Goal: Task Accomplishment & Management: Complete application form

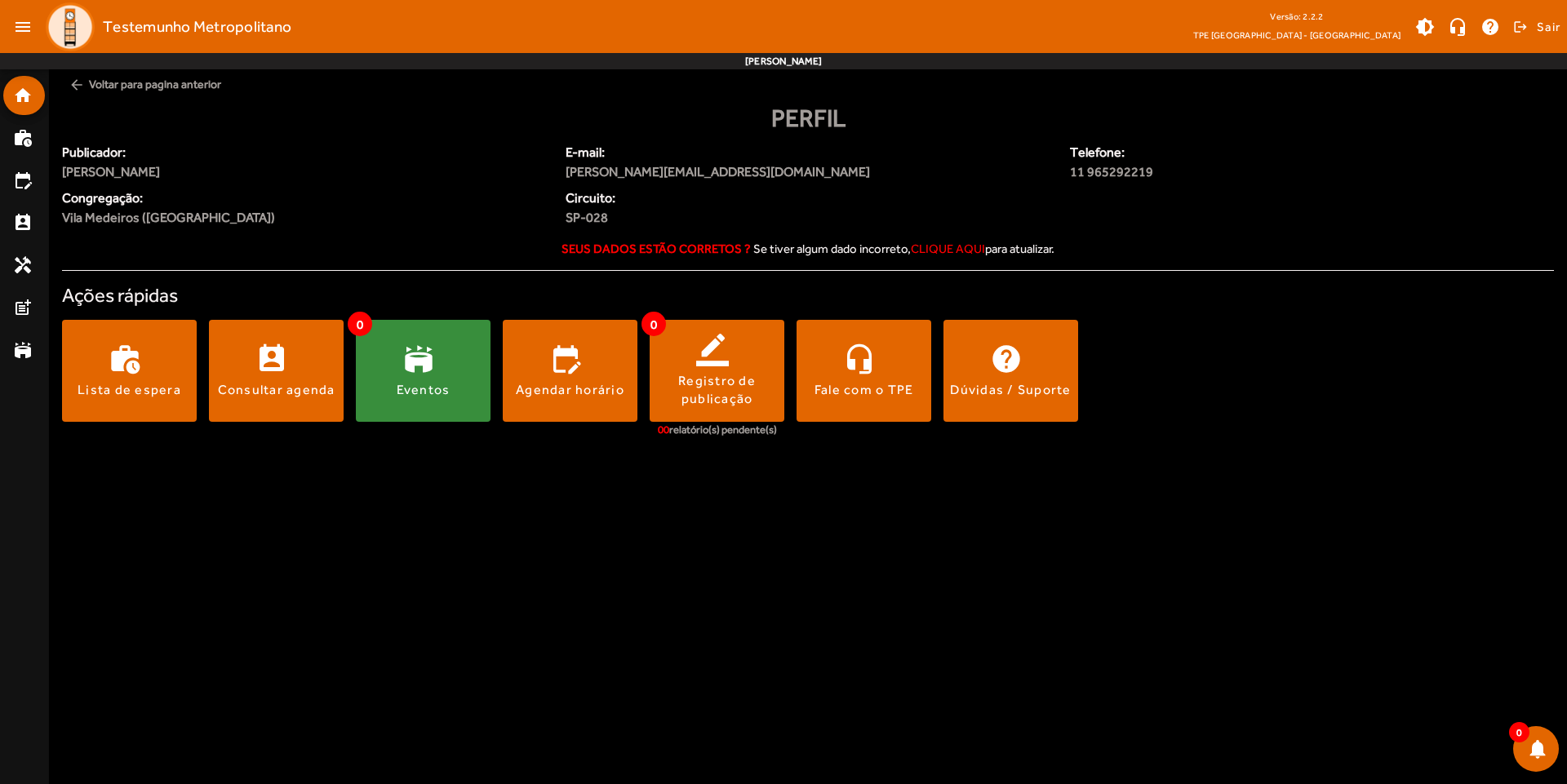
click at [1296, 277] on div "Perfil Publicador: [PERSON_NAME] E-mail: [PERSON_NAME][EMAIL_ADDRESS][DOMAIN_NA…" at bounding box center [808, 279] width 1491 height 358
click at [572, 379] on span at bounding box center [570, 371] width 135 height 40
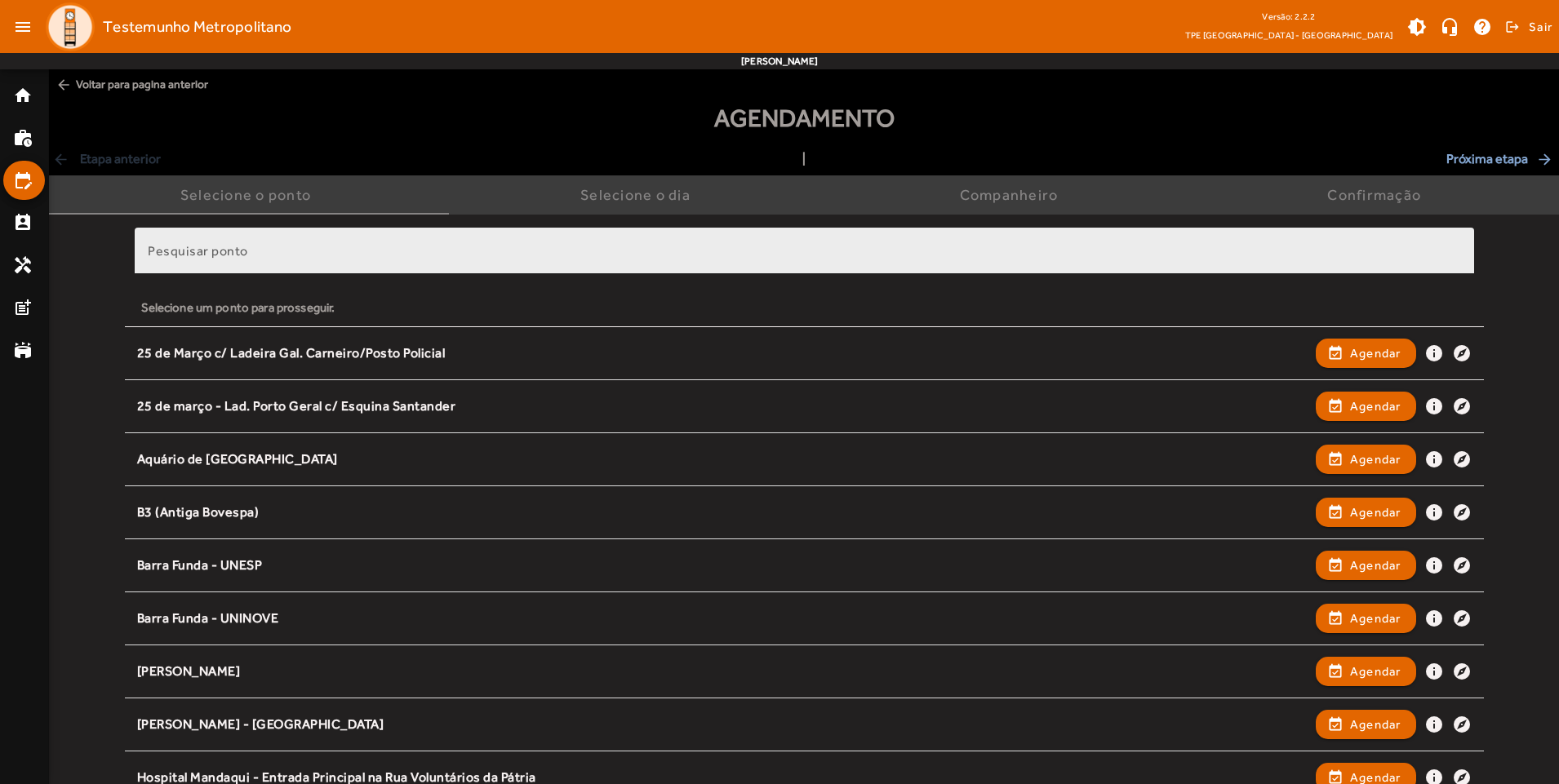
click at [407, 248] on input "Pesquisar ponto" at bounding box center [804, 258] width 1313 height 20
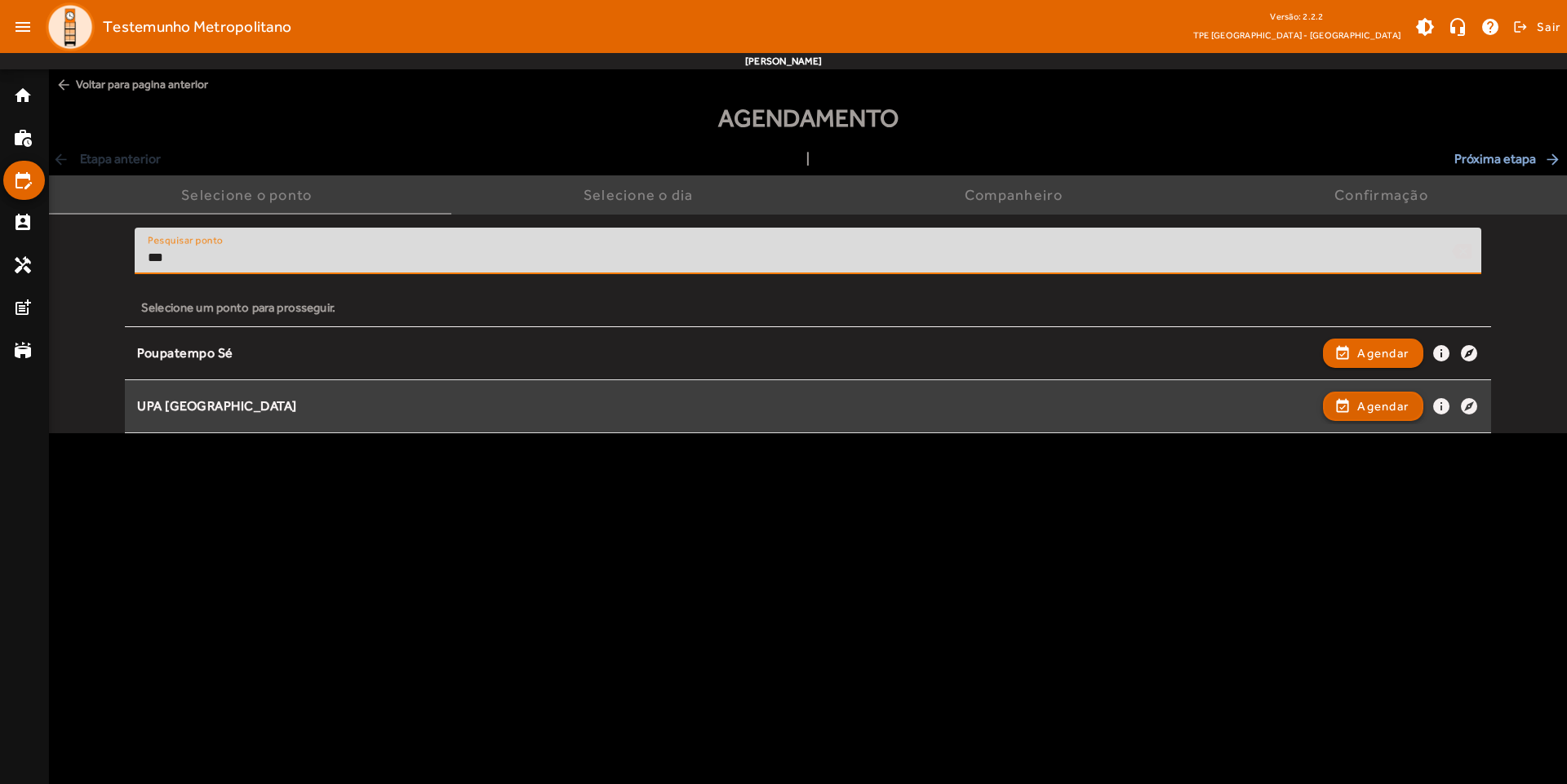
type input "***"
click at [1375, 411] on span "Agendar" at bounding box center [1383, 406] width 51 height 20
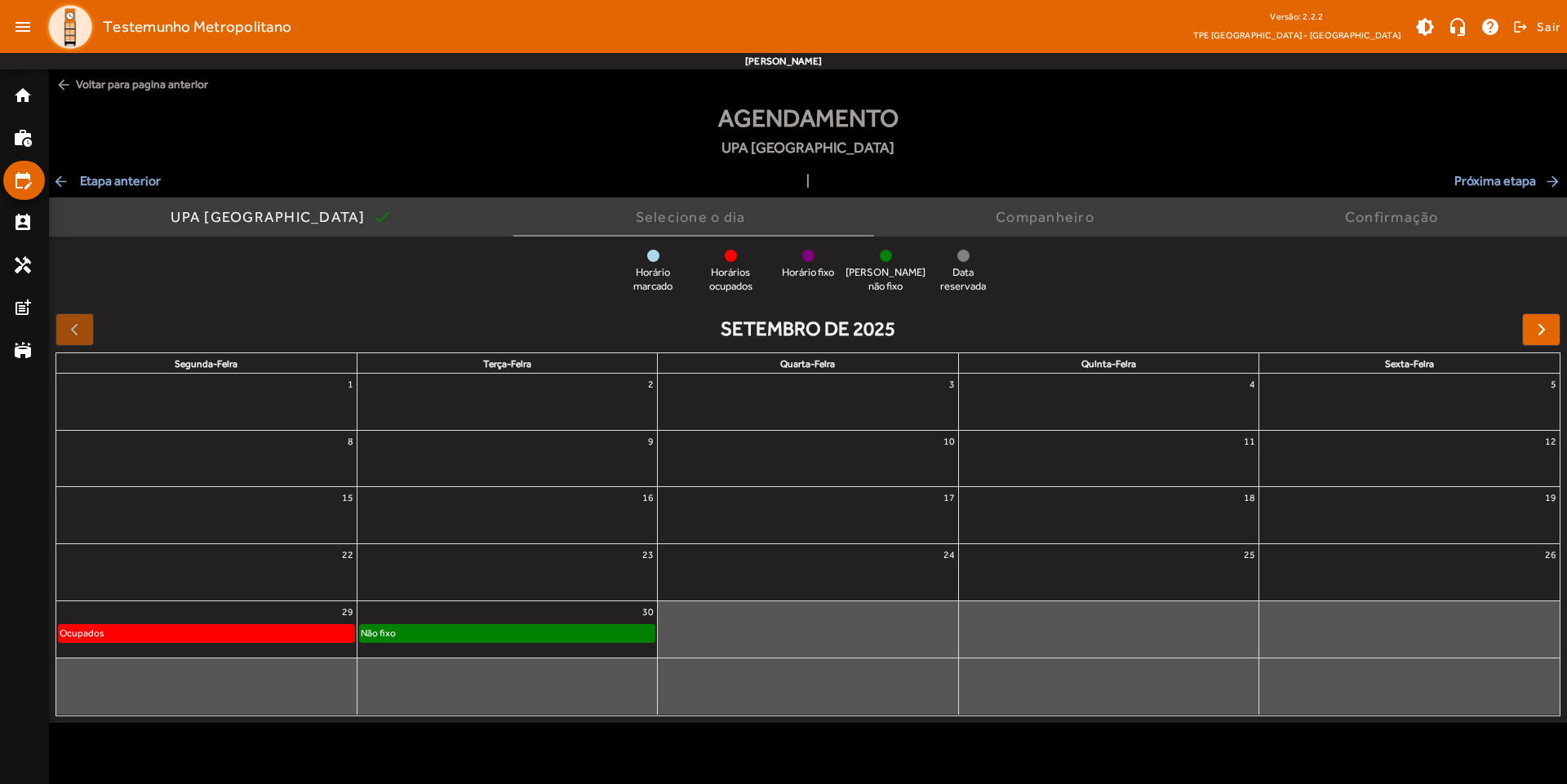
click at [533, 614] on div "30" at bounding box center [506, 612] width 300 height 22
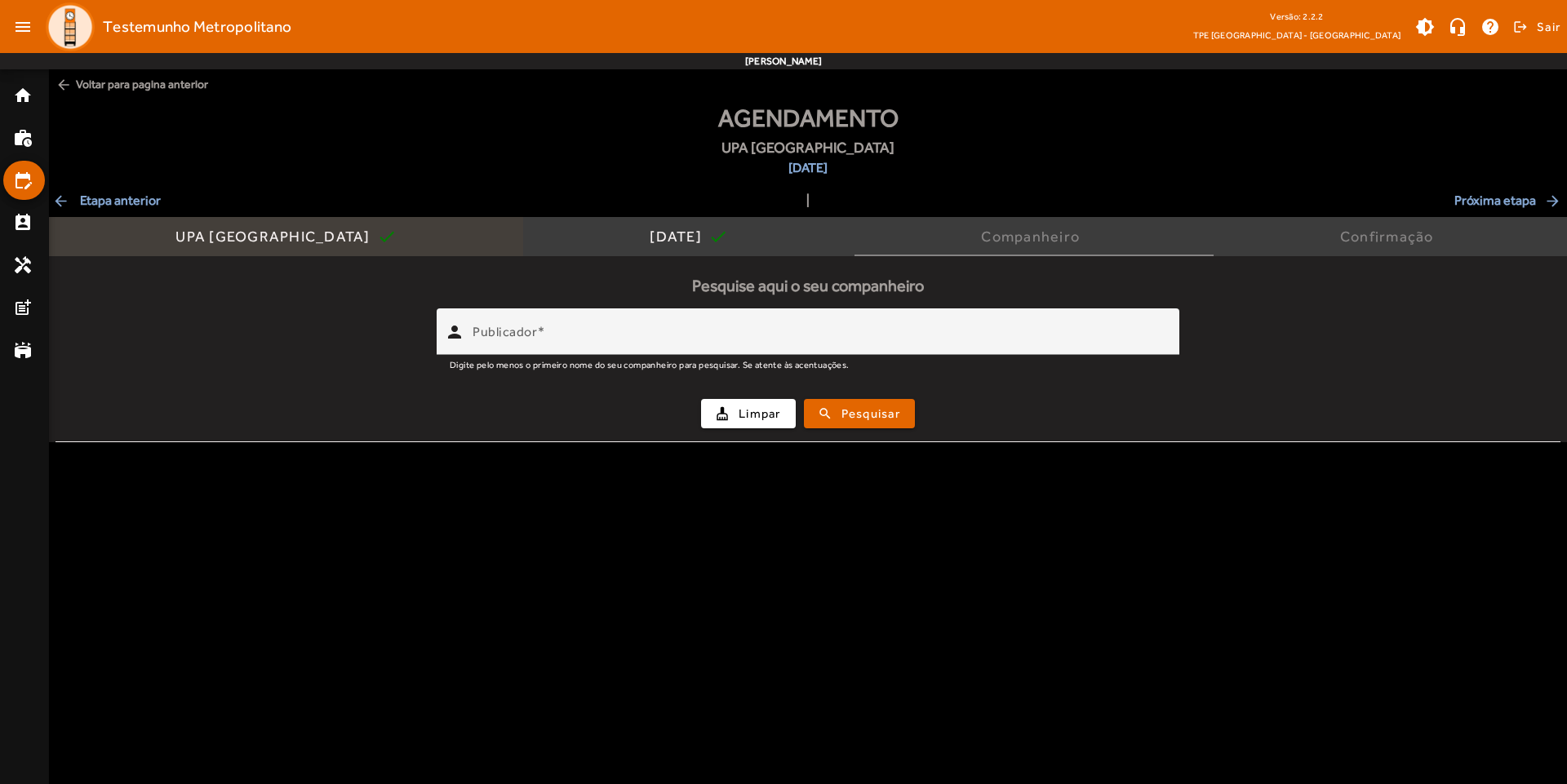
drag, startPoint x: 85, startPoint y: 195, endPoint x: 128, endPoint y: 227, distance: 53.6
click at [86, 196] on span "arrow_back Etapa anterior" at bounding box center [106, 200] width 109 height 20
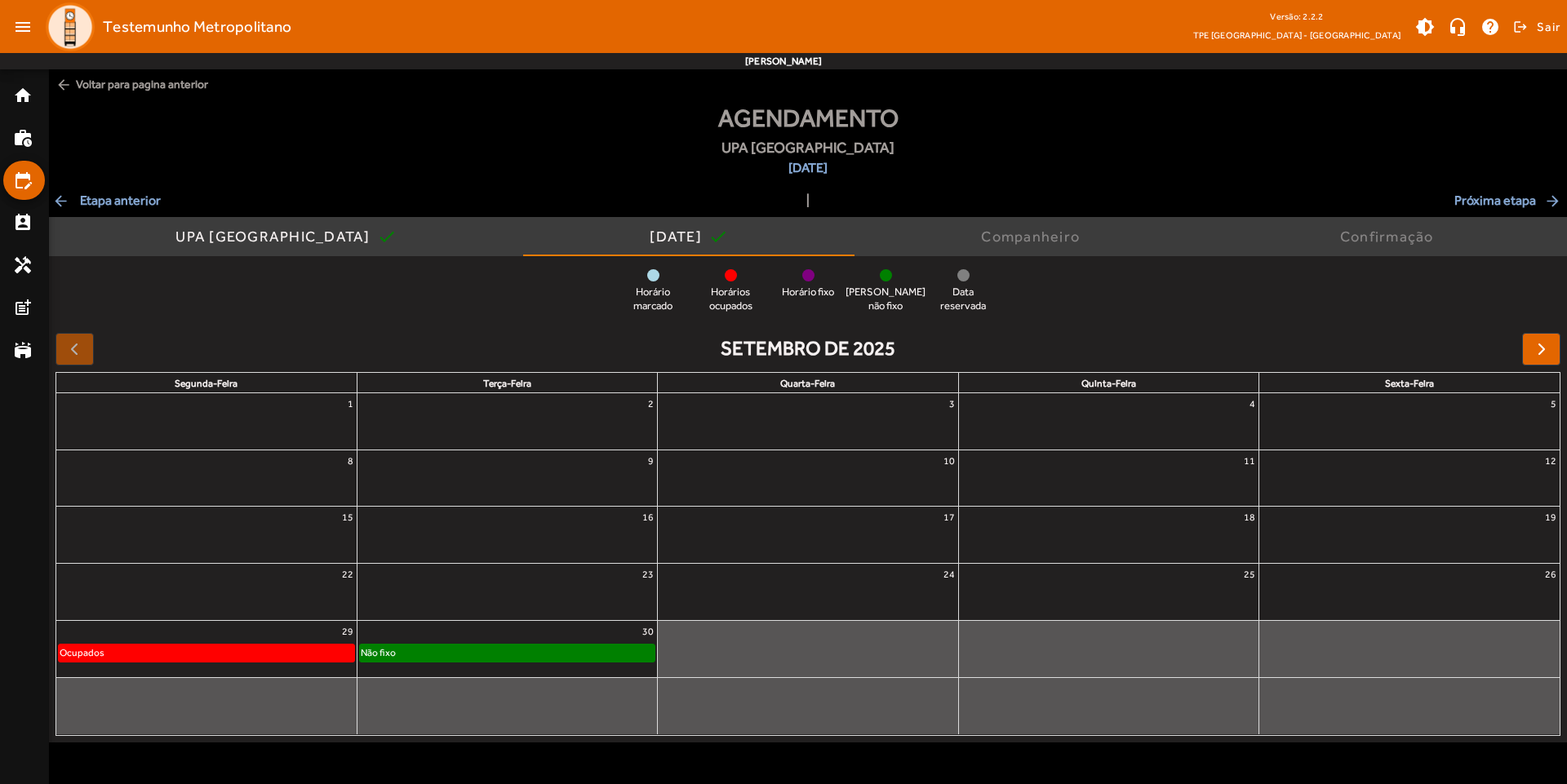
click at [148, 212] on div "Agendamento UPA [GEOGRAPHIC_DATA] [DATE] arrow_back Etapa anterior | Próxima et…" at bounding box center [808, 421] width 1518 height 643
click at [138, 200] on span "arrow_back Etapa anterior" at bounding box center [106, 200] width 109 height 20
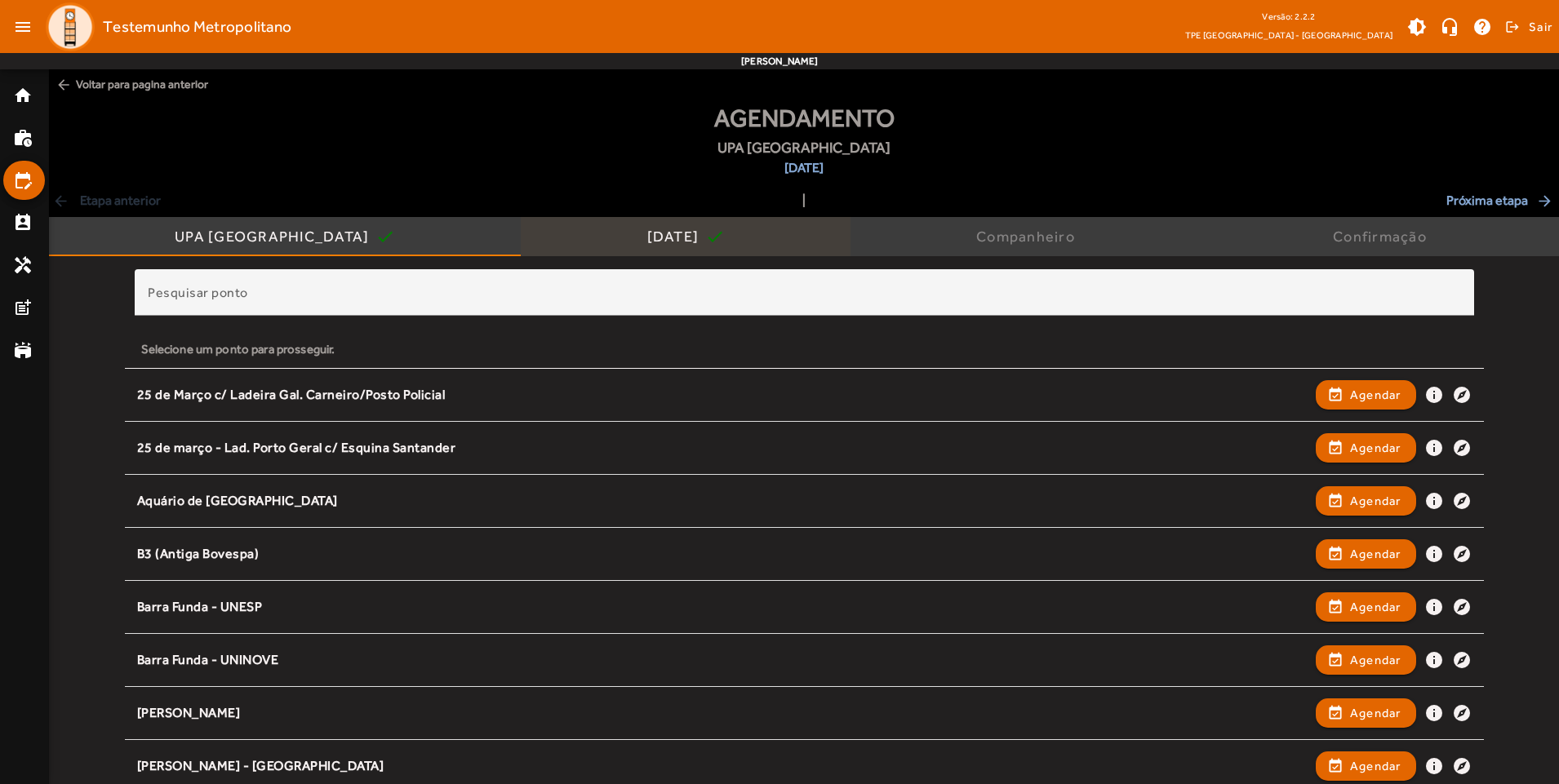
click at [647, 242] on div "[DATE]" at bounding box center [676, 236] width 58 height 16
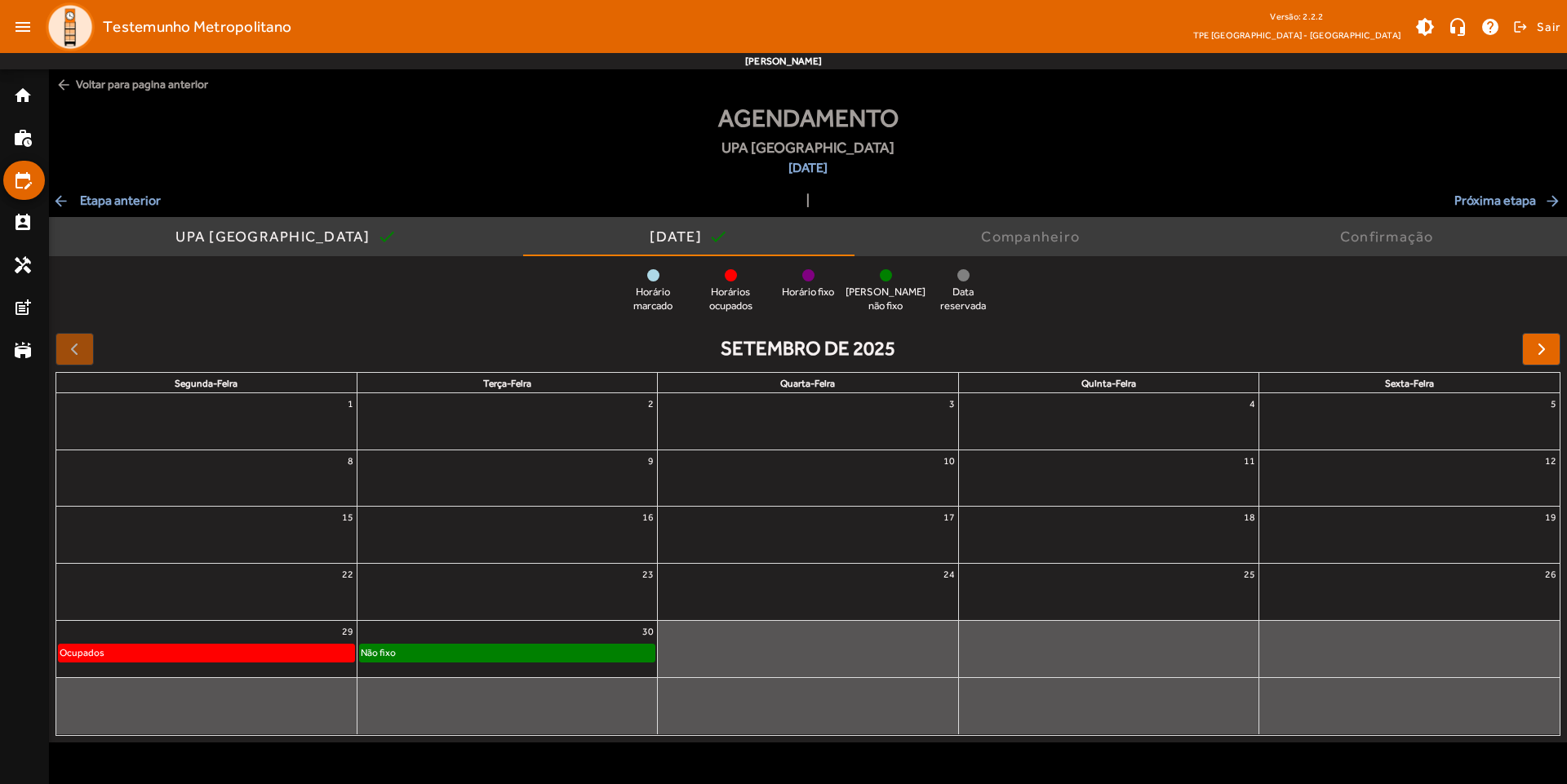
click at [511, 650] on div "Não fixo" at bounding box center [507, 653] width 295 height 16
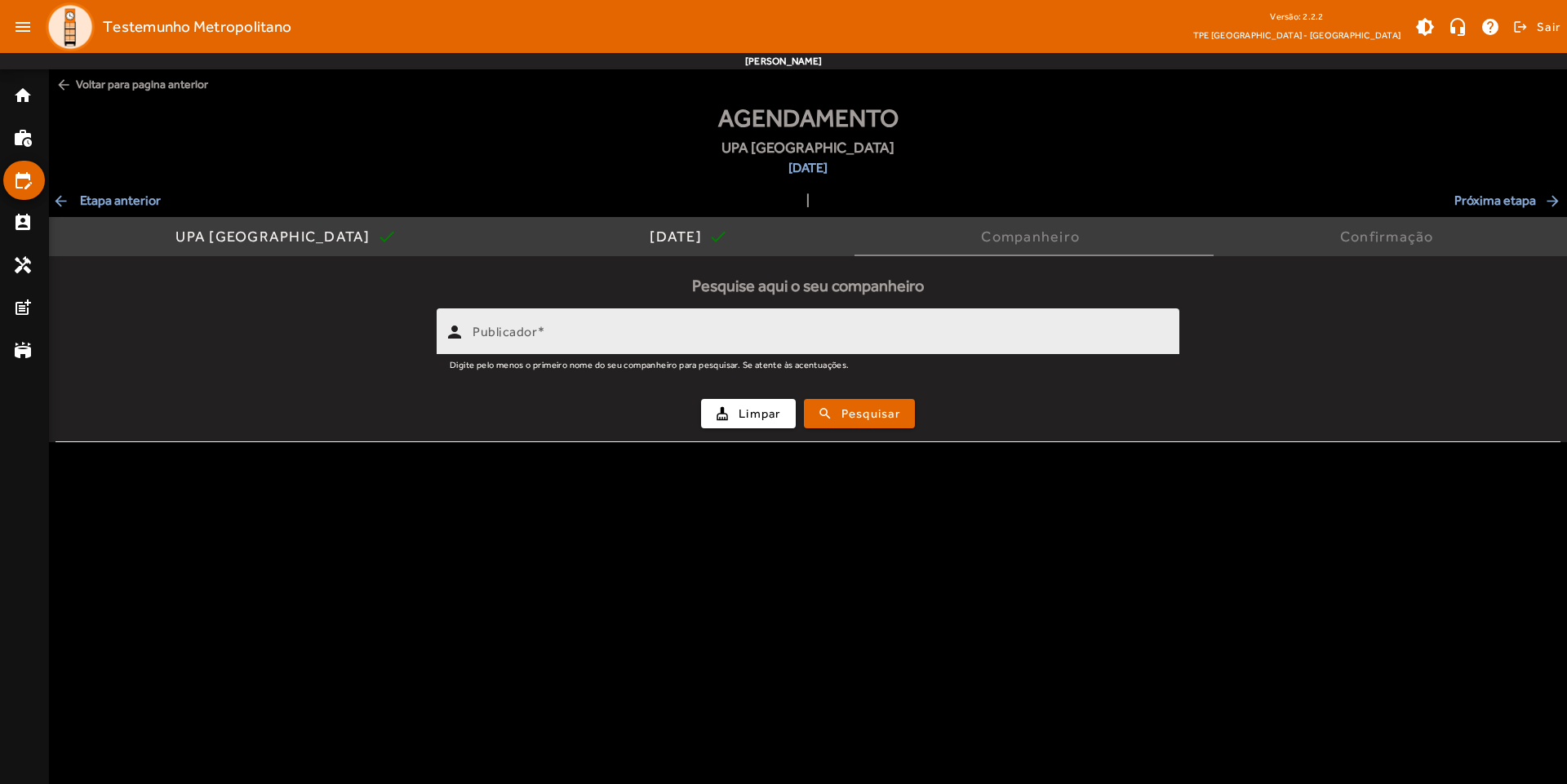
click at [668, 331] on input "Publicador" at bounding box center [819, 339] width 694 height 20
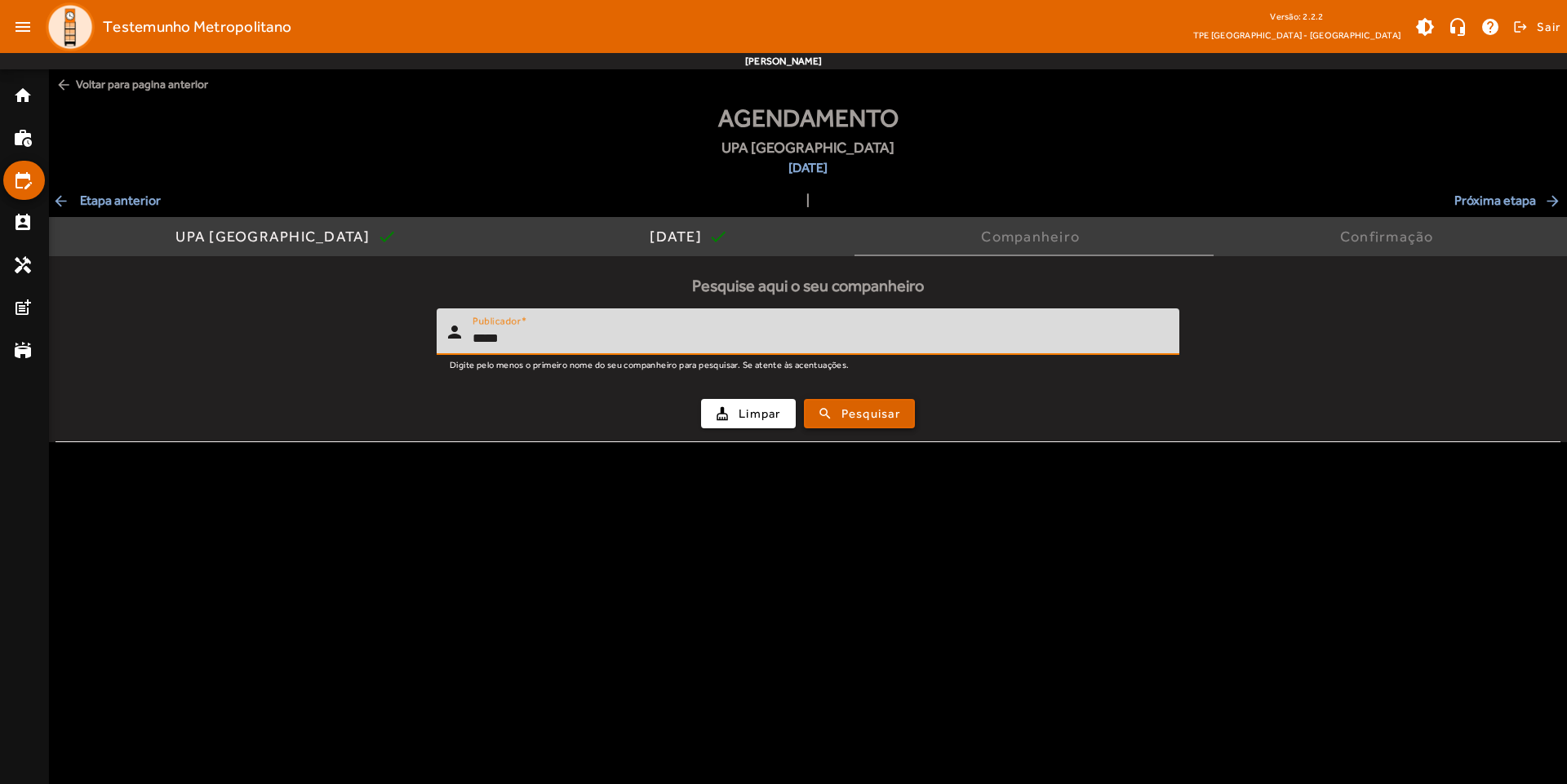
type input "*****"
click at [828, 410] on span "submit" at bounding box center [859, 414] width 108 height 40
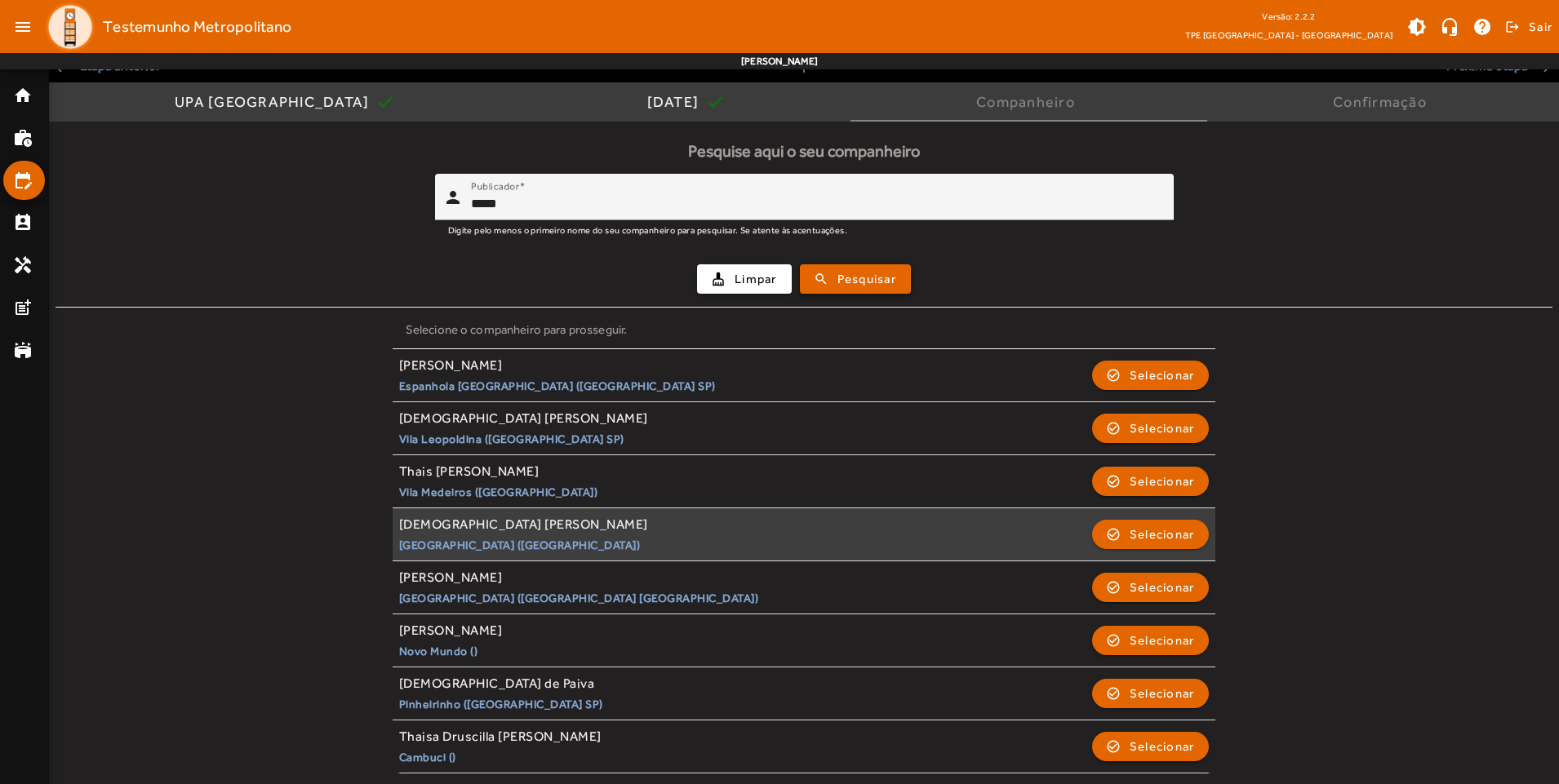
scroll to position [137, 0]
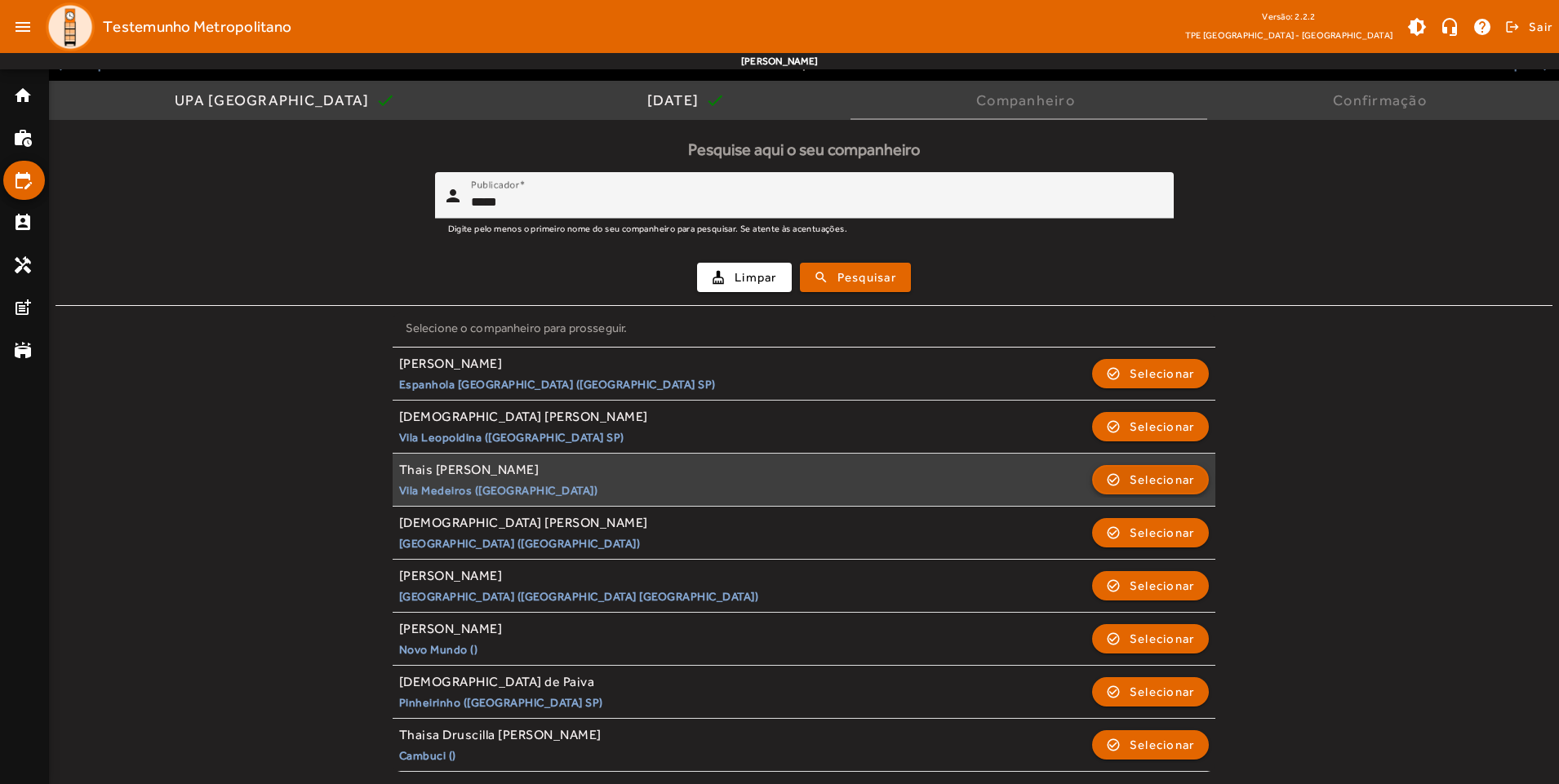
click at [1141, 484] on span "Selecionar" at bounding box center [1162, 480] width 66 height 20
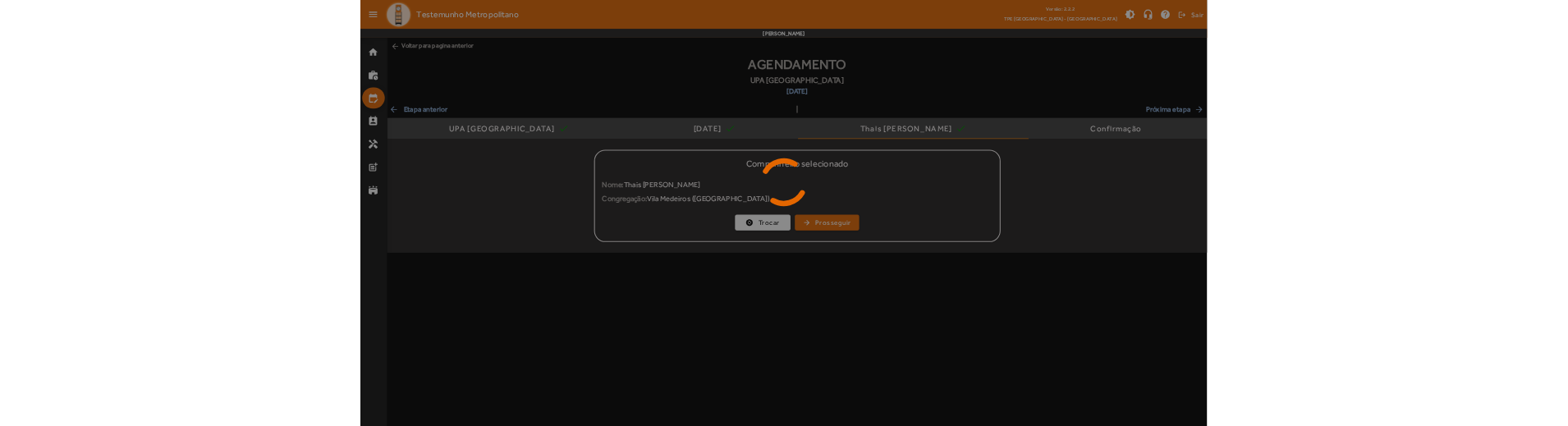
scroll to position [0, 0]
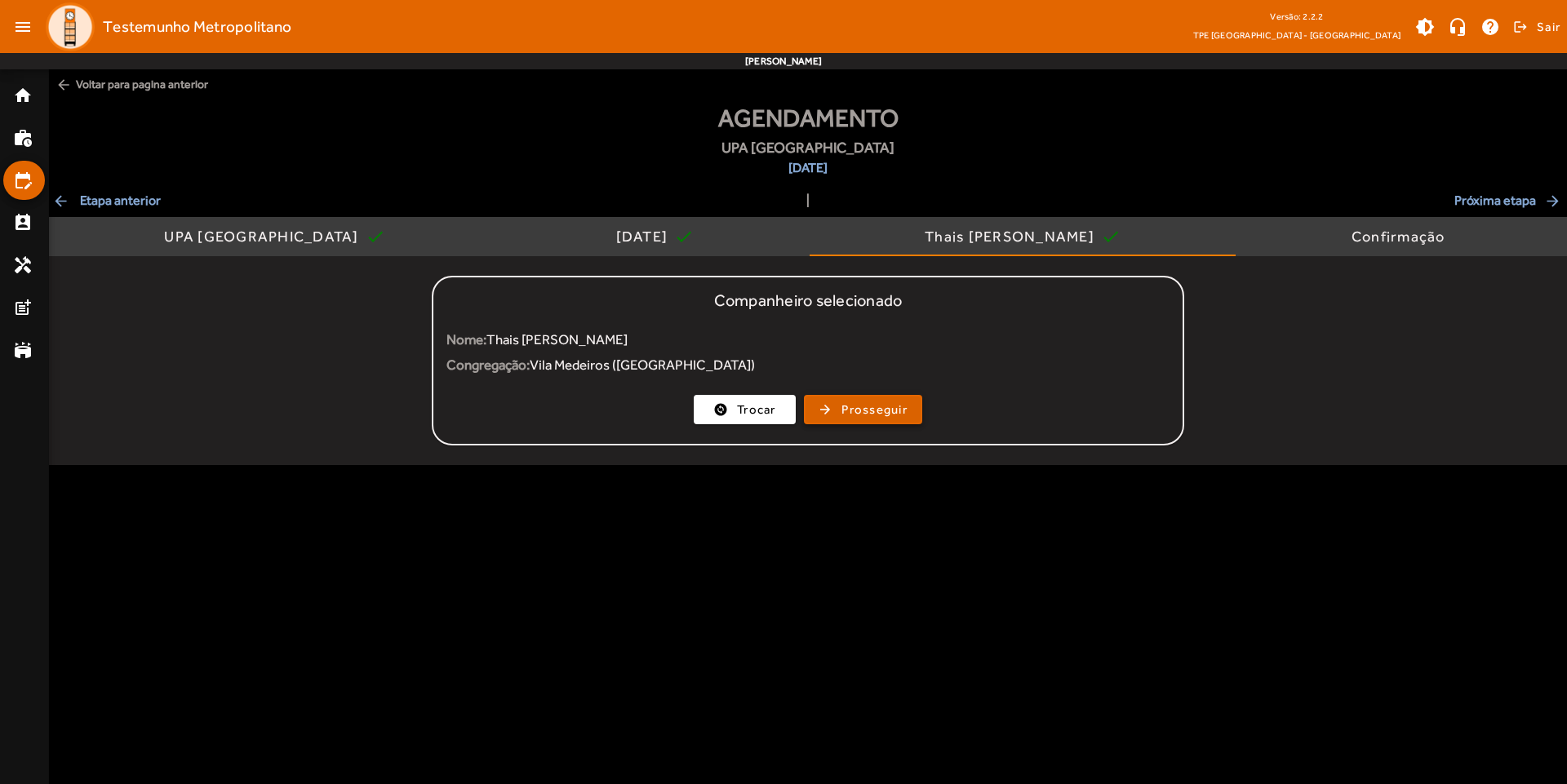
click at [860, 412] on span "Prosseguir" at bounding box center [873, 409] width 66 height 19
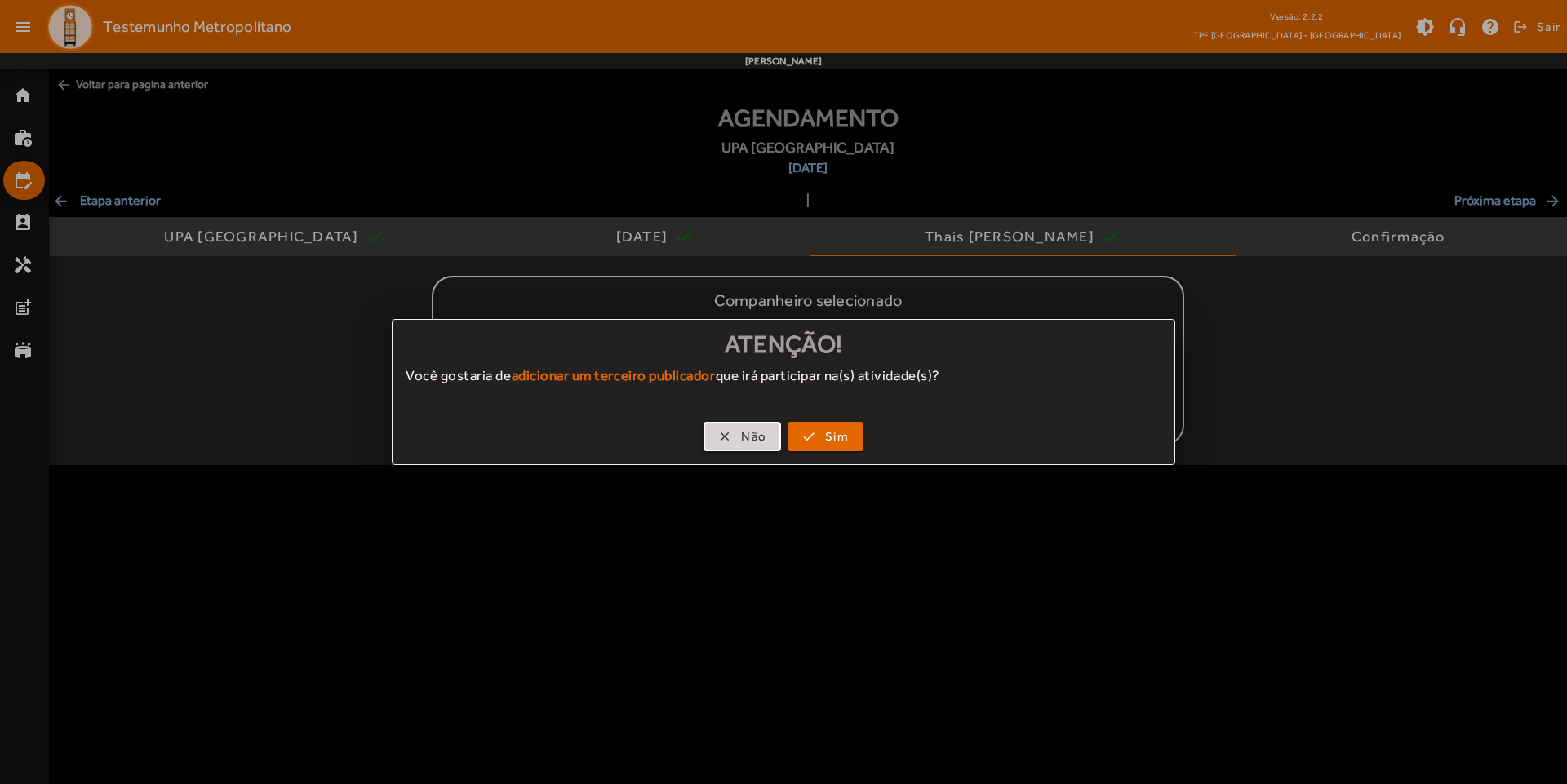
click at [737, 445] on span "button" at bounding box center [742, 437] width 75 height 40
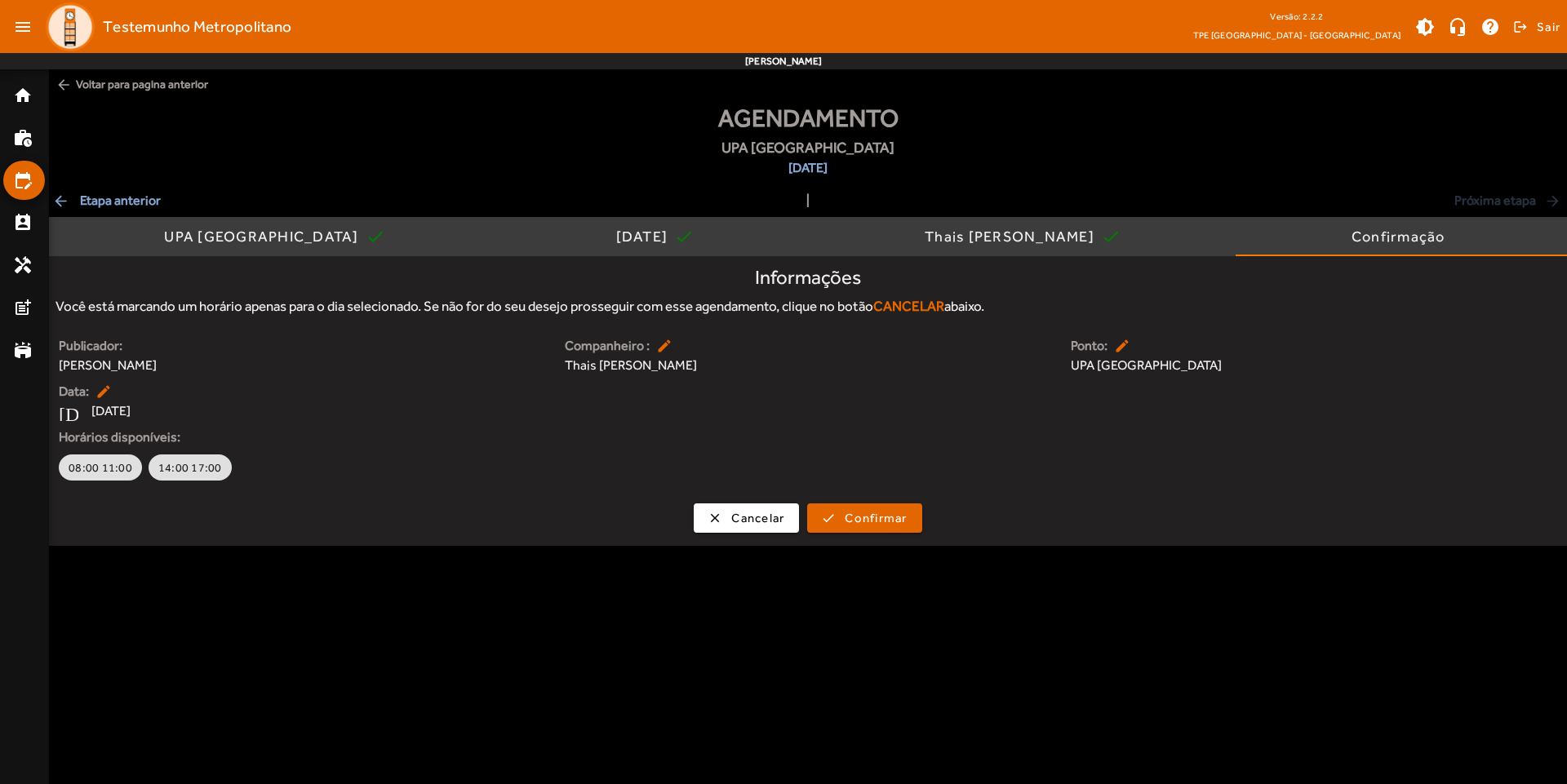
drag, startPoint x: 106, startPoint y: 413, endPoint x: 163, endPoint y: 411, distance: 57.0
click at [163, 411] on div "[DATE] [DATE]" at bounding box center [301, 411] width 487 height 20
copy span "[DATE]"
click at [1099, 408] on div "Publicador: [PERSON_NAME] Companheiro : edit Thais [PERSON_NAME]: edit UPA Jaça…" at bounding box center [808, 410] width 1518 height 147
click at [201, 236] on div "UPA [GEOGRAPHIC_DATA]" at bounding box center [264, 236] width 201 height 16
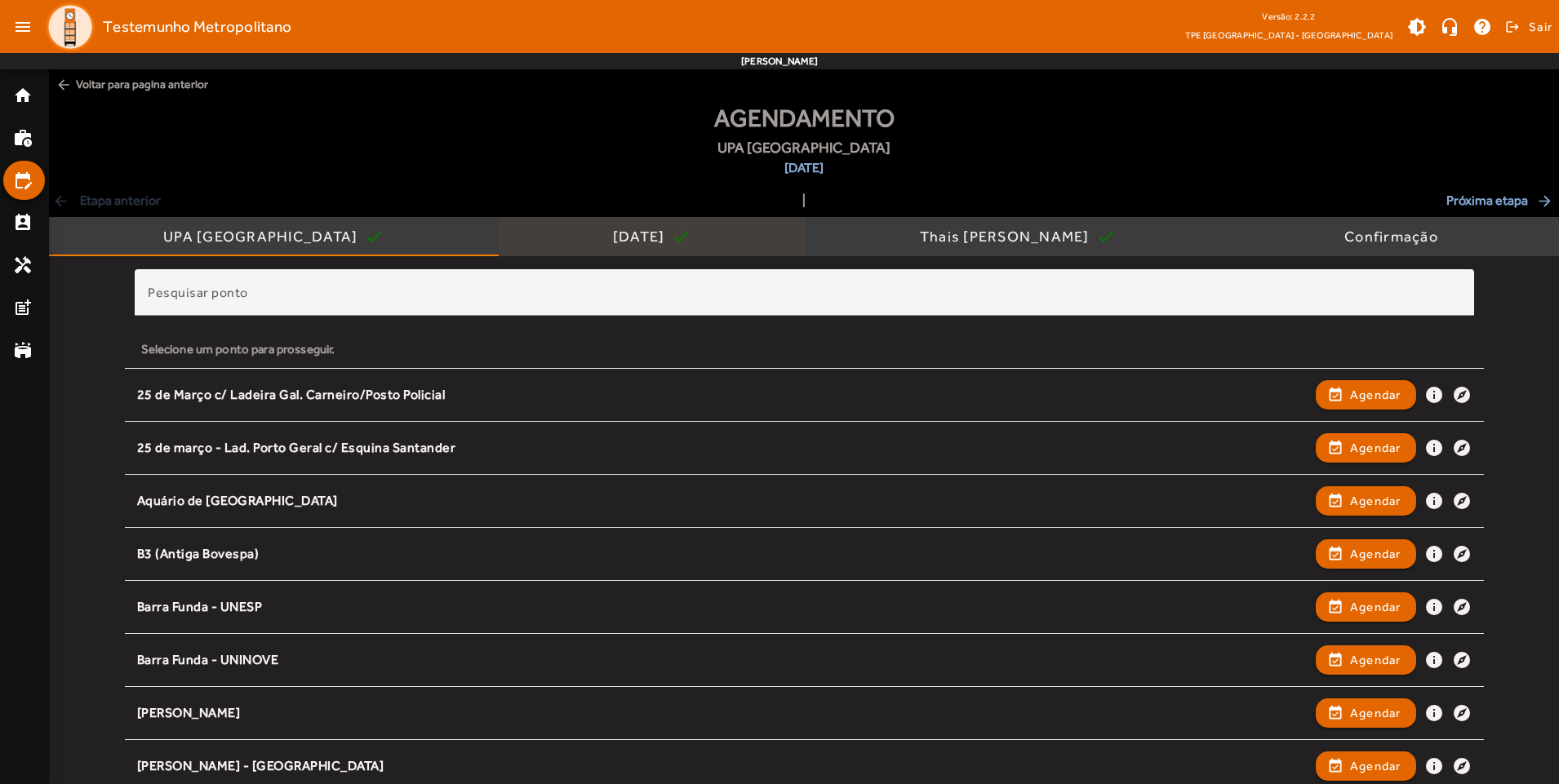
click at [613, 235] on div "[DATE]" at bounding box center [641, 236] width 58 height 16
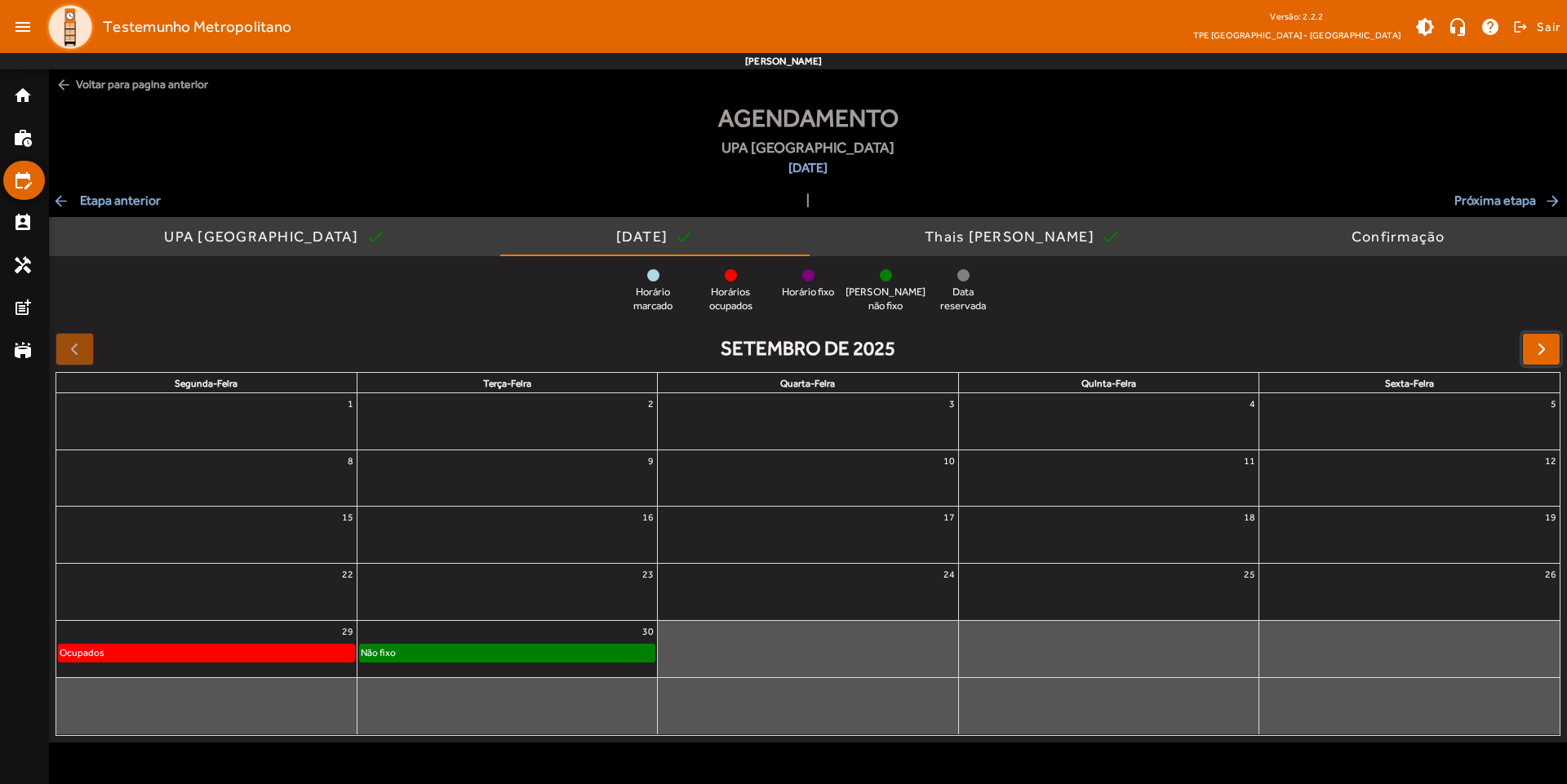
click at [1527, 347] on button "button" at bounding box center [1541, 349] width 39 height 32
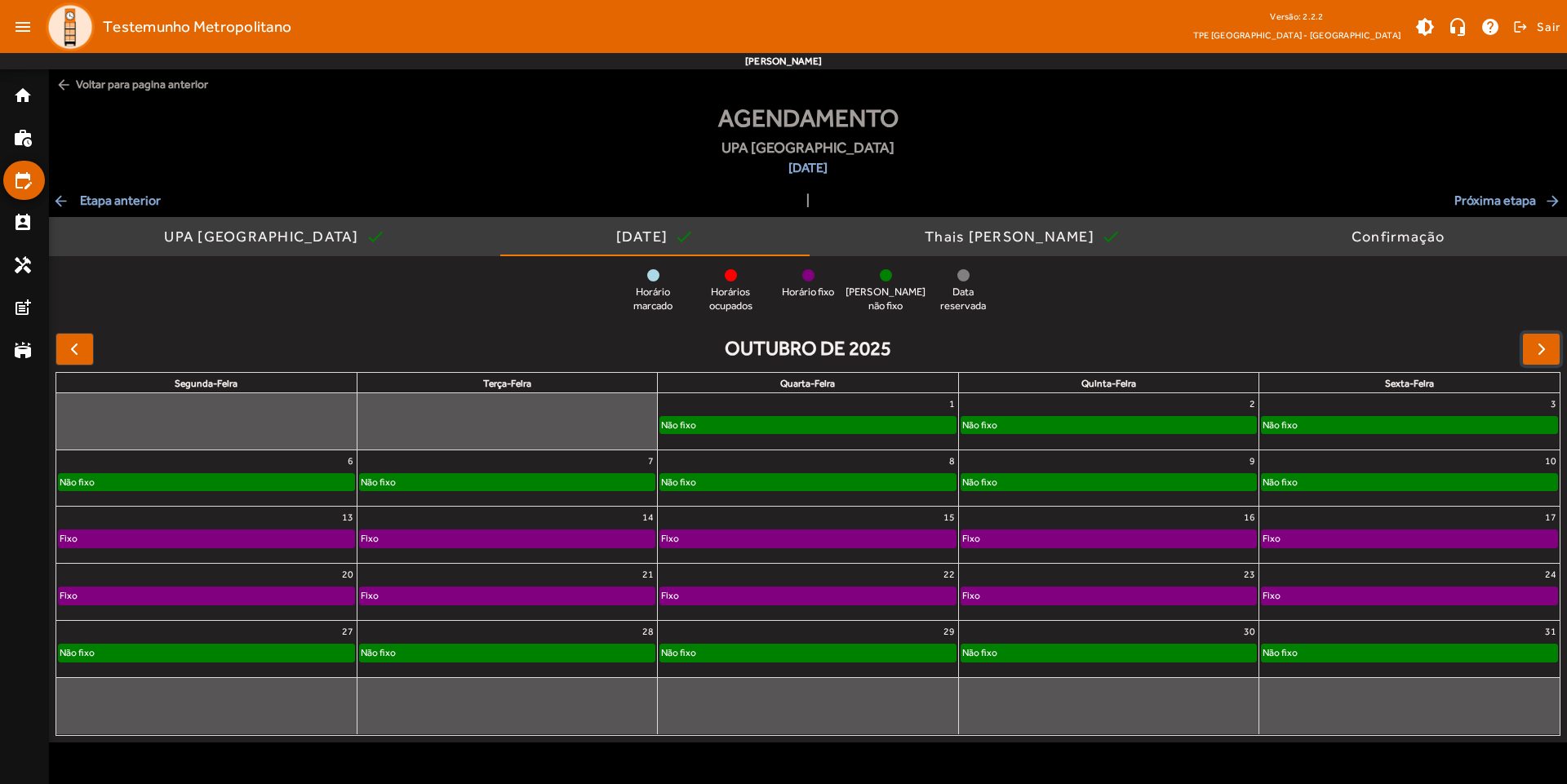
click at [795, 425] on div "Não fixo" at bounding box center [808, 425] width 295 height 16
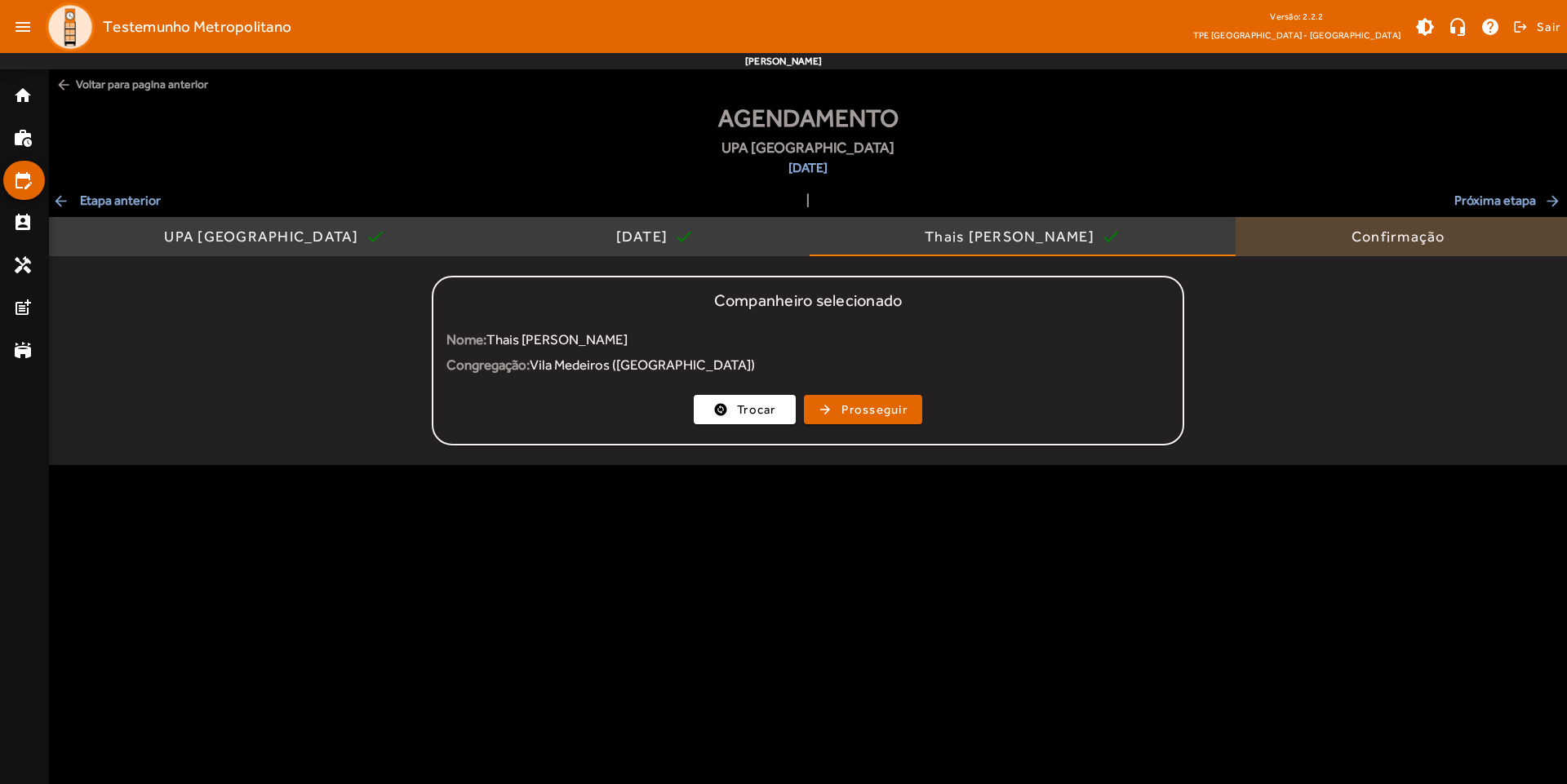
click at [1331, 236] on div "Confirmação" at bounding box center [1401, 236] width 331 height 40
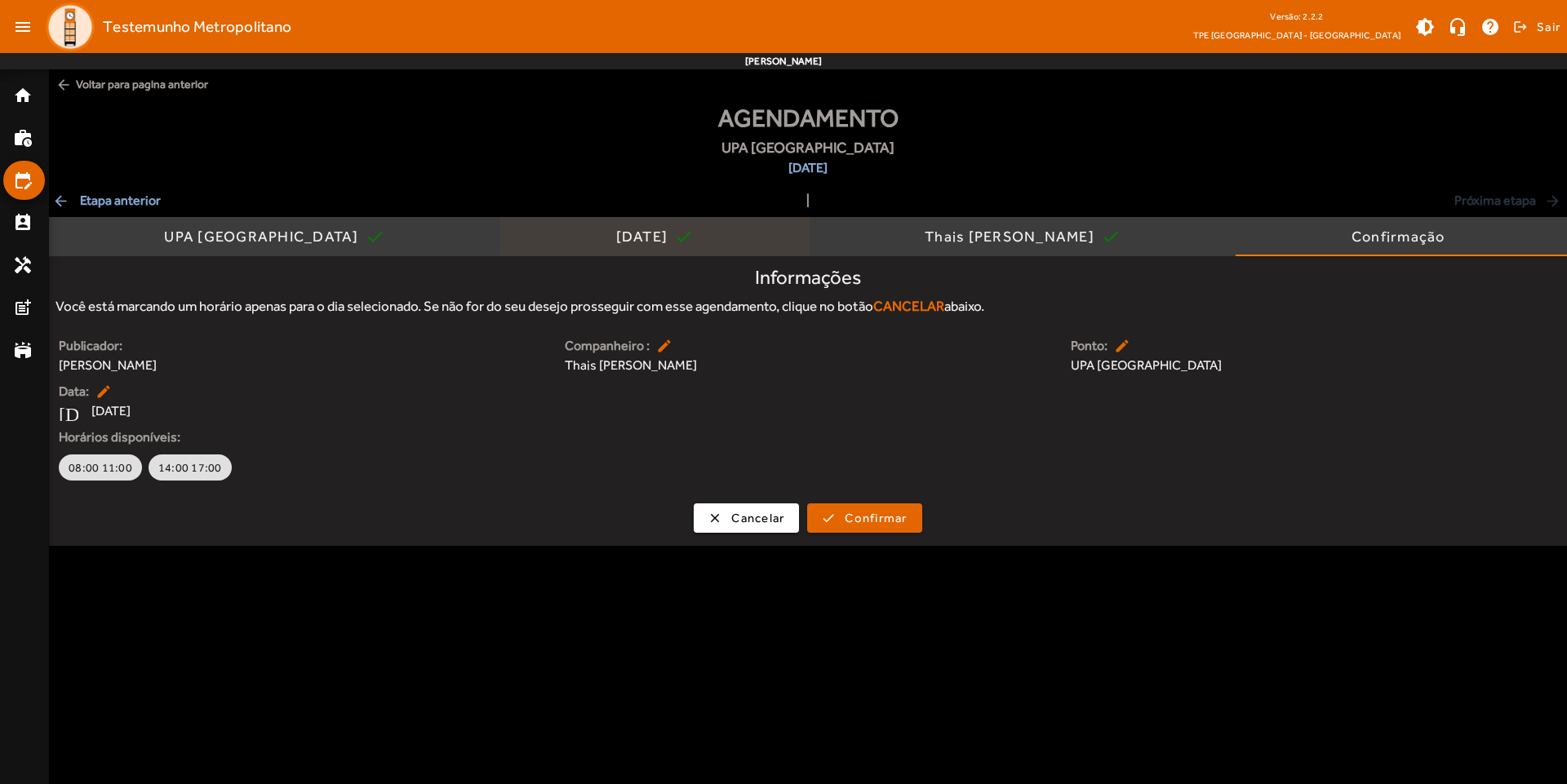
click at [616, 237] on div "[DATE]" at bounding box center [645, 236] width 58 height 16
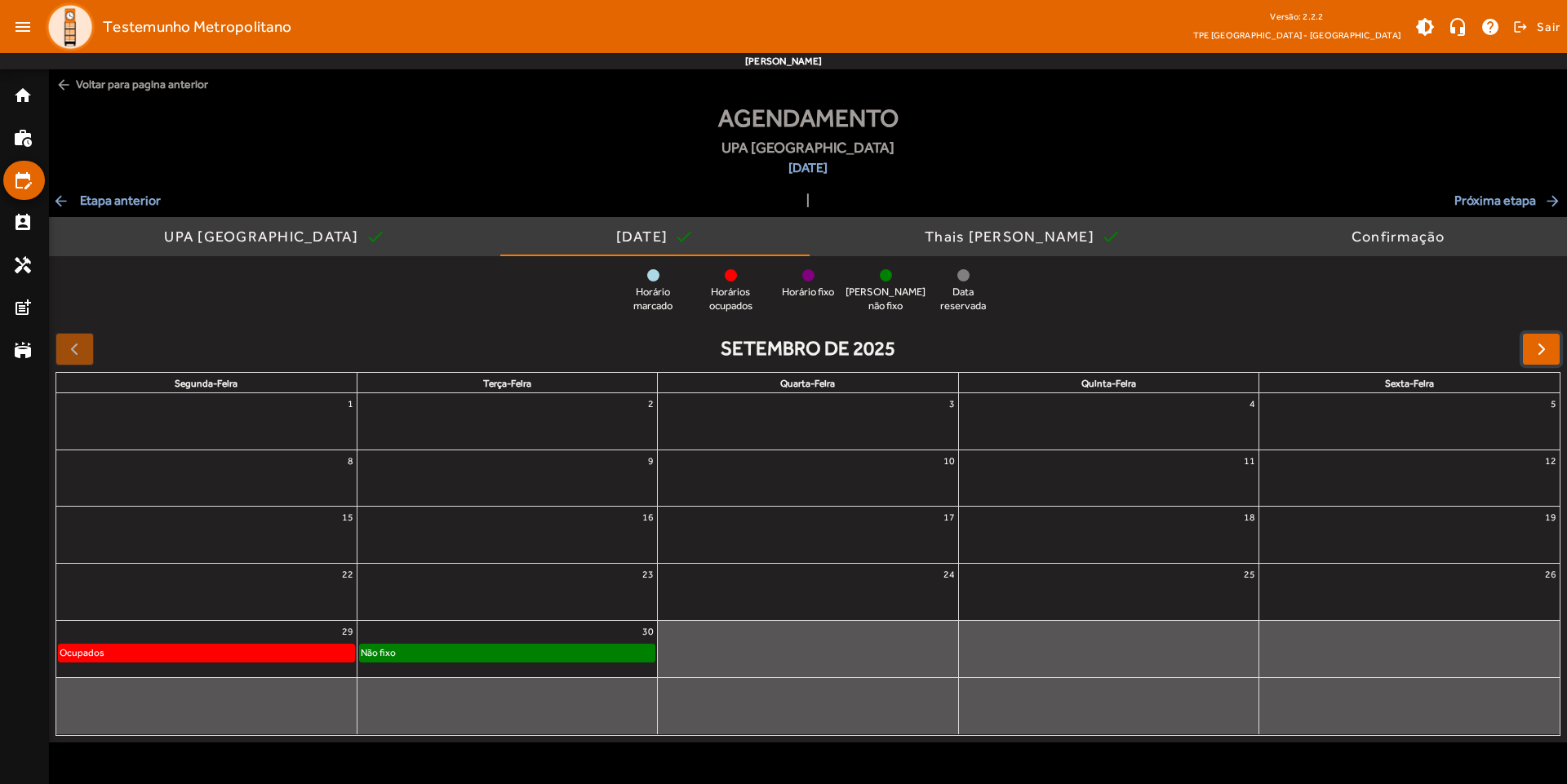
drag, startPoint x: 1537, startPoint y: 345, endPoint x: 996, endPoint y: 468, distance: 554.8
click at [1538, 345] on span "button" at bounding box center [1542, 349] width 20 height 20
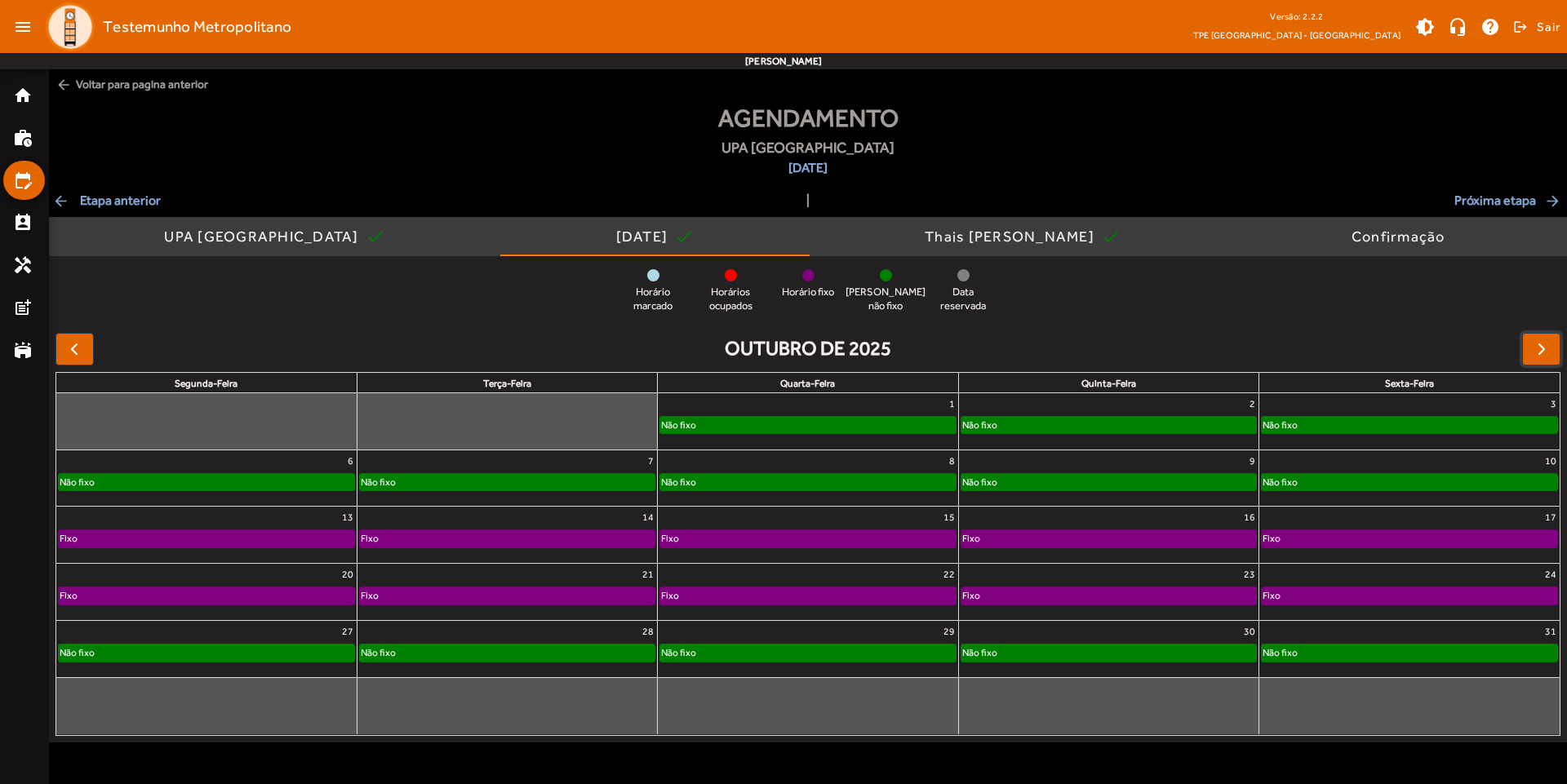
click at [1058, 426] on div "Não fixo" at bounding box center [1109, 425] width 295 height 16
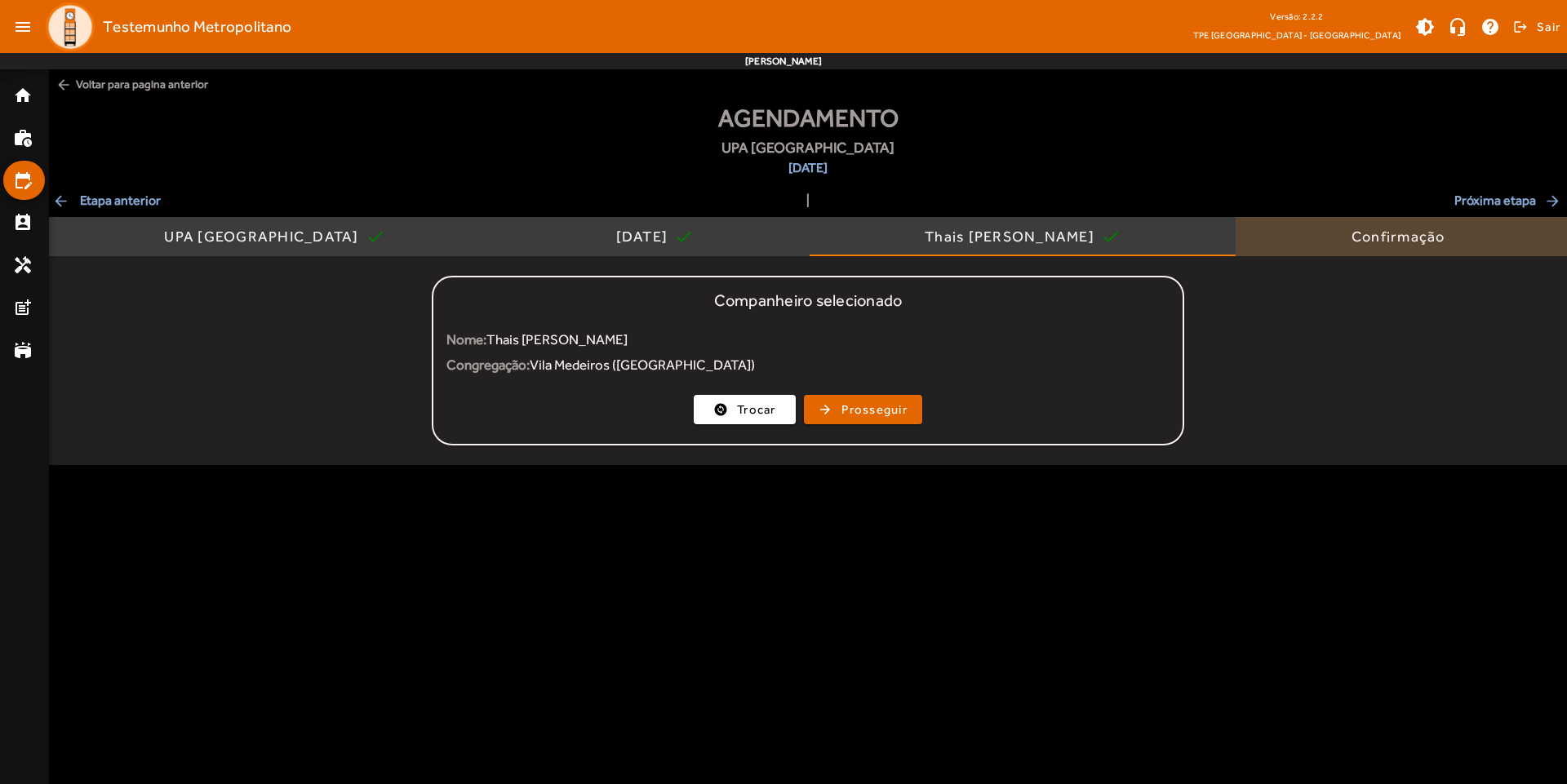
click at [1417, 233] on div "Confirmação" at bounding box center [1401, 236] width 101 height 16
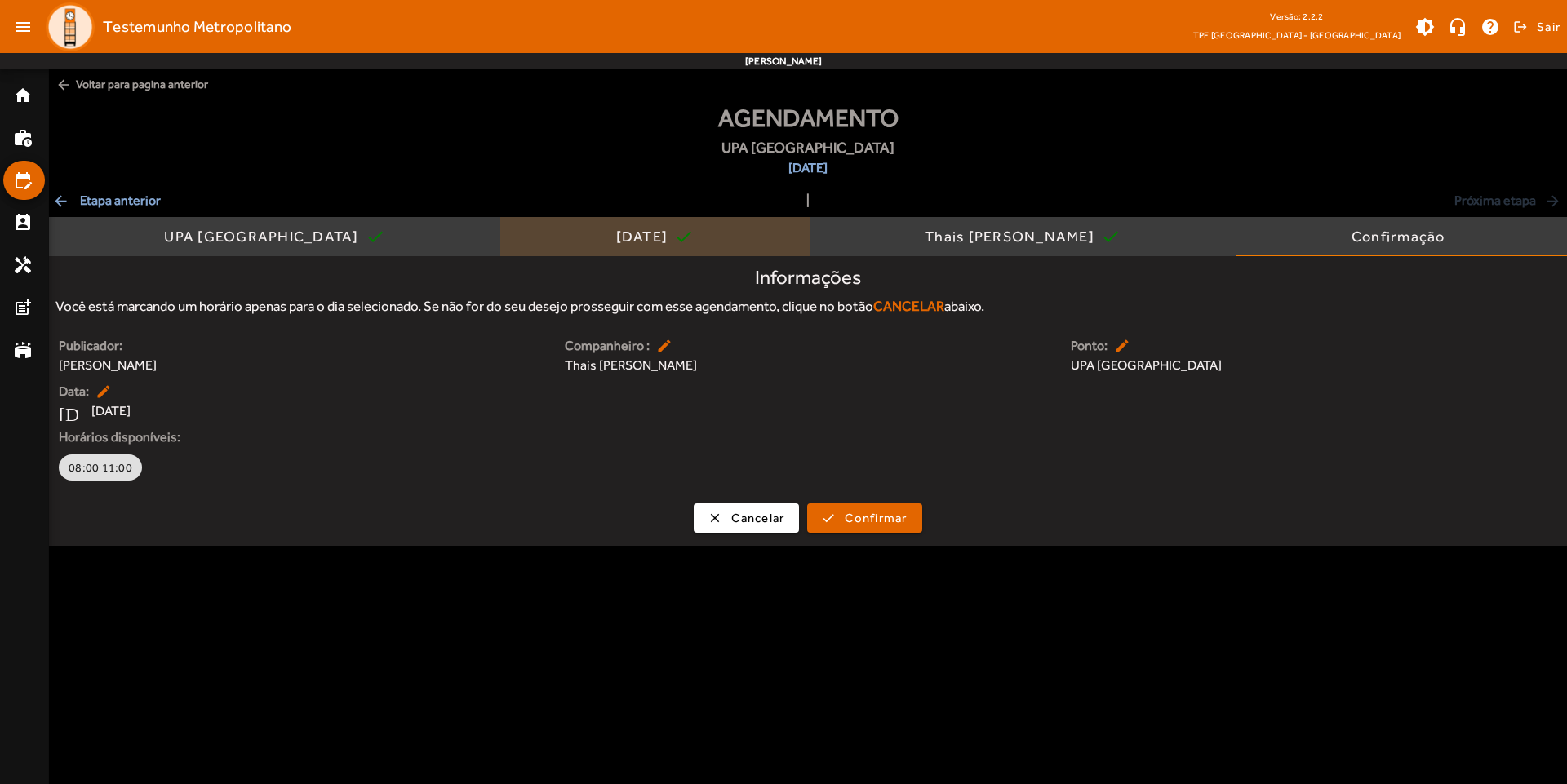
click at [616, 229] on div "[DATE]" at bounding box center [645, 236] width 58 height 16
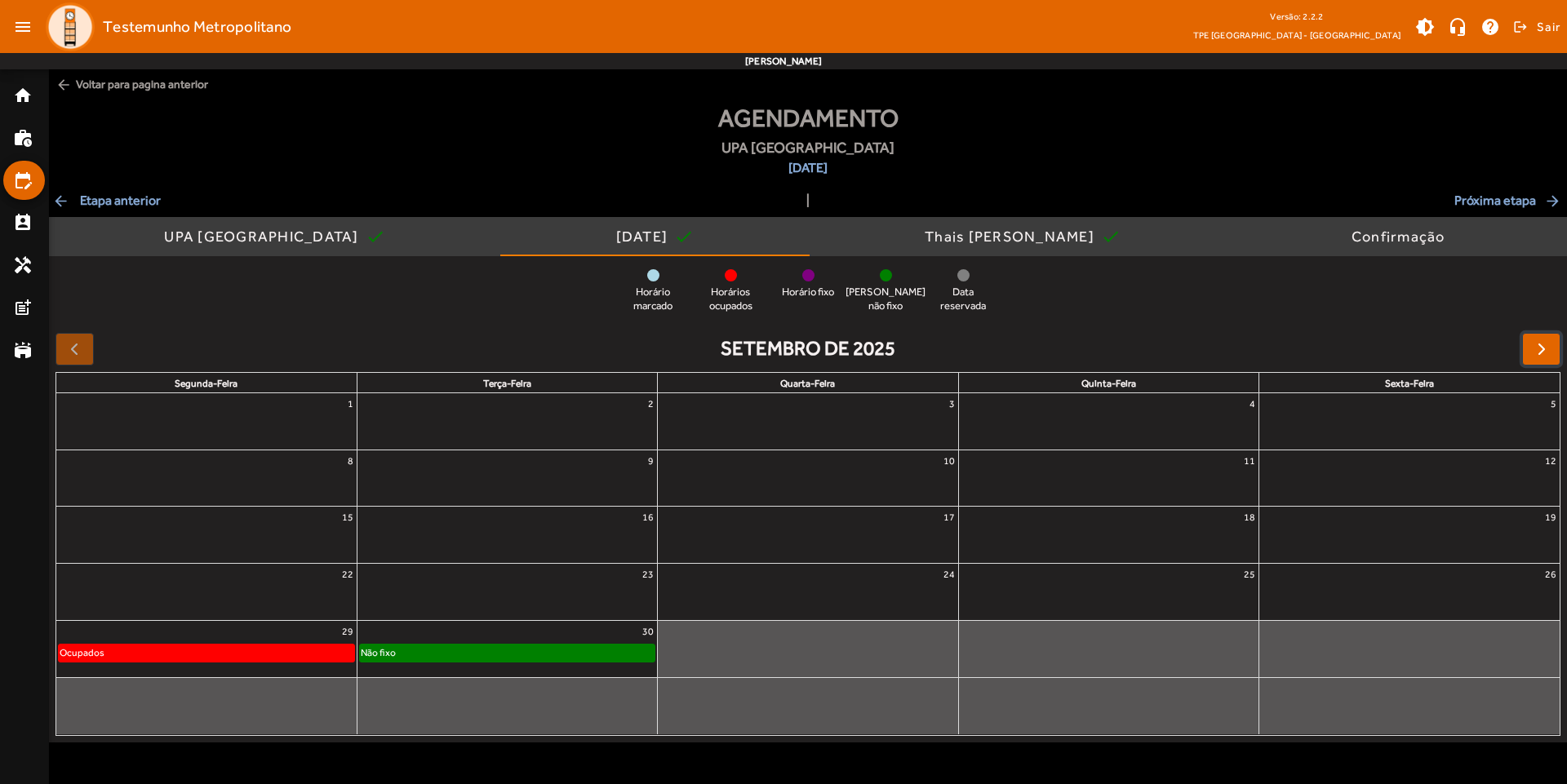
click at [1523, 351] on button "button" at bounding box center [1541, 349] width 39 height 32
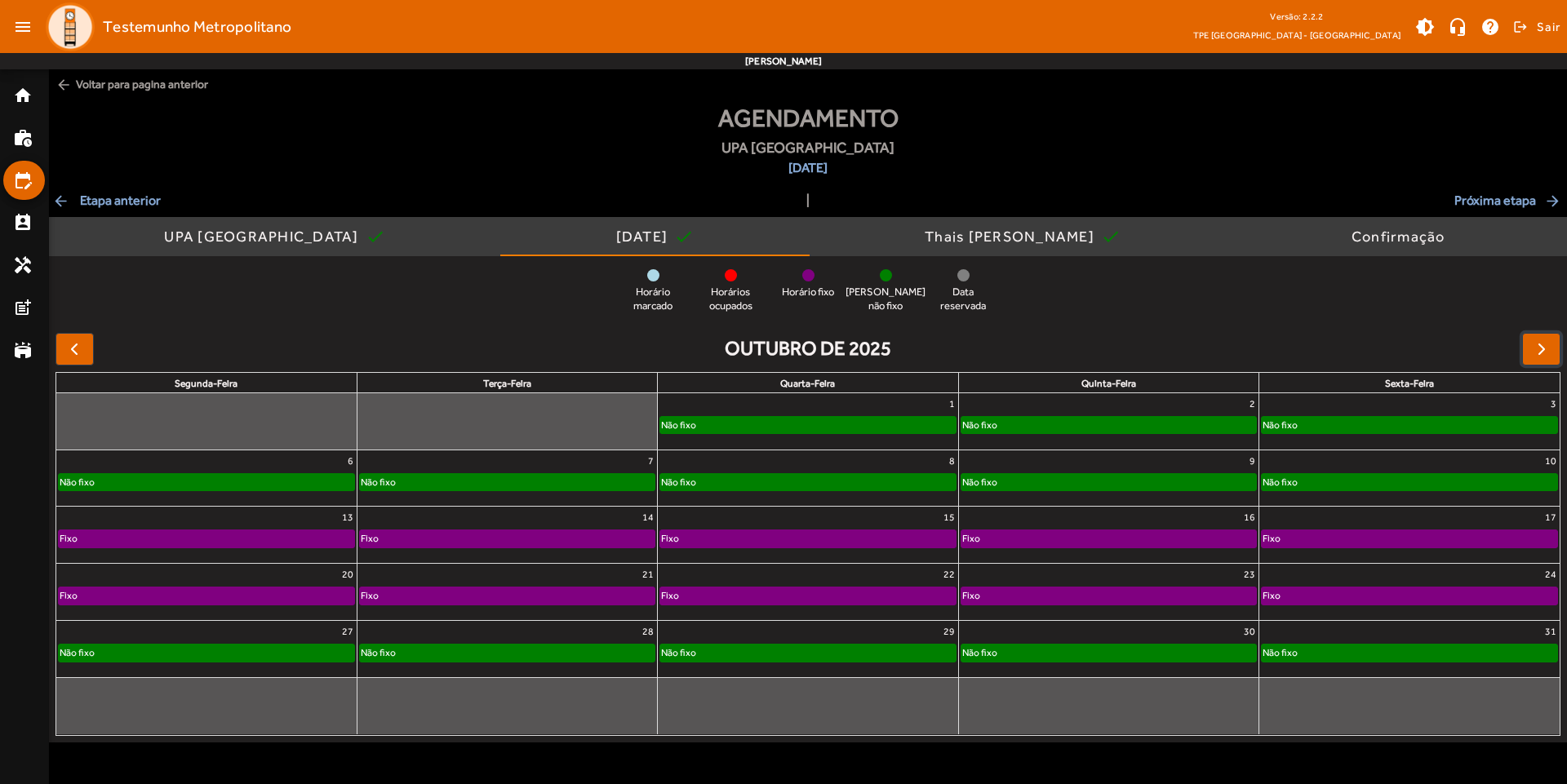
click at [1334, 426] on div "Não fixo" at bounding box center [1410, 425] width 295 height 16
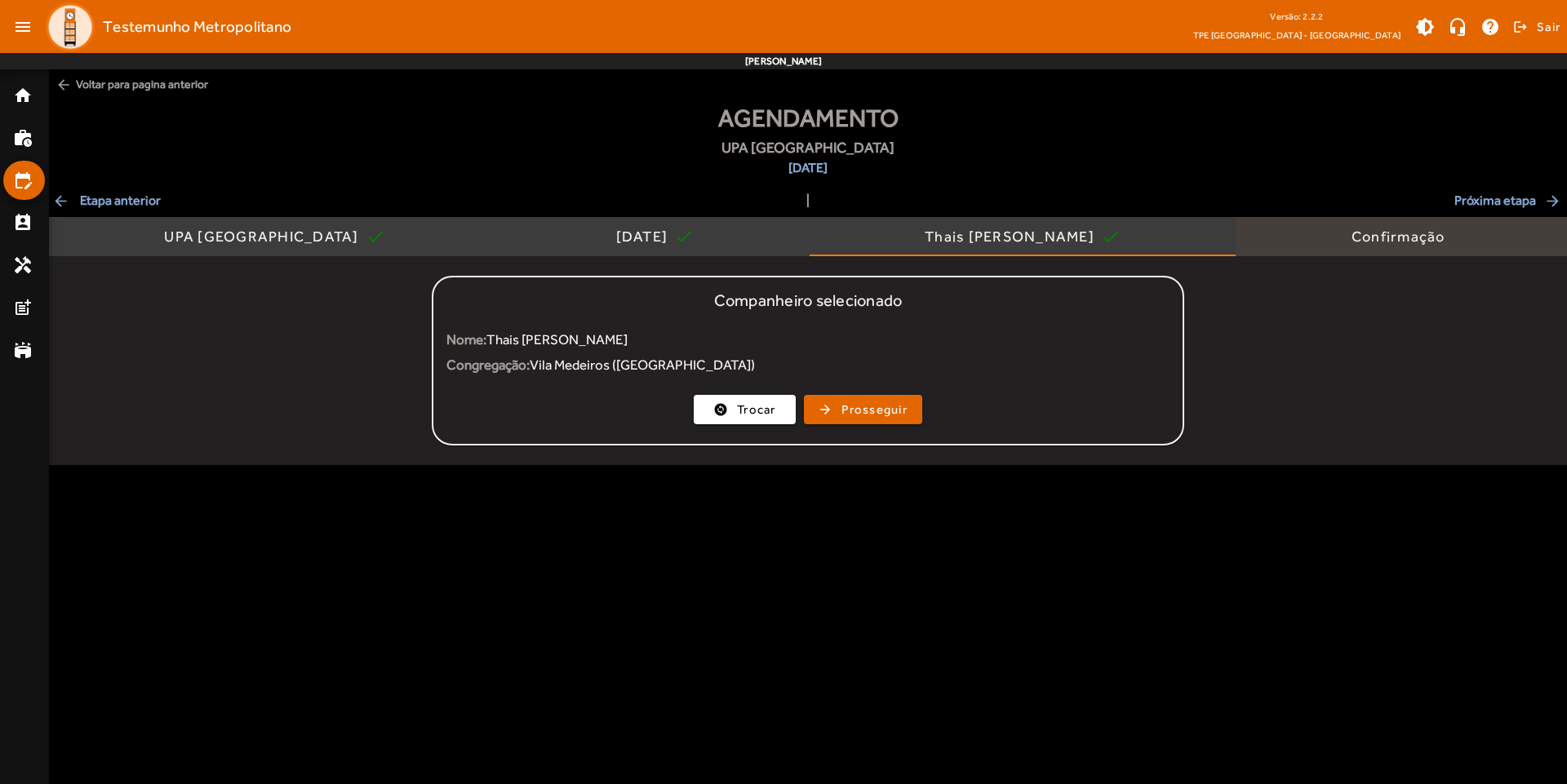
click at [1351, 235] on div "Confirmação" at bounding box center [1401, 236] width 101 height 16
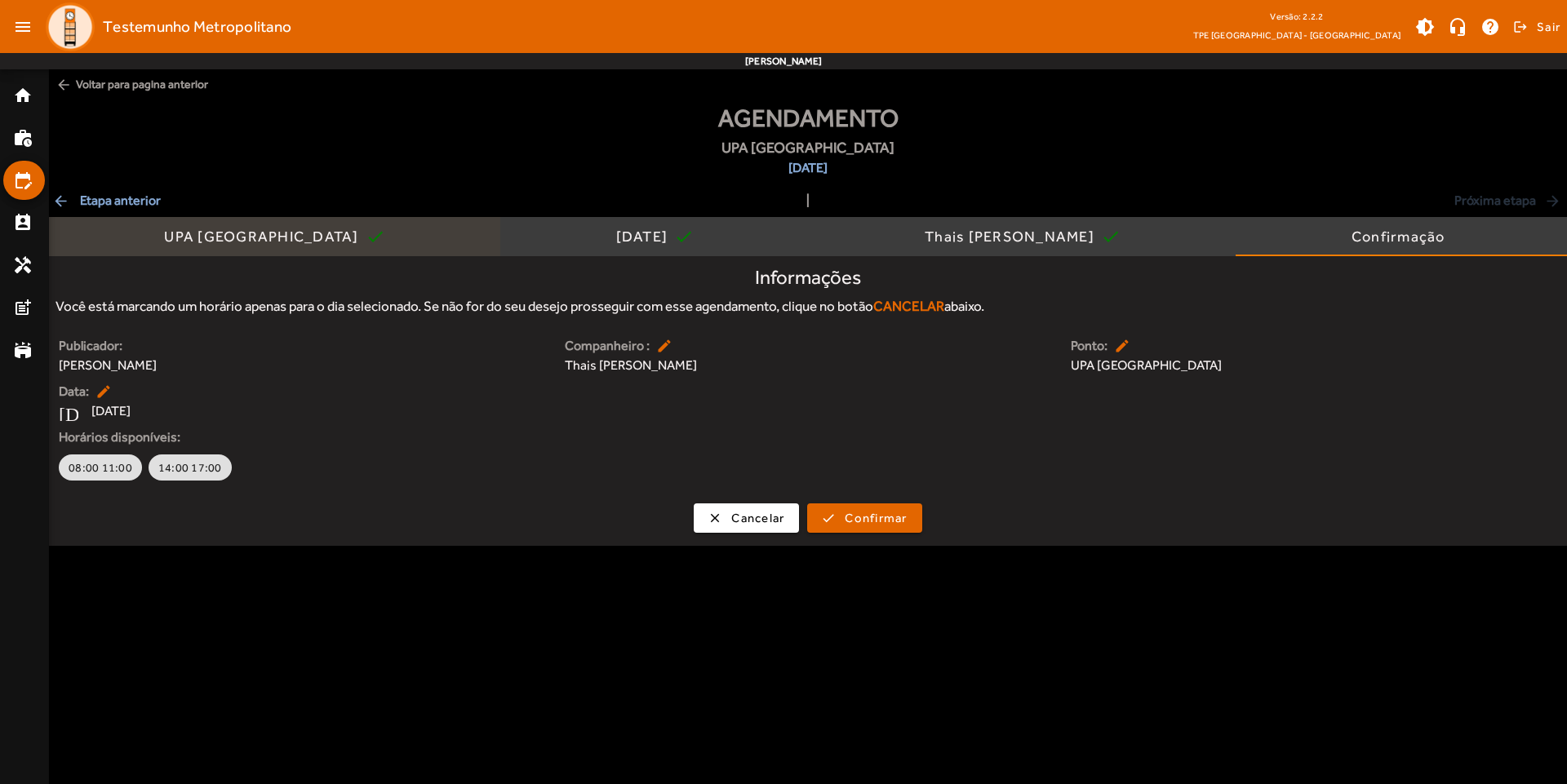
click at [241, 249] on span "UPA [GEOGRAPHIC_DATA] check" at bounding box center [273, 236] width 220 height 40
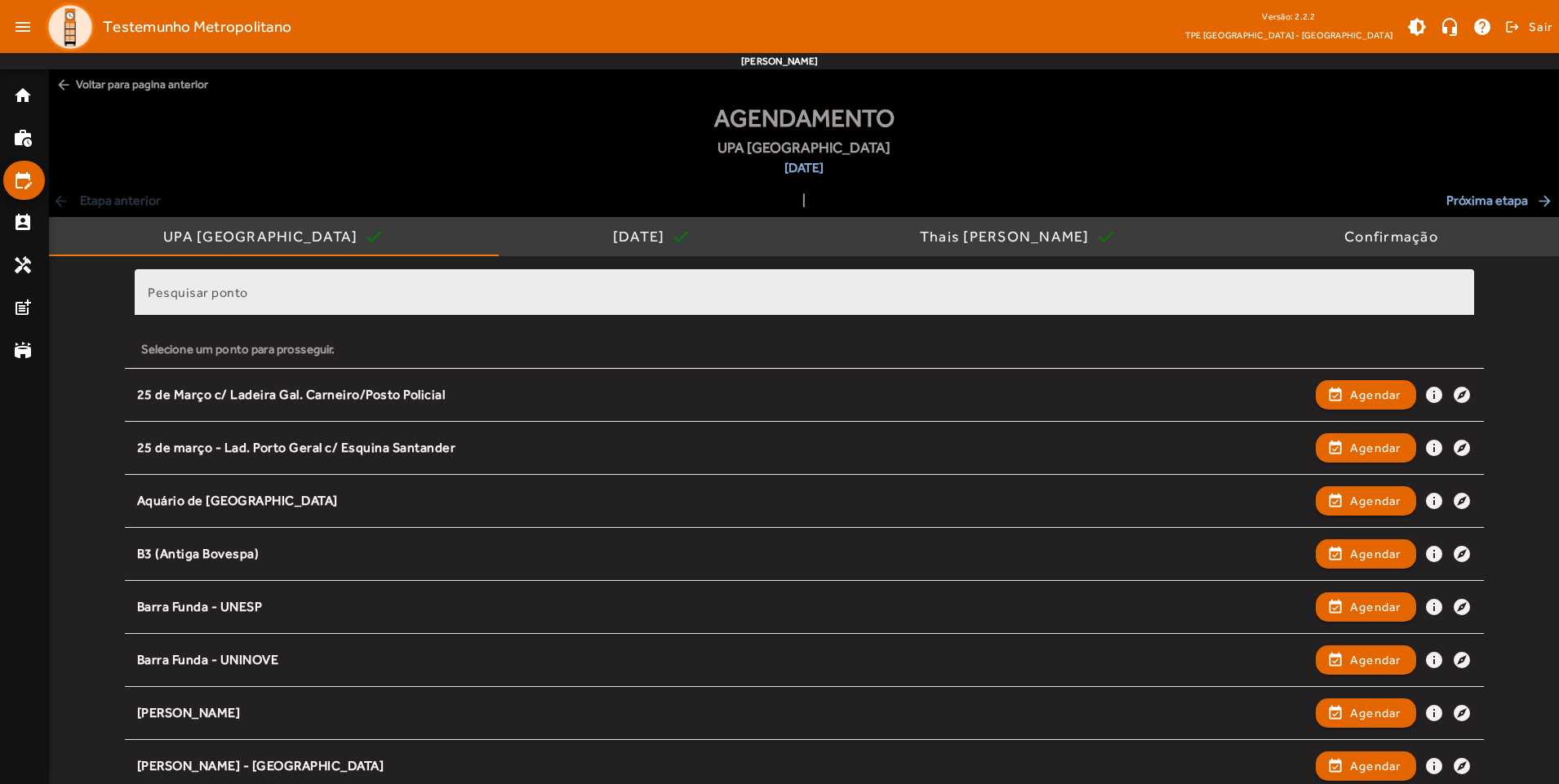
click at [479, 293] on input "Pesquisar ponto" at bounding box center [804, 299] width 1313 height 20
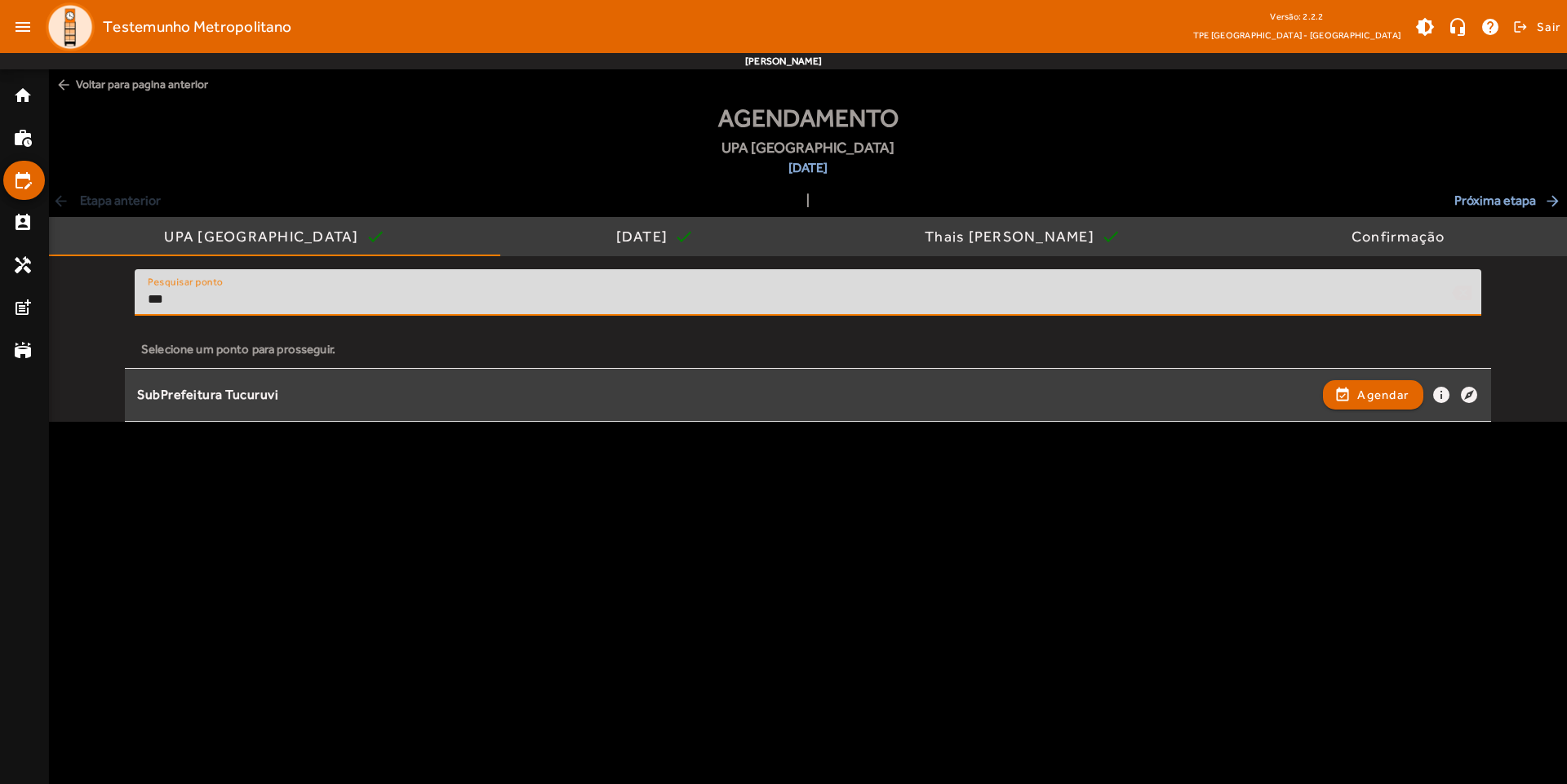
type input "***"
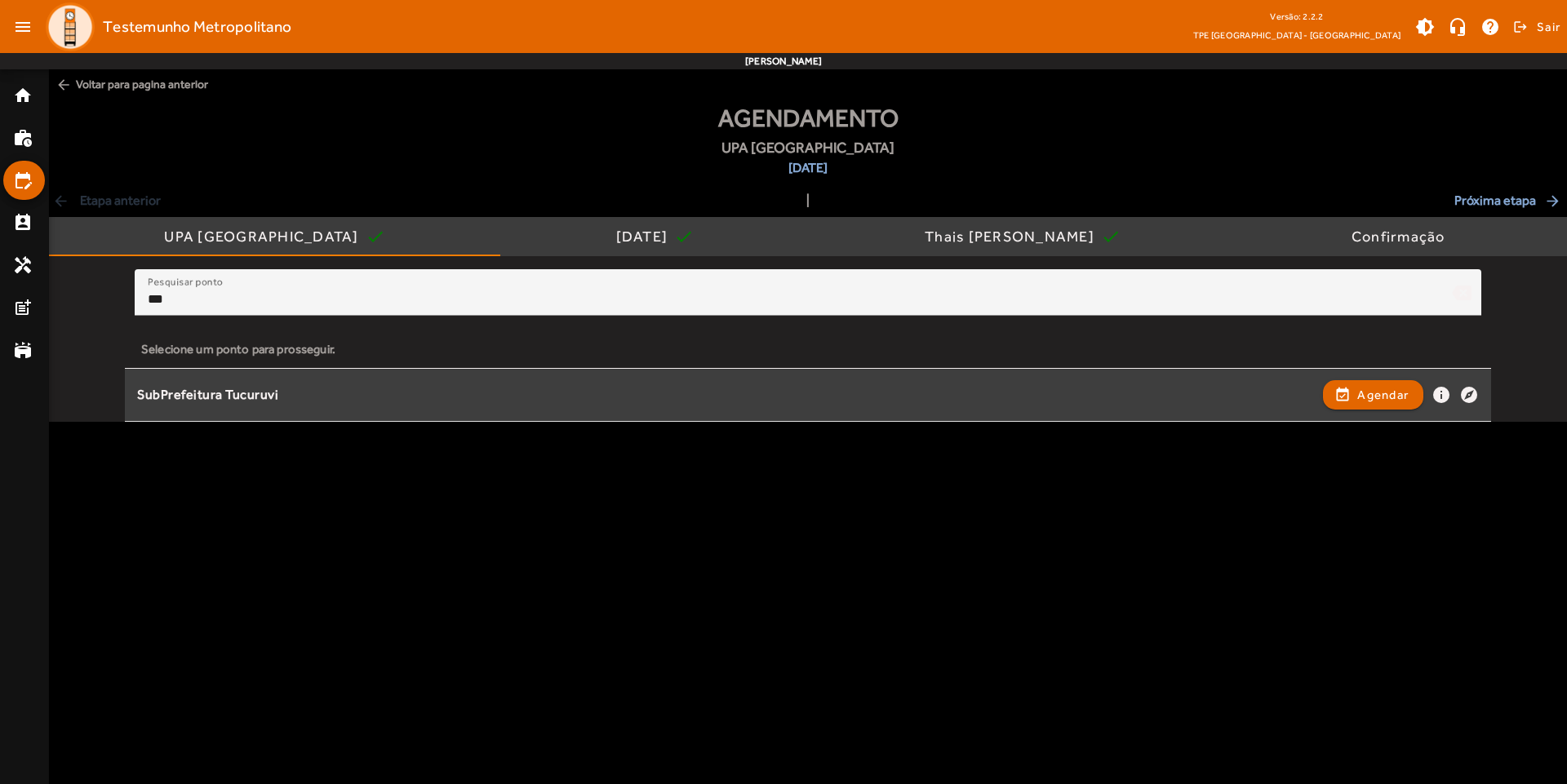
drag, startPoint x: 286, startPoint y: 394, endPoint x: 155, endPoint y: 410, distance: 132.0
click at [139, 400] on div "SubPrefeitura Tucuruvi" at bounding box center [725, 395] width 1177 height 17
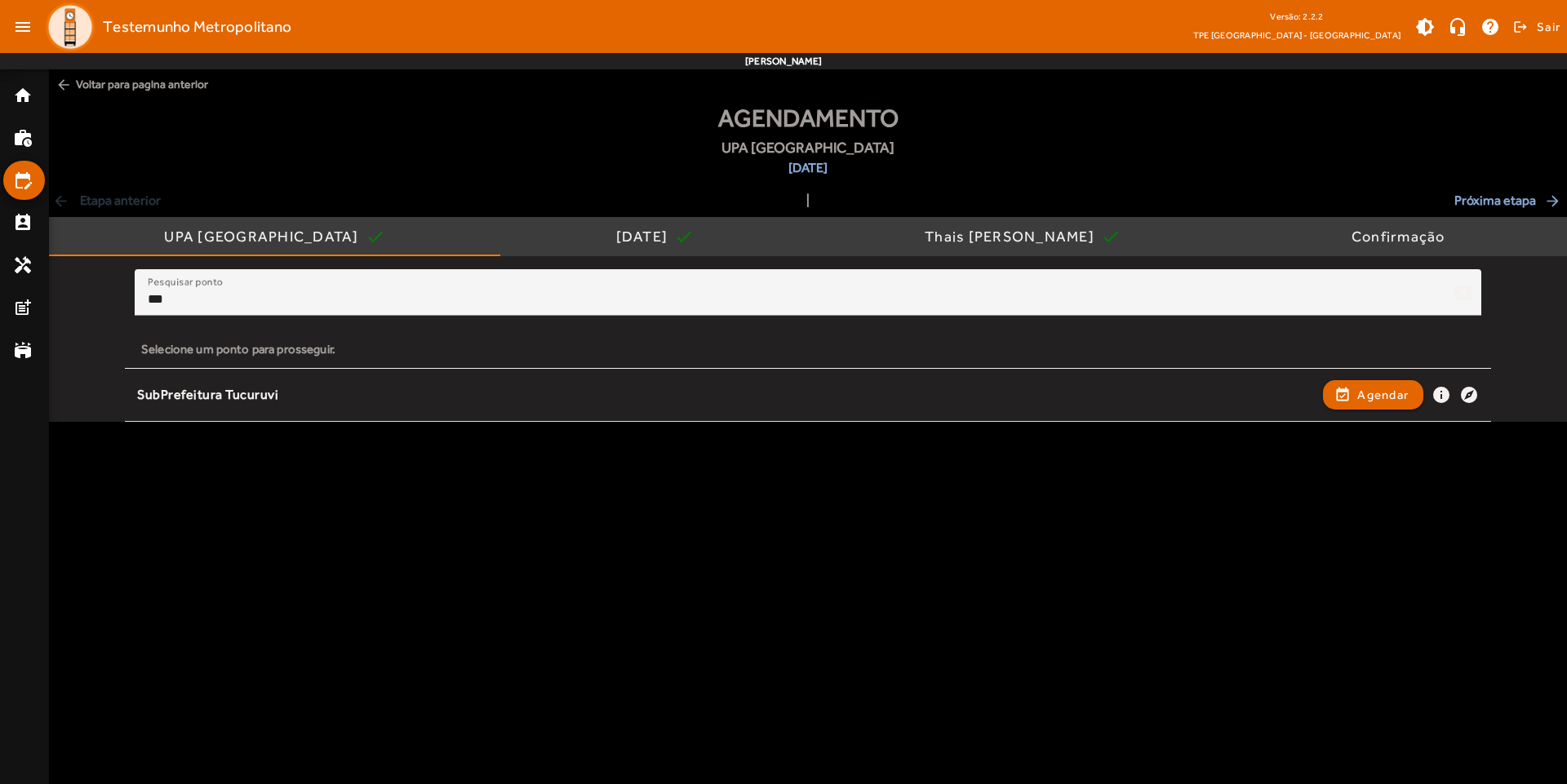
copy div "SubPrefeitura Tucuruvi"
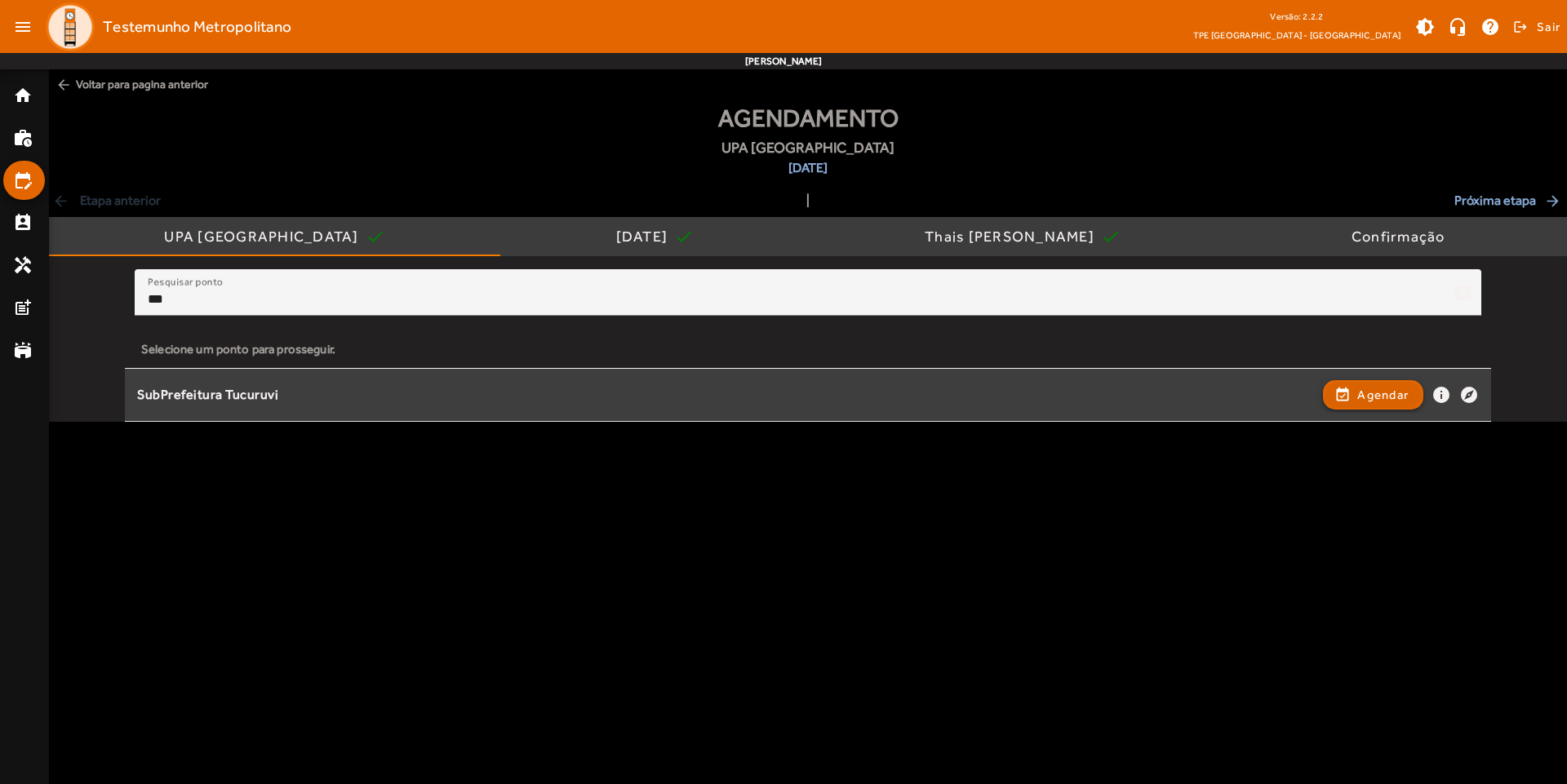
click at [1337, 389] on span "button" at bounding box center [1373, 395] width 97 height 40
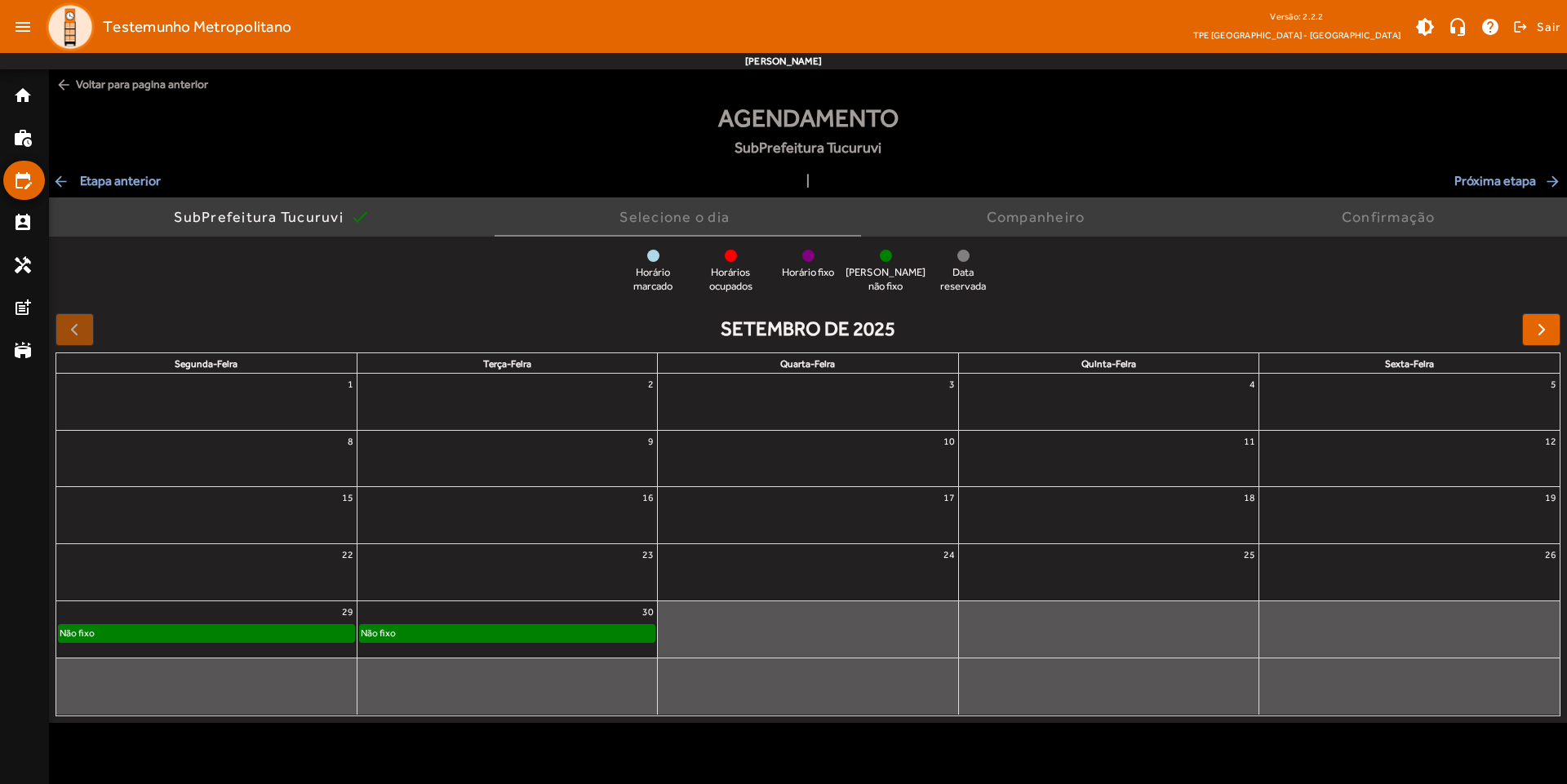
click at [267, 629] on div "Não fixo" at bounding box center [206, 633] width 295 height 16
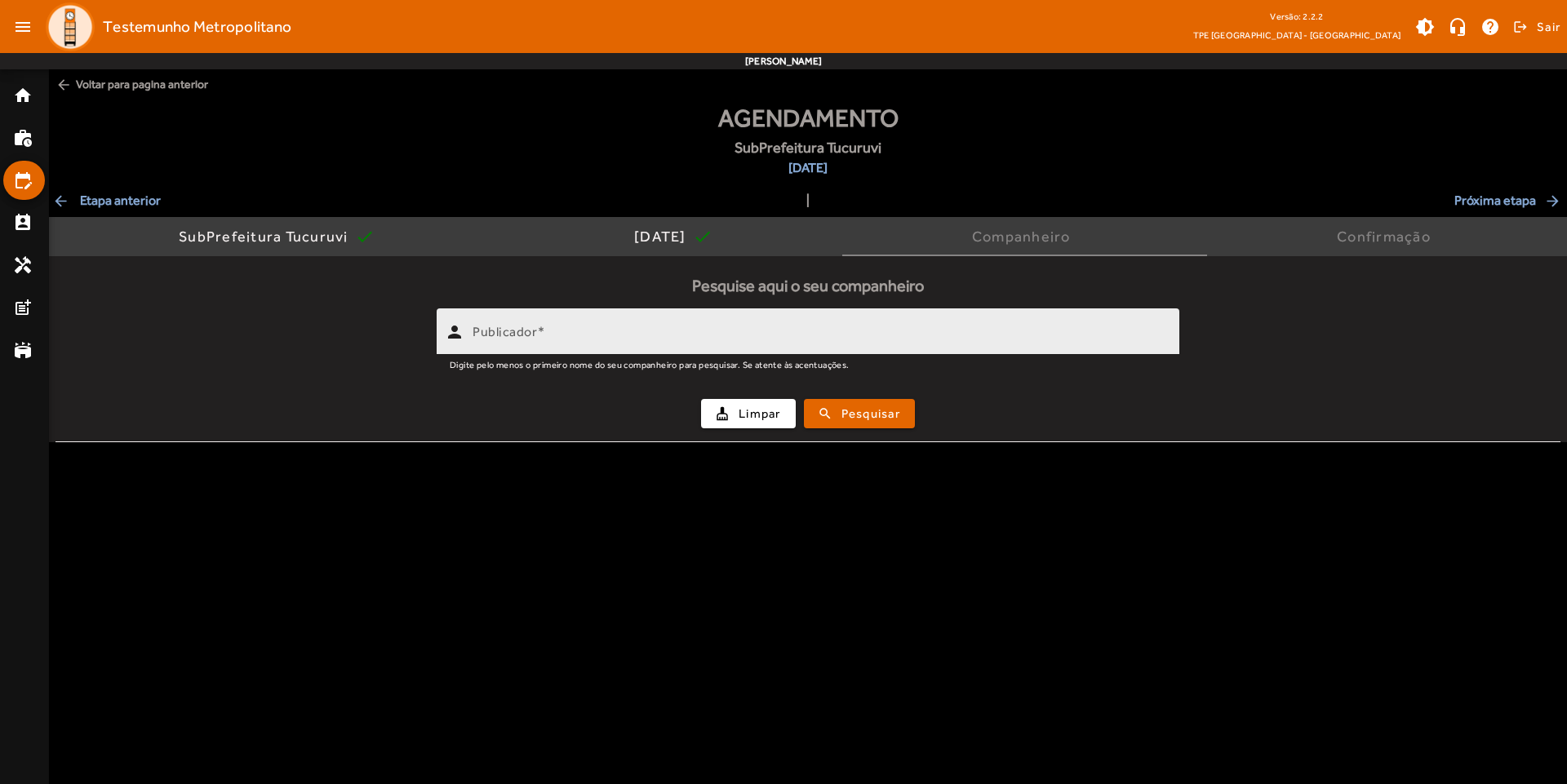
click at [665, 330] on input "Publicador" at bounding box center [819, 339] width 694 height 20
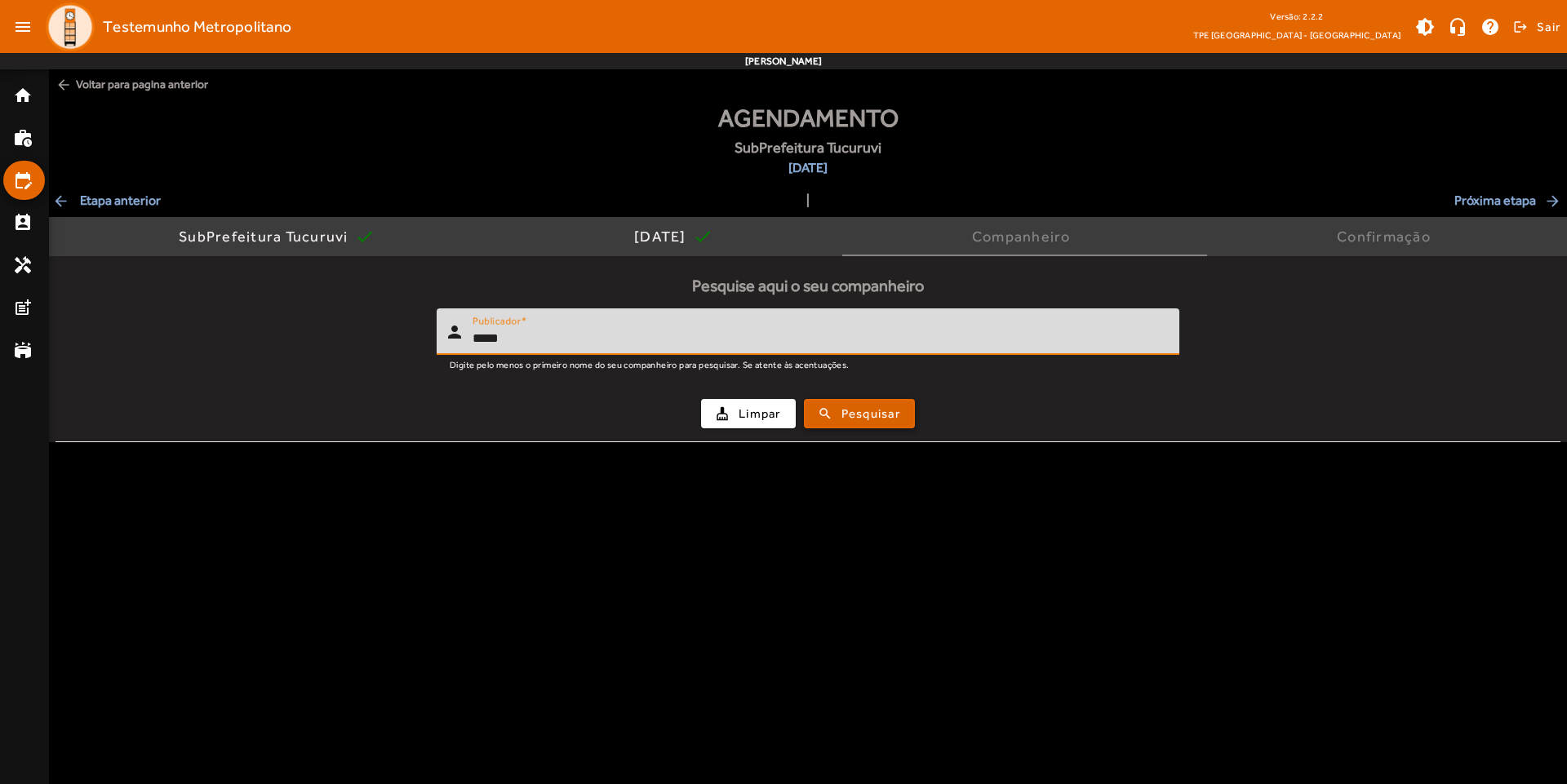
type input "*****"
click at [832, 418] on span "submit" at bounding box center [859, 414] width 108 height 40
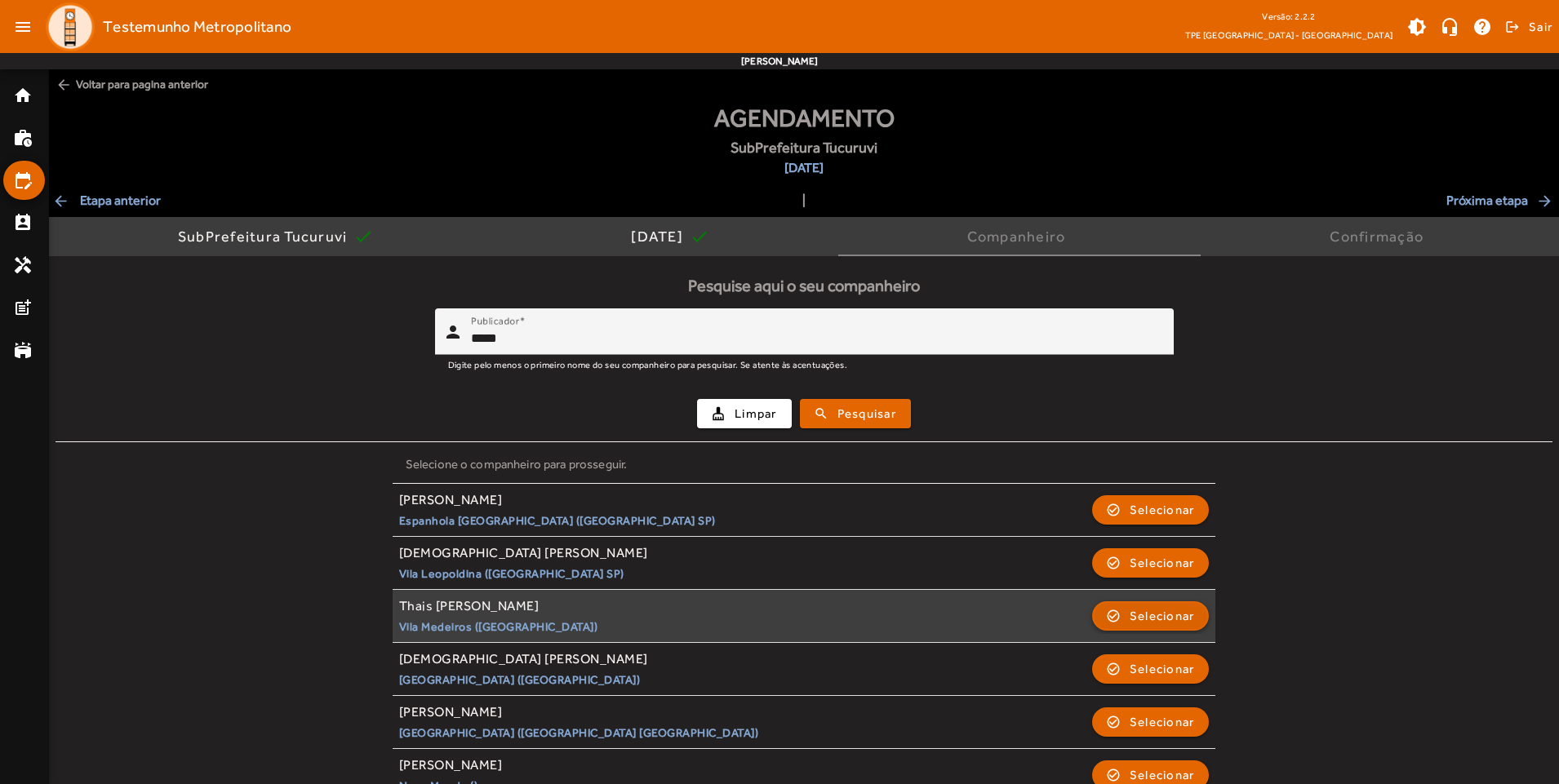
click at [1165, 615] on span "Selecionar" at bounding box center [1162, 616] width 66 height 20
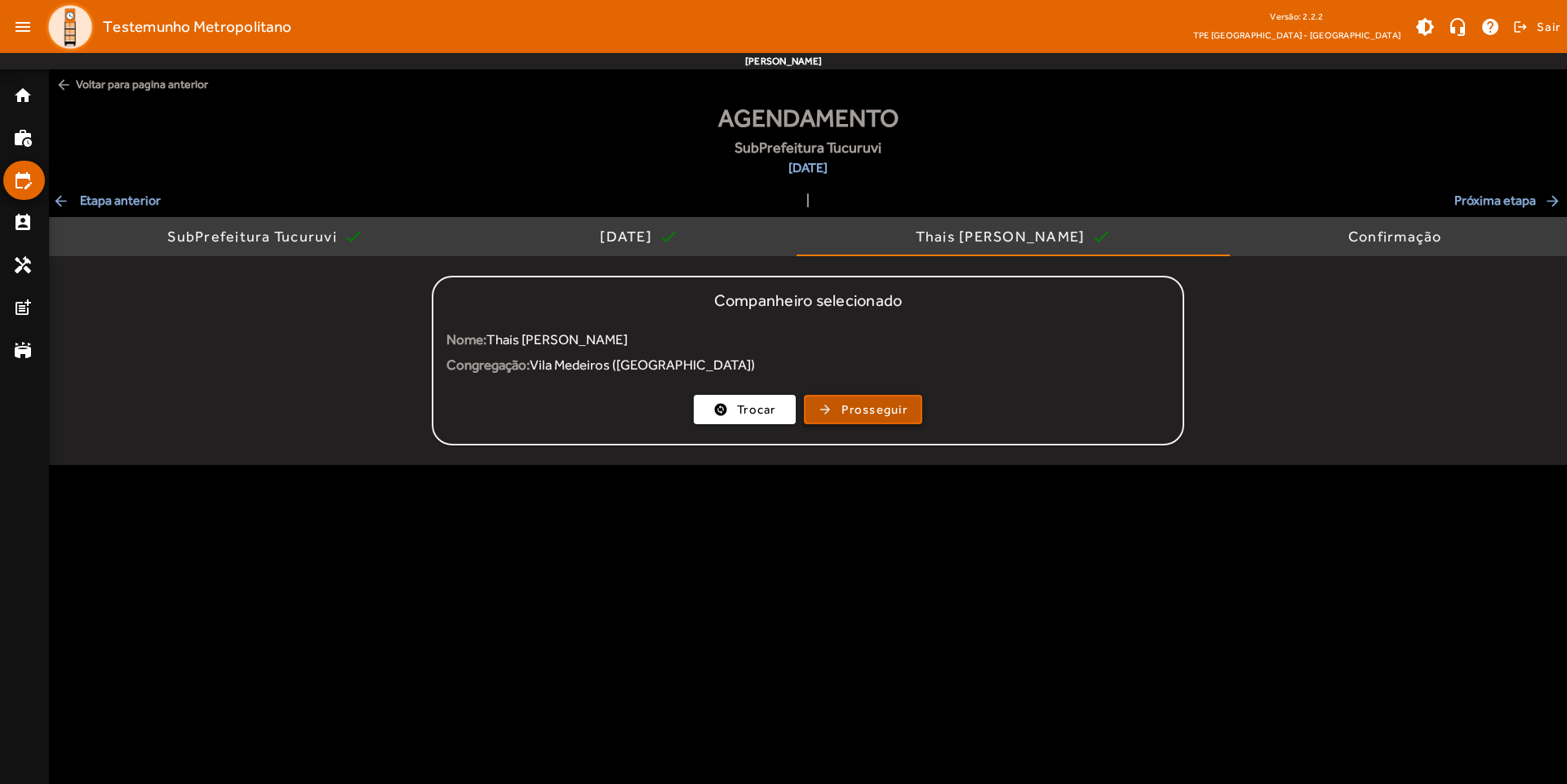
click at [875, 420] on span "button" at bounding box center [863, 410] width 115 height 40
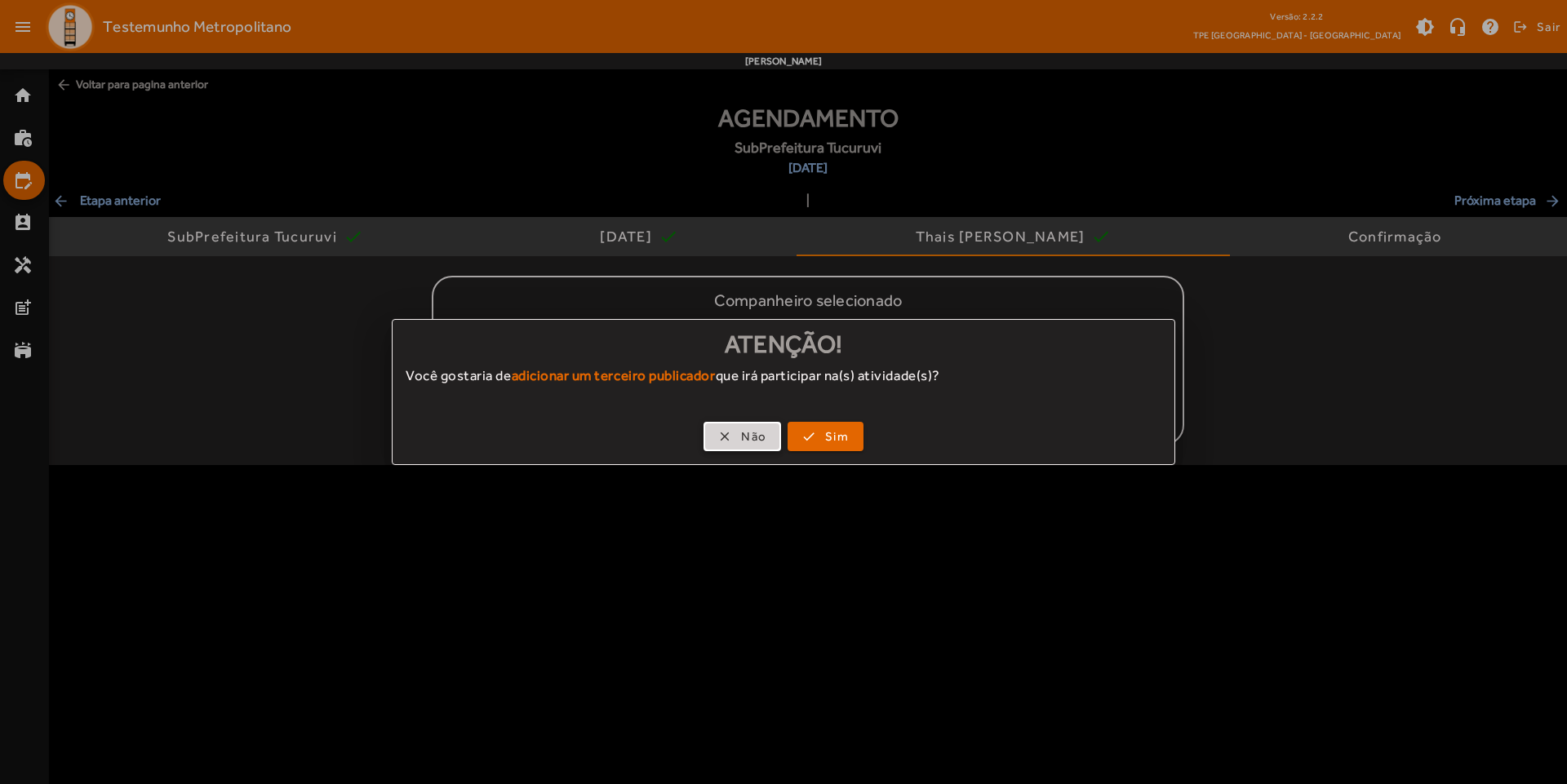
click at [734, 426] on span "button" at bounding box center [742, 437] width 75 height 40
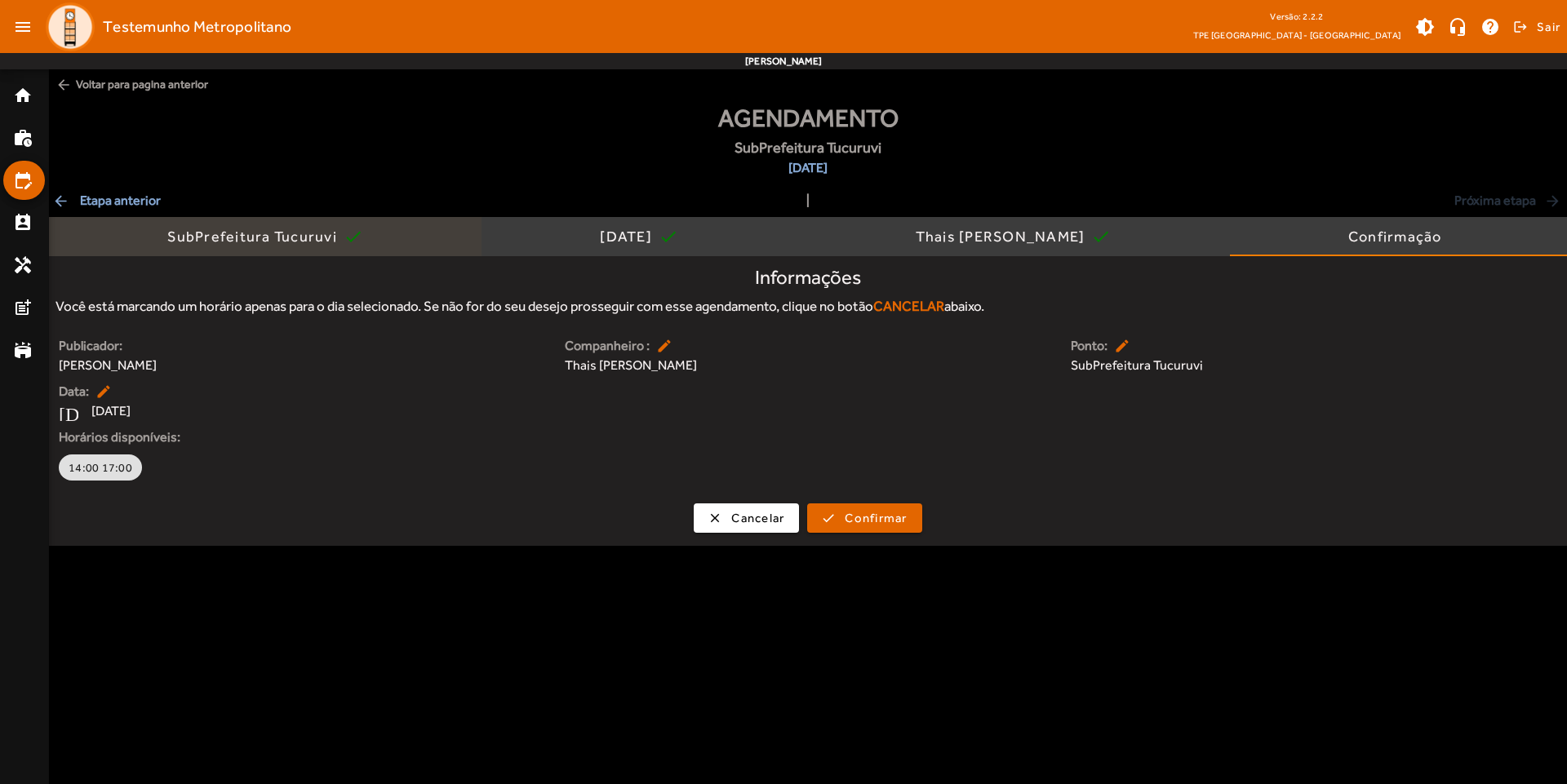
click at [274, 231] on div "SubPrefeitura Tucuruvi" at bounding box center [255, 236] width 176 height 16
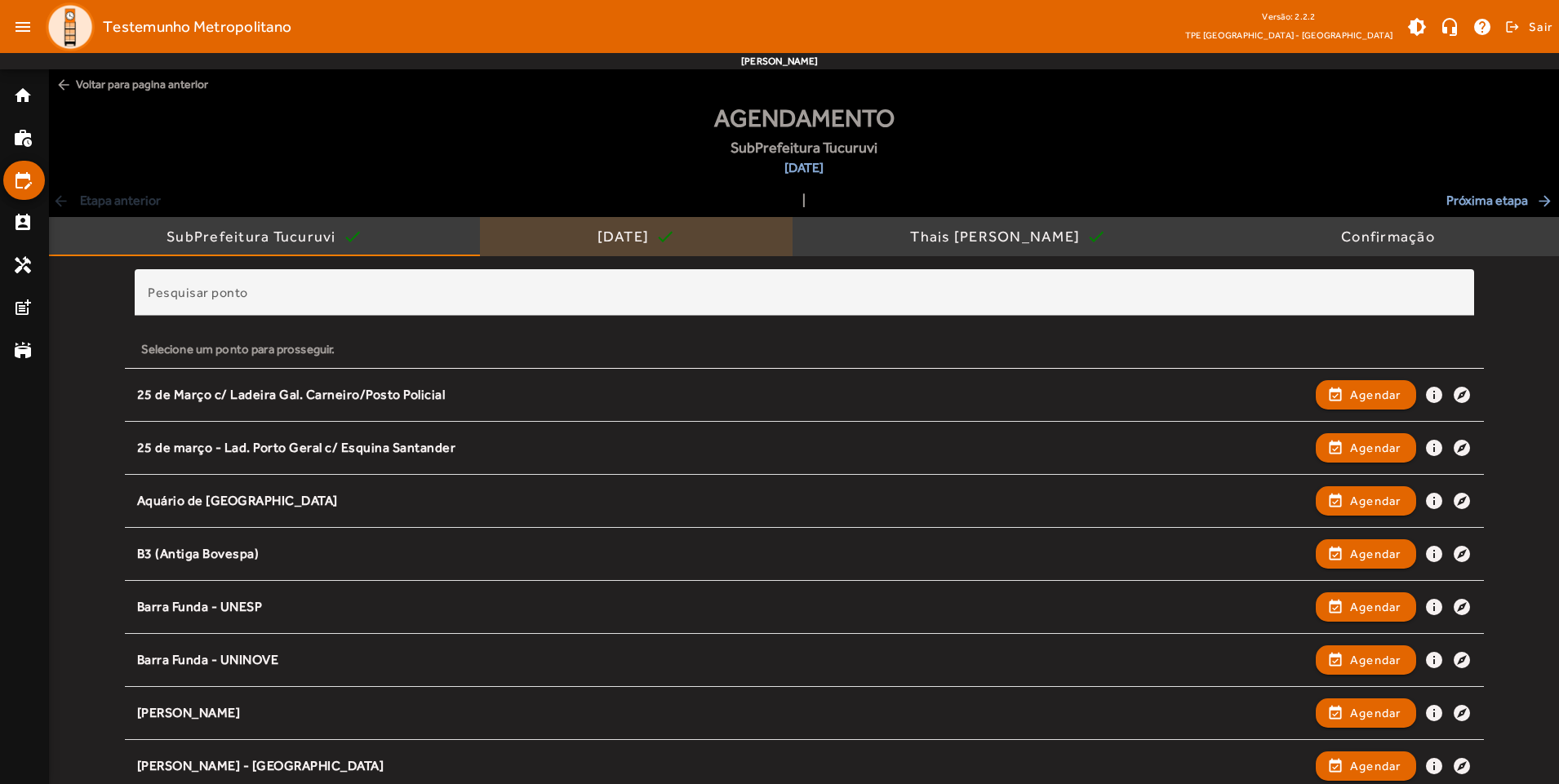
click at [691, 243] on div "[DATE] check" at bounding box center [636, 236] width 313 height 40
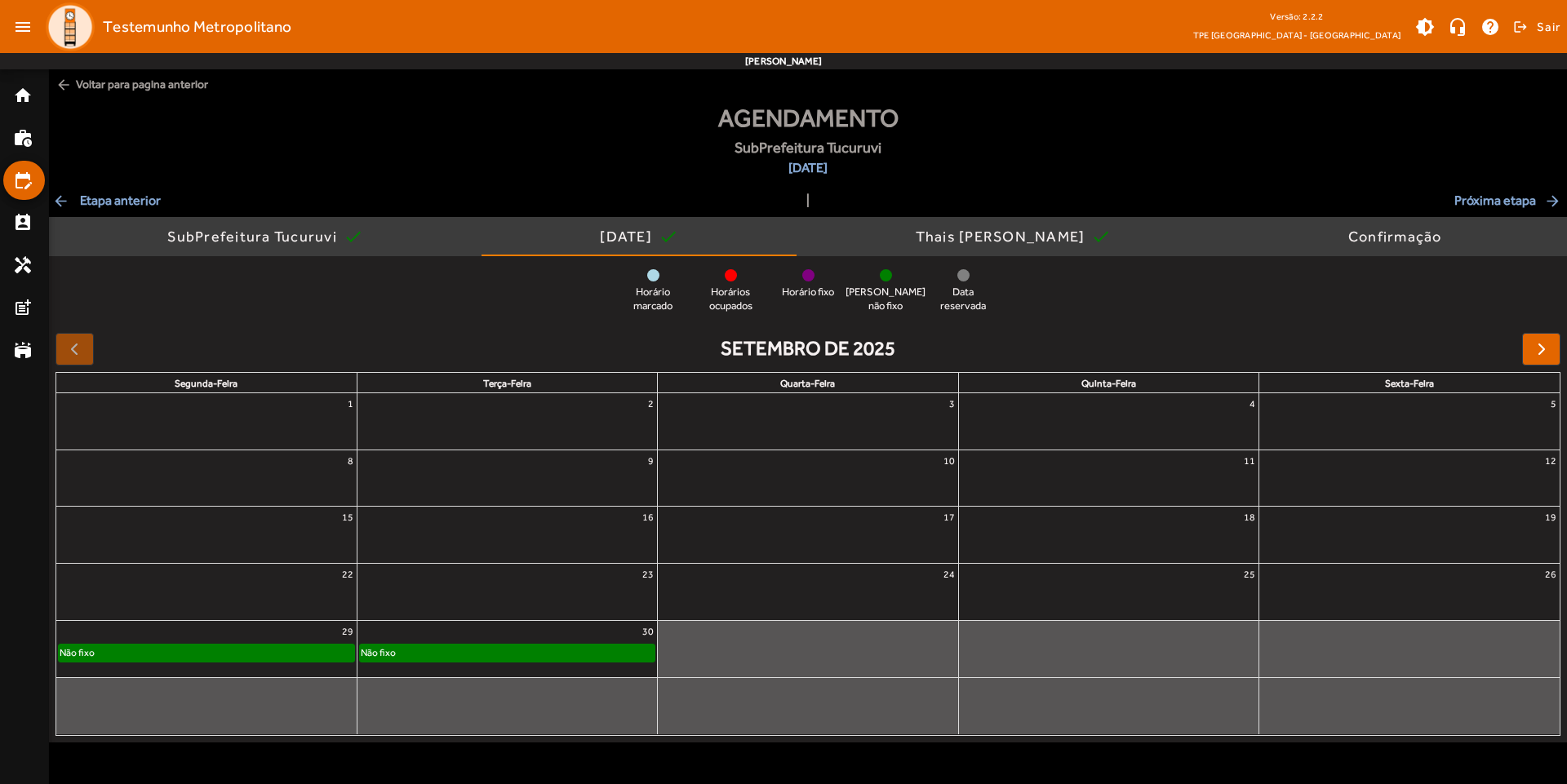
click at [462, 648] on div "Não fixo" at bounding box center [507, 653] width 295 height 16
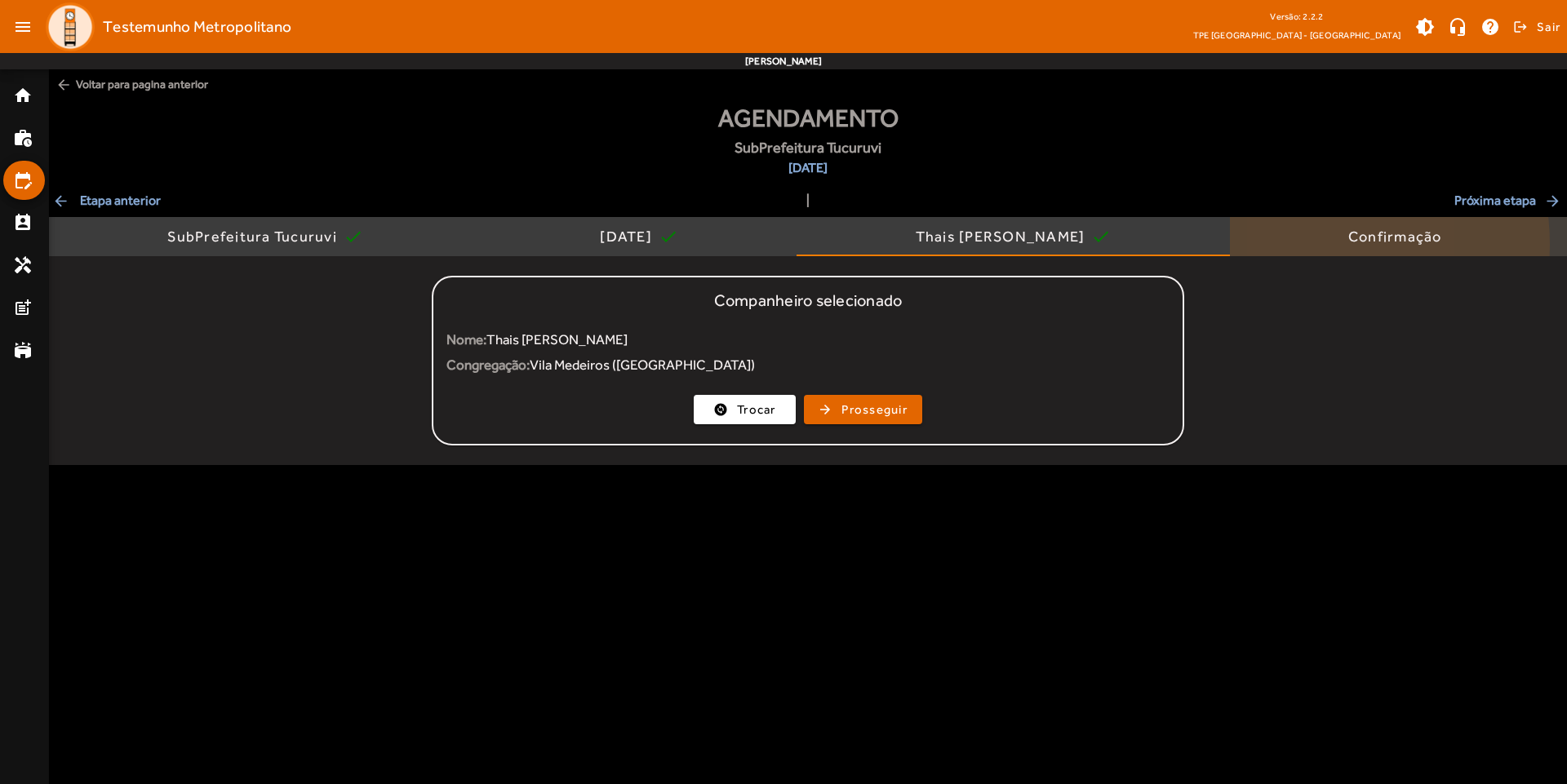
click at [1313, 245] on div "Confirmação" at bounding box center [1398, 236] width 337 height 40
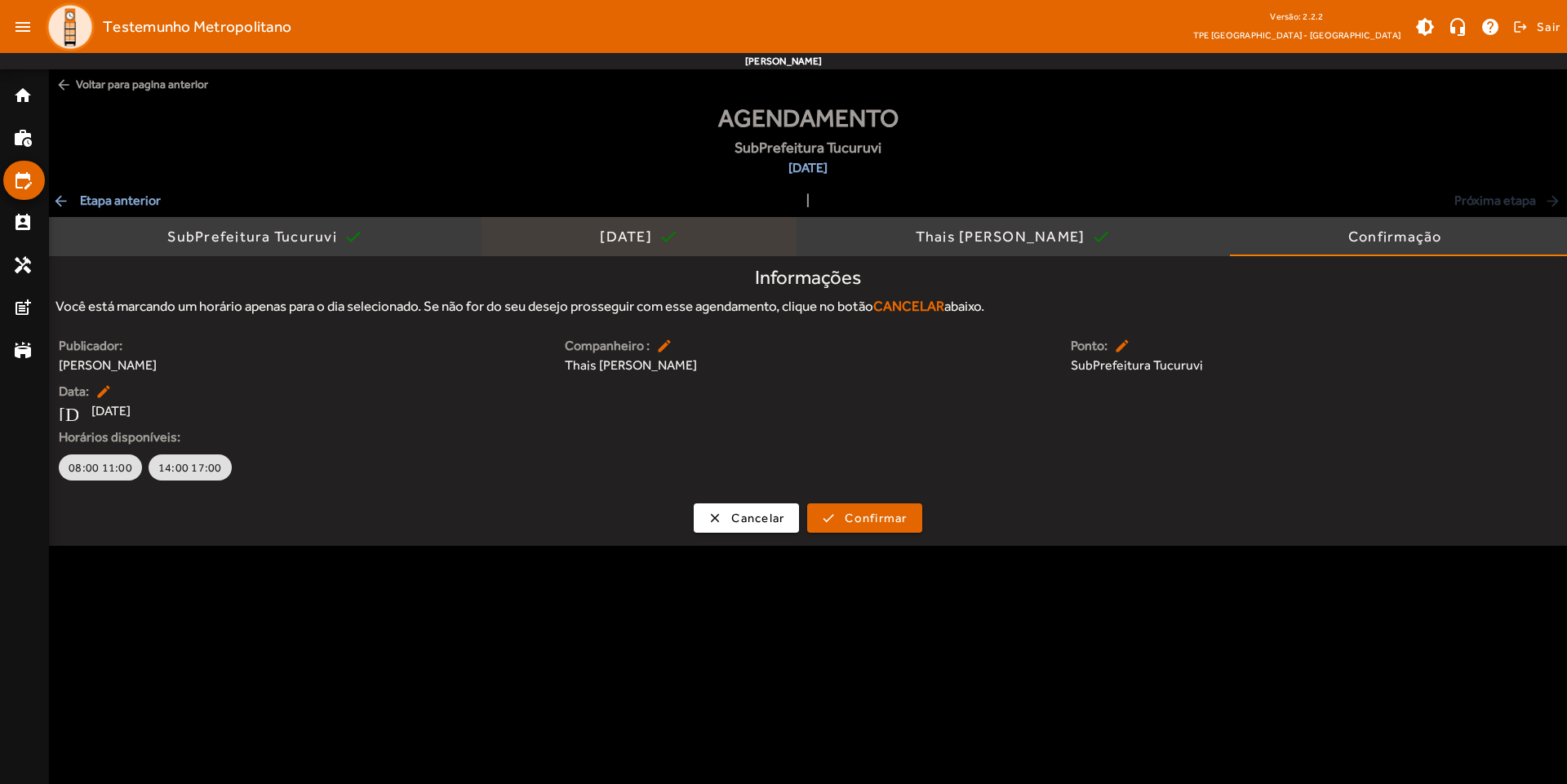
click at [620, 244] on div "[DATE]" at bounding box center [629, 236] width 58 height 16
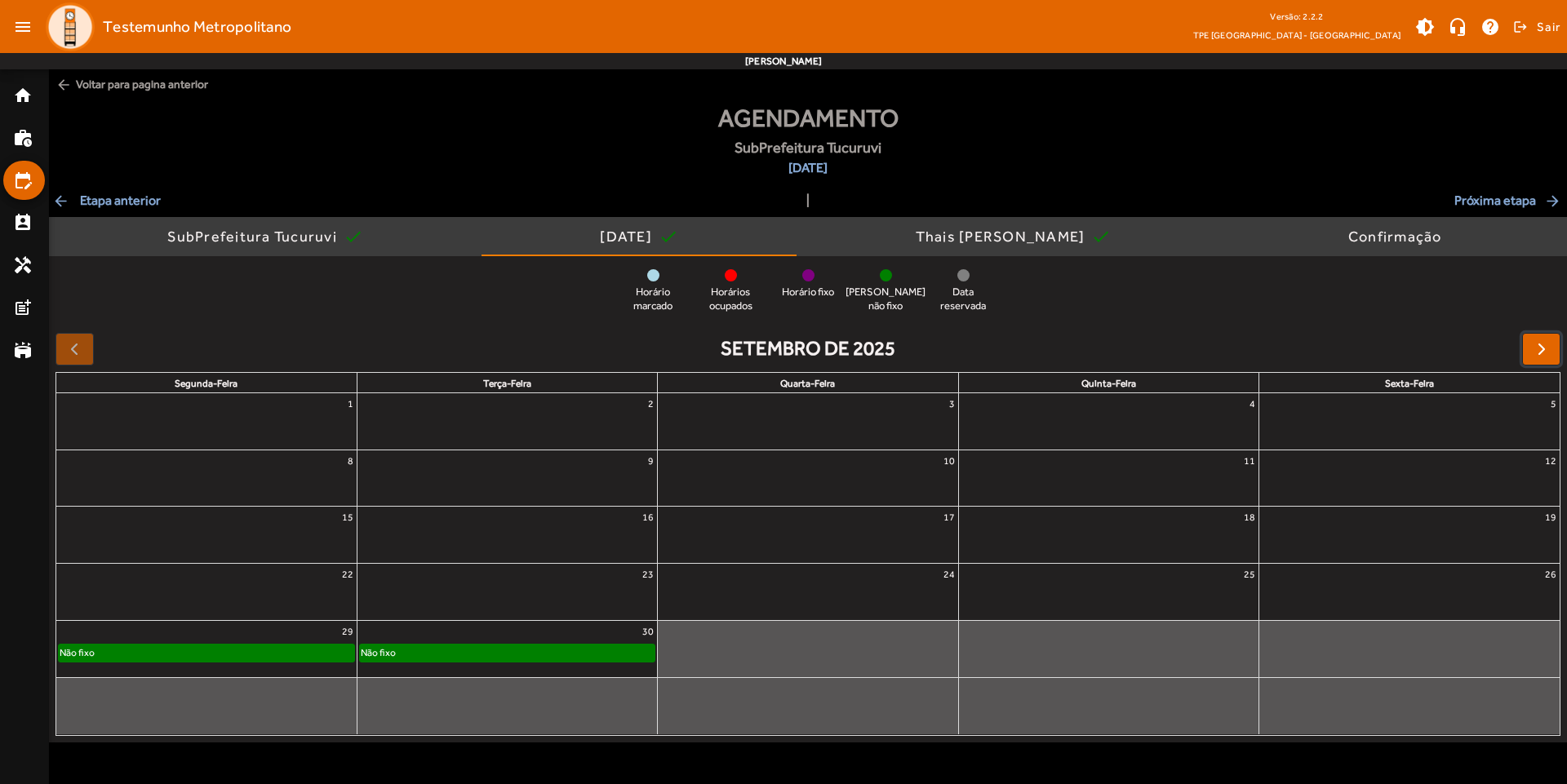
click at [1539, 338] on button "button" at bounding box center [1541, 349] width 39 height 32
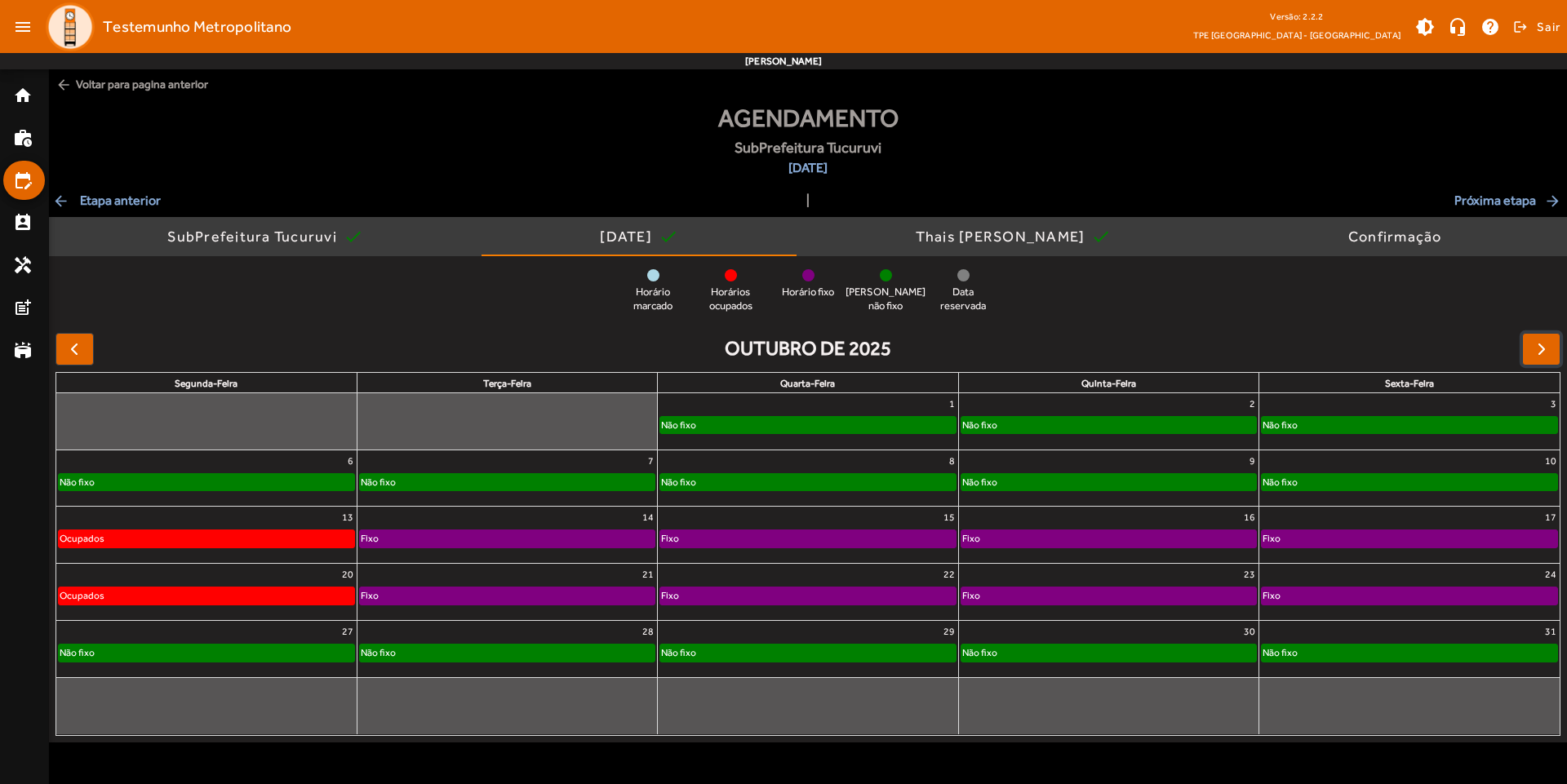
click at [830, 423] on div "Não fixo" at bounding box center [808, 425] width 295 height 16
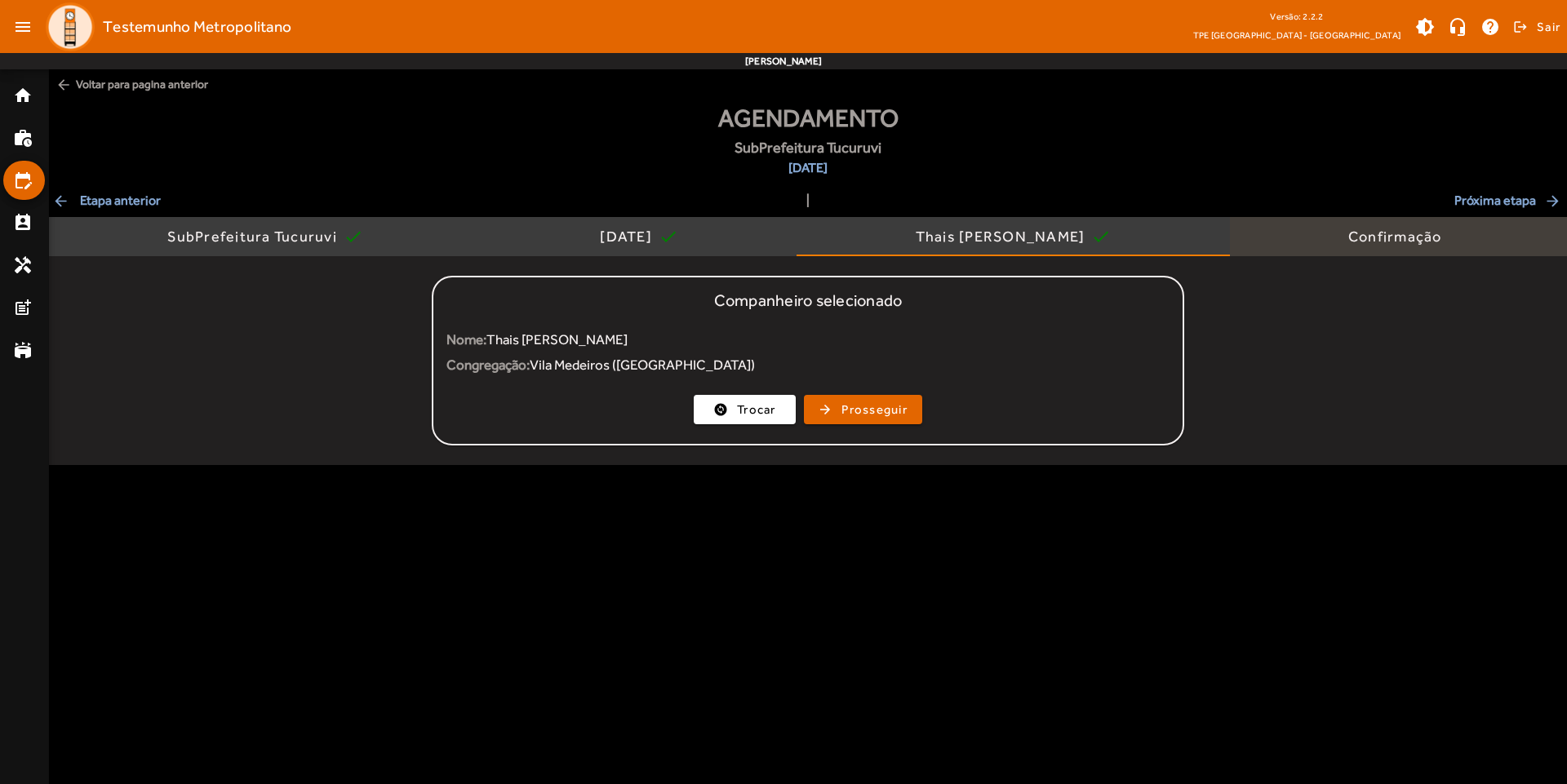
click at [1351, 238] on div "Confirmação" at bounding box center [1398, 236] width 337 height 40
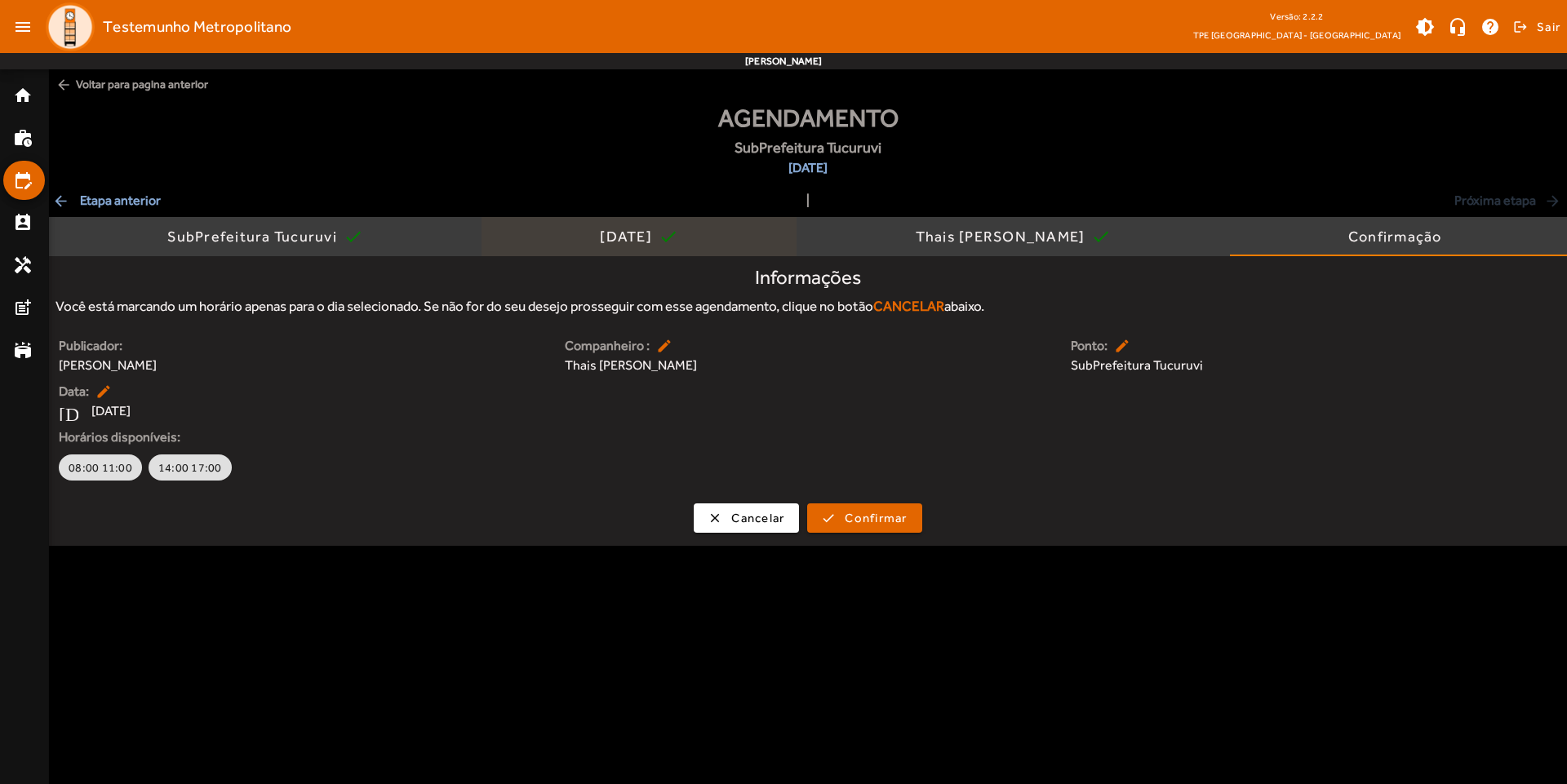
click at [672, 236] on mat-icon "check" at bounding box center [668, 236] width 20 height 20
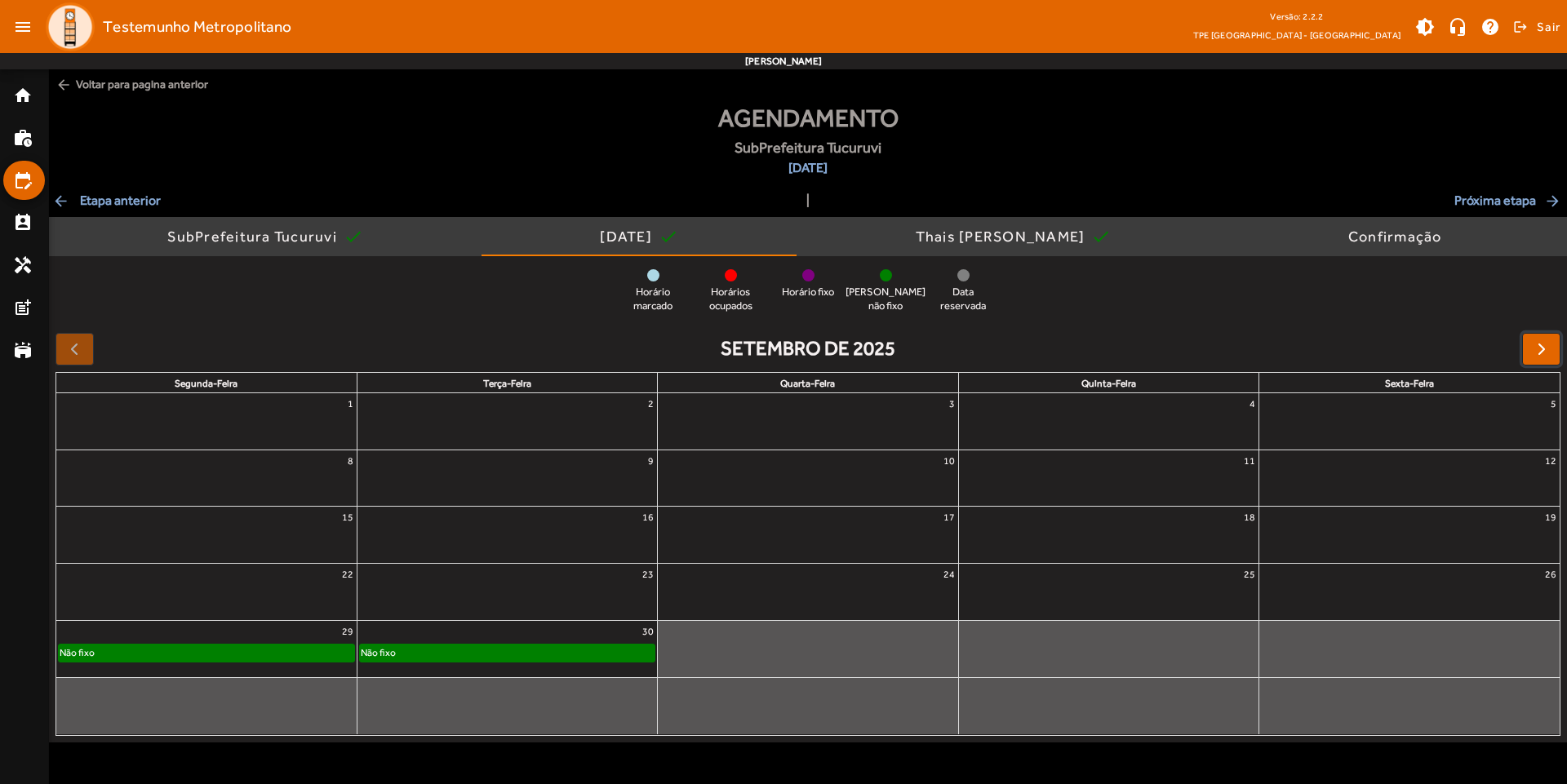
click at [1529, 349] on button "button" at bounding box center [1541, 349] width 39 height 32
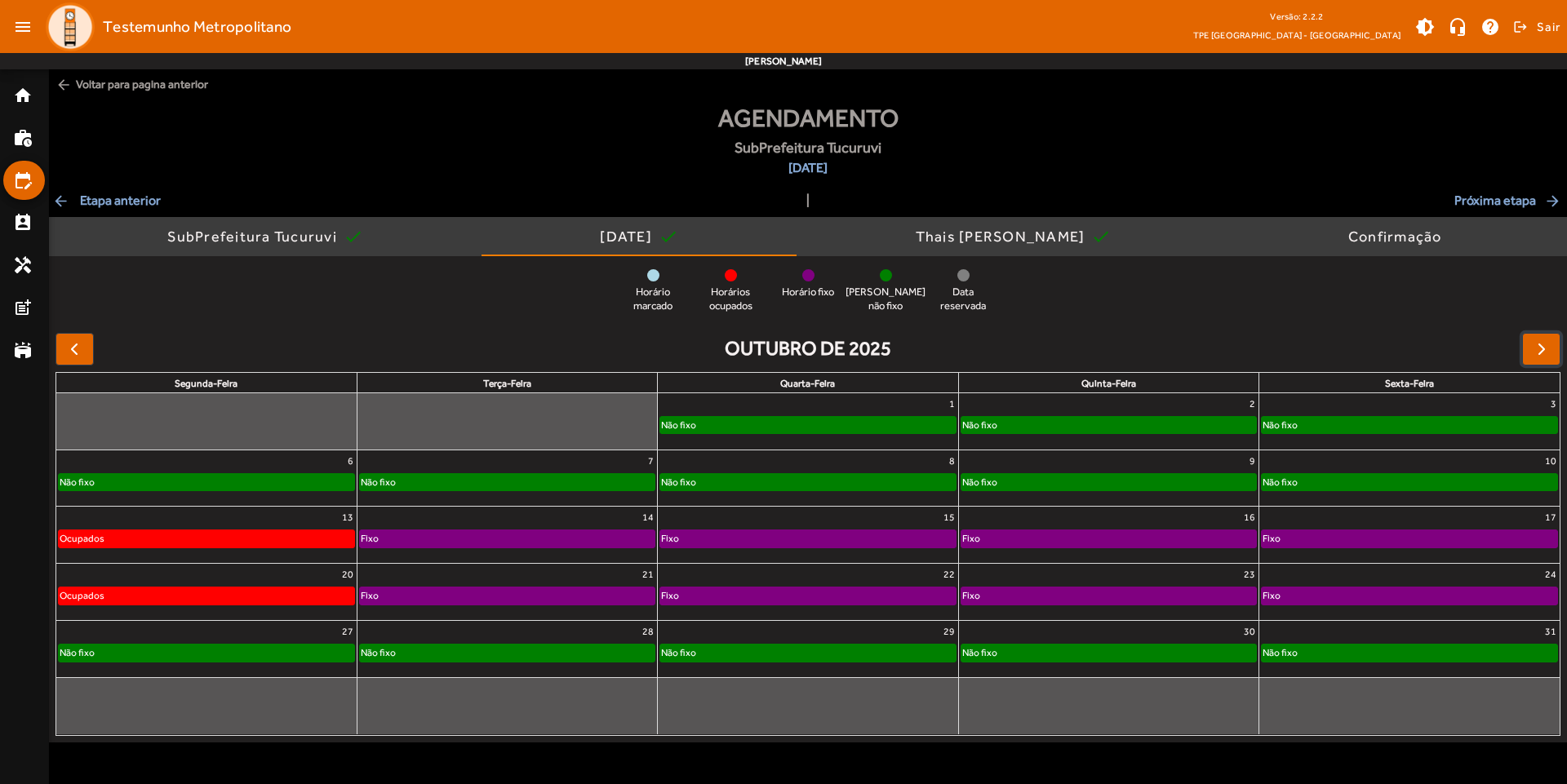
click at [1052, 423] on div "Não fixo" at bounding box center [1109, 425] width 295 height 16
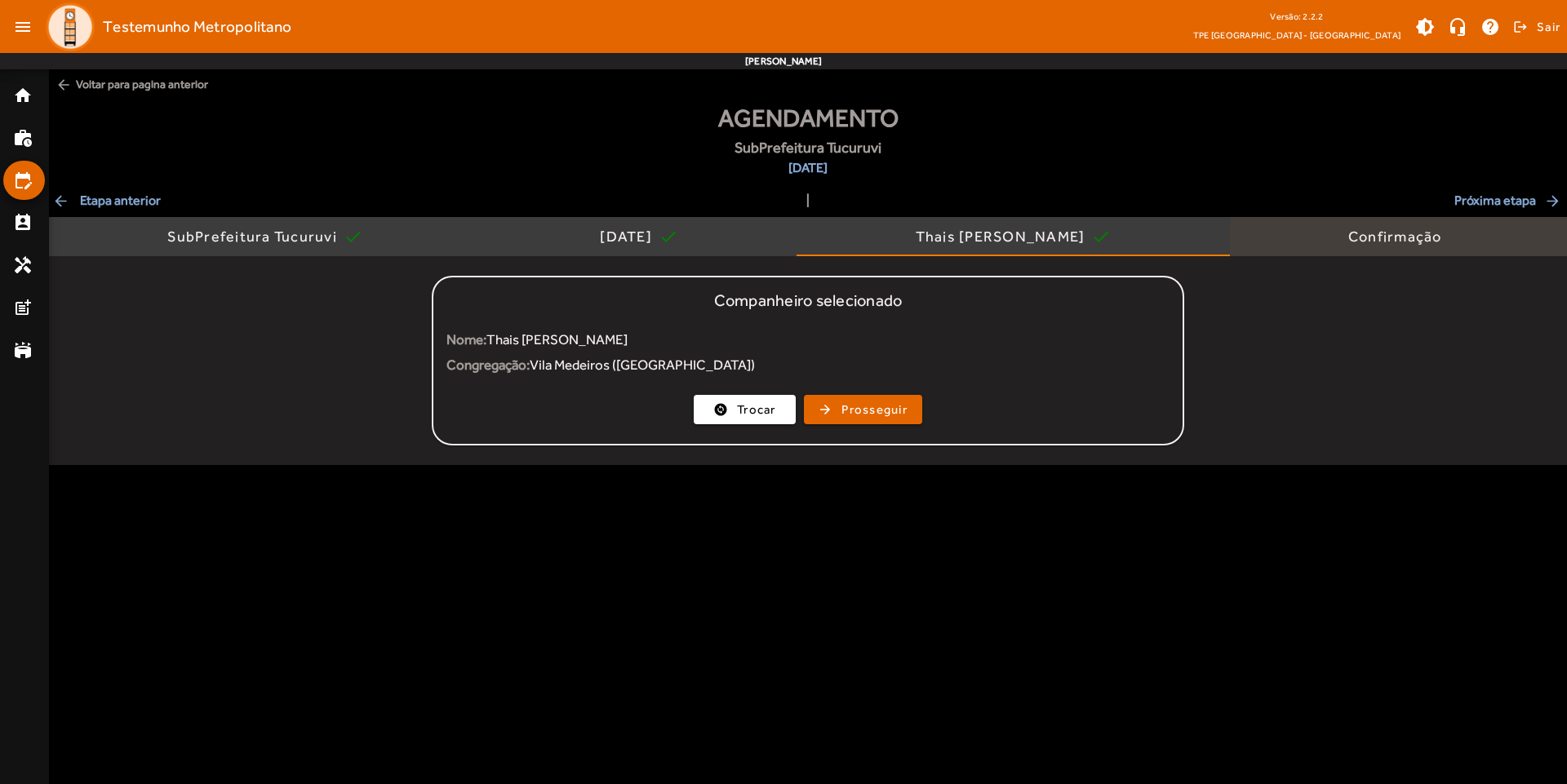
click at [1375, 231] on div "Confirmação" at bounding box center [1399, 236] width 101 height 16
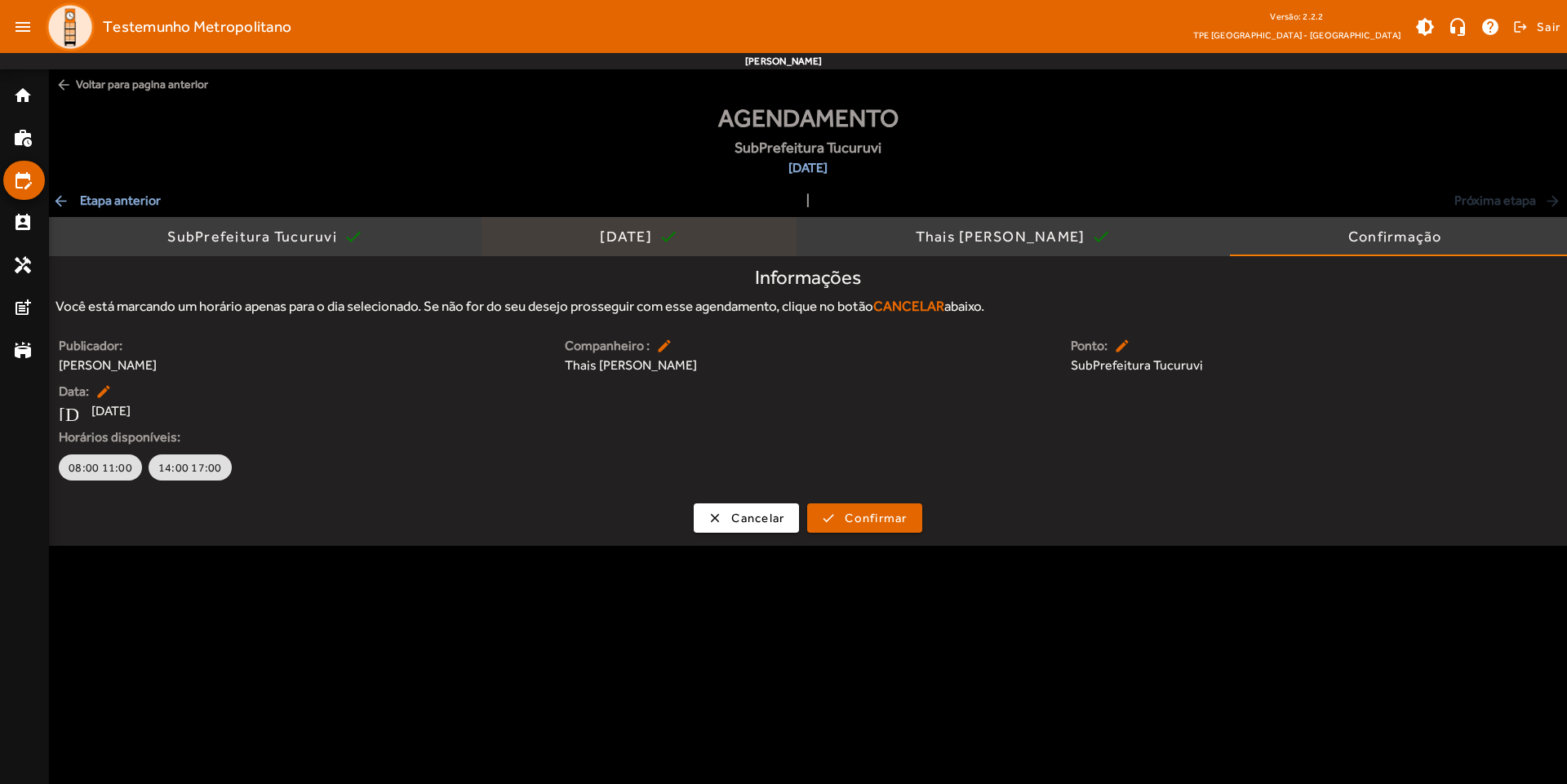
click at [658, 236] on div "[DATE]" at bounding box center [629, 236] width 58 height 16
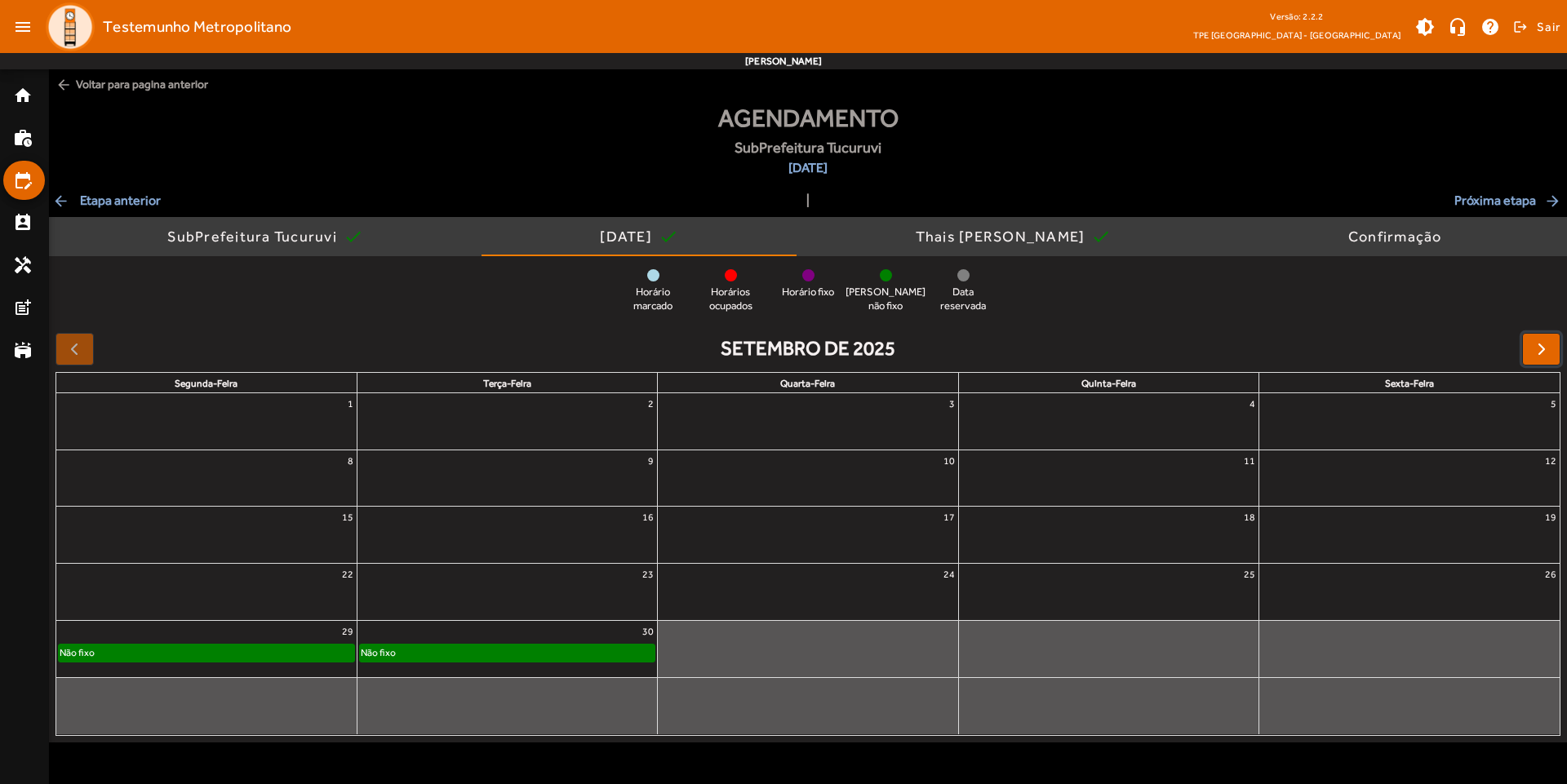
click at [1536, 346] on span "button" at bounding box center [1542, 349] width 20 height 20
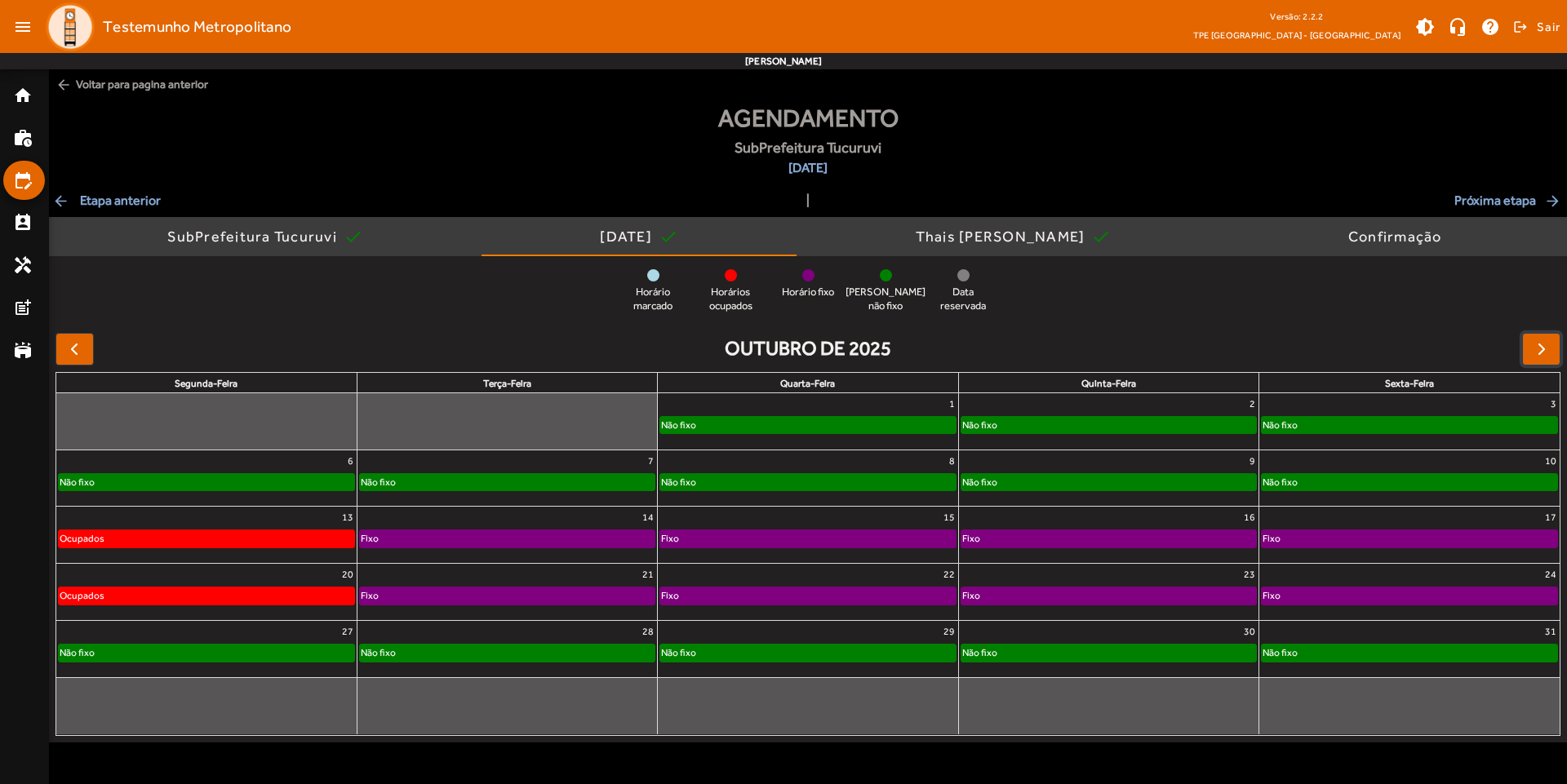
click at [1341, 423] on div "Não fixo" at bounding box center [1410, 425] width 295 height 16
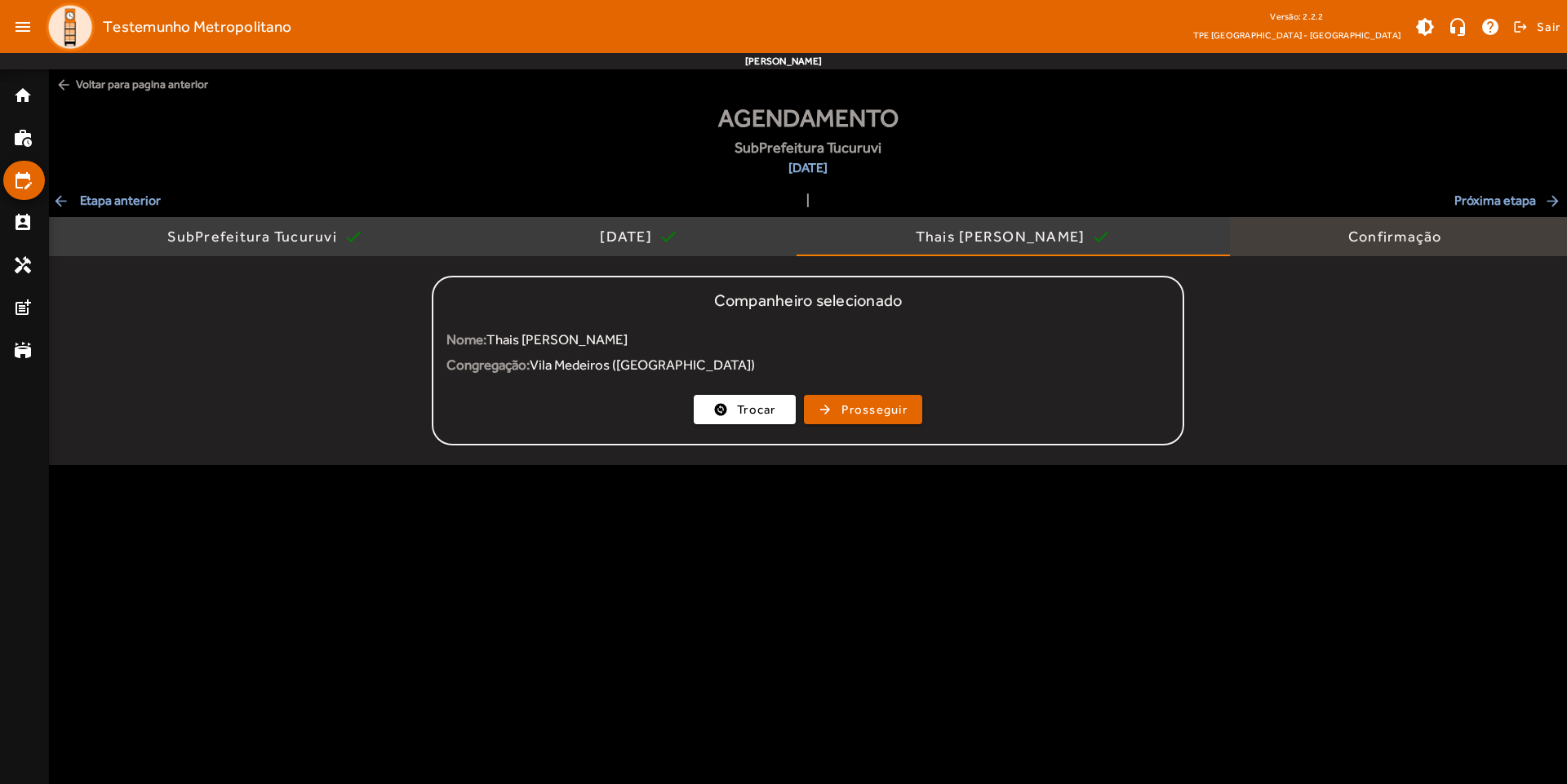
click at [1299, 251] on div "Confirmação" at bounding box center [1398, 236] width 337 height 40
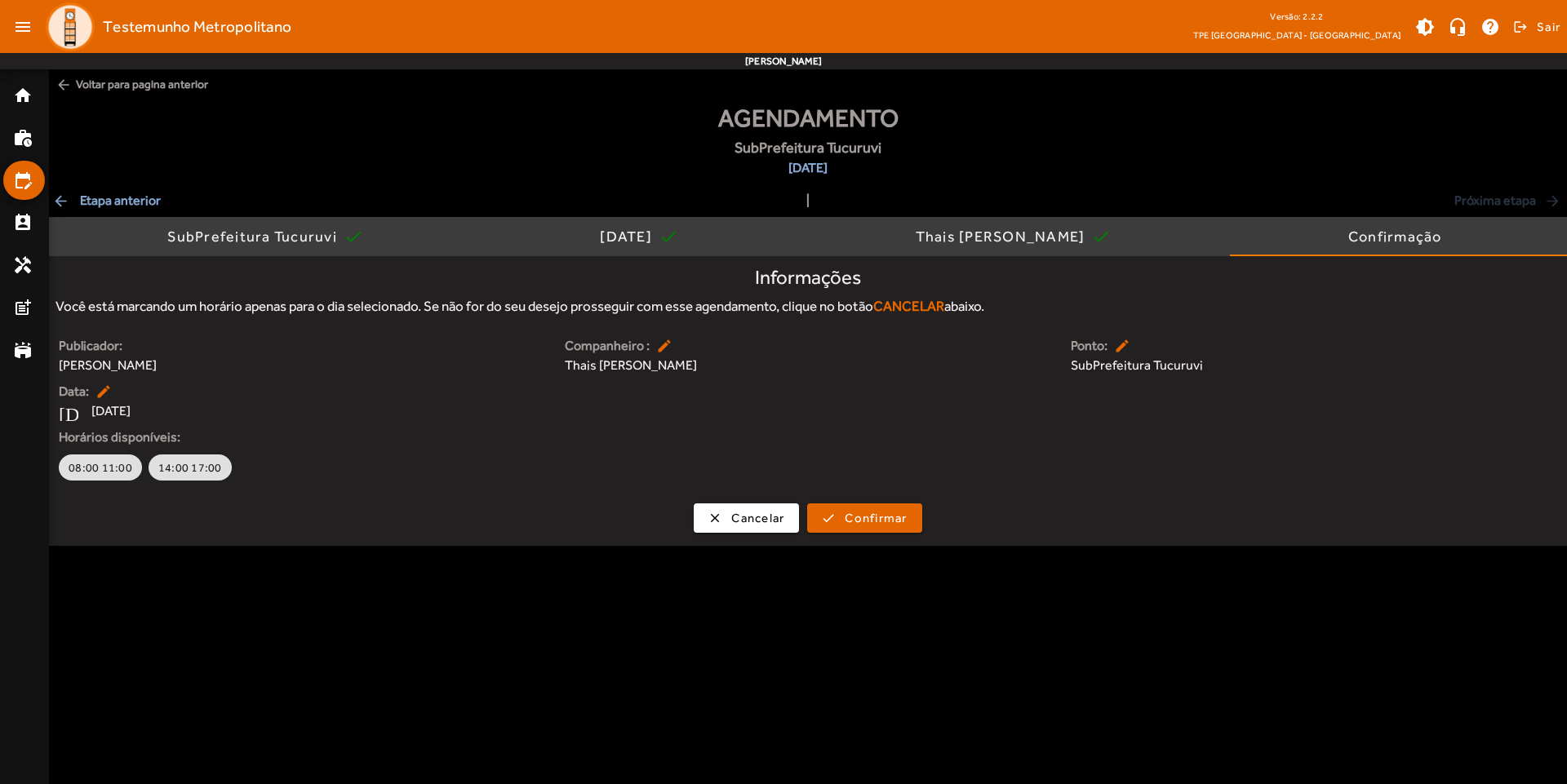
click at [1143, 593] on body "menu Testemunho Metropolitano Versão: 2.2.2 TPE [GEOGRAPHIC_DATA] - Centro brig…" at bounding box center [784, 392] width 1567 height 784
click at [1252, 628] on body "menu Testemunho Metropolitano Versão: 2.2.2 TPE [GEOGRAPHIC_DATA] - Centro brig…" at bounding box center [784, 392] width 1567 height 784
click at [878, 643] on body "menu Testemunho Metropolitano Versão: 2.2.2 TPE [GEOGRAPHIC_DATA] - Centro brig…" at bounding box center [784, 392] width 1567 height 784
click at [1241, 699] on body "menu Testemunho Metropolitano Versão: 2.2.2 TPE [GEOGRAPHIC_DATA] - Centro brig…" at bounding box center [784, 392] width 1567 height 784
click at [1411, 620] on body "menu Testemunho Metropolitano Versão: 2.2.2 TPE [GEOGRAPHIC_DATA] - Centro brig…" at bounding box center [784, 392] width 1567 height 784
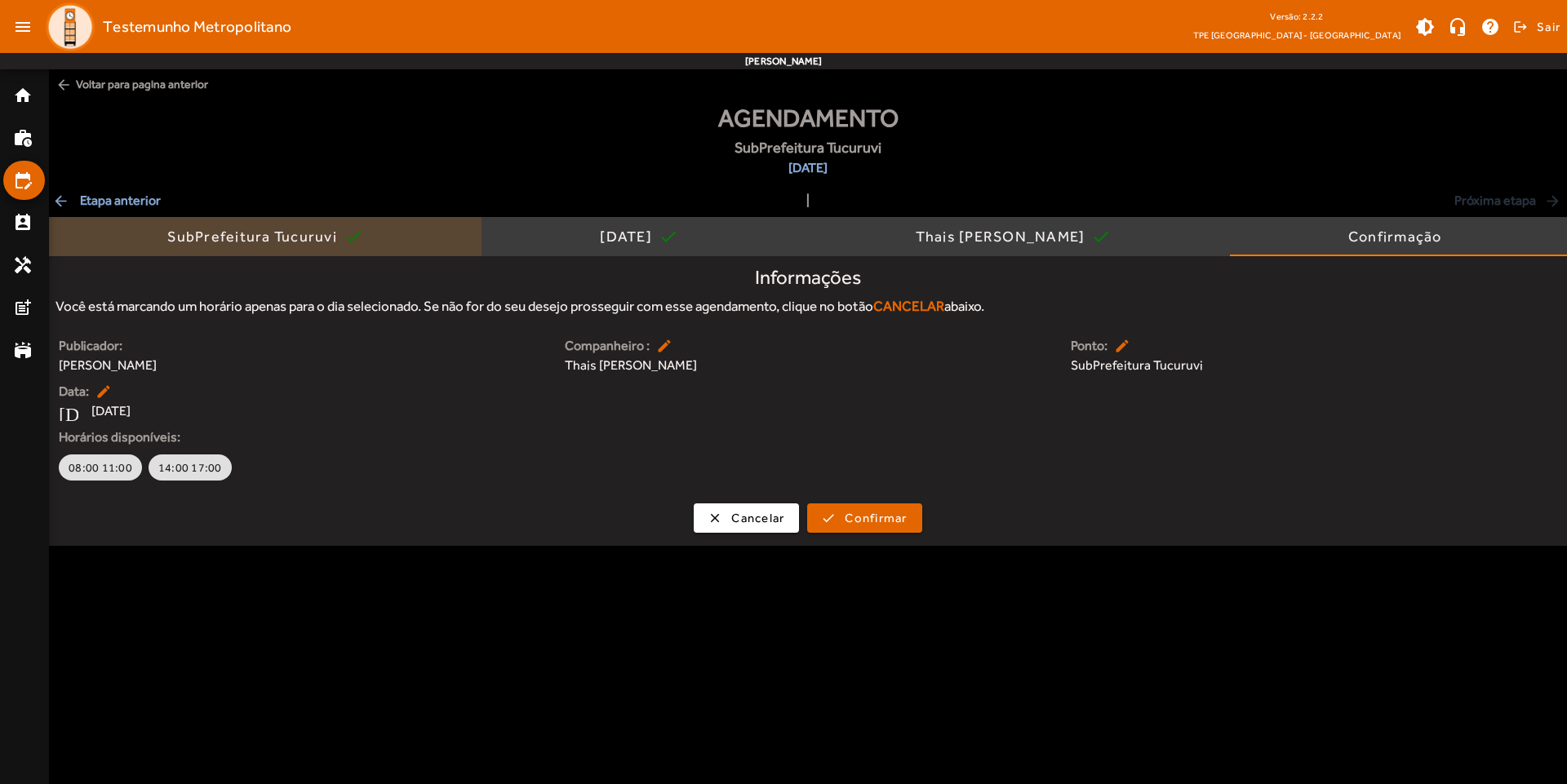
click at [282, 223] on span "SubPrefeitura Tucuruvi check" at bounding box center [265, 236] width 196 height 40
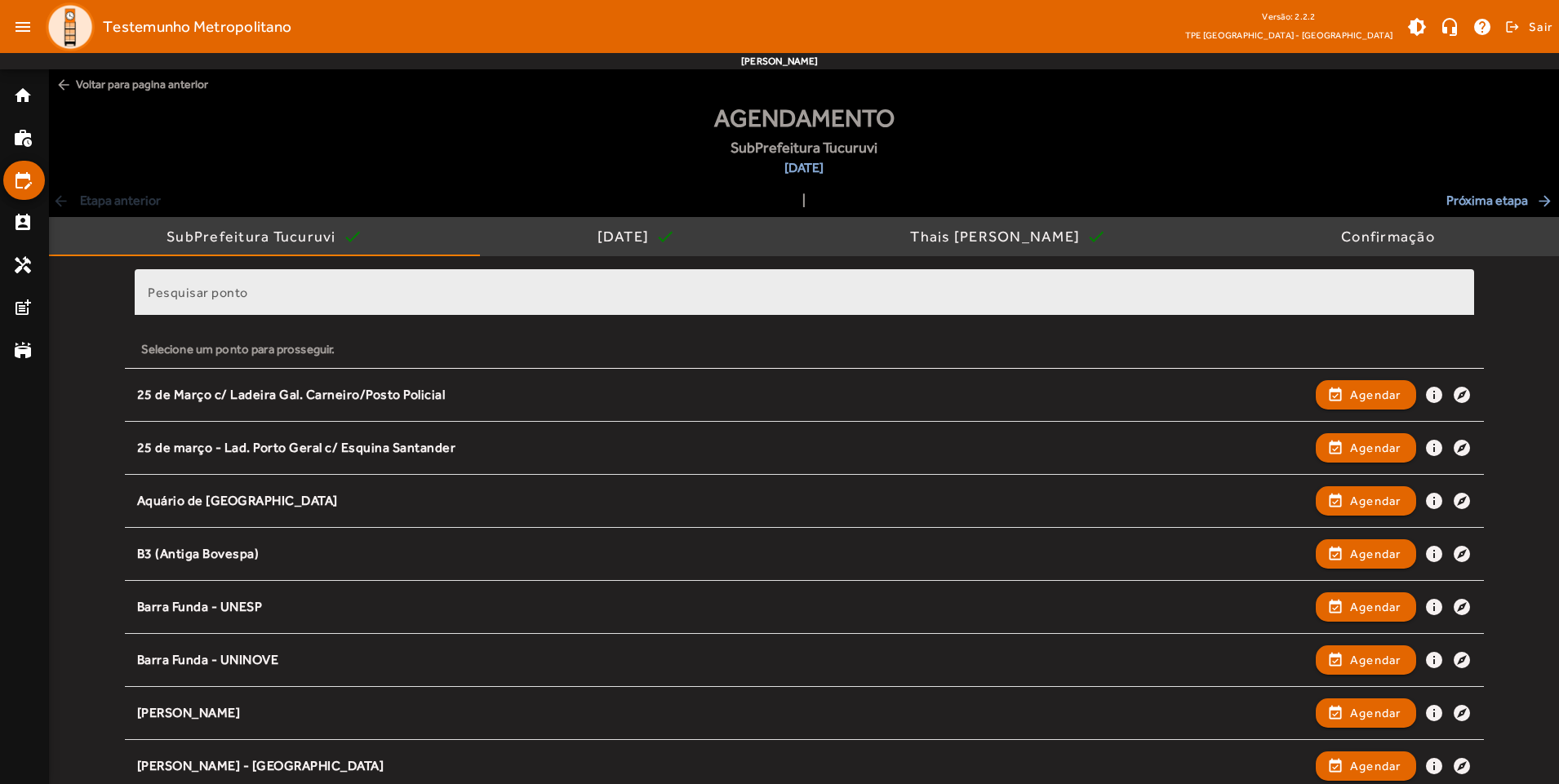
click at [829, 310] on div "Pesquisar ponto" at bounding box center [804, 292] width 1313 height 47
click at [398, 284] on div "Pesquisar ponto" at bounding box center [804, 292] width 1313 height 47
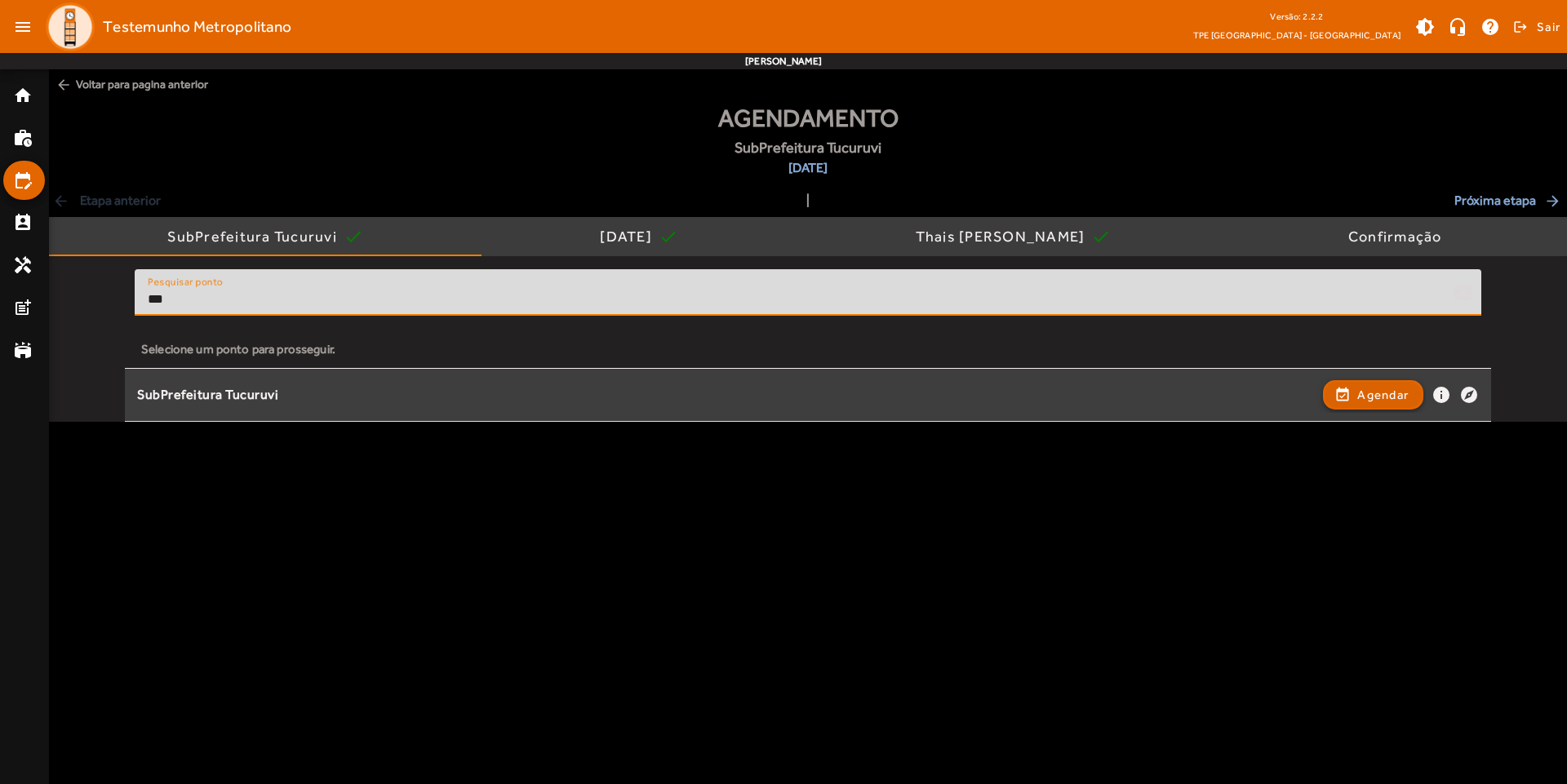
type input "***"
click at [1347, 404] on span "button" at bounding box center [1373, 395] width 97 height 40
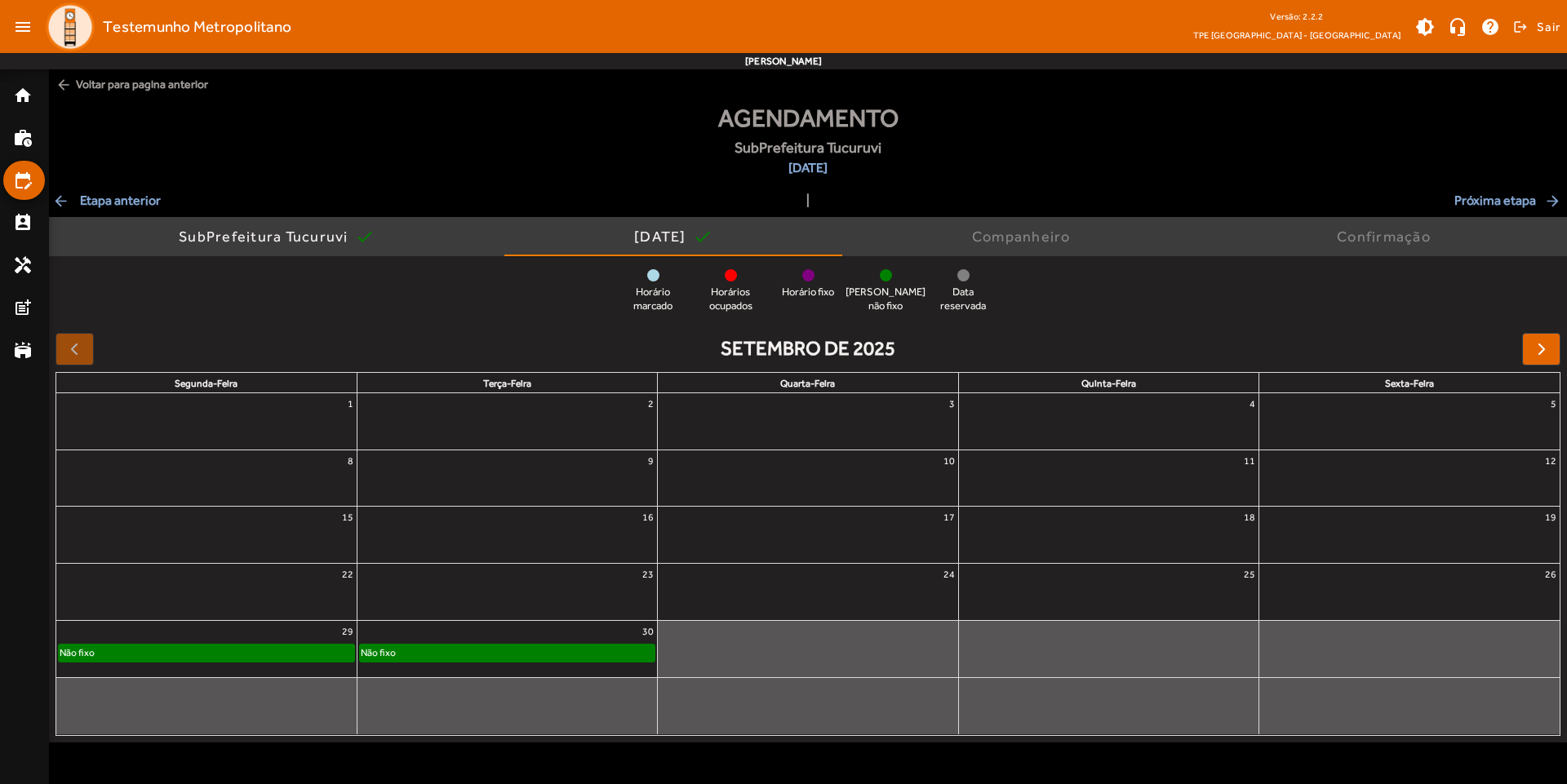
click at [309, 657] on div "Não fixo" at bounding box center [206, 653] width 295 height 16
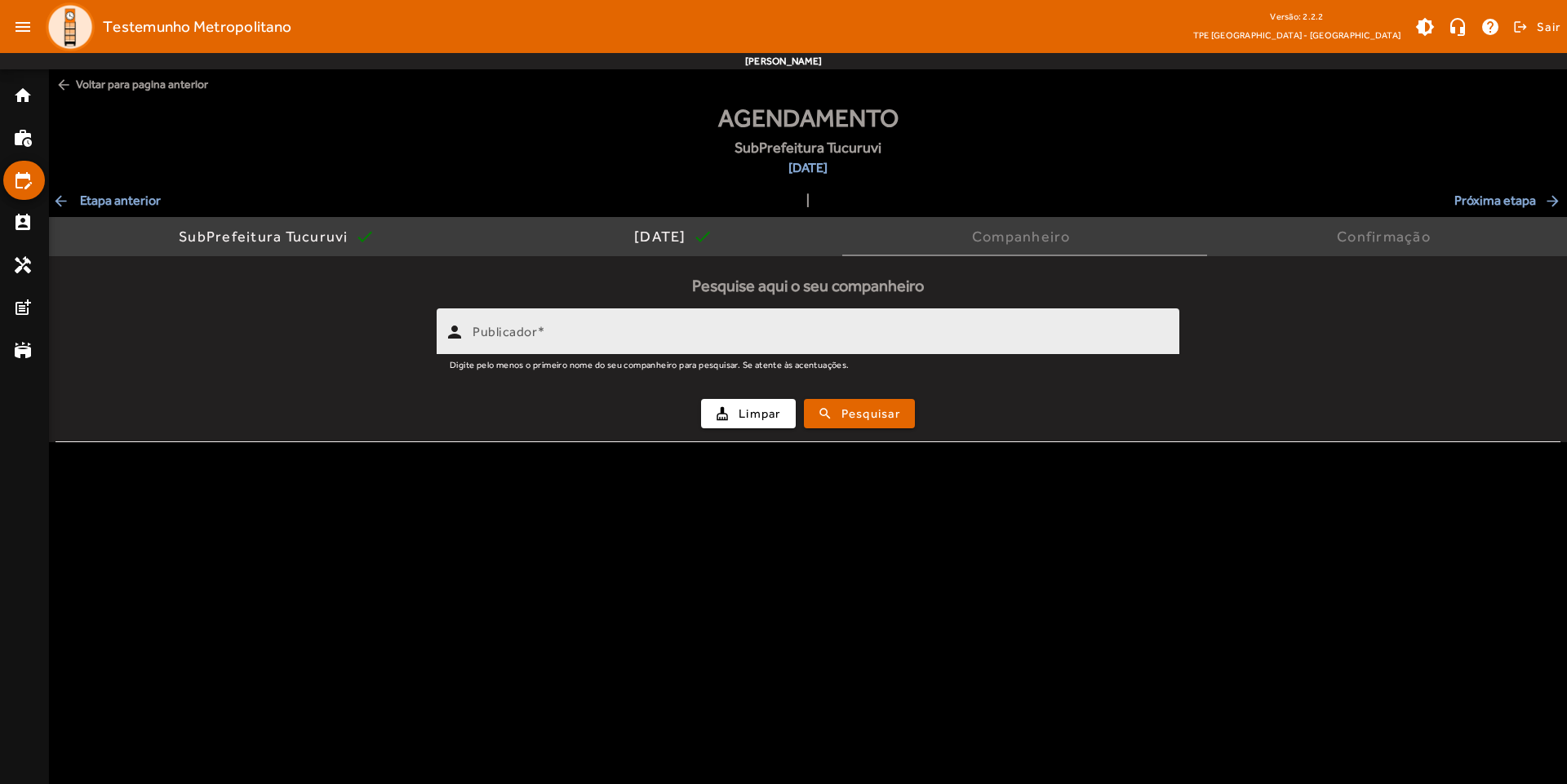
click at [712, 313] on div "Publicador" at bounding box center [819, 332] width 694 height 47
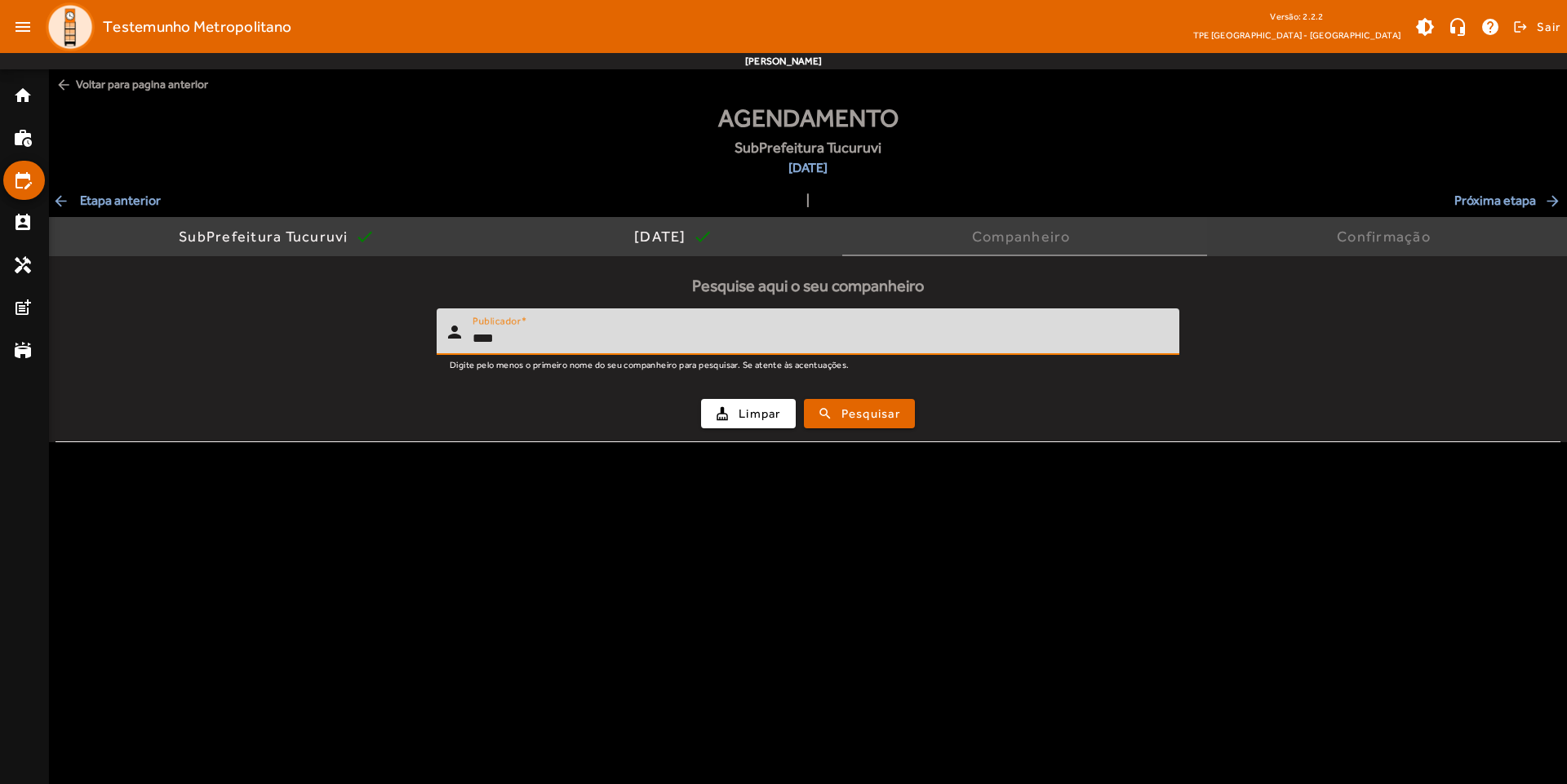
type input "****"
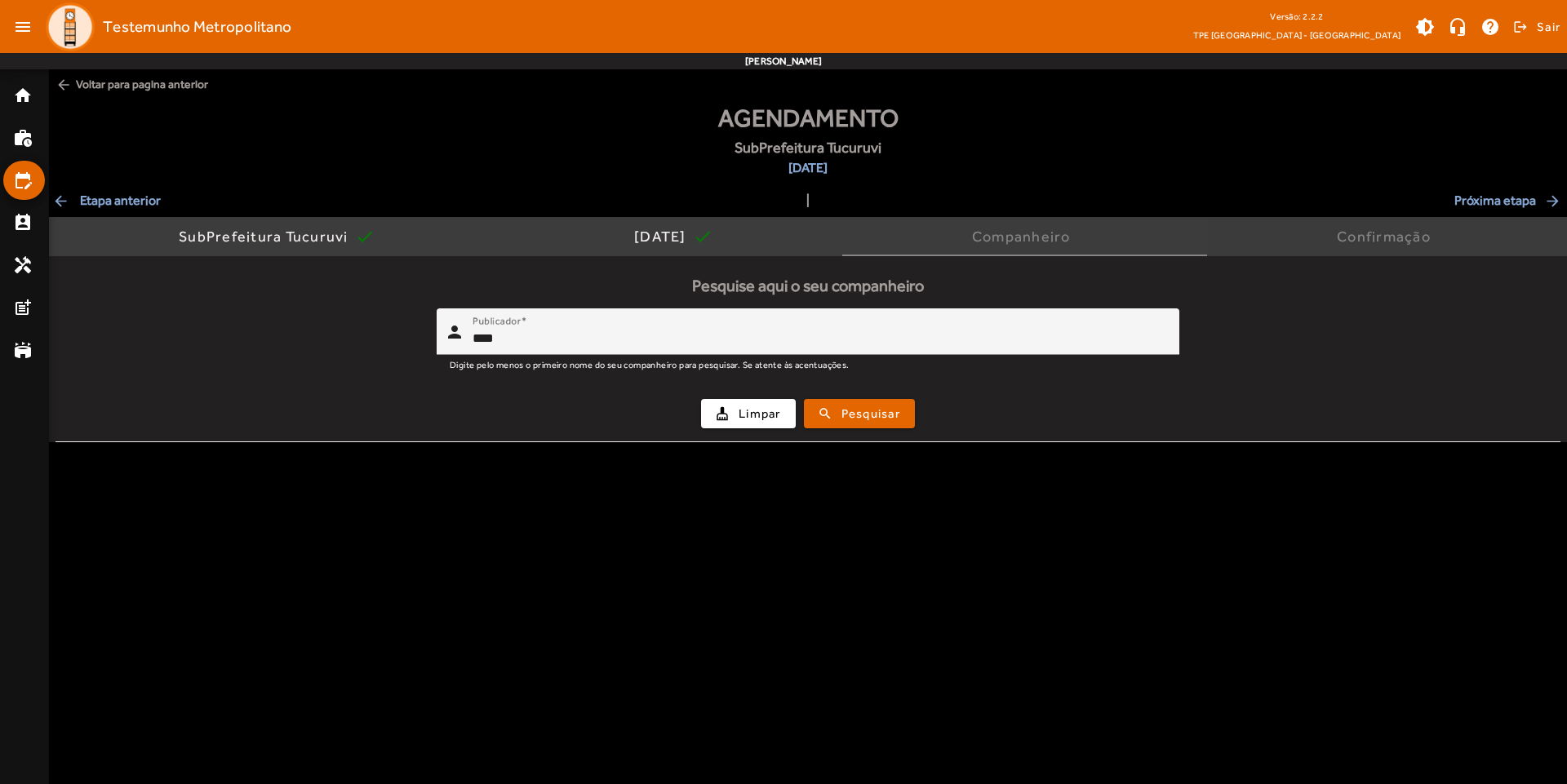
click at [1371, 242] on div "Confirmação" at bounding box center [1387, 236] width 101 height 16
click at [826, 417] on span "submit" at bounding box center [859, 414] width 108 height 40
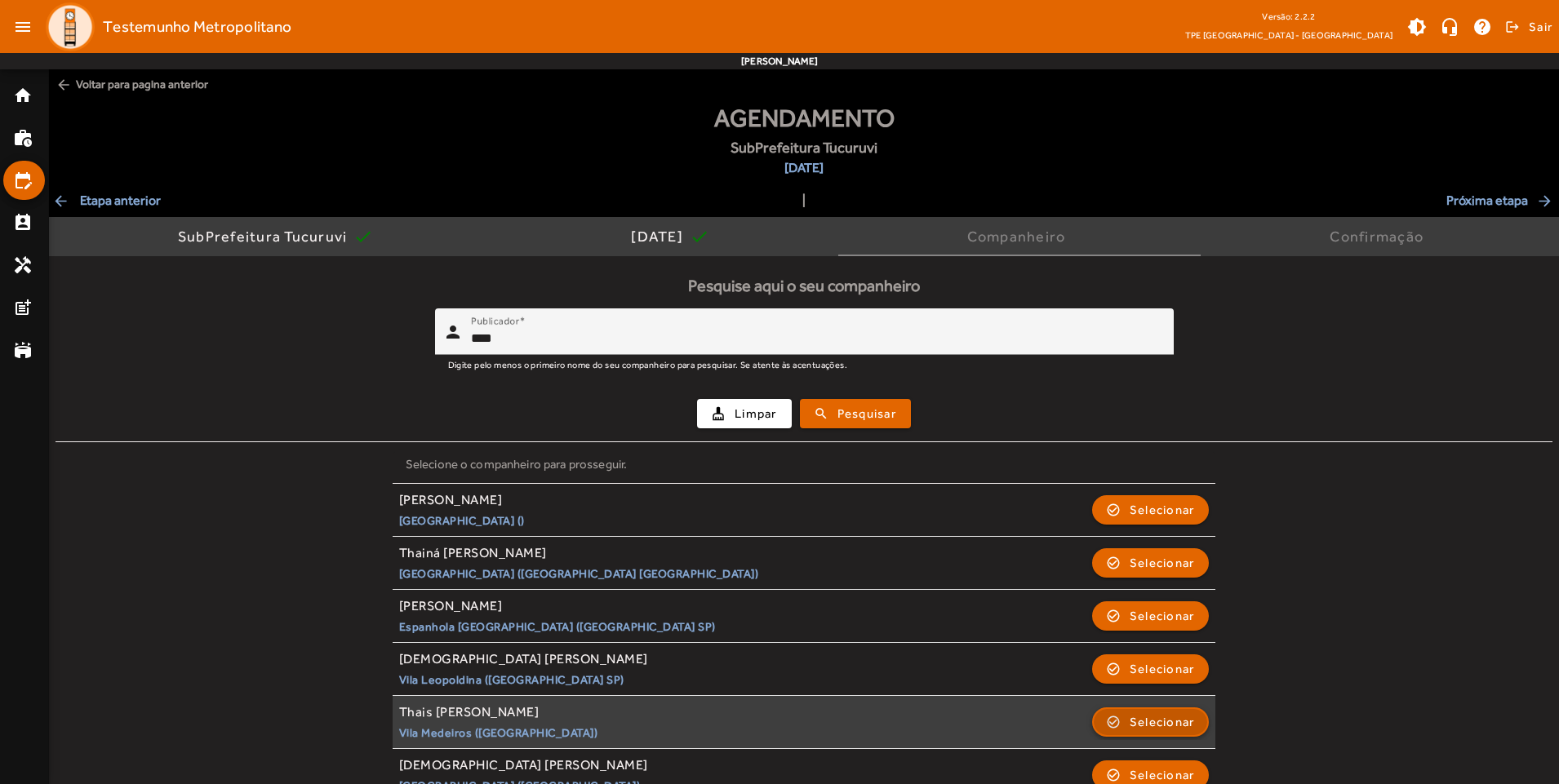
click at [1151, 714] on span "Selecionar" at bounding box center [1162, 722] width 66 height 20
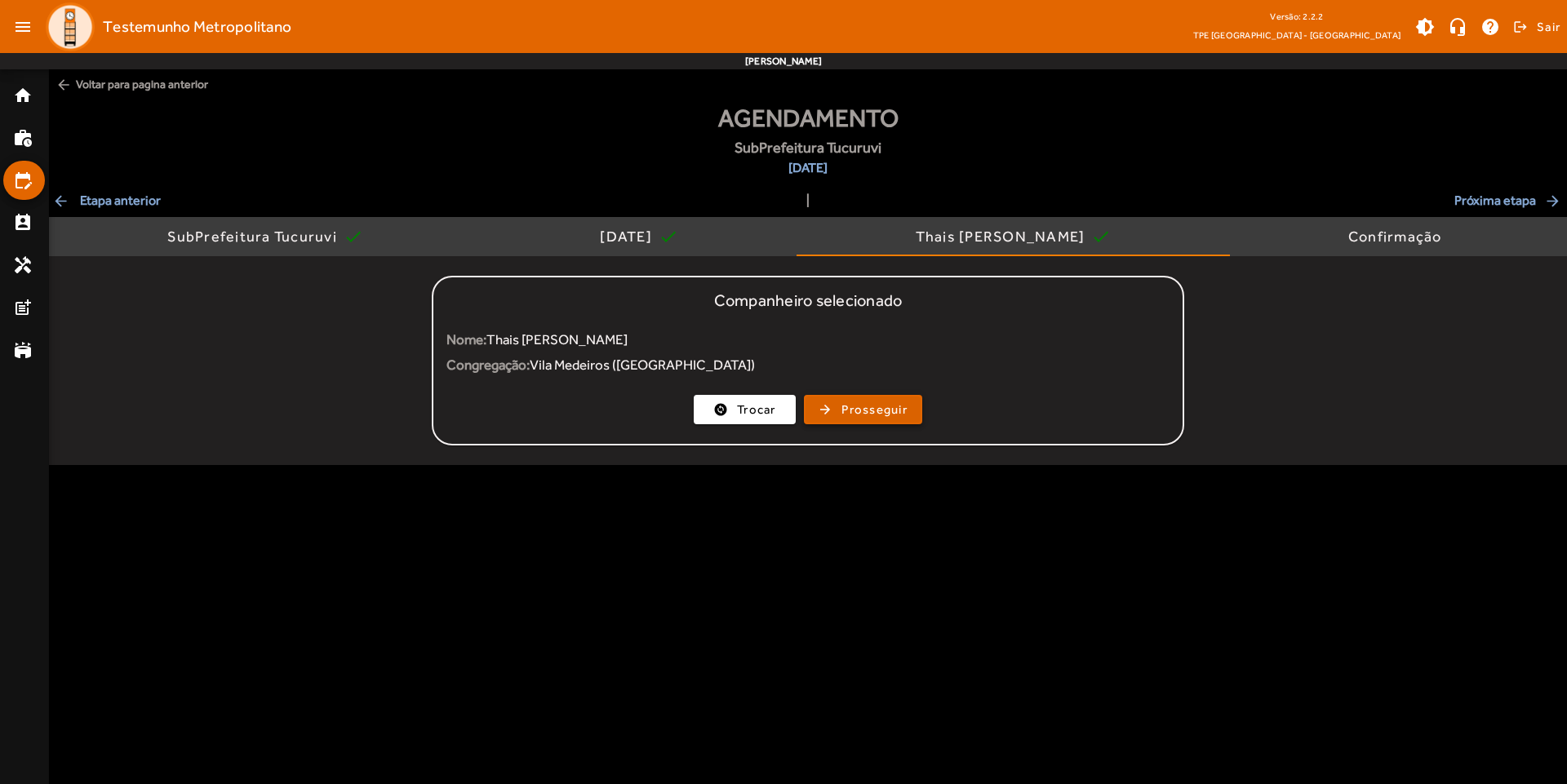
click at [894, 405] on span "Prosseguir" at bounding box center [873, 409] width 66 height 19
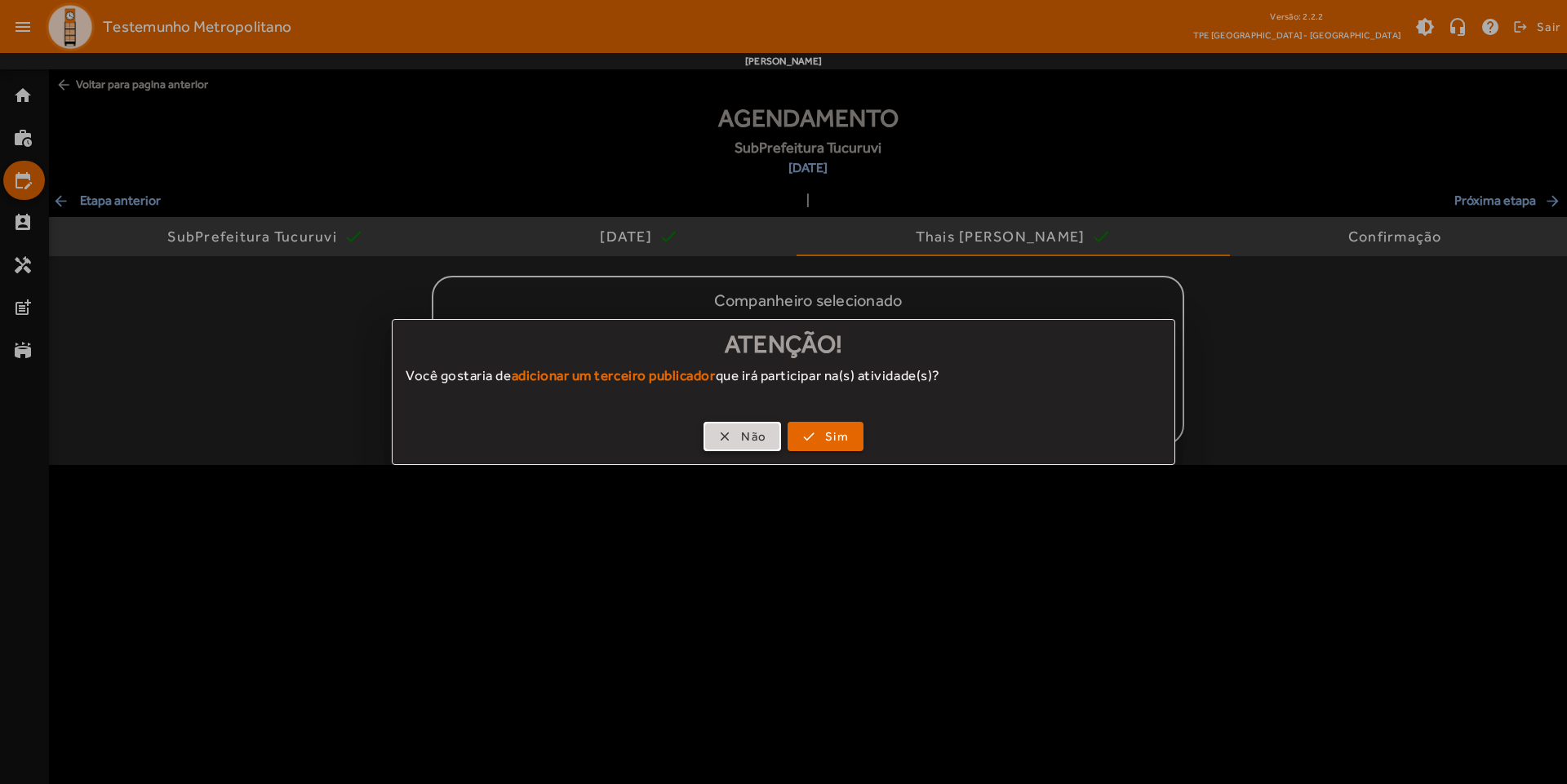
click at [719, 441] on span "button" at bounding box center [742, 437] width 75 height 40
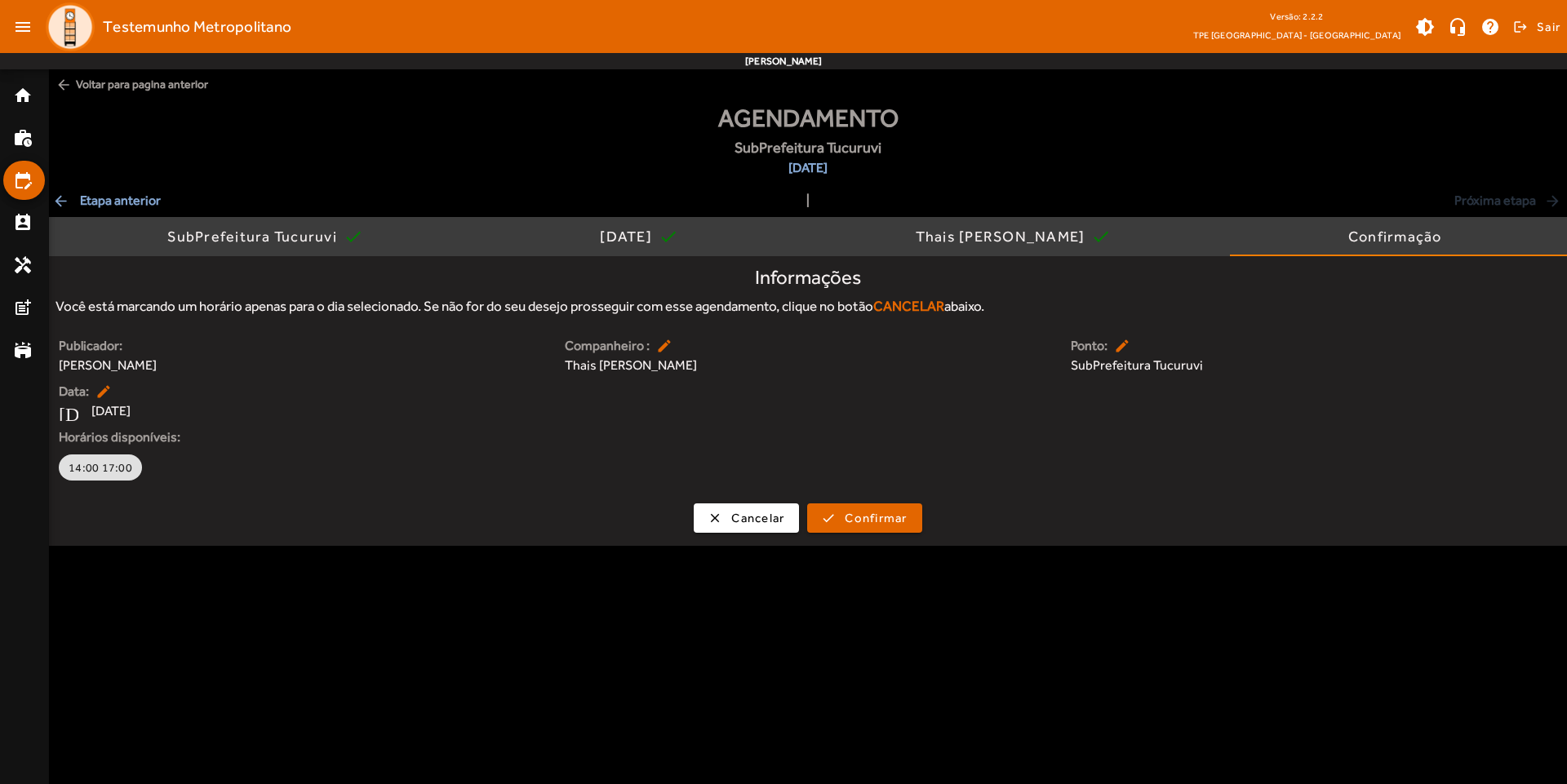
click at [1249, 571] on body "menu Testemunho Metropolitano Versão: 2.2.2 TPE [GEOGRAPHIC_DATA] - Centro brig…" at bounding box center [784, 392] width 1567 height 784
click at [167, 251] on span "SubPrefeitura Tucuruvi check" at bounding box center [265, 236] width 196 height 40
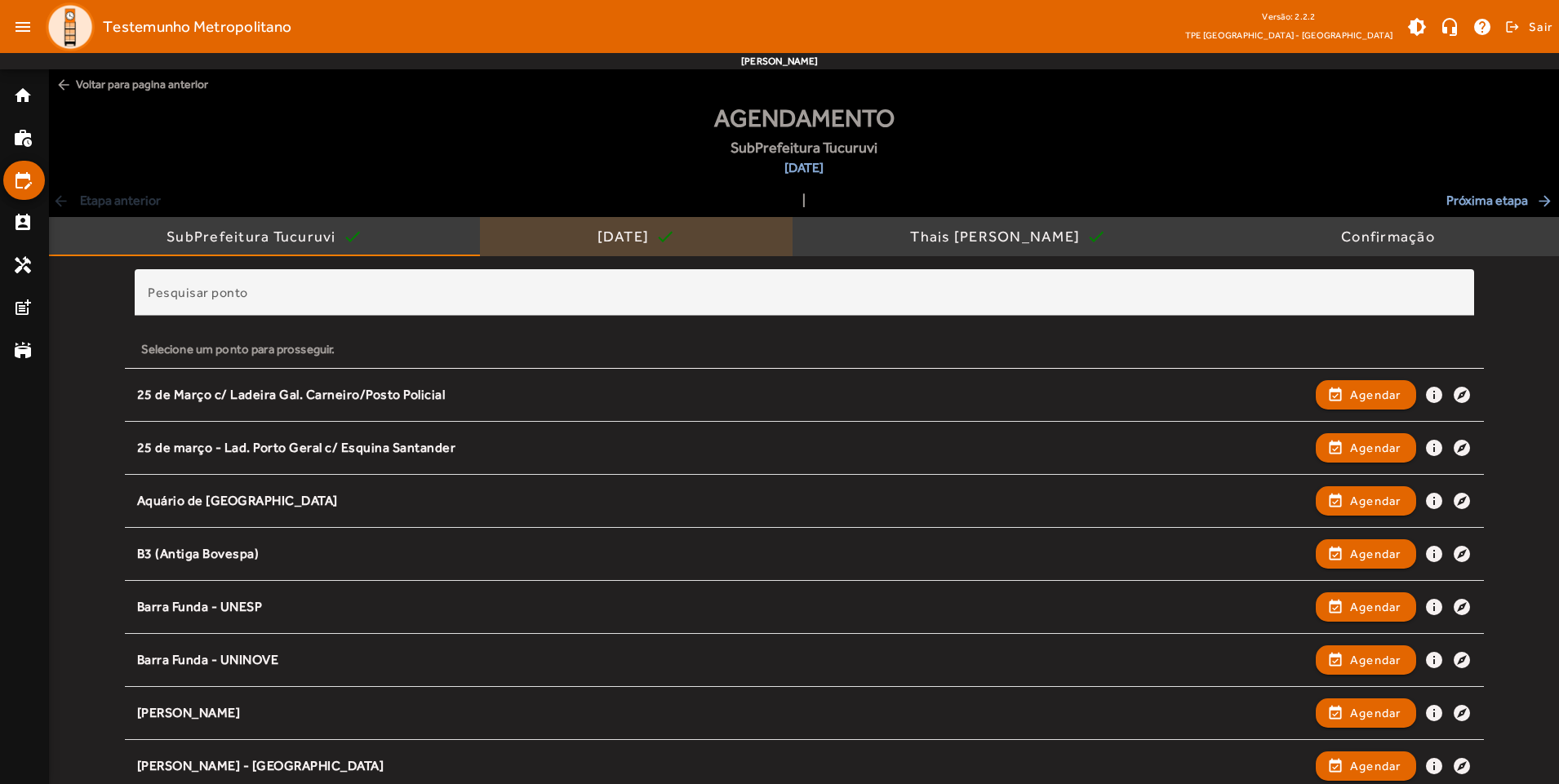
click at [560, 241] on div "[DATE] check" at bounding box center [636, 236] width 313 height 40
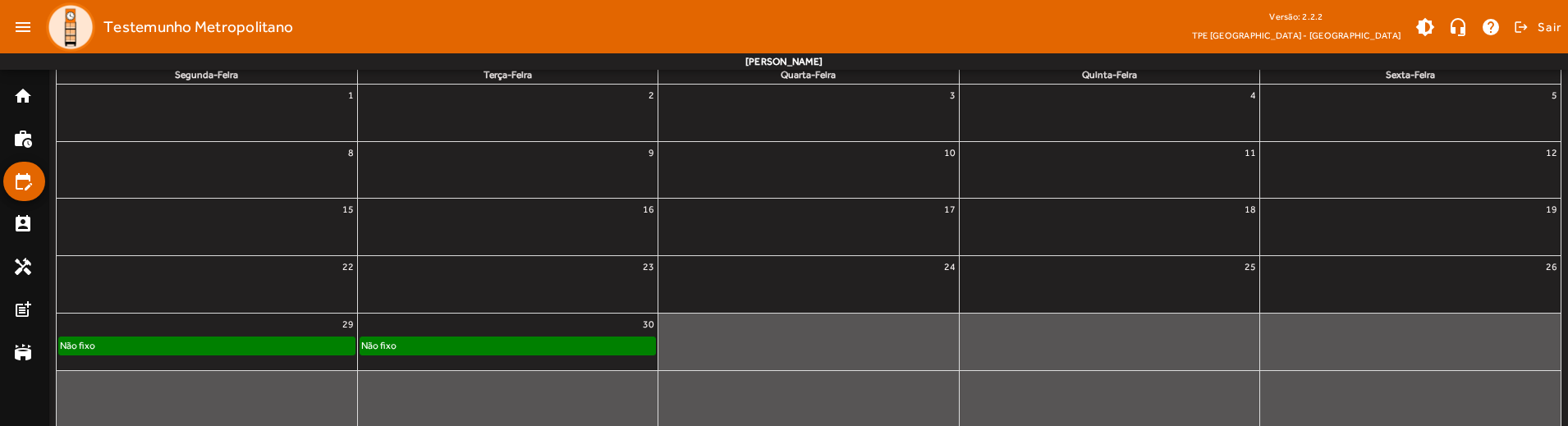
scroll to position [308, 0]
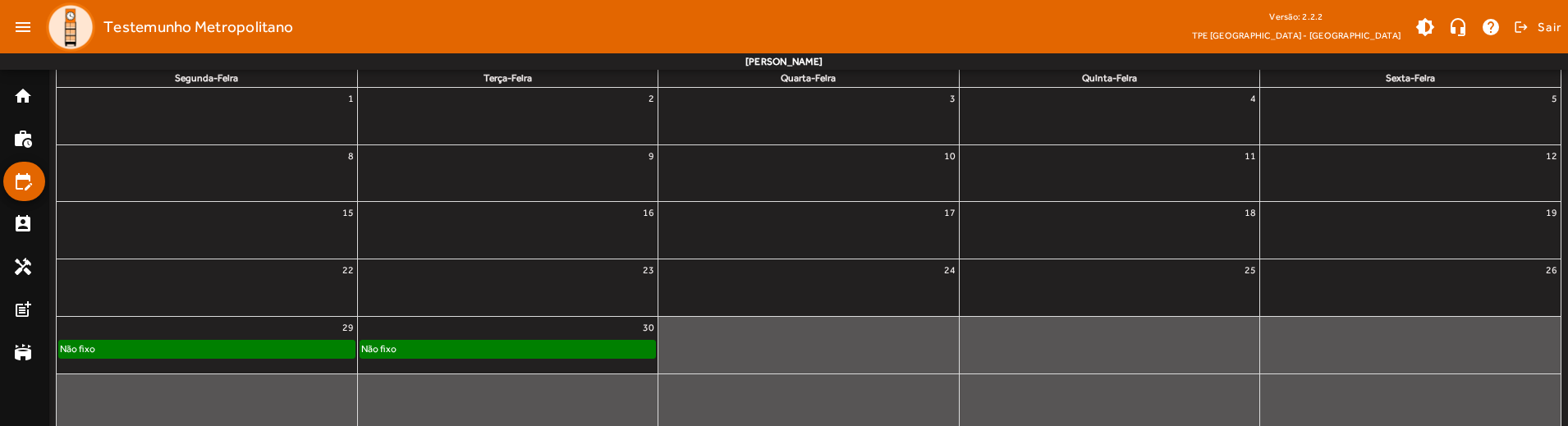
click at [569, 349] on div "Não fixo" at bounding box center [508, 349] width 295 height 16
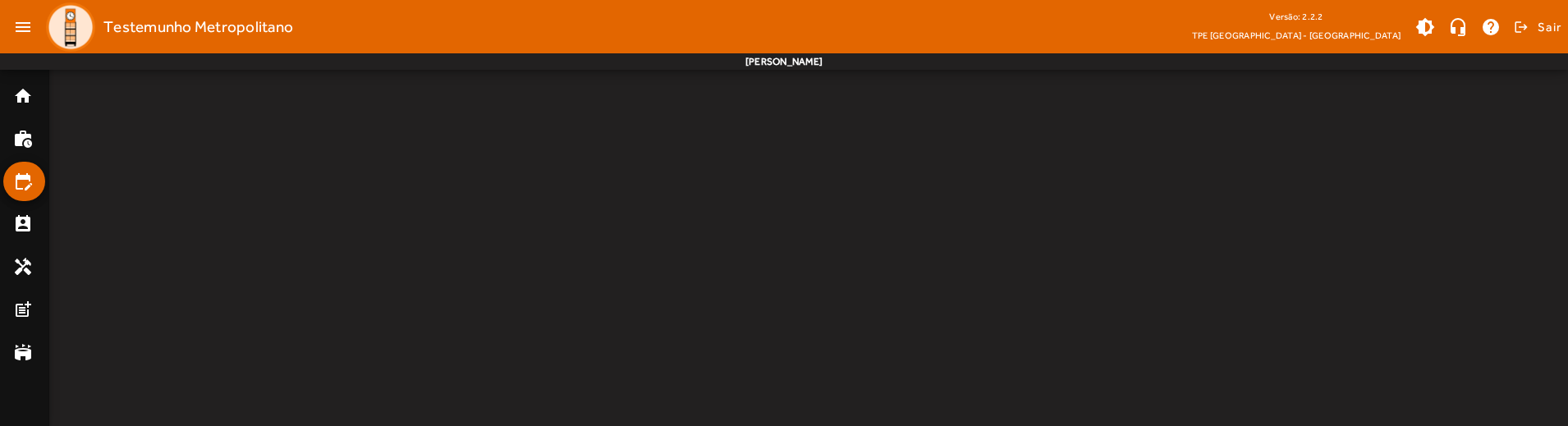
scroll to position [0, 0]
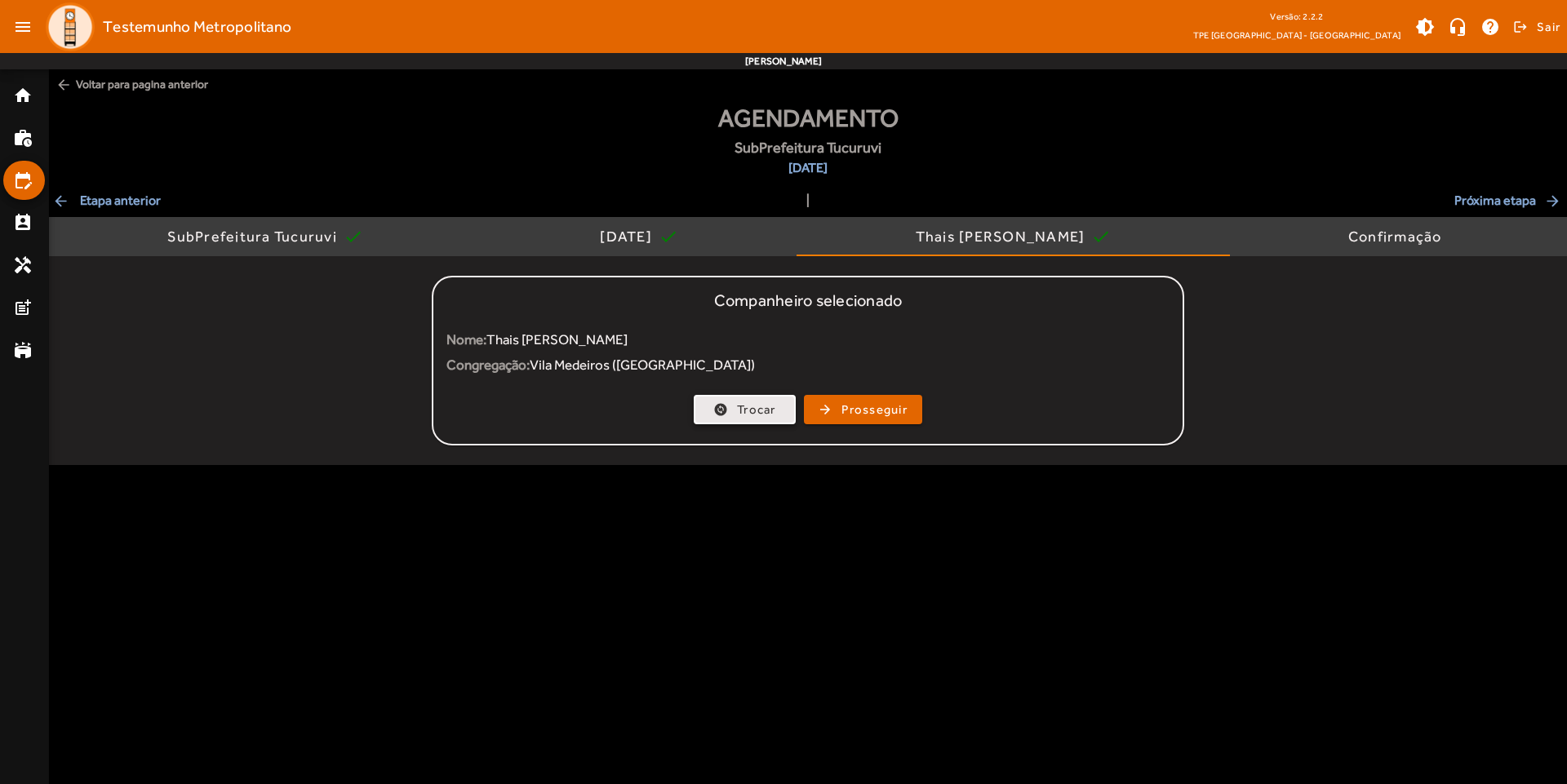
click at [770, 405] on span "Trocar" at bounding box center [757, 409] width 40 height 19
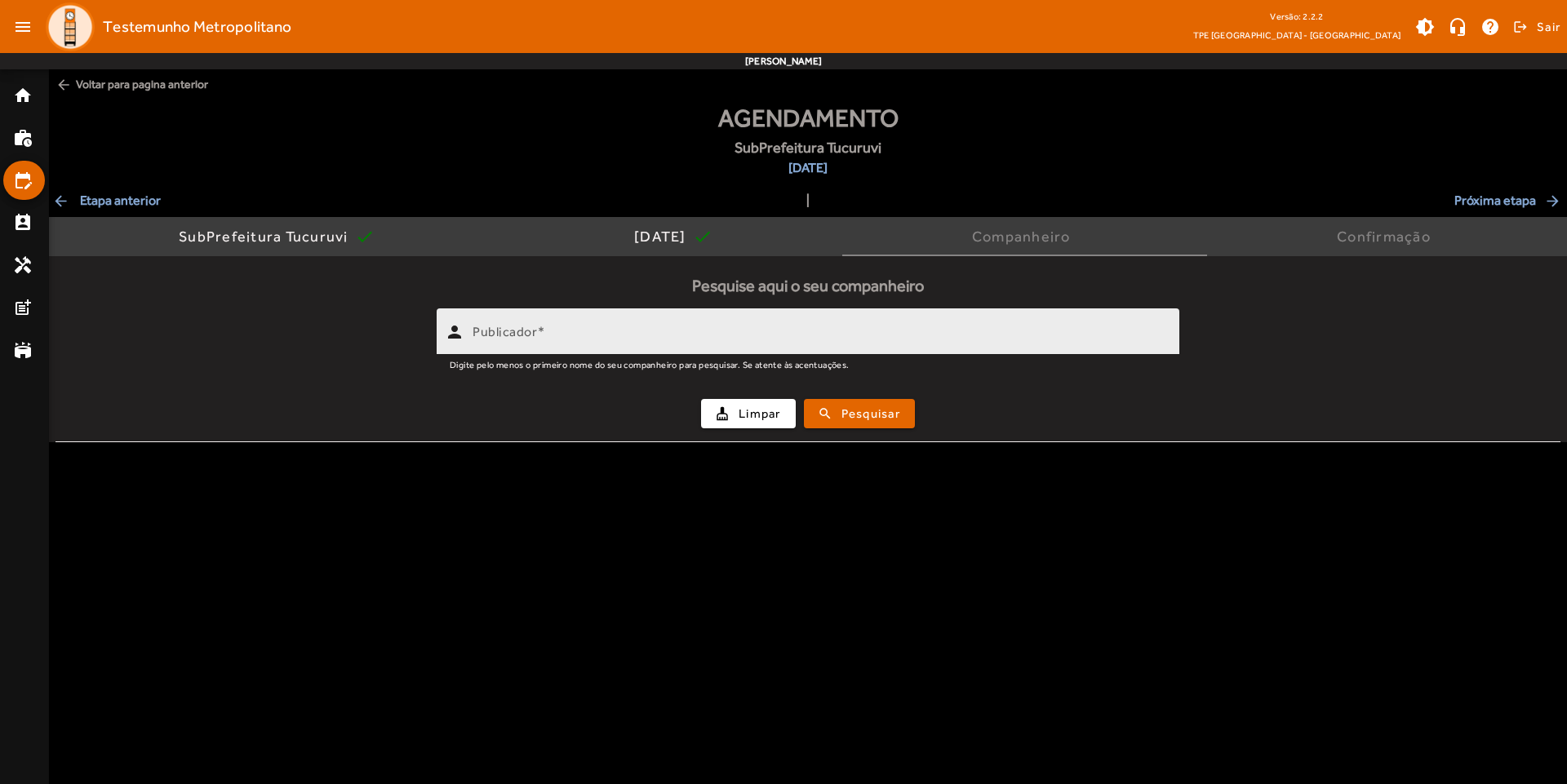
click at [799, 335] on input "Publicador" at bounding box center [819, 339] width 694 height 20
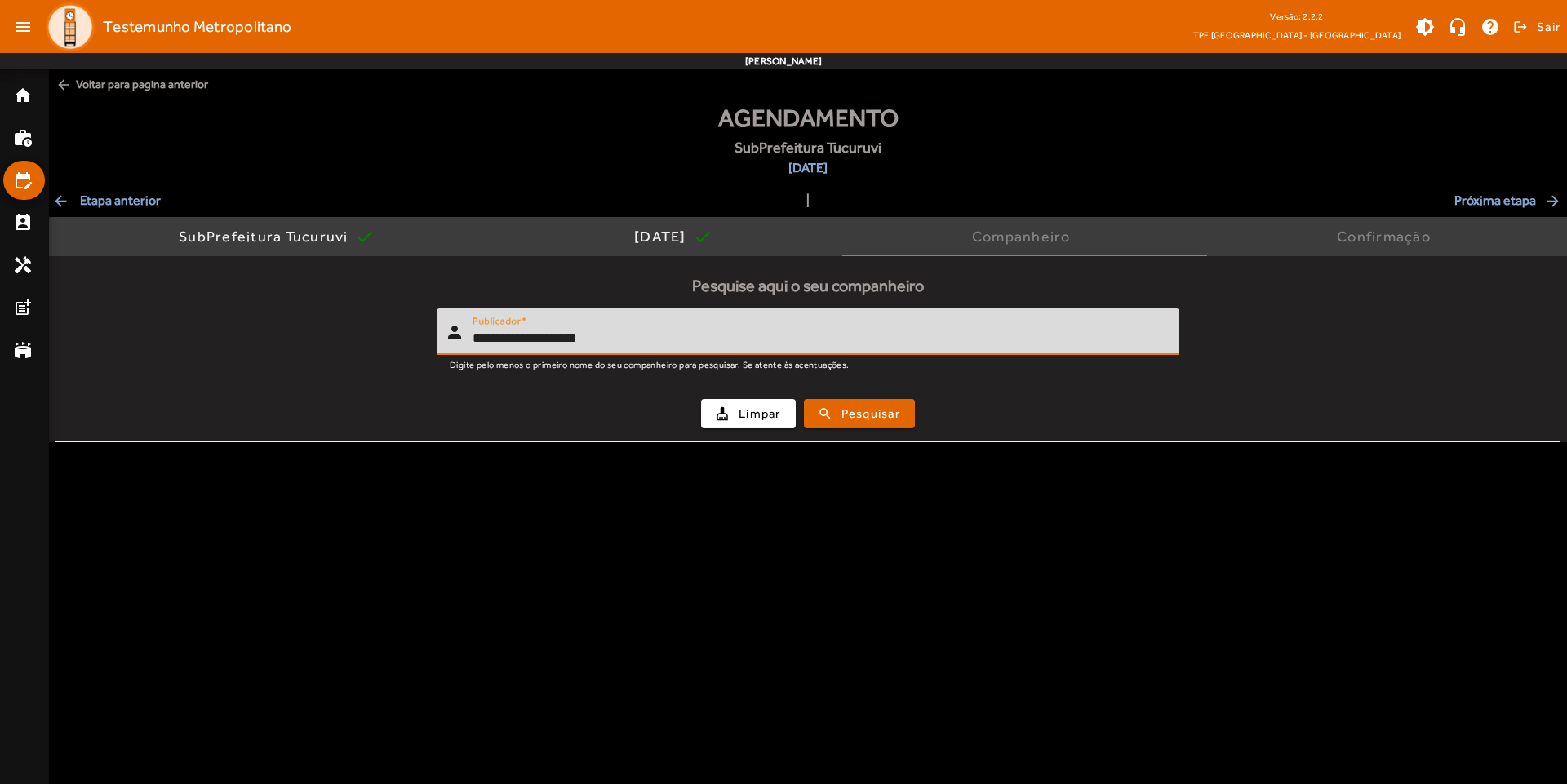
type input "**********"
click at [882, 395] on div "cleaning_services Limpar search Pesquisar" at bounding box center [808, 414] width 1485 height 56
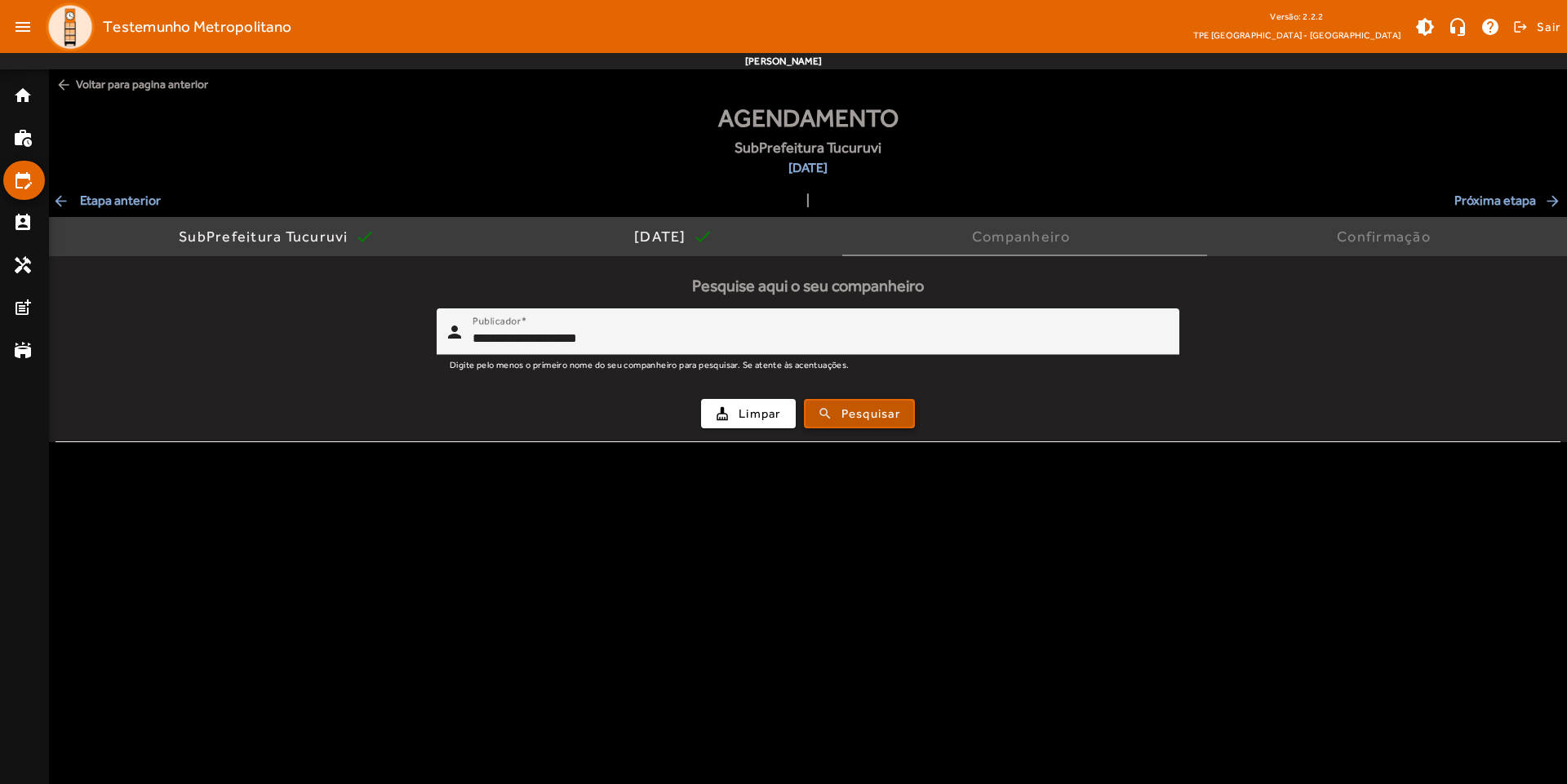
drag, startPoint x: 885, startPoint y: 411, endPoint x: 844, endPoint y: 399, distance: 42.7
click at [886, 411] on span "Pesquisar" at bounding box center [870, 414] width 58 height 19
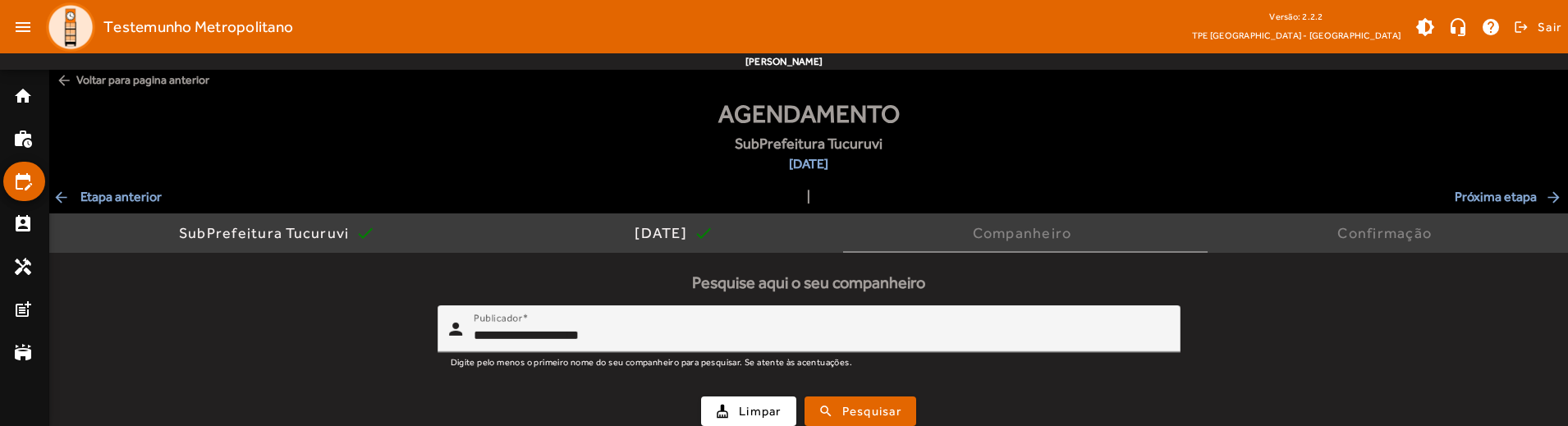
scroll to position [127, 0]
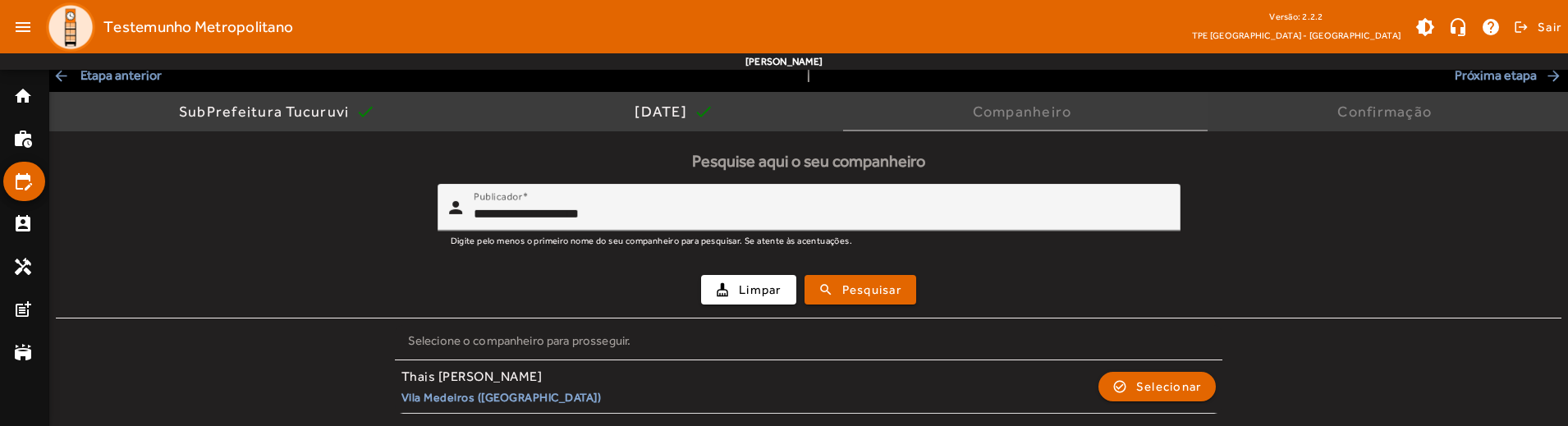
click at [1264, 110] on div "Confirmação" at bounding box center [1388, 112] width 360 height 40
click at [1079, 118] on div "Companheiro" at bounding box center [1025, 111] width 106 height 16
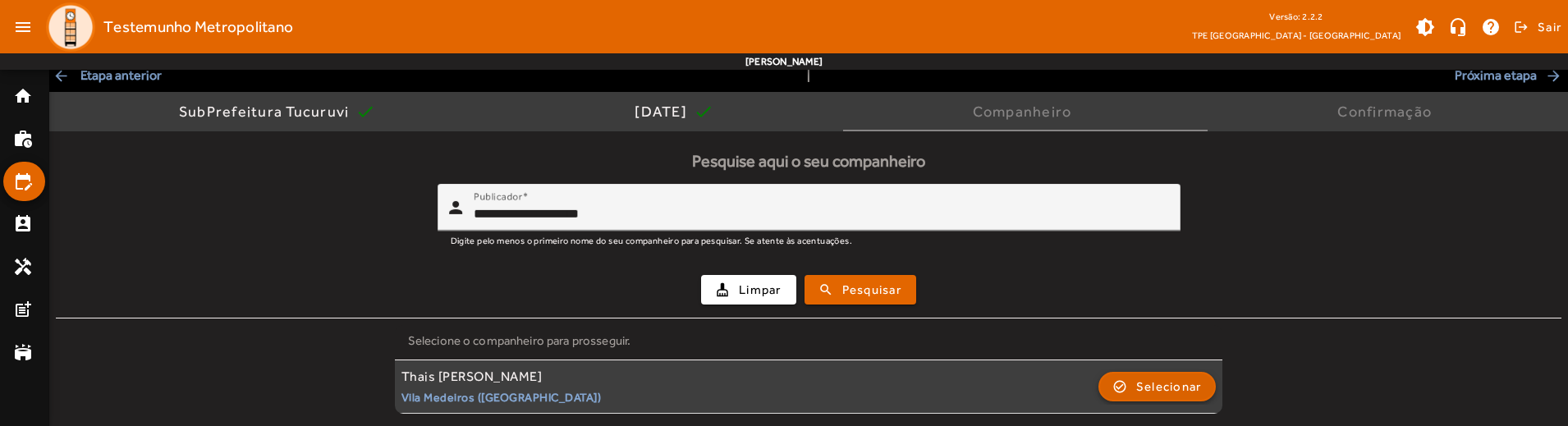
click at [1136, 393] on span "Selecionar" at bounding box center [1169, 386] width 66 height 20
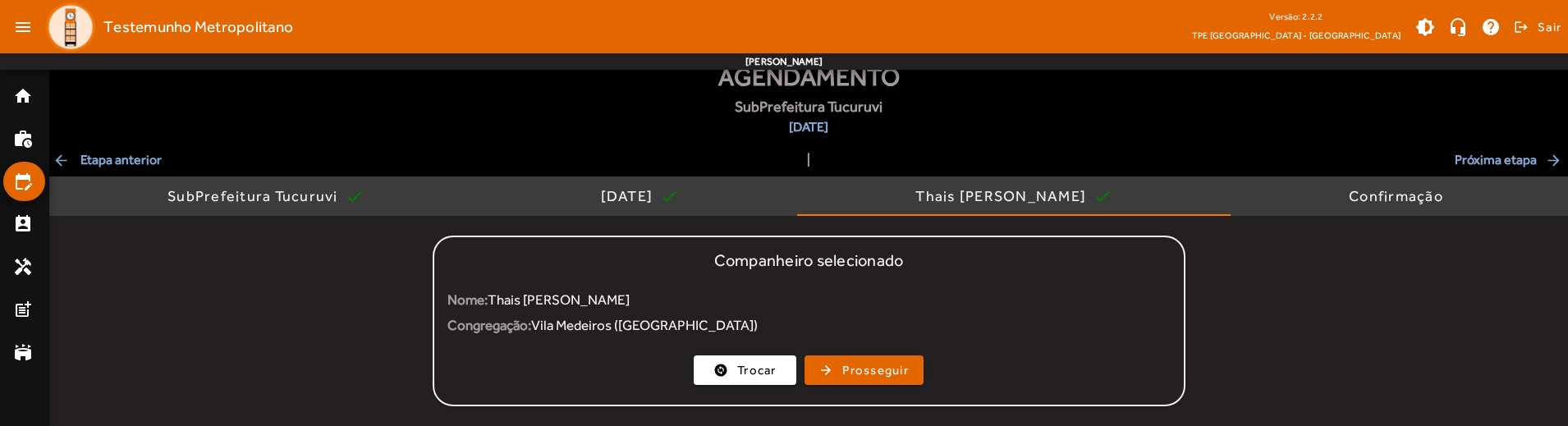
scroll to position [0, 0]
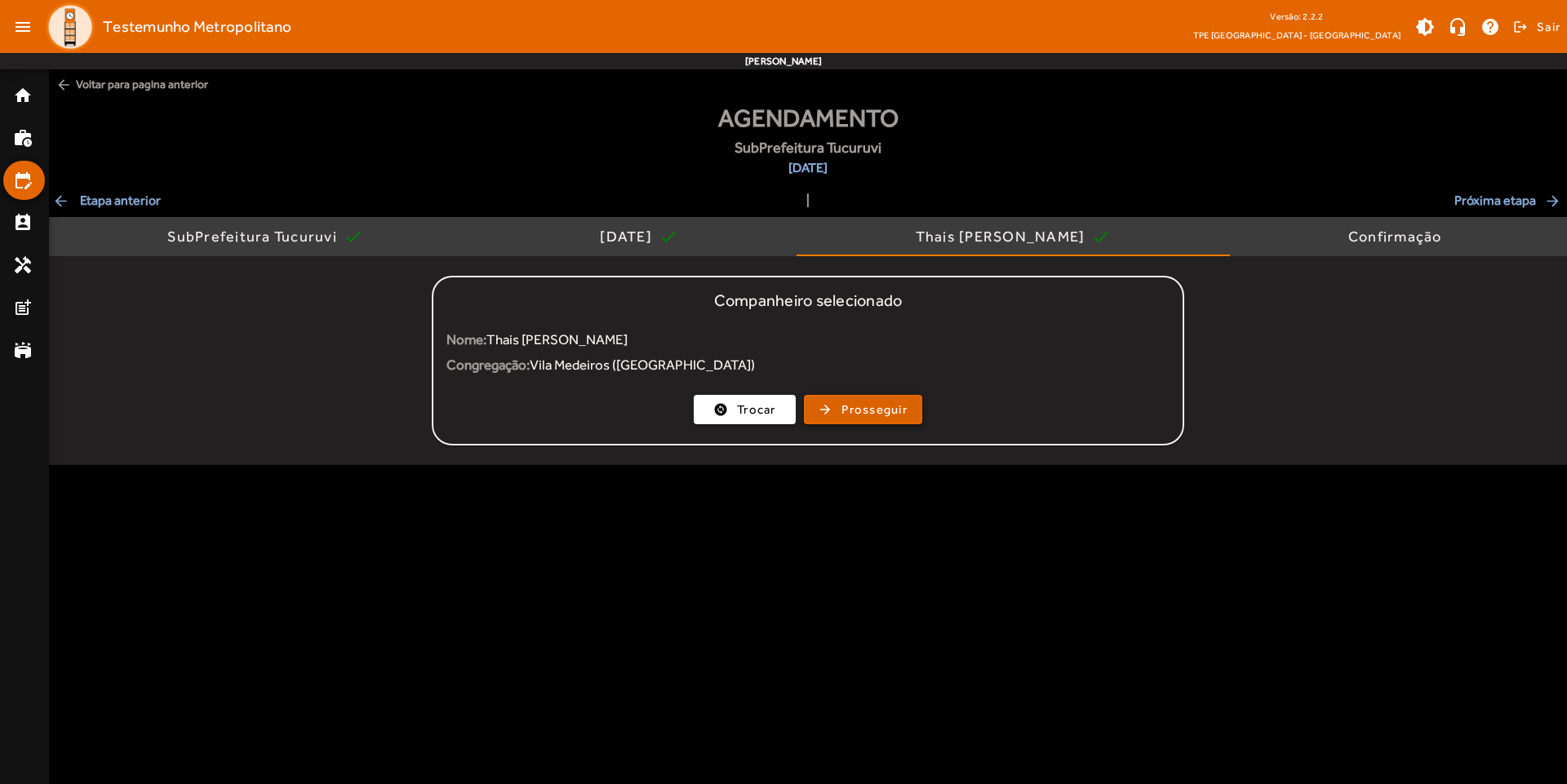
click at [837, 400] on span "button" at bounding box center [863, 410] width 115 height 40
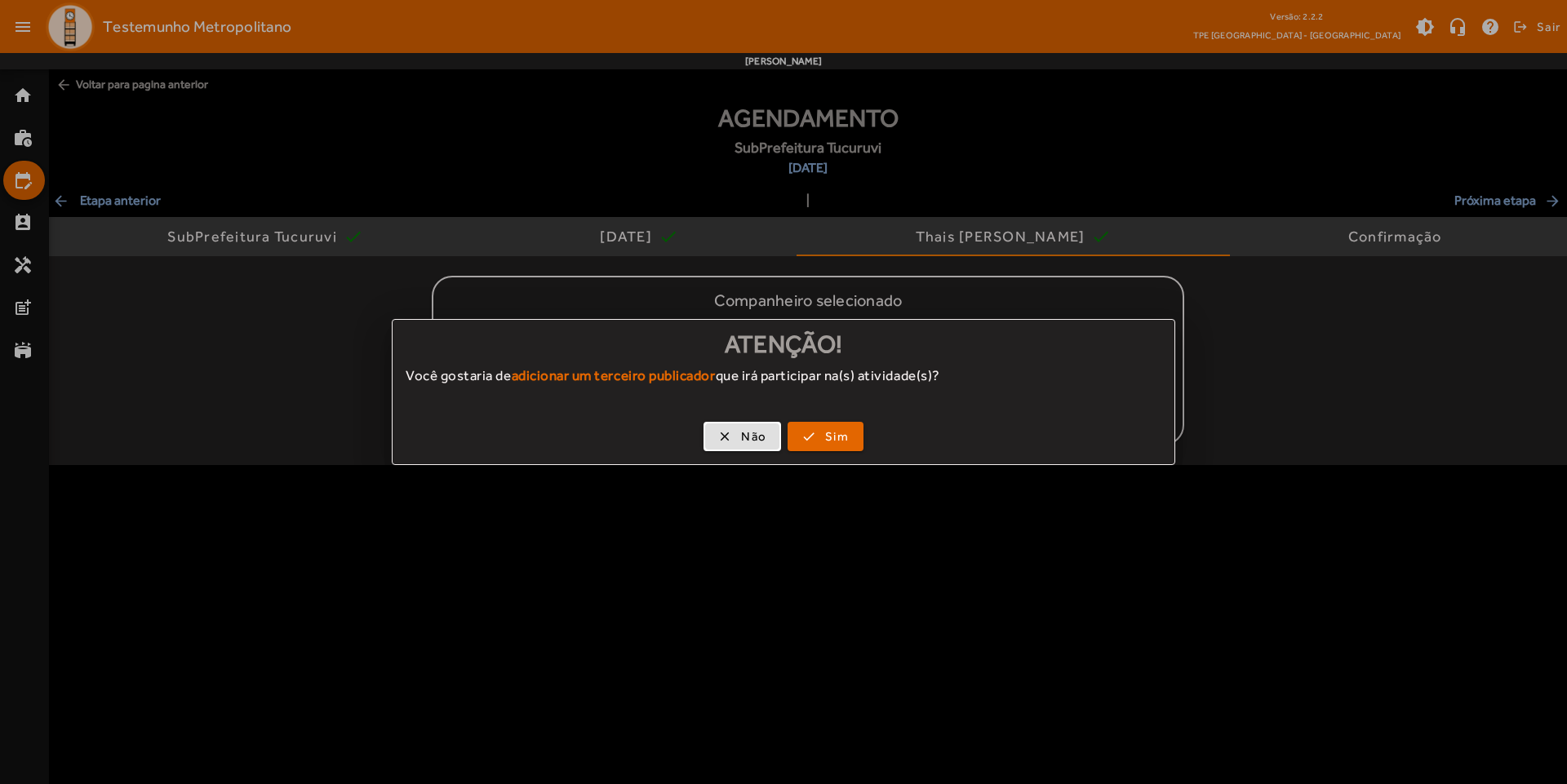
click at [751, 455] on div "clear Não check Sim" at bounding box center [783, 439] width 782 height 49
click at [739, 441] on span "button" at bounding box center [742, 437] width 75 height 40
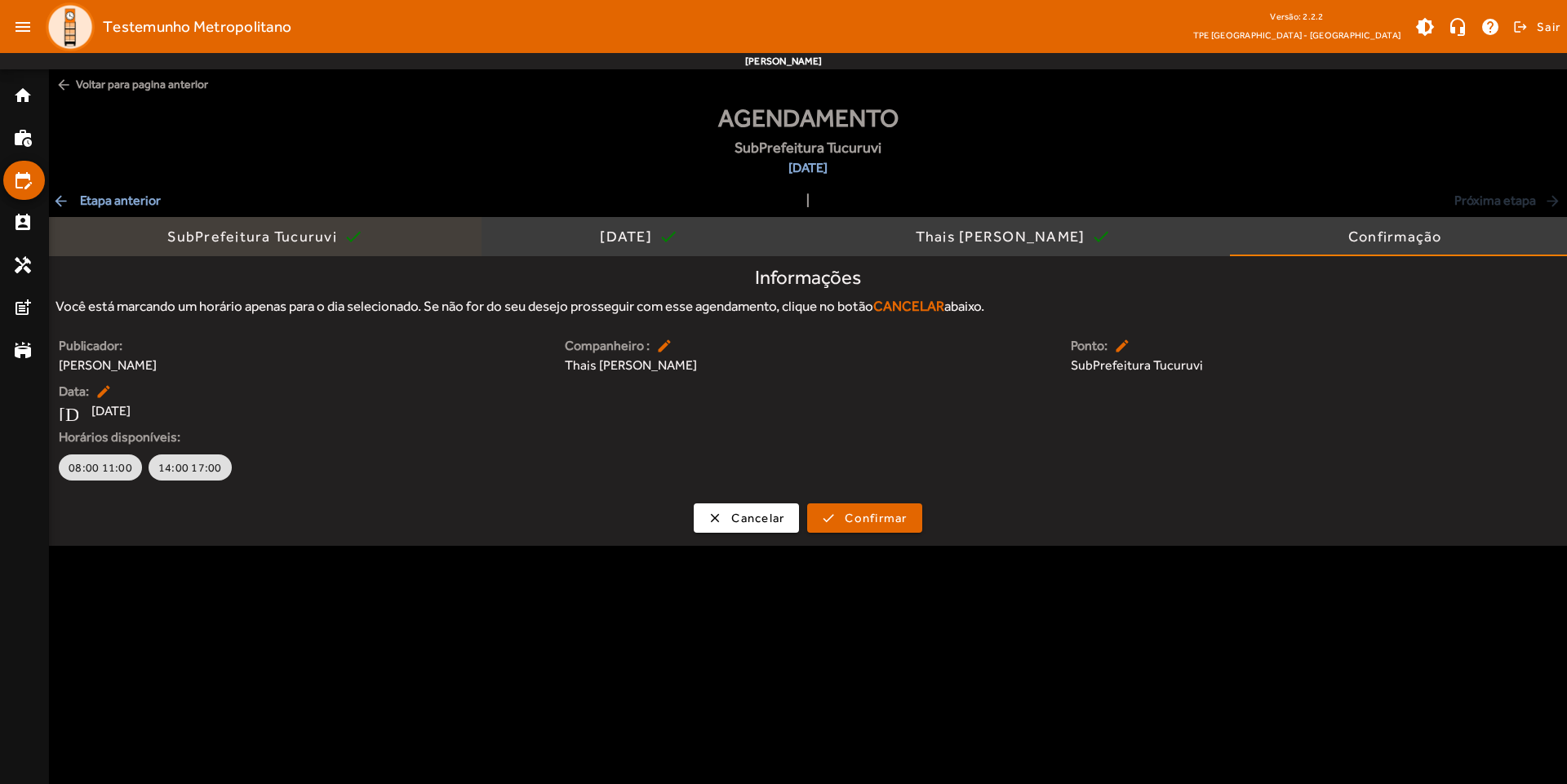
click at [277, 233] on div "SubPrefeitura Tucuruvi" at bounding box center [255, 236] width 176 height 16
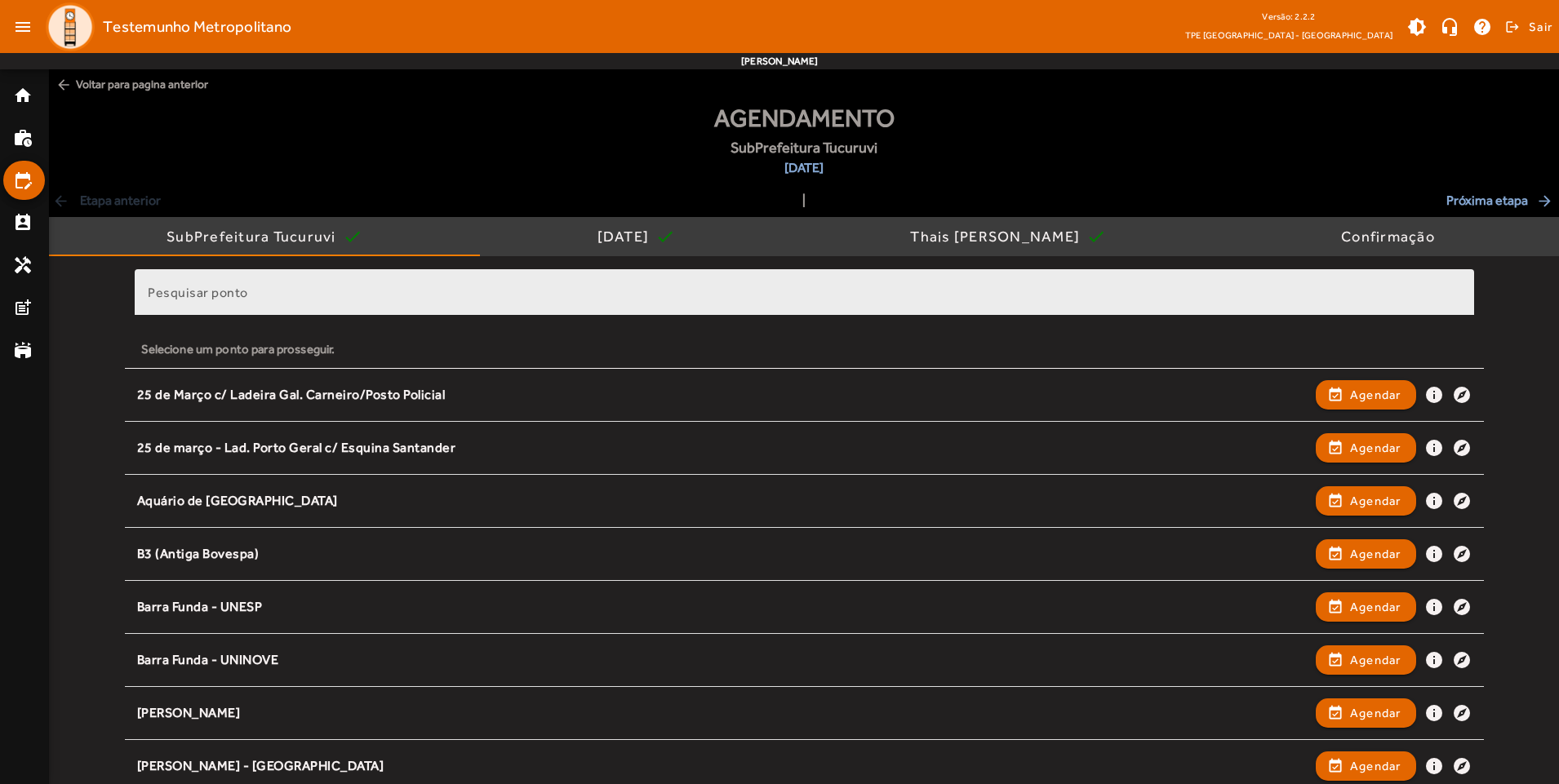
click at [409, 298] on input "Pesquisar ponto" at bounding box center [804, 299] width 1313 height 20
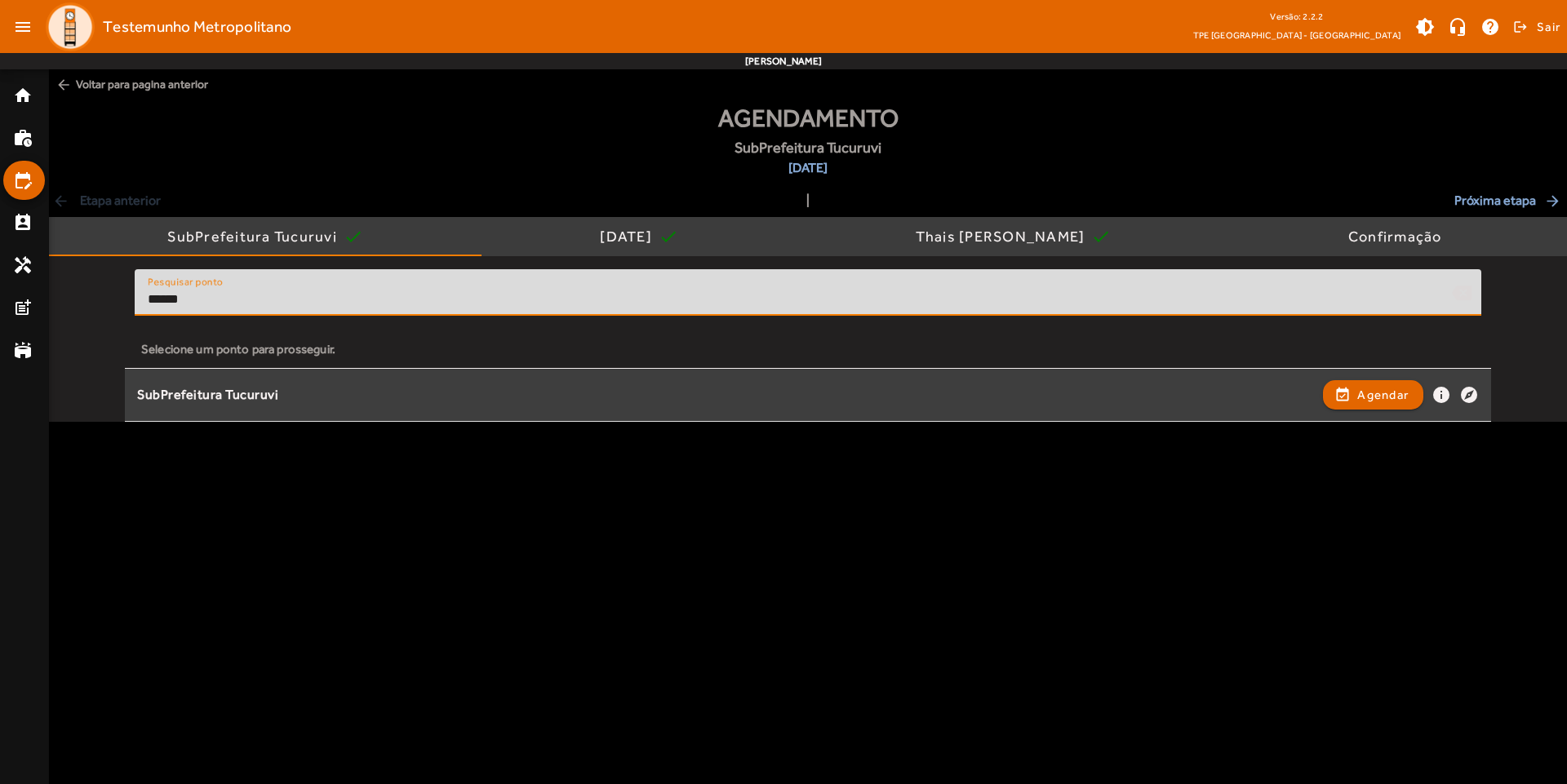
type input "******"
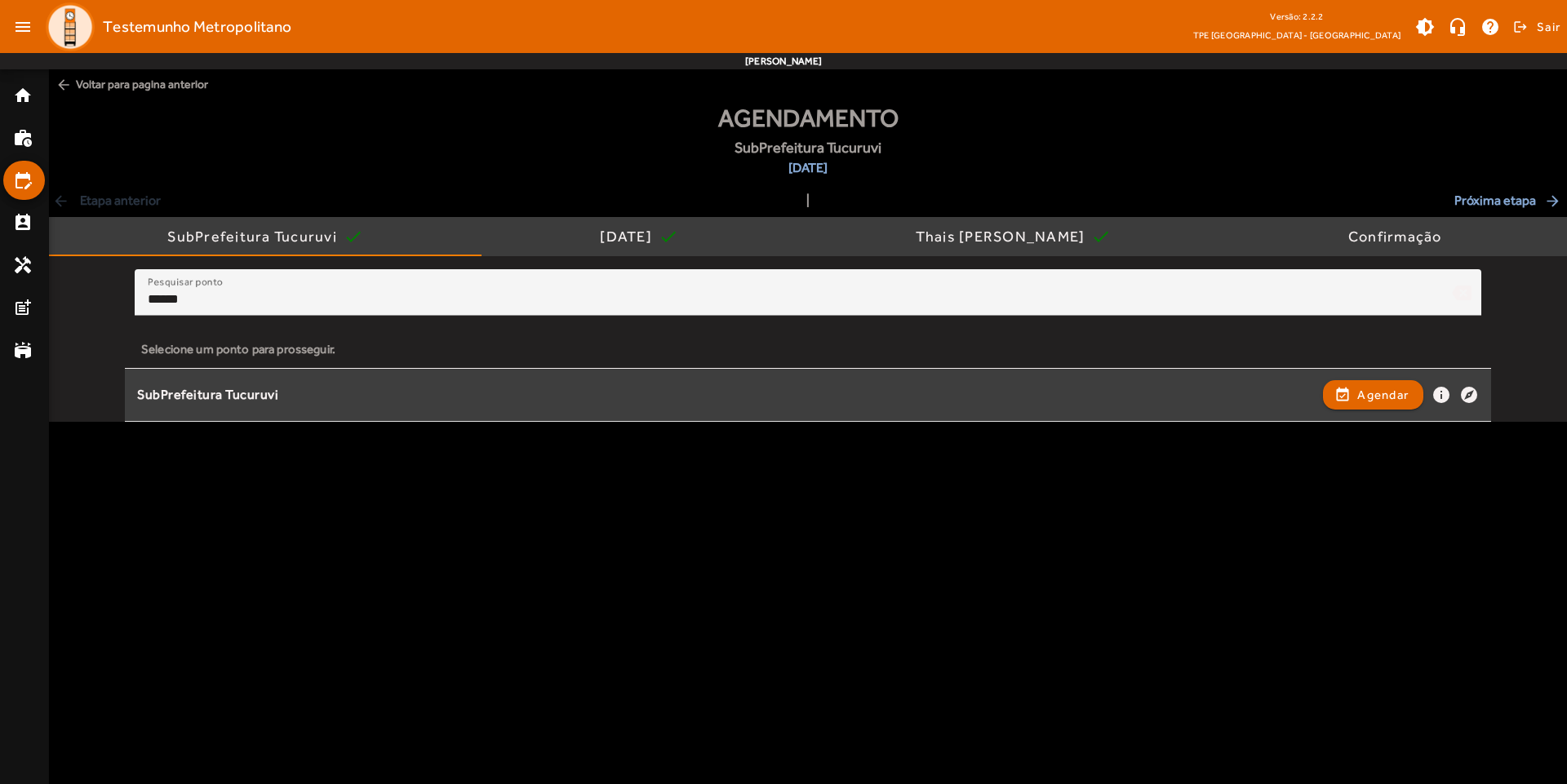
drag, startPoint x: 277, startPoint y: 400, endPoint x: 137, endPoint y: 396, distance: 140.1
click at [137, 396] on span "SubPrefeitura Tucuruvi event_available Agendar info explore" at bounding box center [808, 395] width 1366 height 36
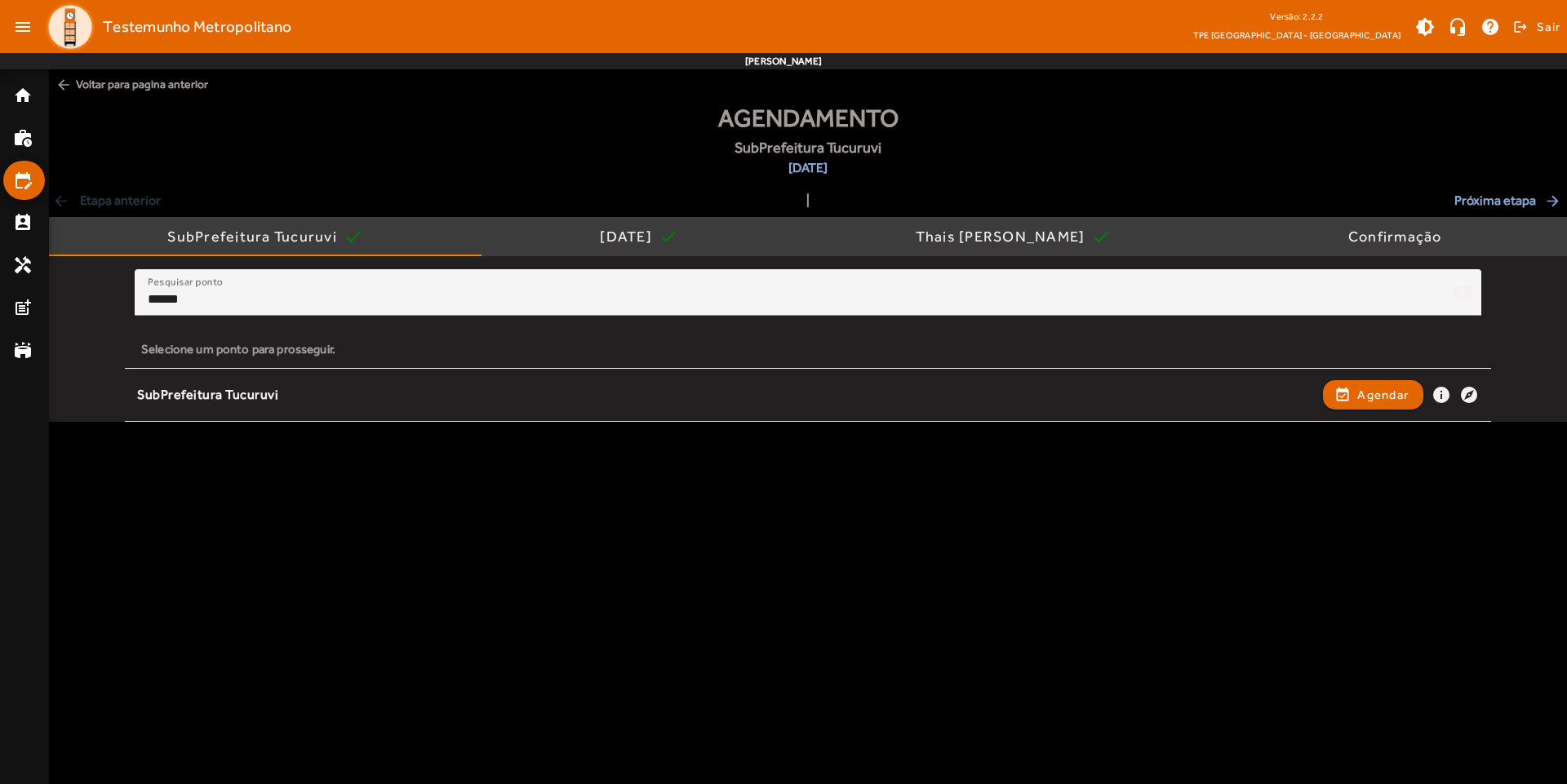
copy div "SubPrefeitura Tucuruvi"
click at [506, 518] on body "menu Testemunho Metropolitano Versão: 2.2.2 TPE [GEOGRAPHIC_DATA] - Centro brig…" at bounding box center [784, 392] width 1567 height 784
click at [582, 670] on body "menu Testemunho Metropolitano Versão: 2.2.2 TPE [GEOGRAPHIC_DATA] - Centro brig…" at bounding box center [784, 392] width 1567 height 784
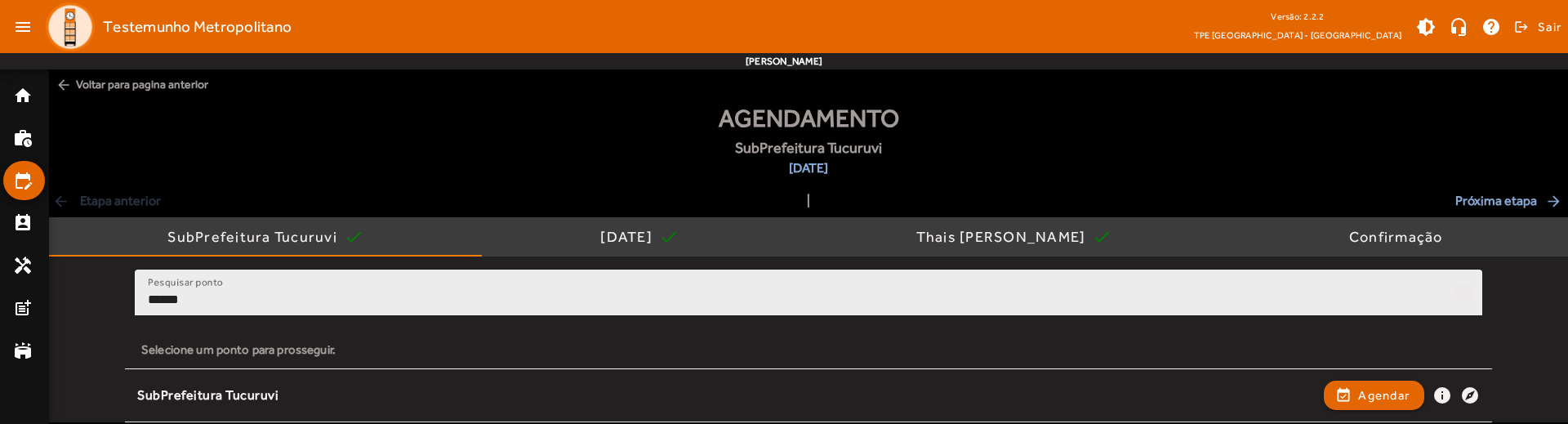
click at [380, 282] on div "Pesquisar ponto ******" at bounding box center [793, 293] width 1292 height 47
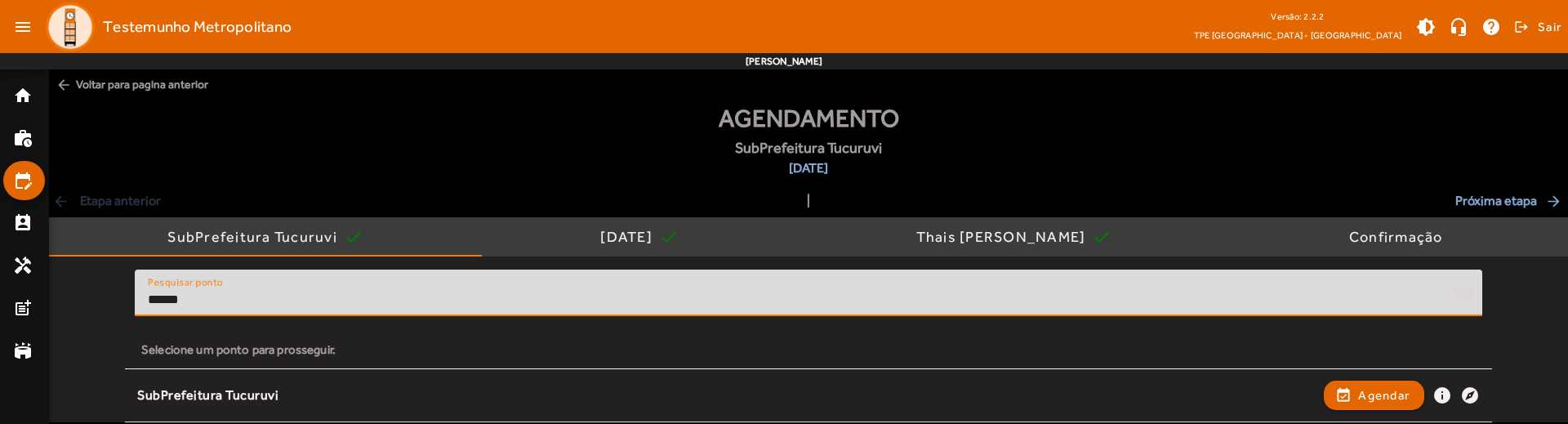
click at [373, 296] on input "******" at bounding box center [793, 300] width 1292 height 20
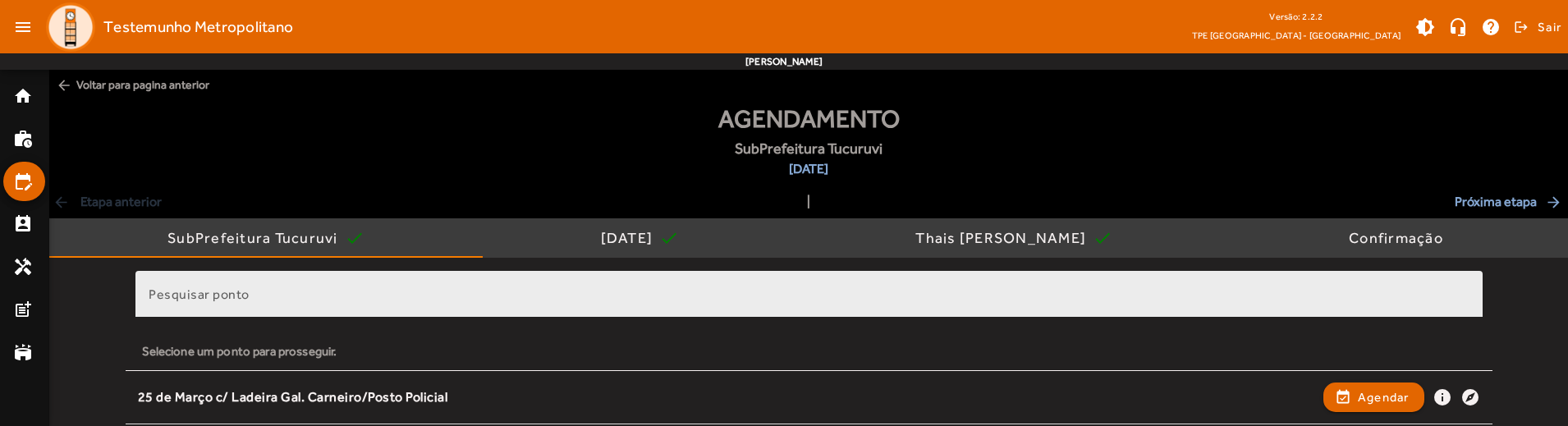
click at [143, 312] on div "Pesquisar ponto" at bounding box center [809, 294] width 1347 height 47
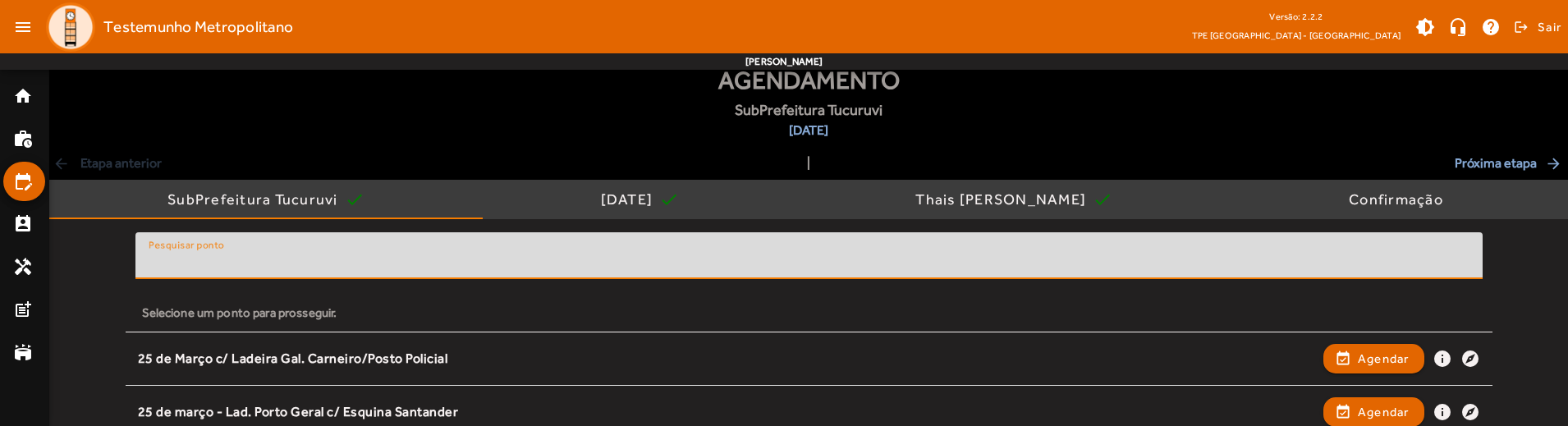
scroll to position [92, 0]
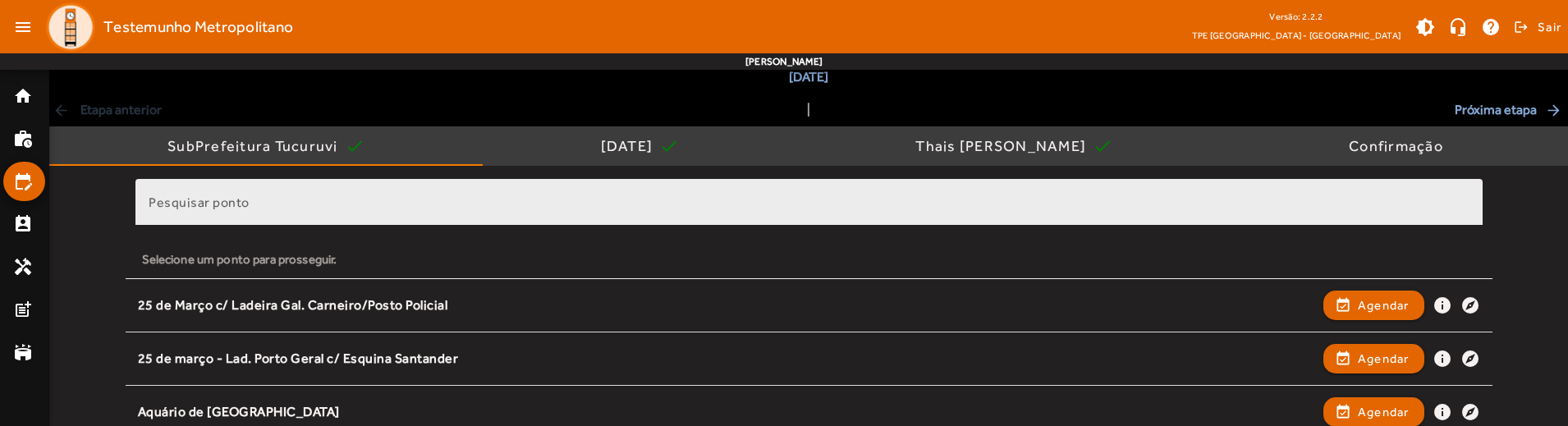
click at [341, 191] on div "Pesquisar ponto" at bounding box center [809, 203] width 1321 height 47
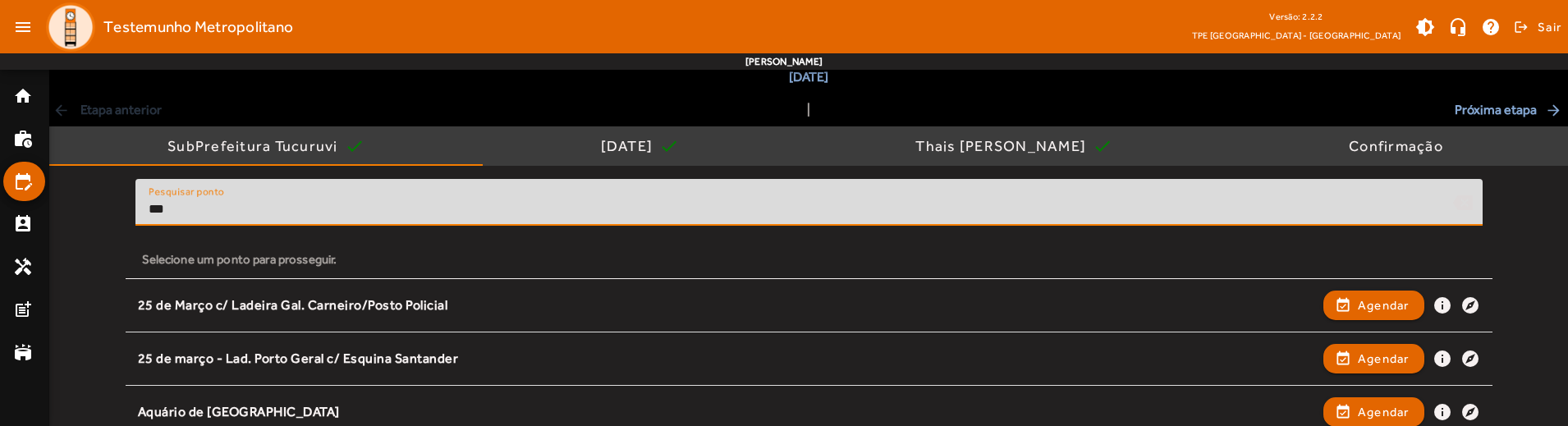
scroll to position [0, 0]
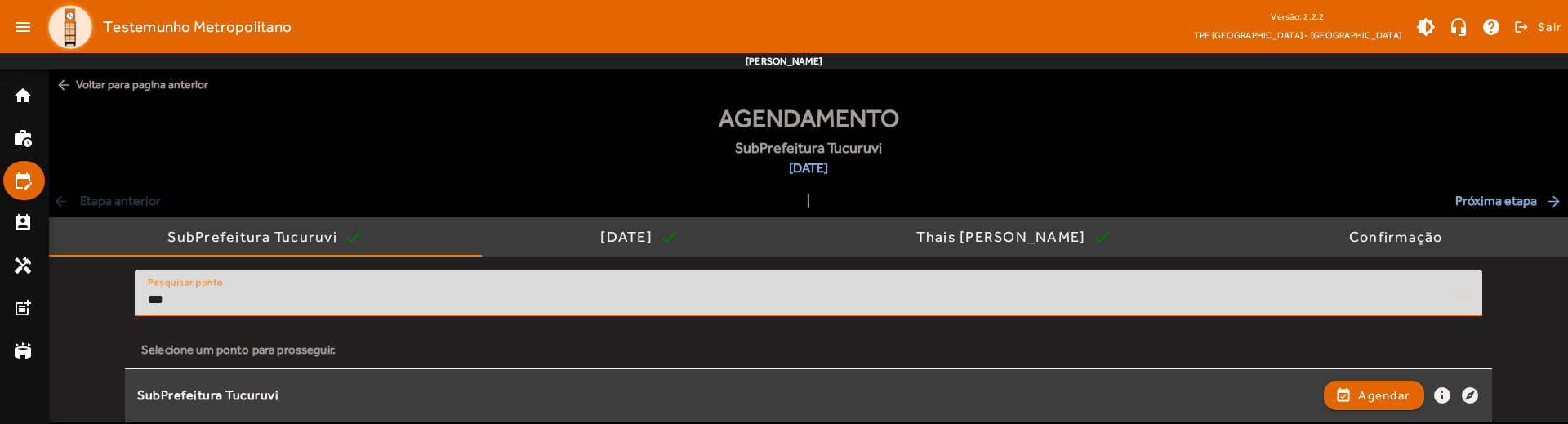
type input "***"
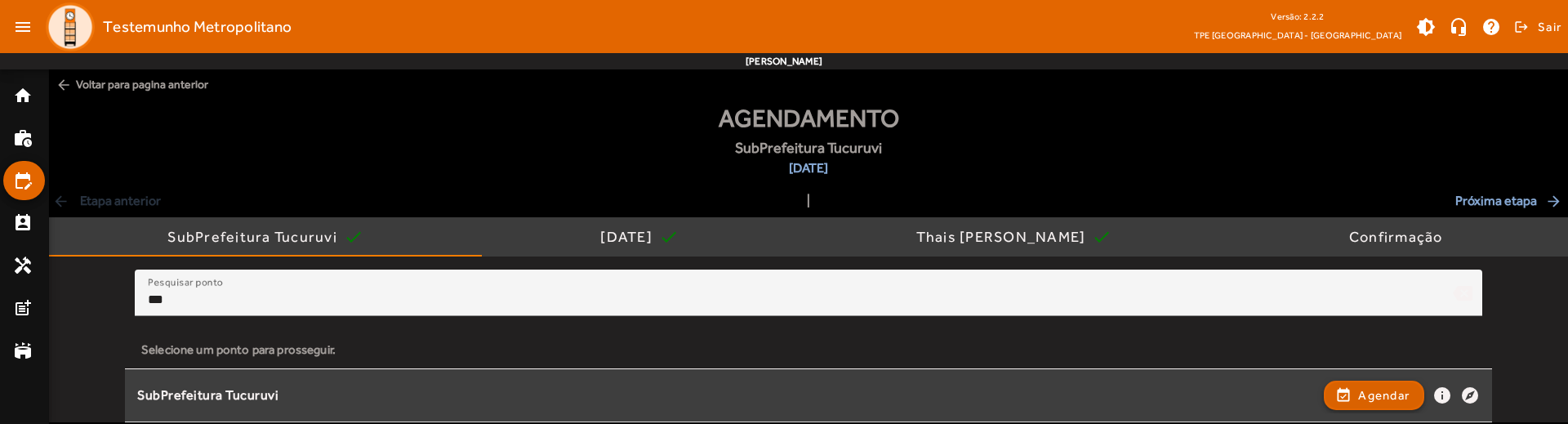
click at [1338, 399] on span "button" at bounding box center [1374, 395] width 97 height 40
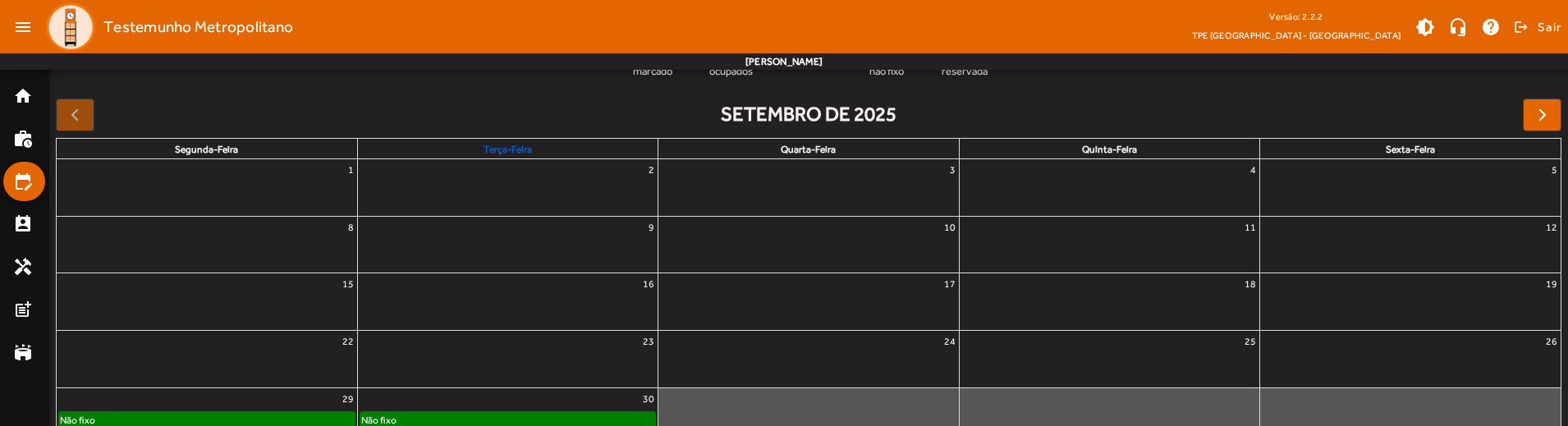
scroll to position [321, 0]
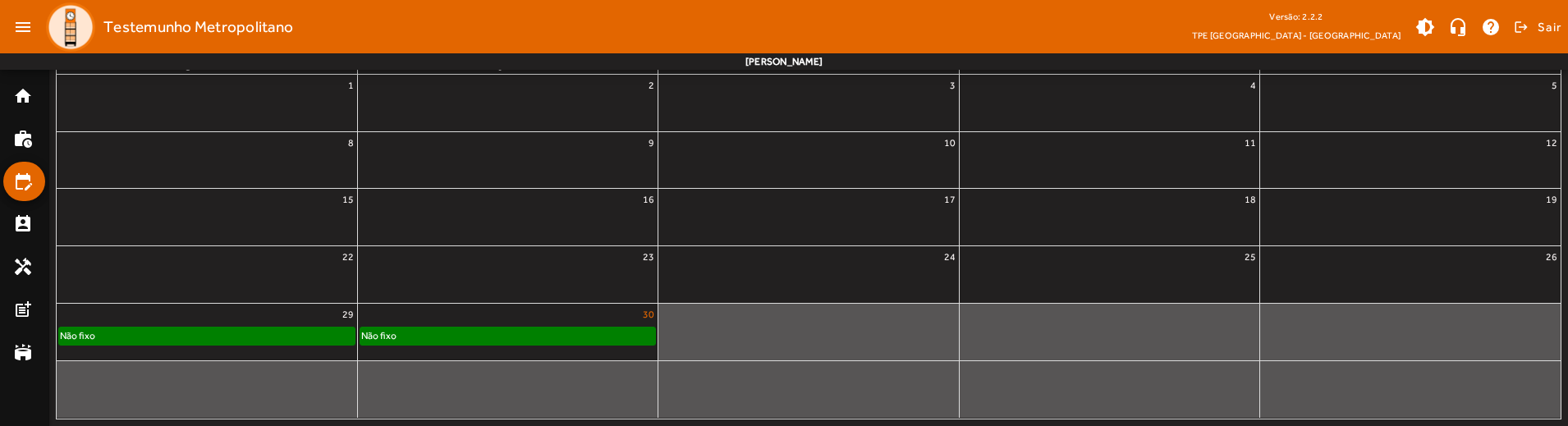
click at [651, 319] on link "30" at bounding box center [649, 315] width 18 height 22
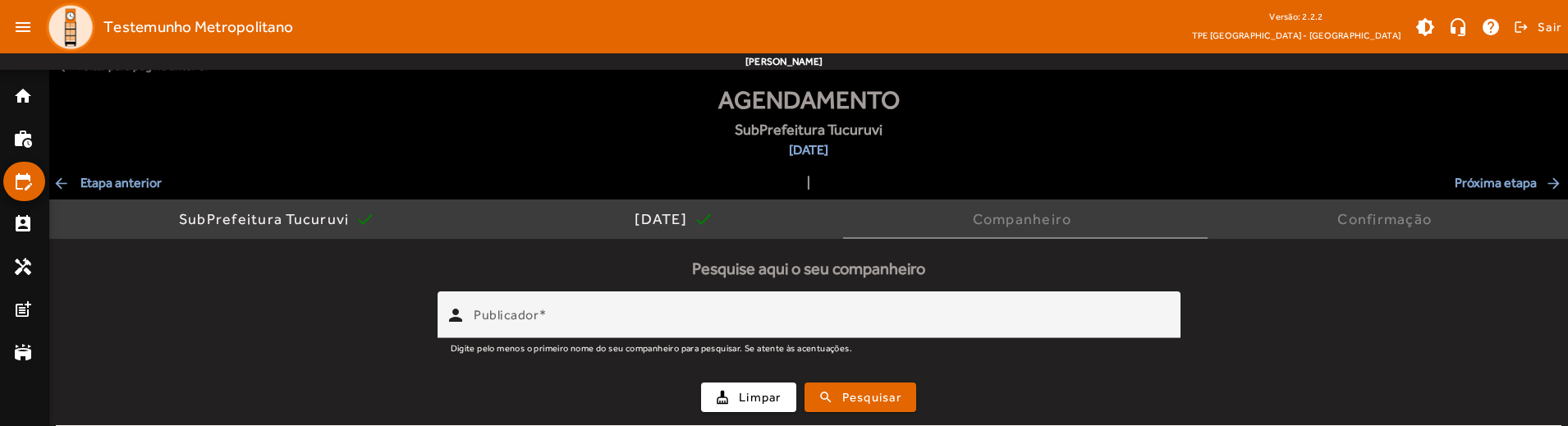
scroll to position [0, 0]
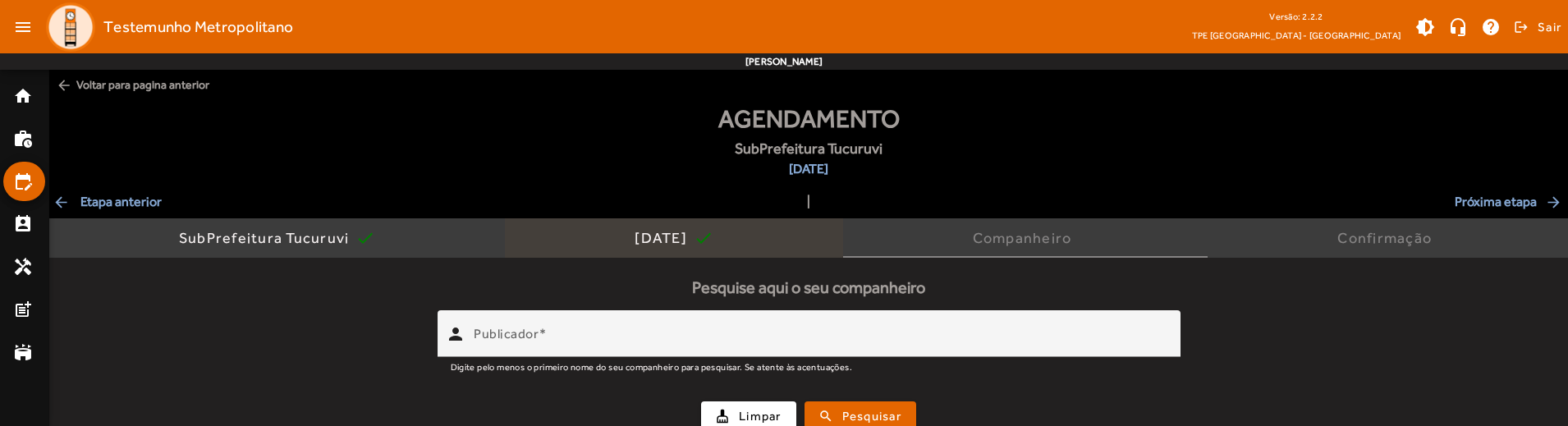
click at [643, 239] on div "[DATE]" at bounding box center [663, 238] width 59 height 16
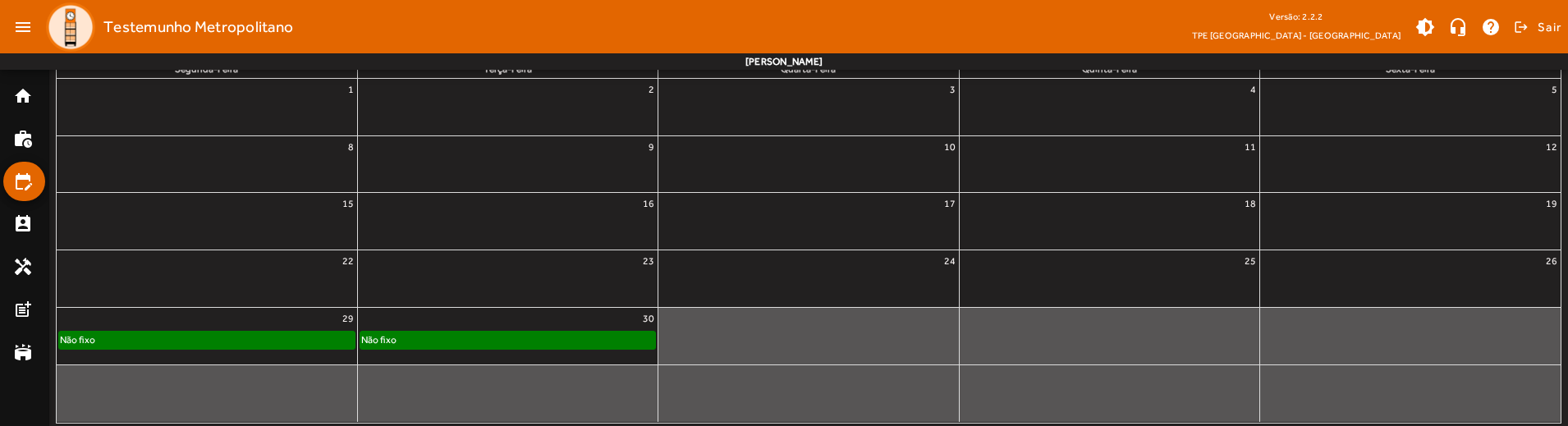
scroll to position [321, 0]
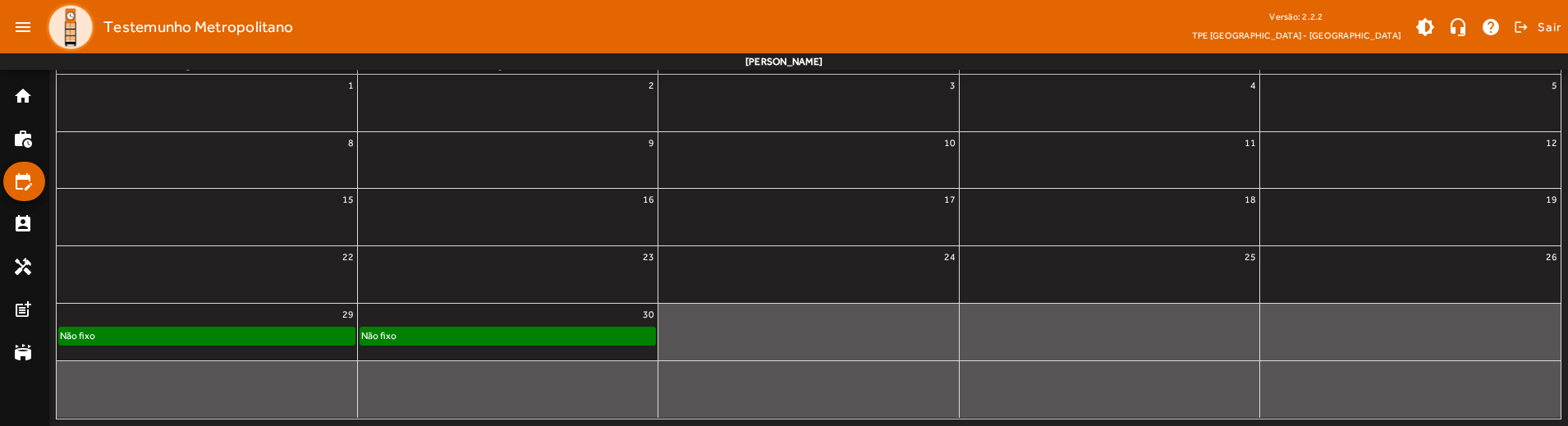
click at [419, 314] on div "30" at bounding box center [508, 315] width 299 height 22
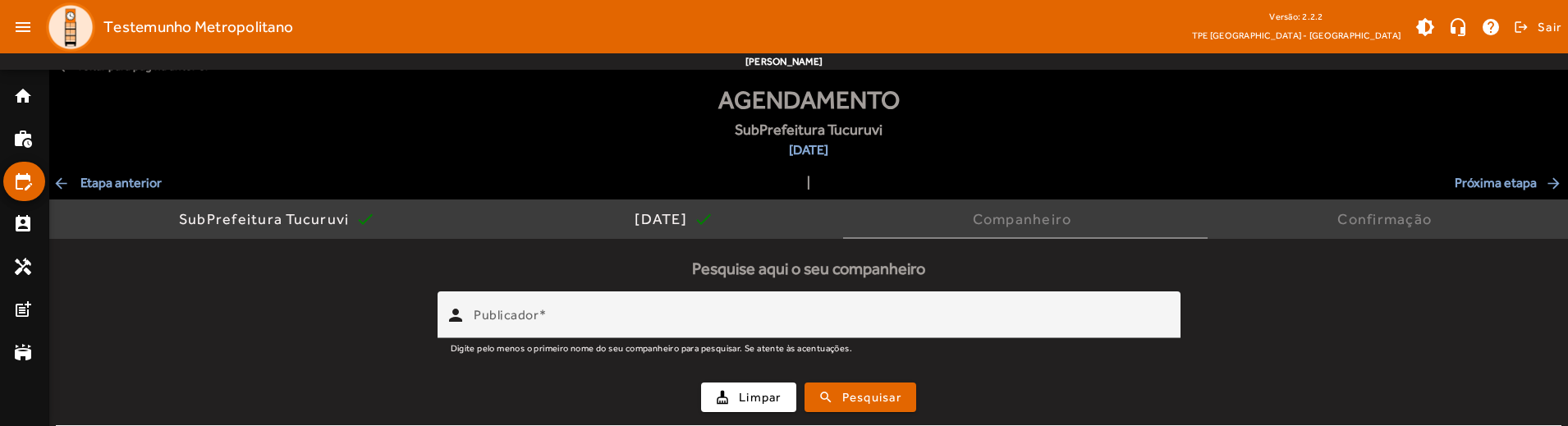
scroll to position [0, 0]
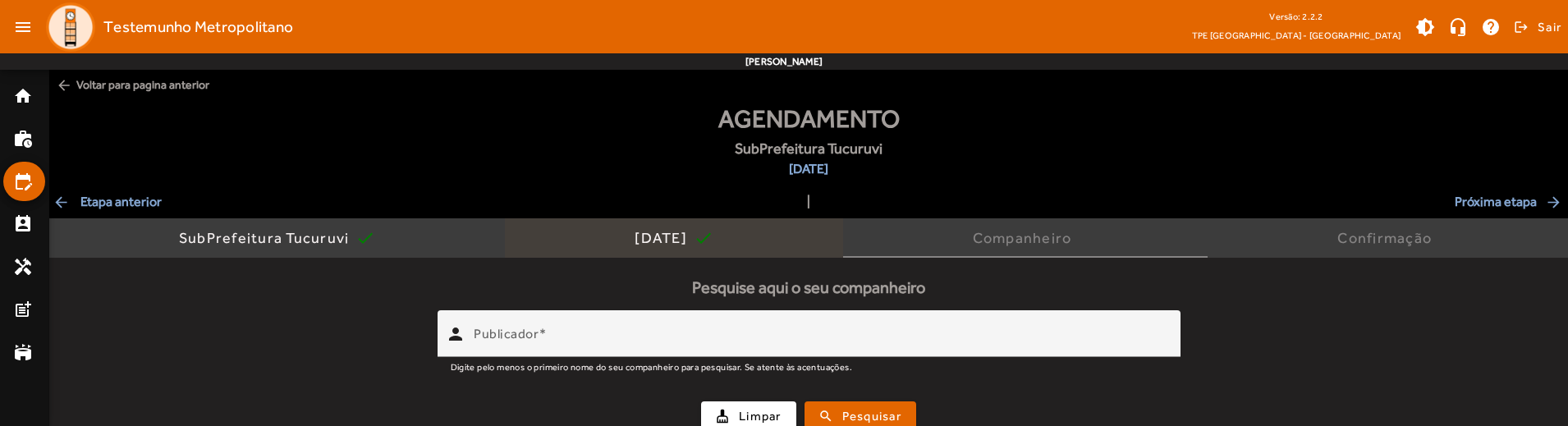
click at [669, 225] on span "[DATE] check" at bounding box center [673, 238] width 79 height 40
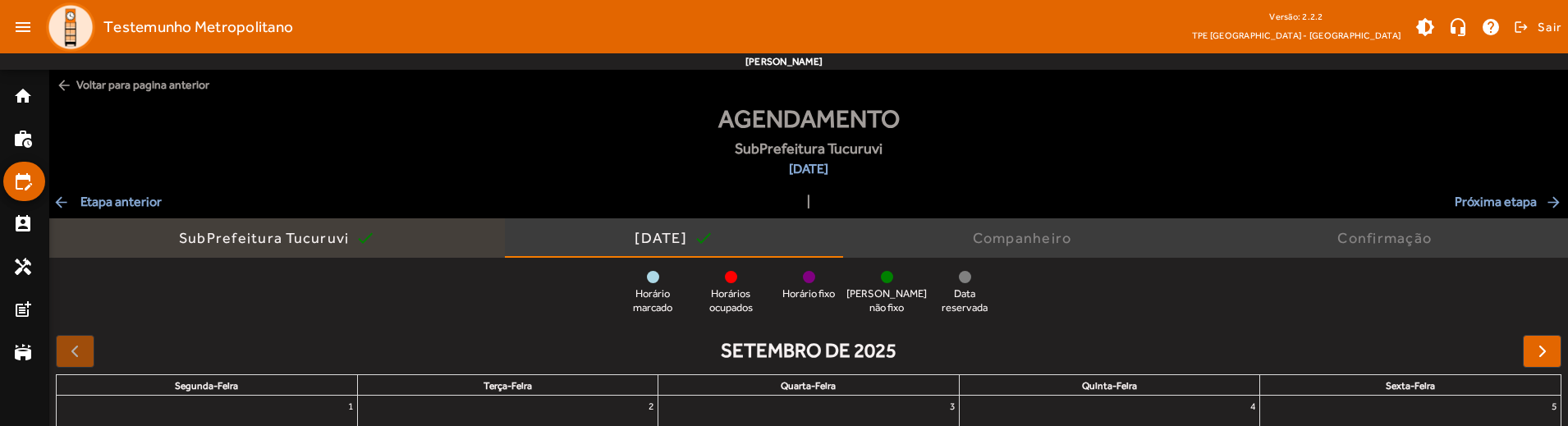
click at [233, 243] on div "SubPrefeitura Tucuruvi" at bounding box center [268, 238] width 177 height 16
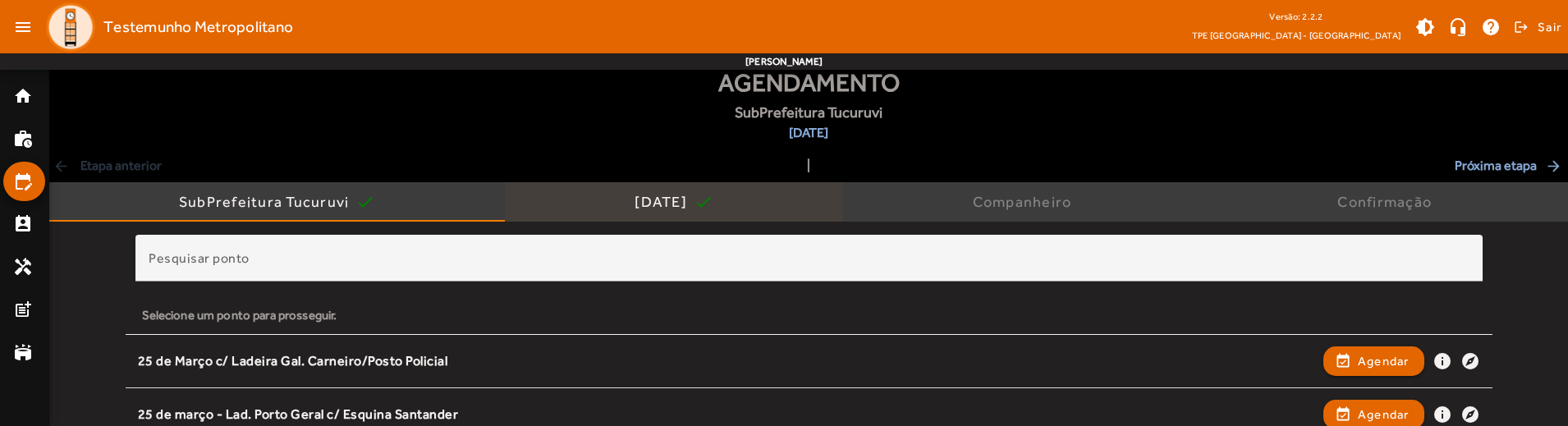
scroll to position [20, 0]
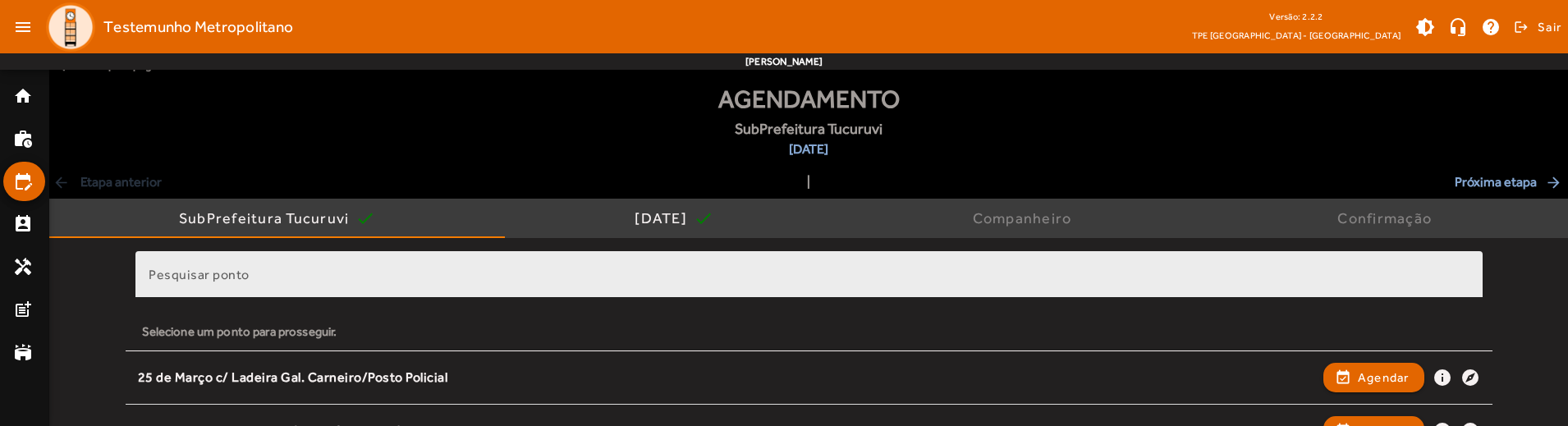
click at [491, 270] on div "Pesquisar ponto" at bounding box center [809, 275] width 1321 height 47
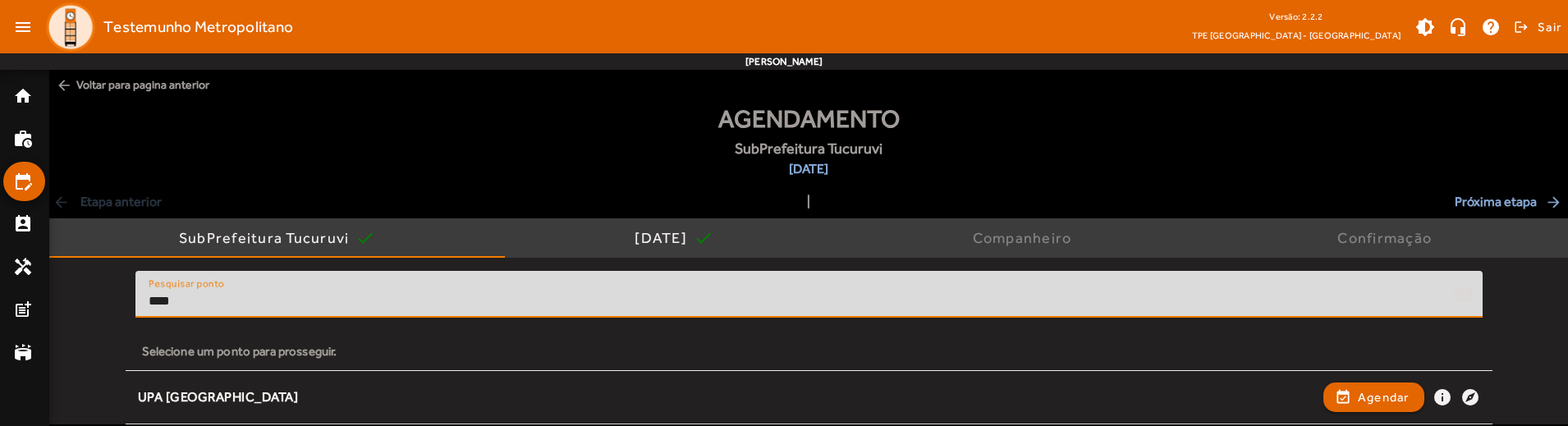
scroll to position [0, 0]
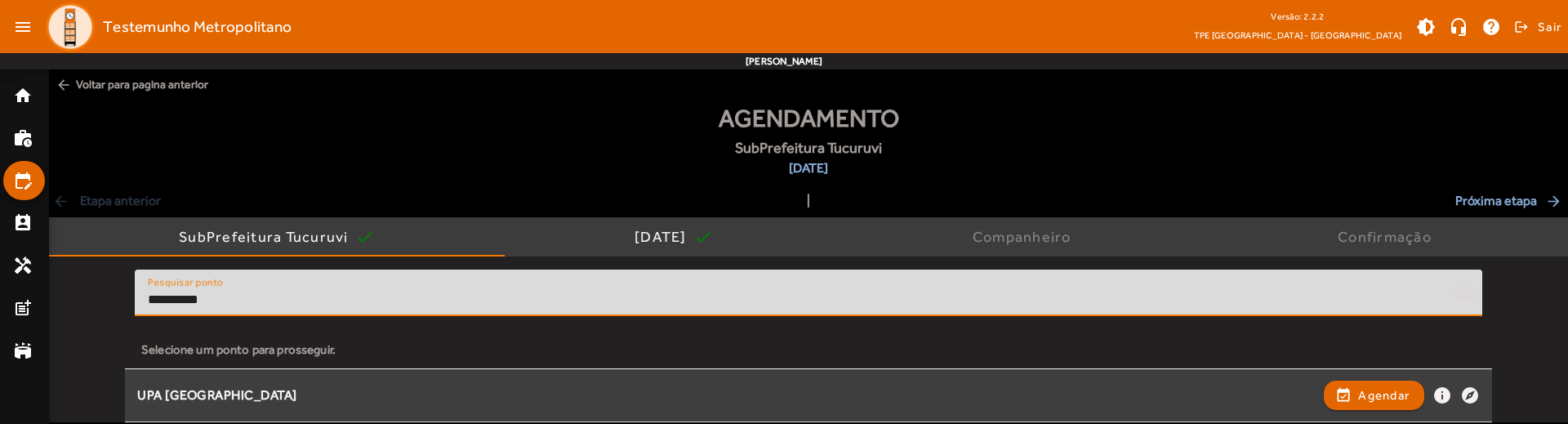
type input "**********"
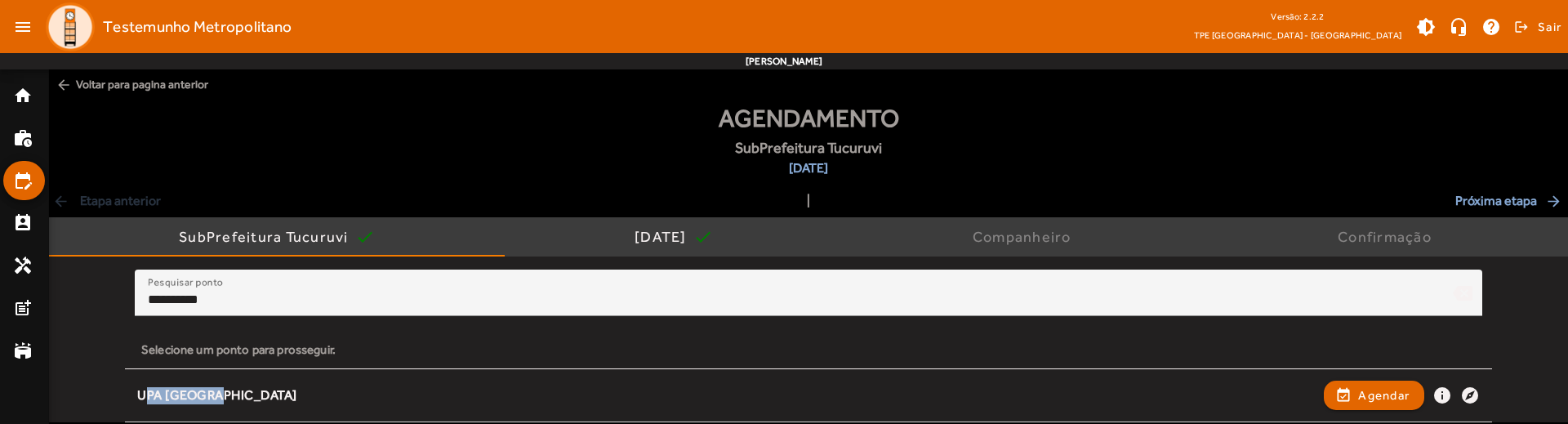
drag, startPoint x: 209, startPoint y: 398, endPoint x: 319, endPoint y: 339, distance: 124.8
click at [136, 398] on span "UPA Jaçanã event_available Agendar info explore" at bounding box center [808, 395] width 1367 height 36
copy div "UPA [GEOGRAPHIC_DATA]"
click at [304, 212] on div "**********" at bounding box center [808, 261] width 1519 height 322
click at [288, 231] on div "SubPrefeitura Tucuruvi" at bounding box center [267, 237] width 176 height 16
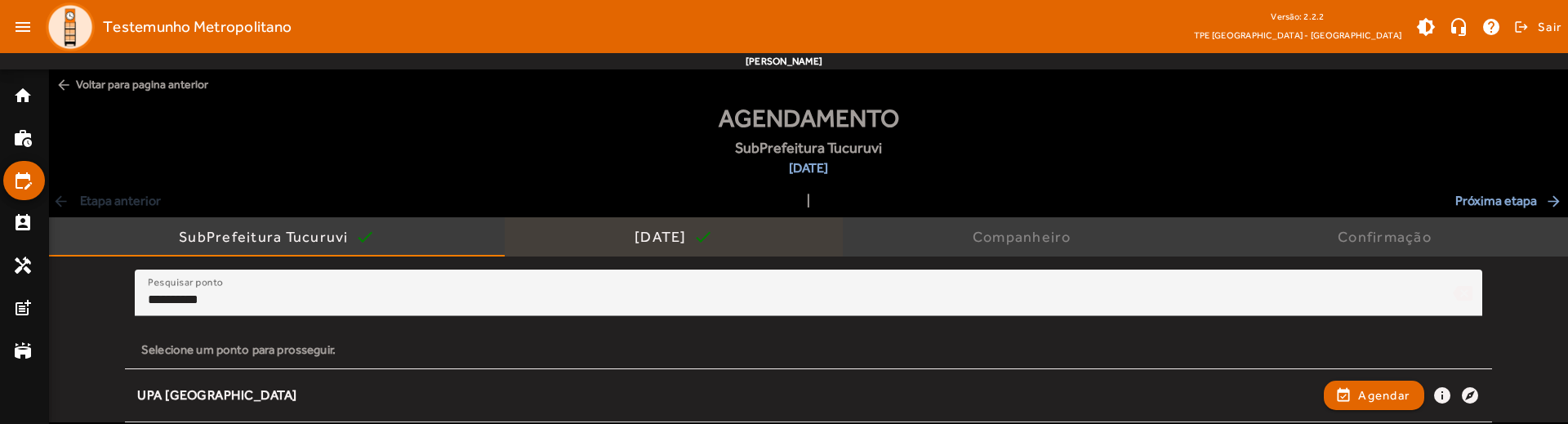
click at [635, 239] on div "[DATE]" at bounding box center [663, 237] width 59 height 16
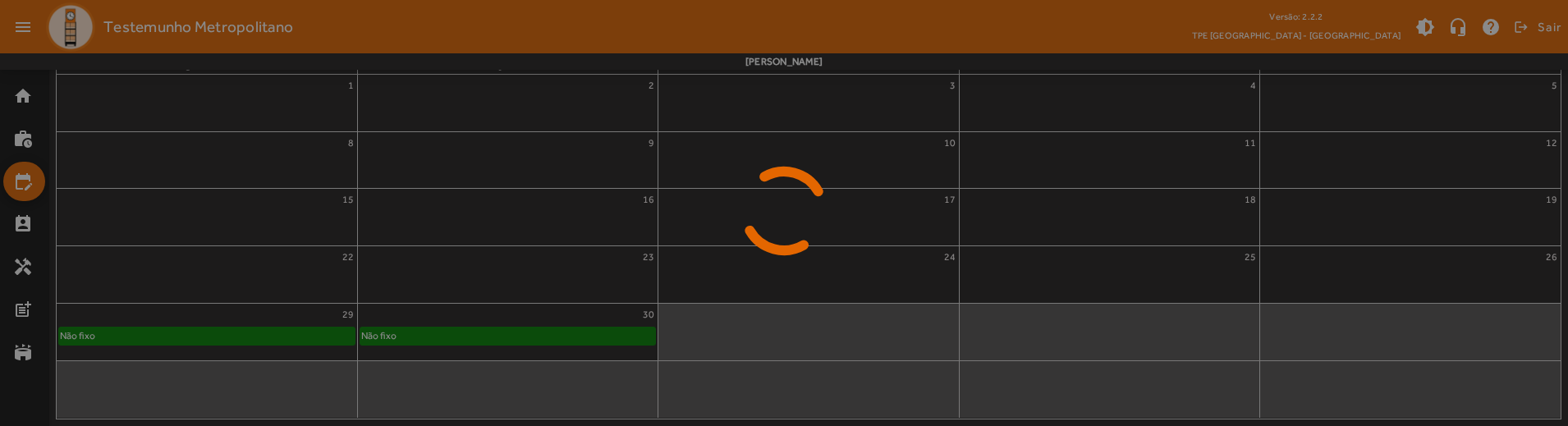
scroll to position [321, 0]
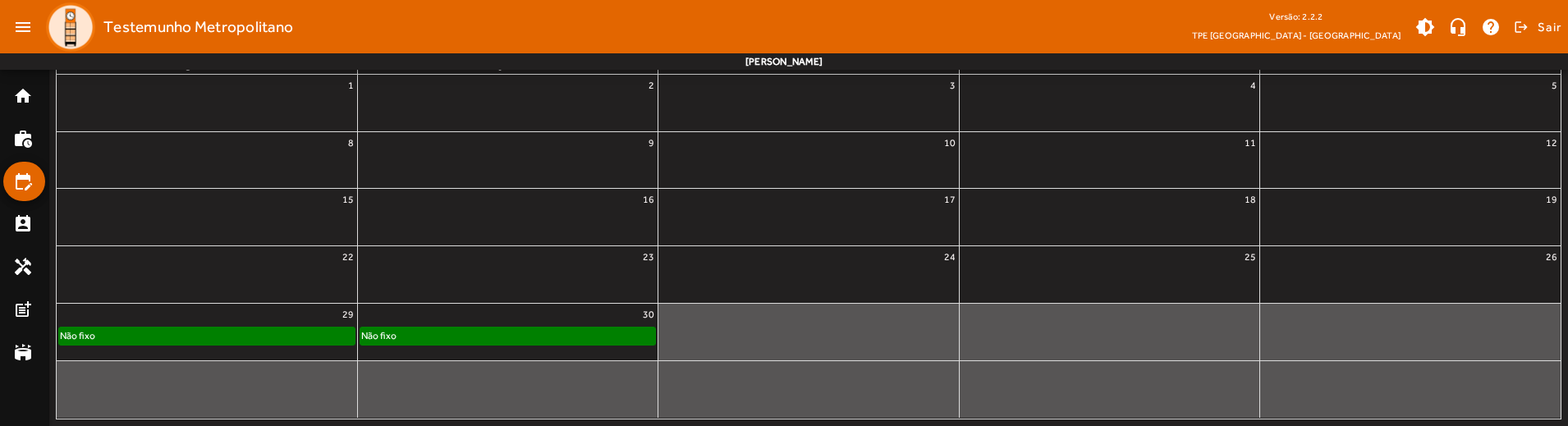
click at [287, 337] on div "Não fixo" at bounding box center [206, 336] width 296 height 16
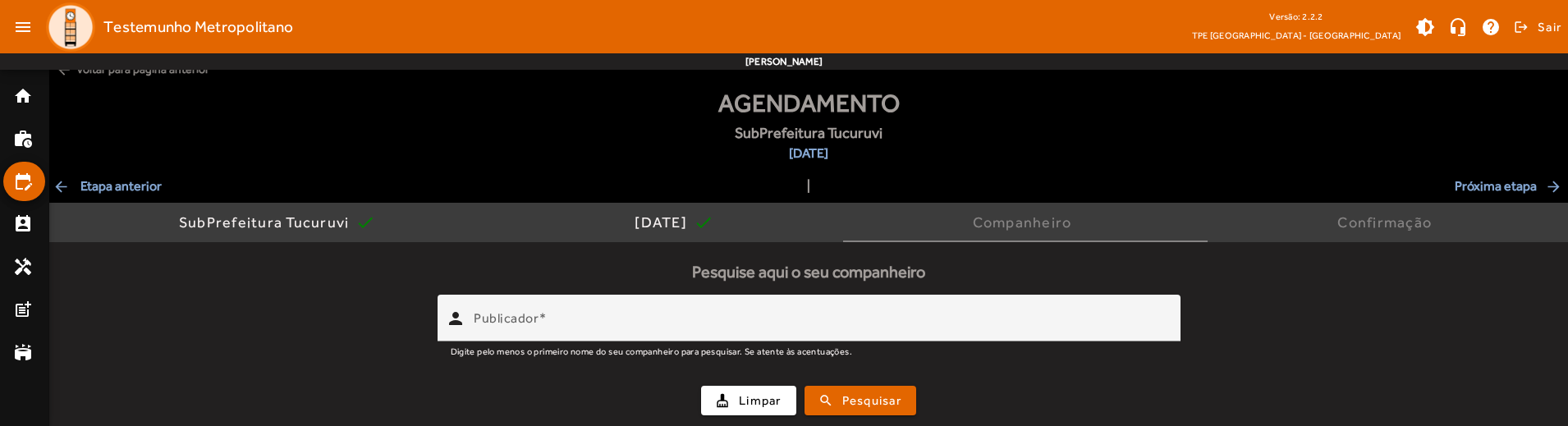
scroll to position [18, 0]
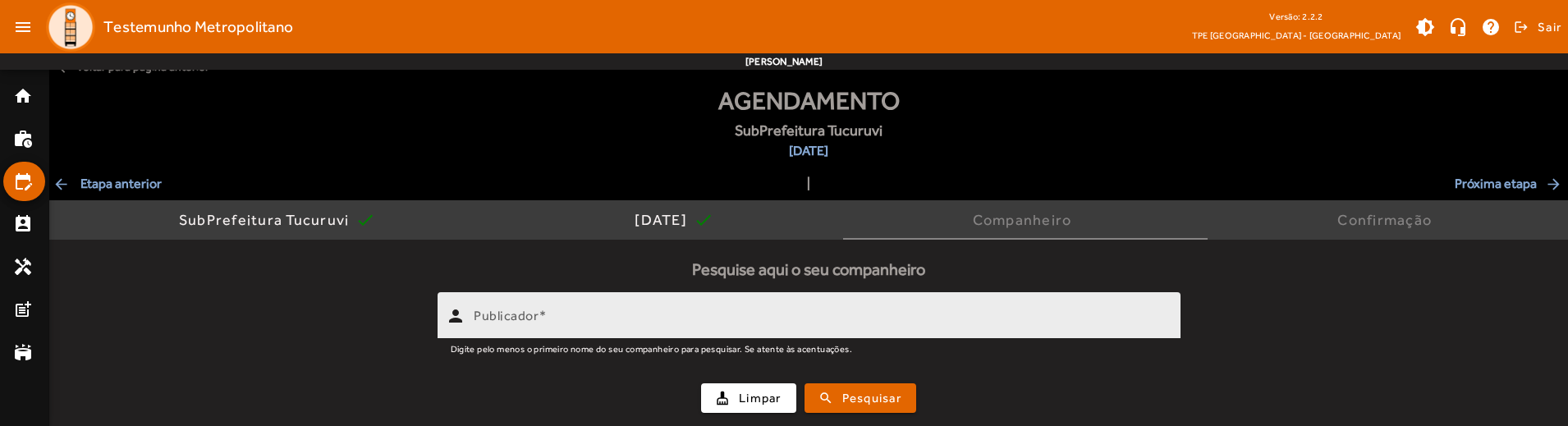
click at [710, 320] on input "Publicador" at bounding box center [820, 323] width 694 height 20
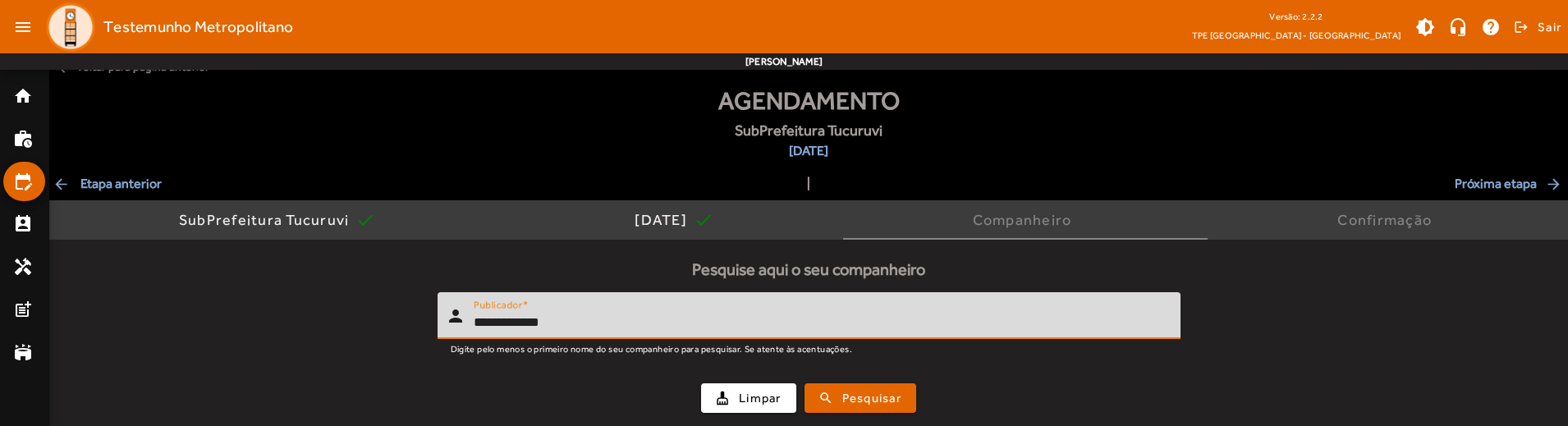
type input "**********"
click at [804, 383] on button "search Pesquisar" at bounding box center [860, 398] width 111 height 30
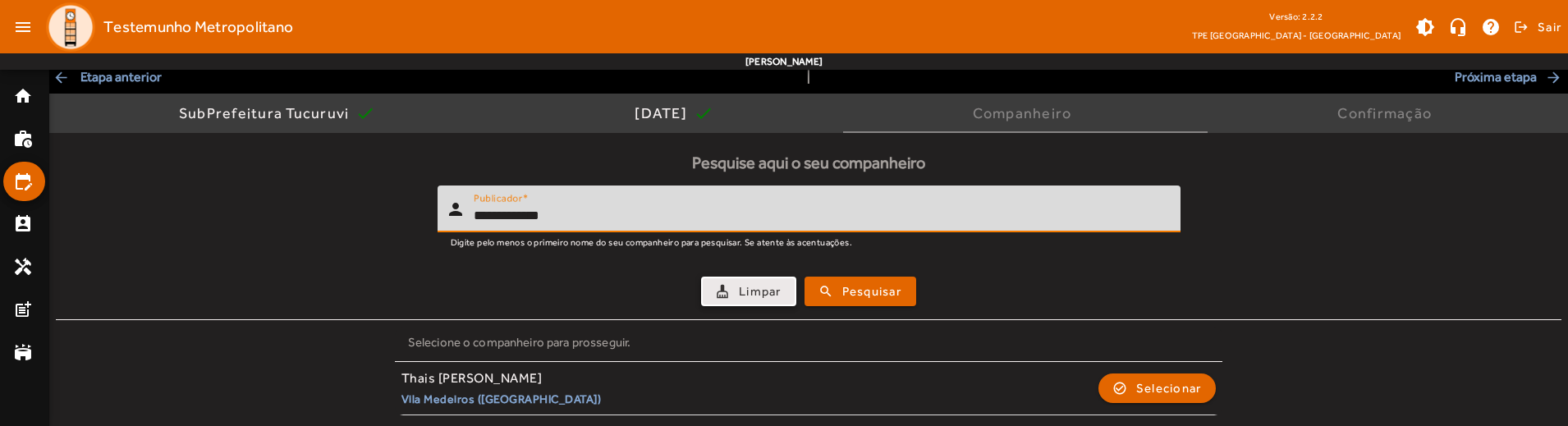
scroll to position [127, 0]
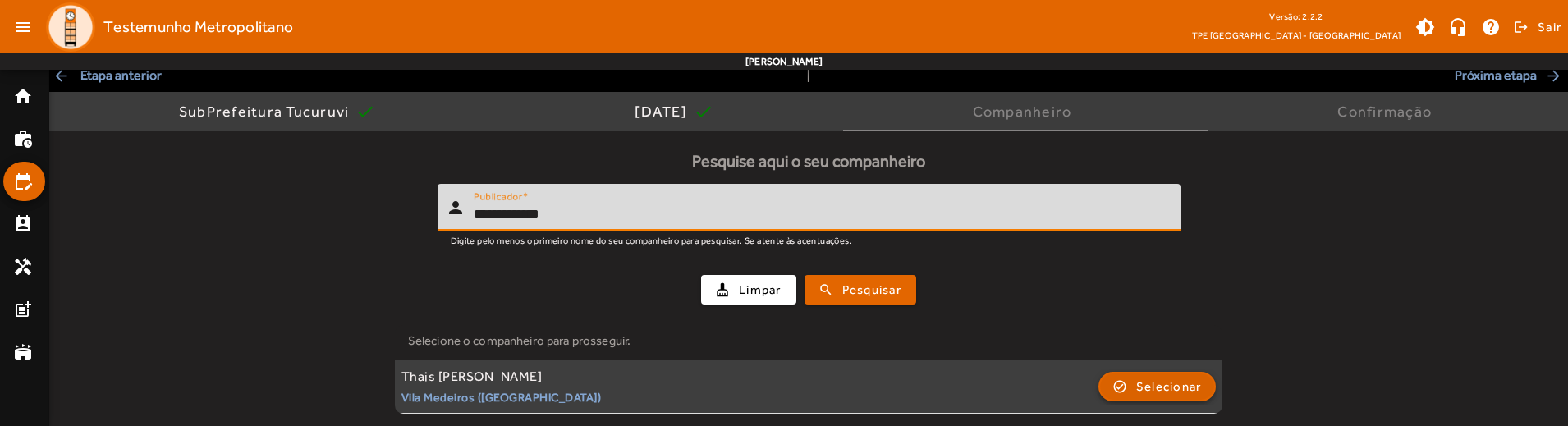
click at [1140, 393] on span "Selecionar" at bounding box center [1169, 386] width 66 height 20
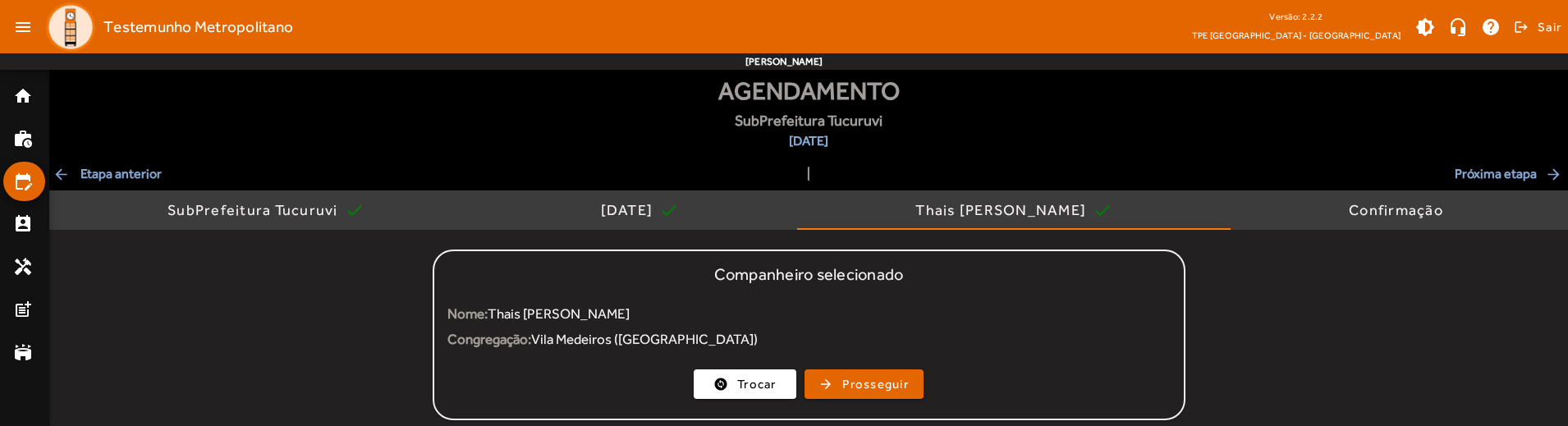
scroll to position [42, 0]
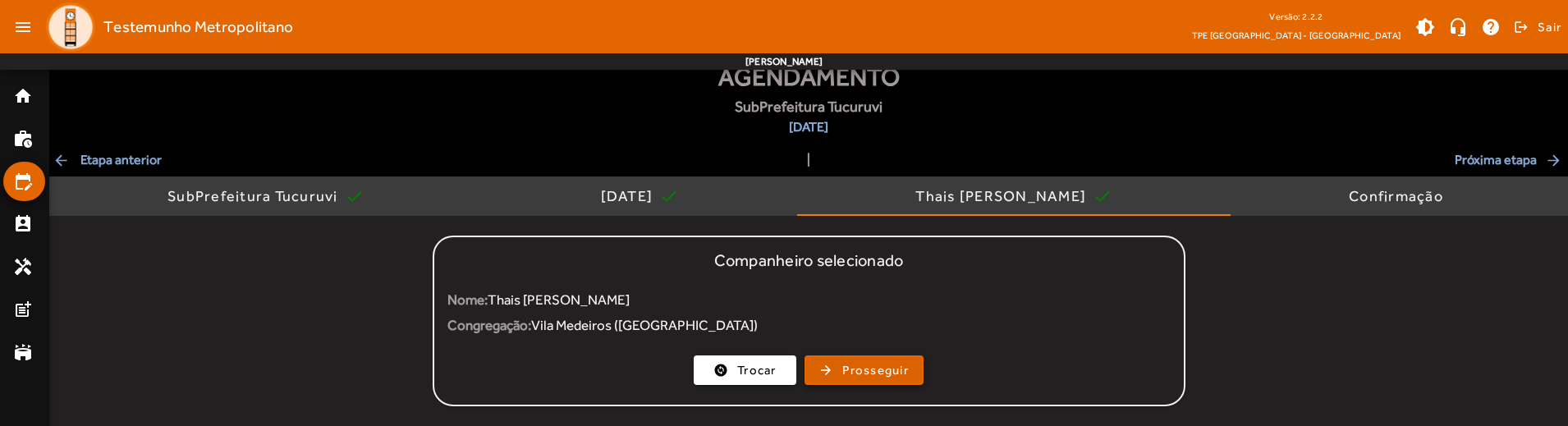
click at [889, 375] on span "Prosseguir" at bounding box center [875, 370] width 66 height 19
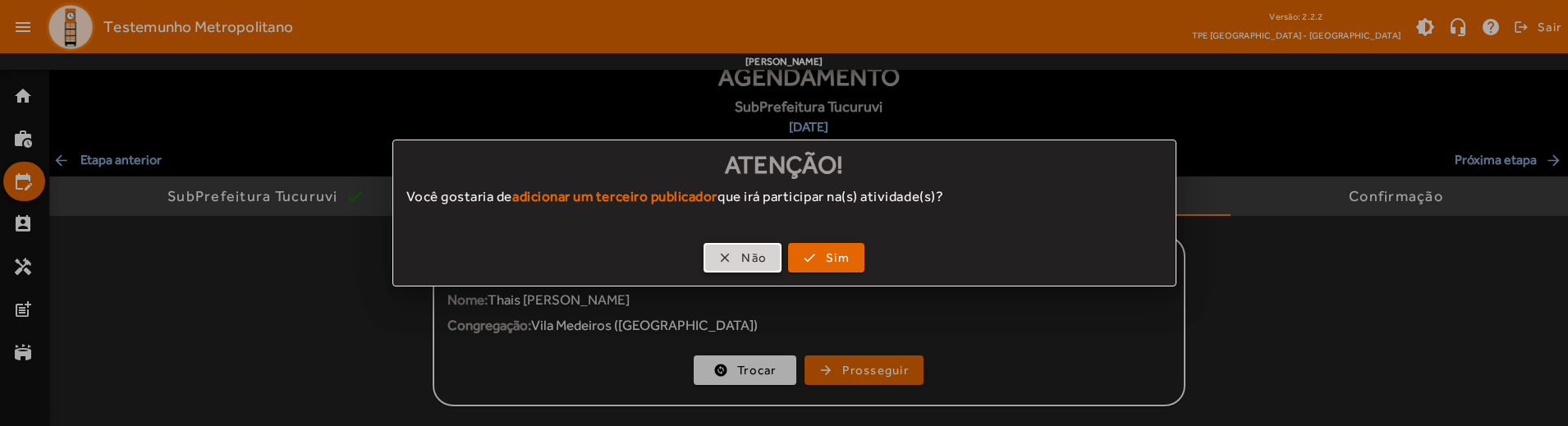
click at [705, 258] on span "button" at bounding box center [742, 258] width 75 height 40
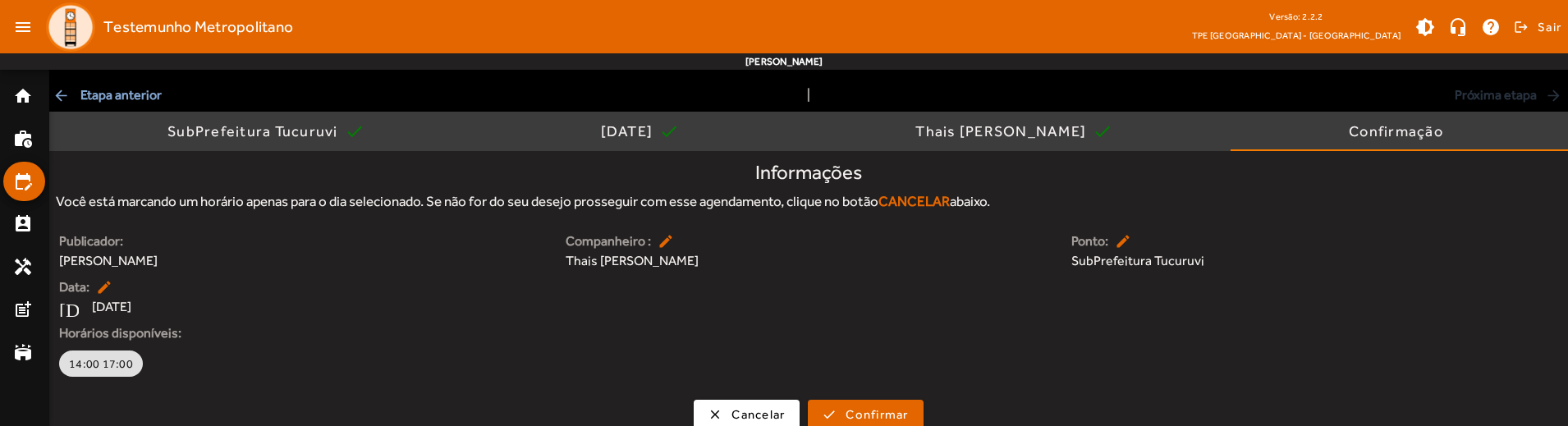
scroll to position [123, 0]
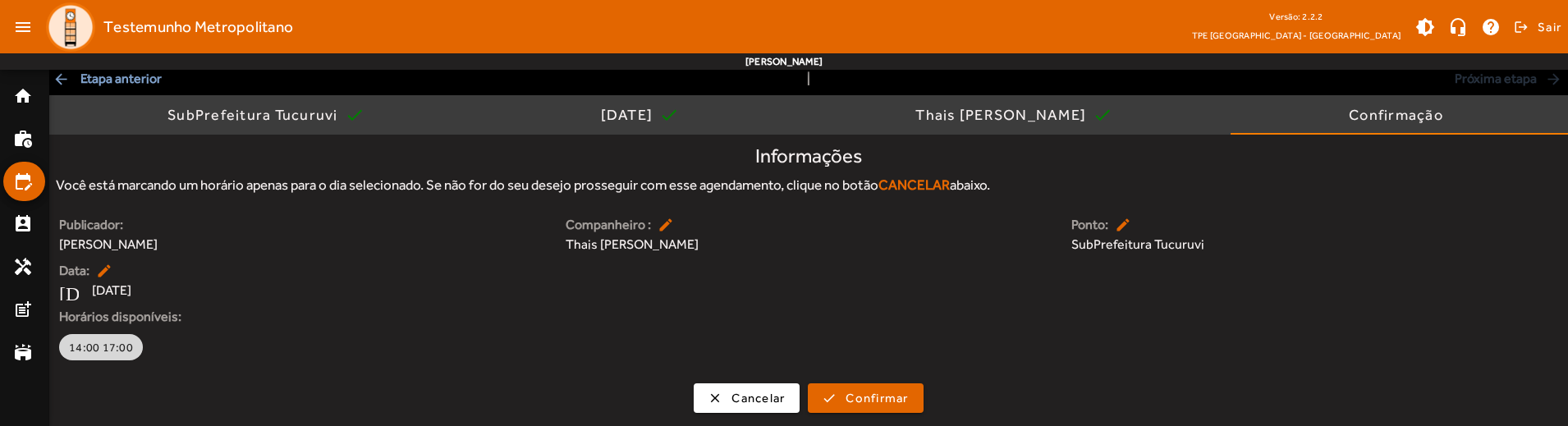
click at [115, 350] on span "14:00 17:00" at bounding box center [100, 347] width 64 height 16
click at [132, 346] on span "14:00 17:00" at bounding box center [124, 347] width 64 height 16
click at [269, 111] on div "SubPrefeitura Tucuruvi" at bounding box center [256, 115] width 177 height 16
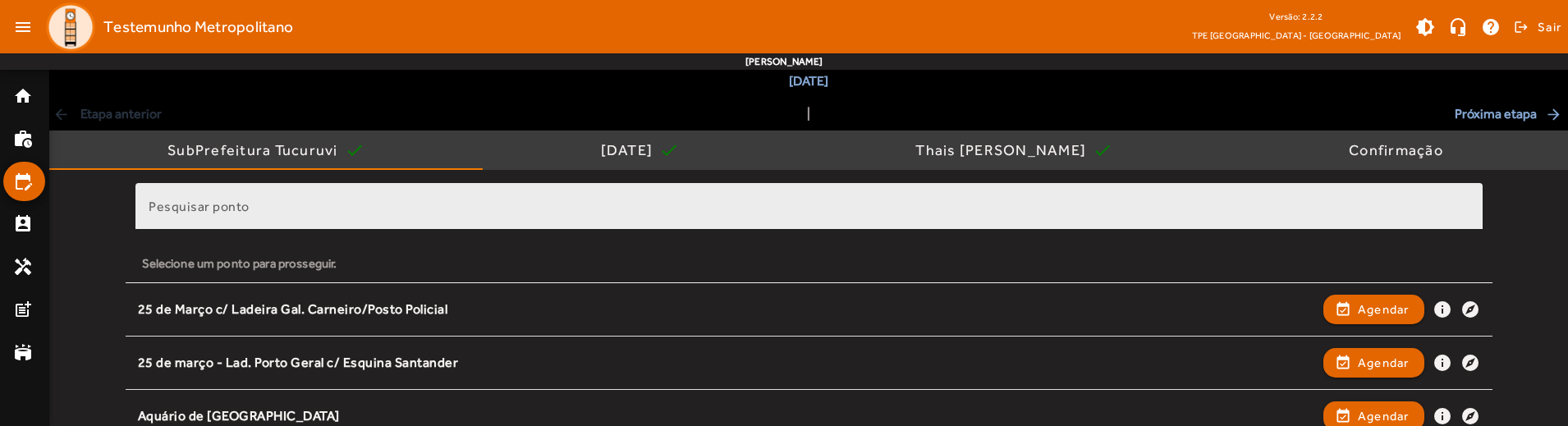
scroll to position [85, 0]
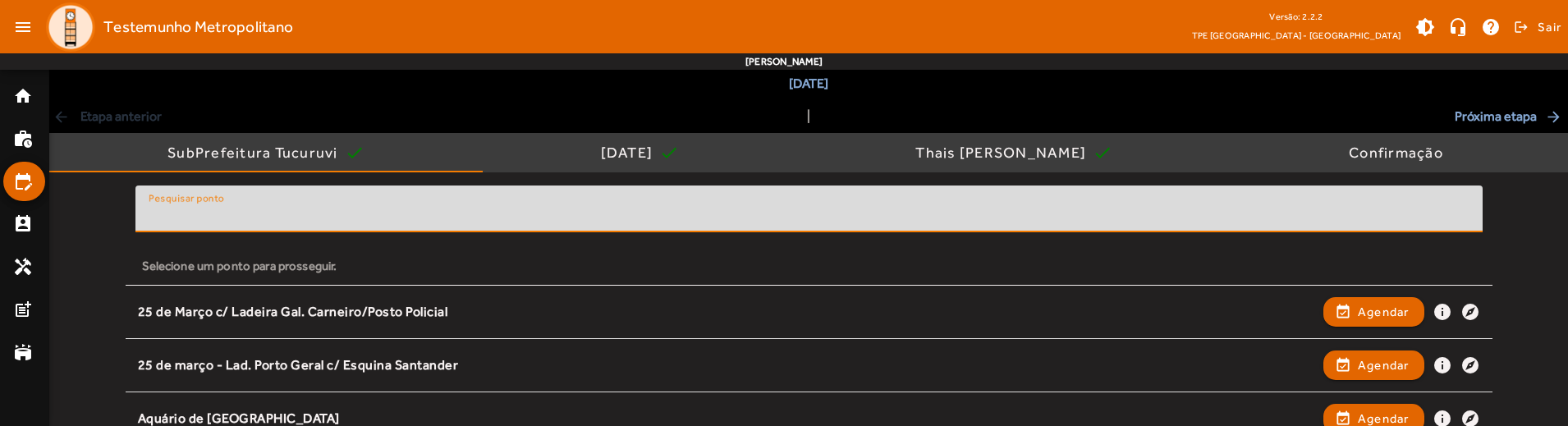
click at [419, 206] on input "Pesquisar ponto" at bounding box center [809, 216] width 1321 height 20
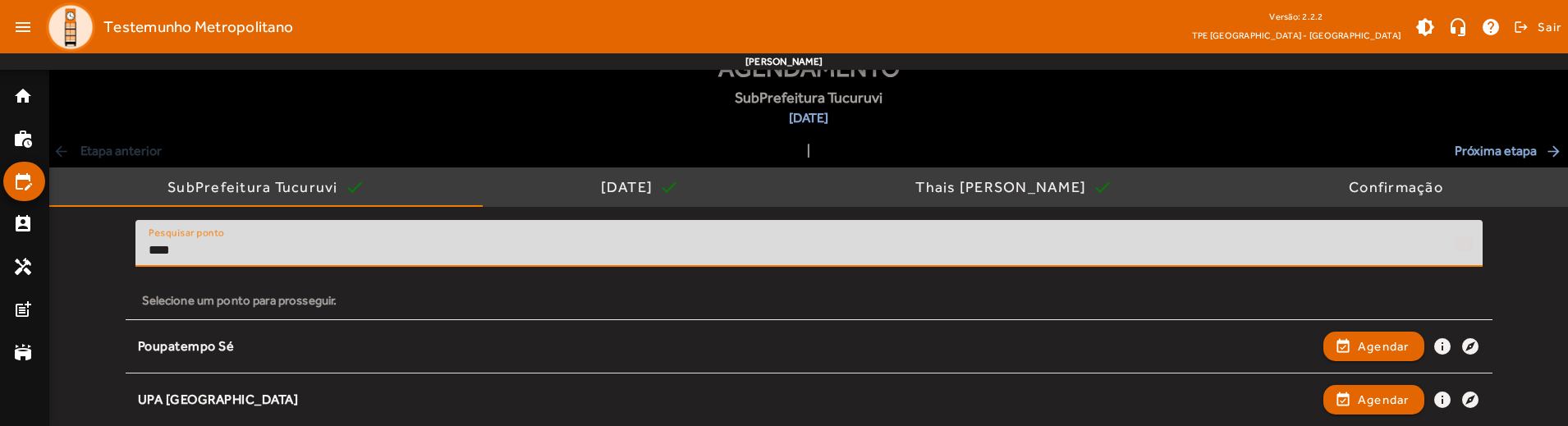
scroll to position [0, 0]
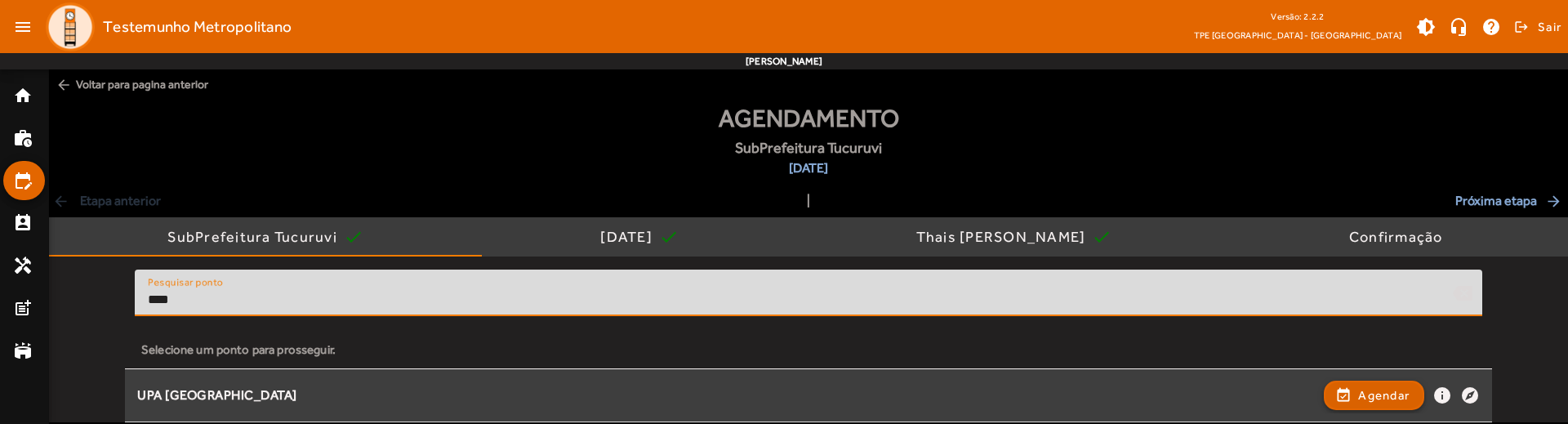
type input "***"
click at [1338, 393] on span "button" at bounding box center [1374, 395] width 97 height 40
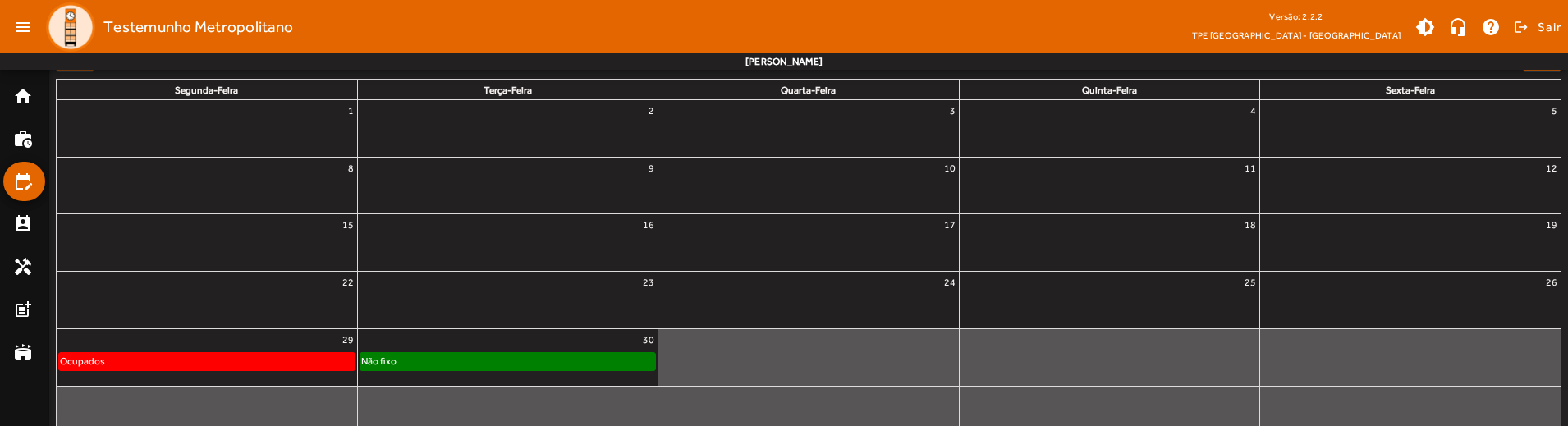
scroll to position [301, 0]
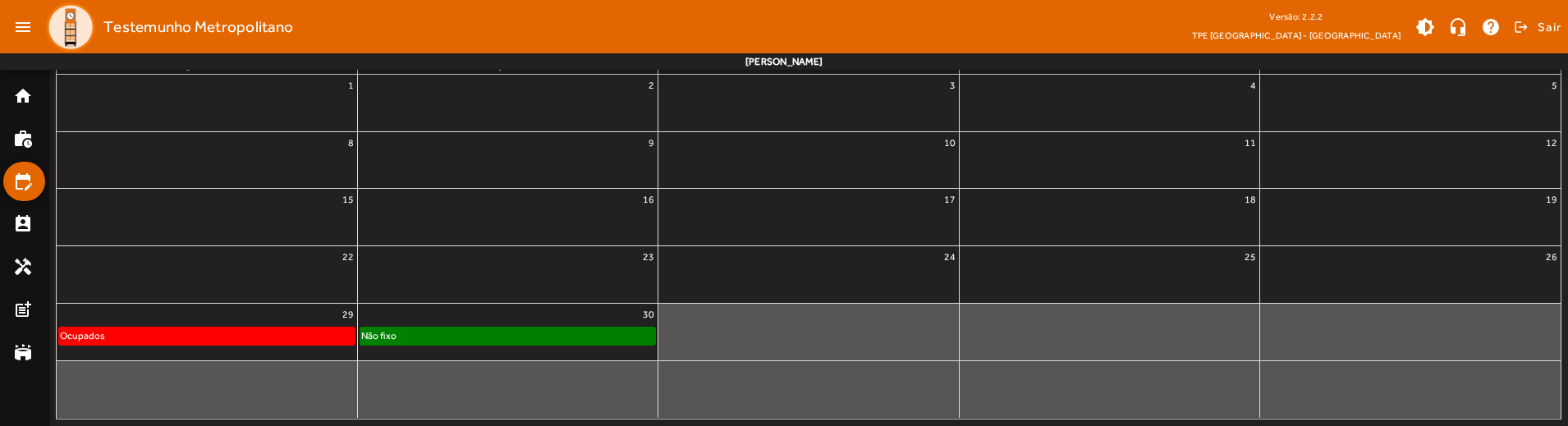
click at [288, 337] on div "Ocupados" at bounding box center [206, 336] width 296 height 16
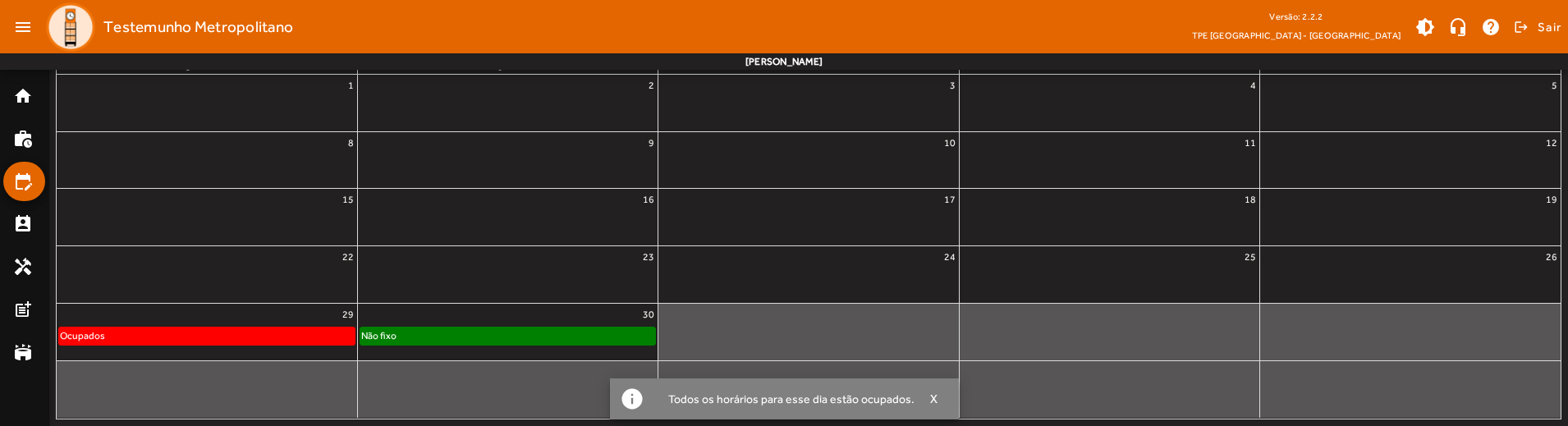
click at [288, 337] on div "Ocupados" at bounding box center [206, 336] width 296 height 16
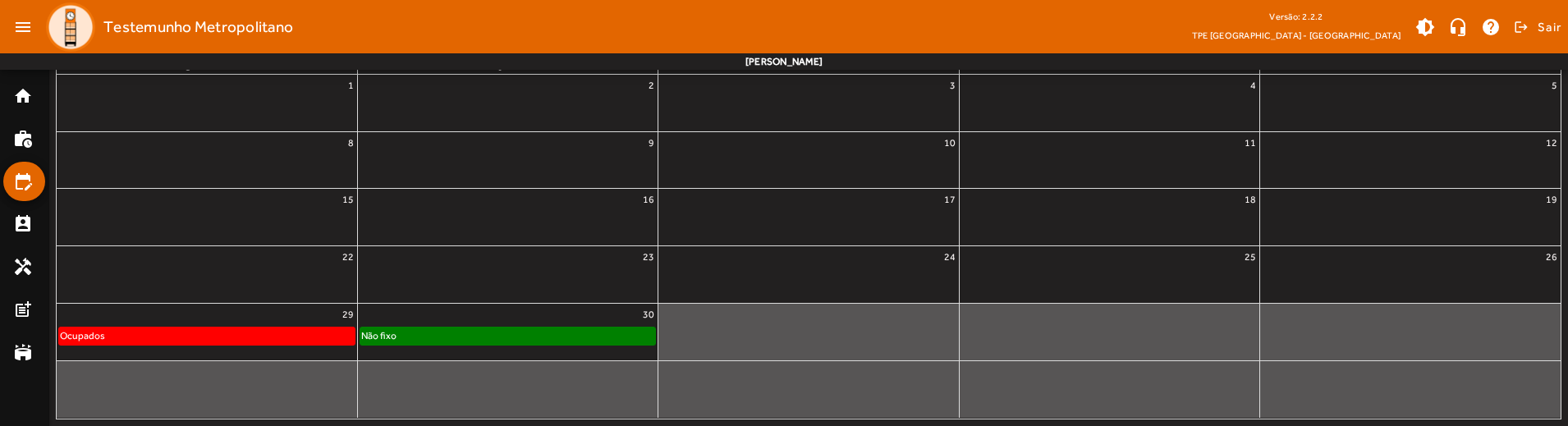
click at [560, 328] on div "Não fixo" at bounding box center [508, 336] width 295 height 16
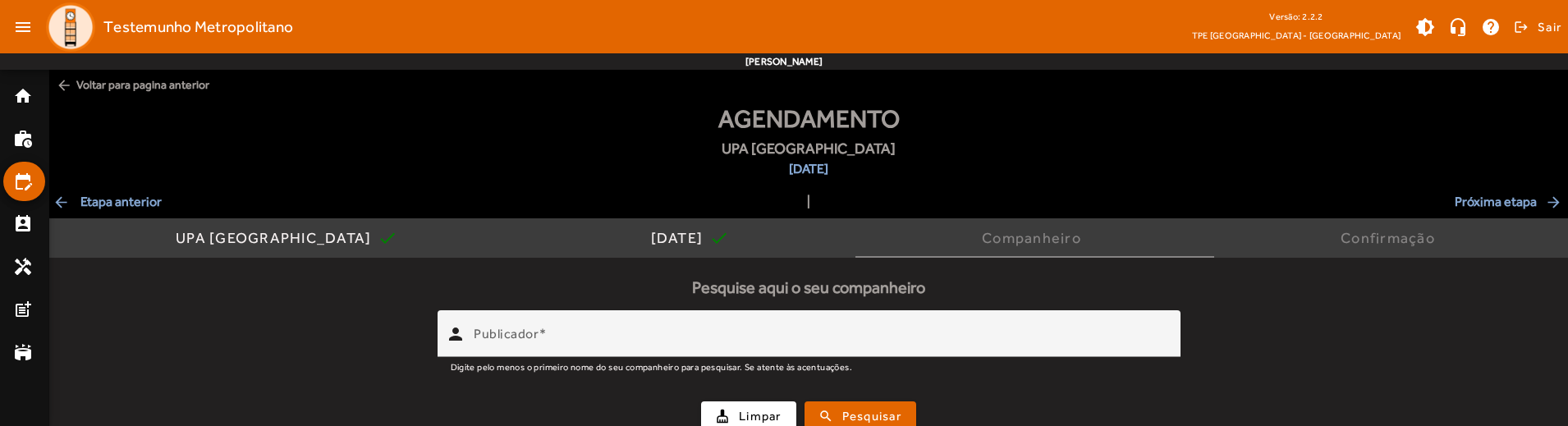
scroll to position [18, 0]
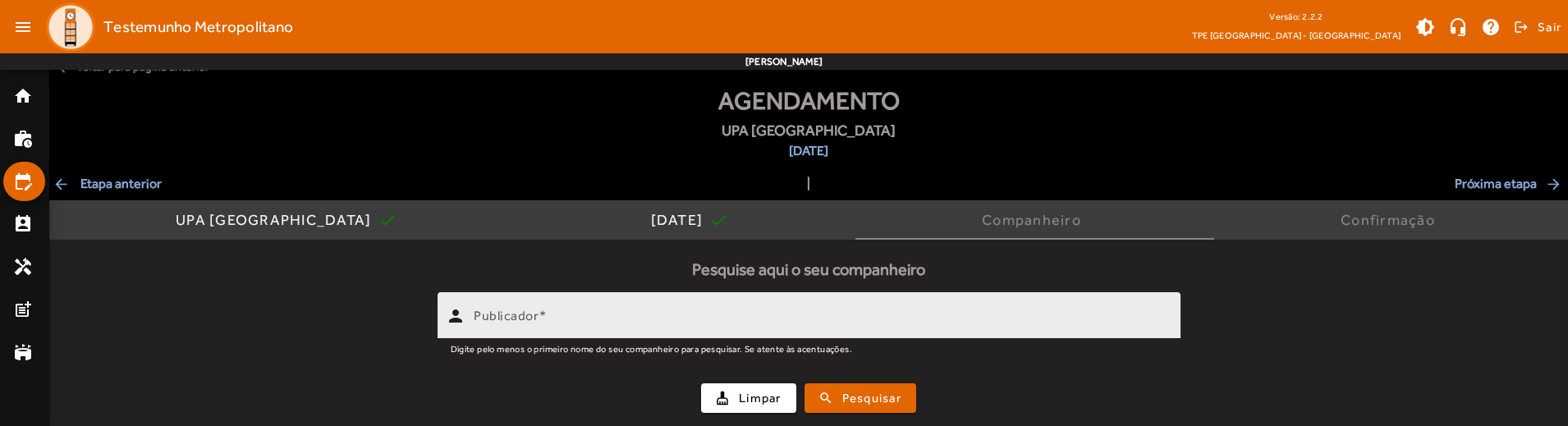
click at [760, 314] on input "Publicador" at bounding box center [820, 323] width 694 height 20
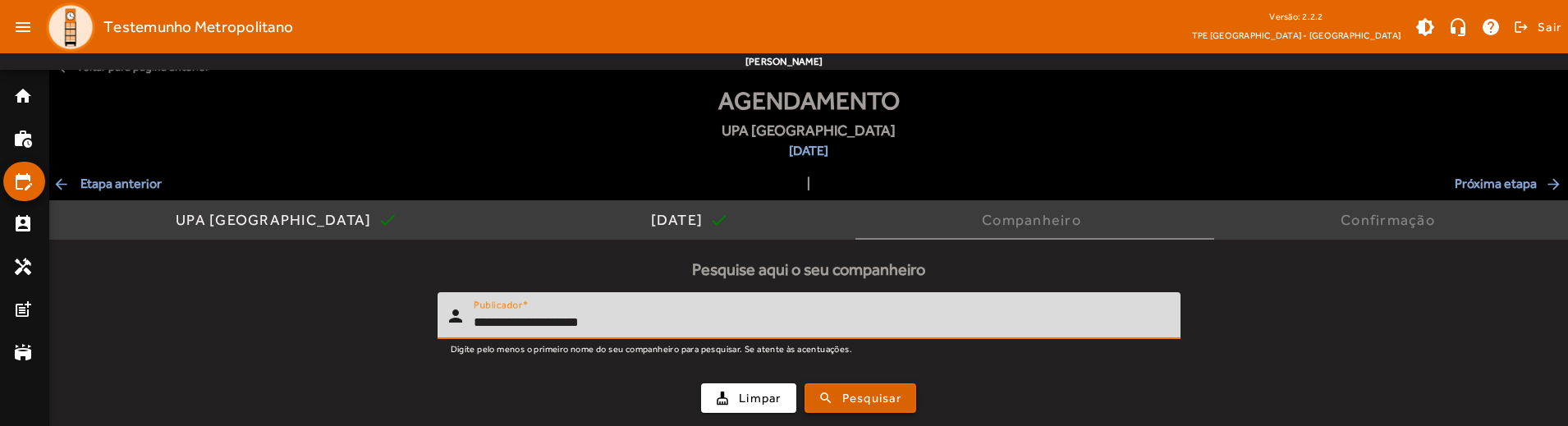
type input "**********"
click at [849, 392] on span "Pesquisar" at bounding box center [871, 398] width 59 height 19
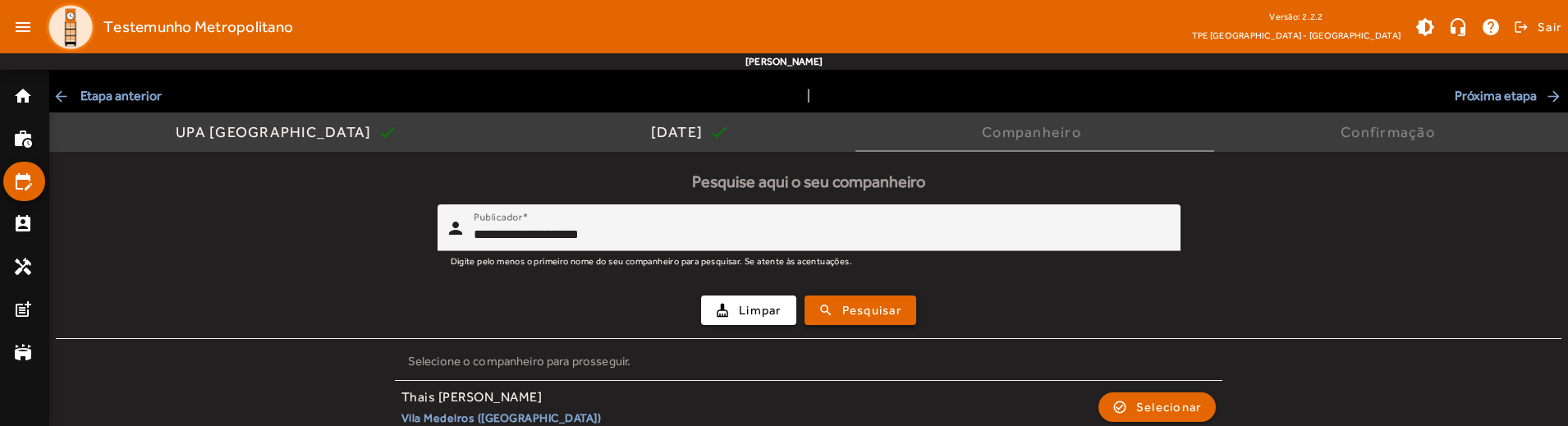
scroll to position [127, 0]
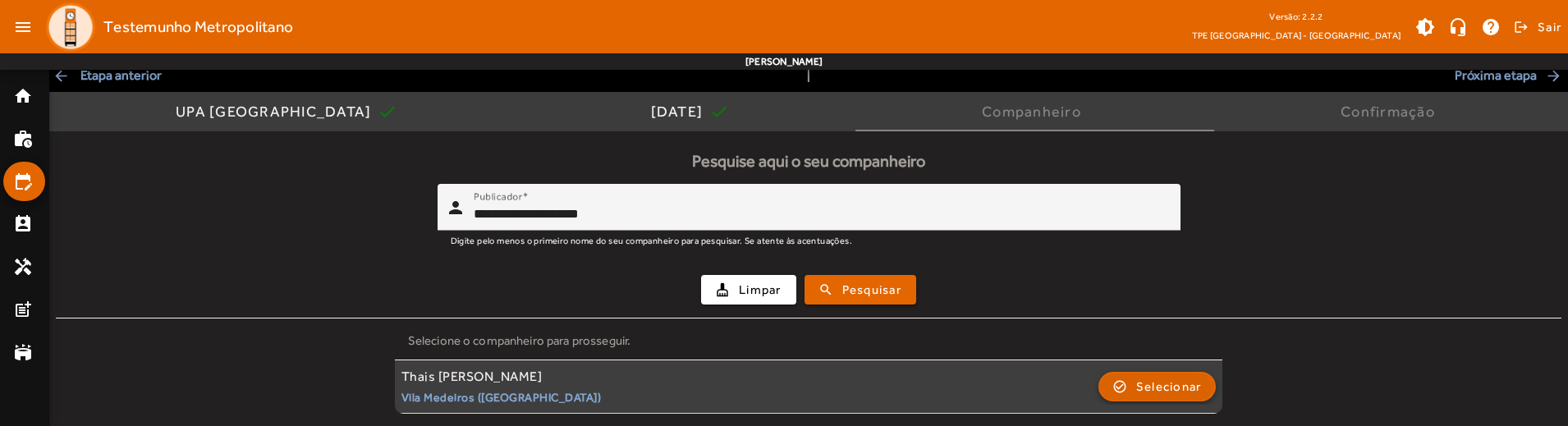
click at [1136, 387] on span "Selecionar" at bounding box center [1169, 386] width 66 height 20
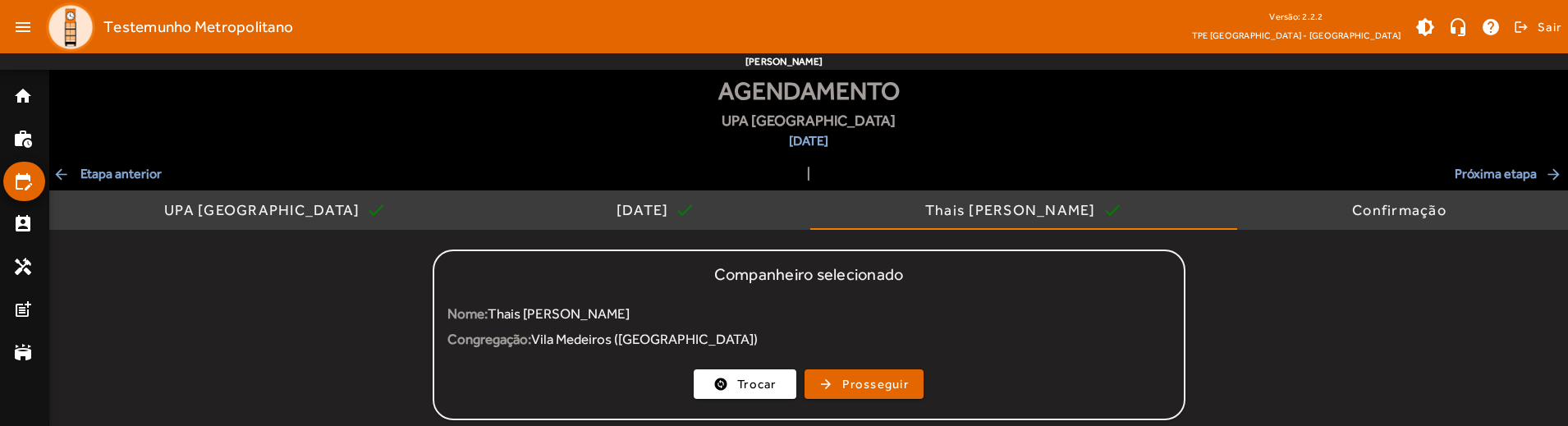
scroll to position [42, 0]
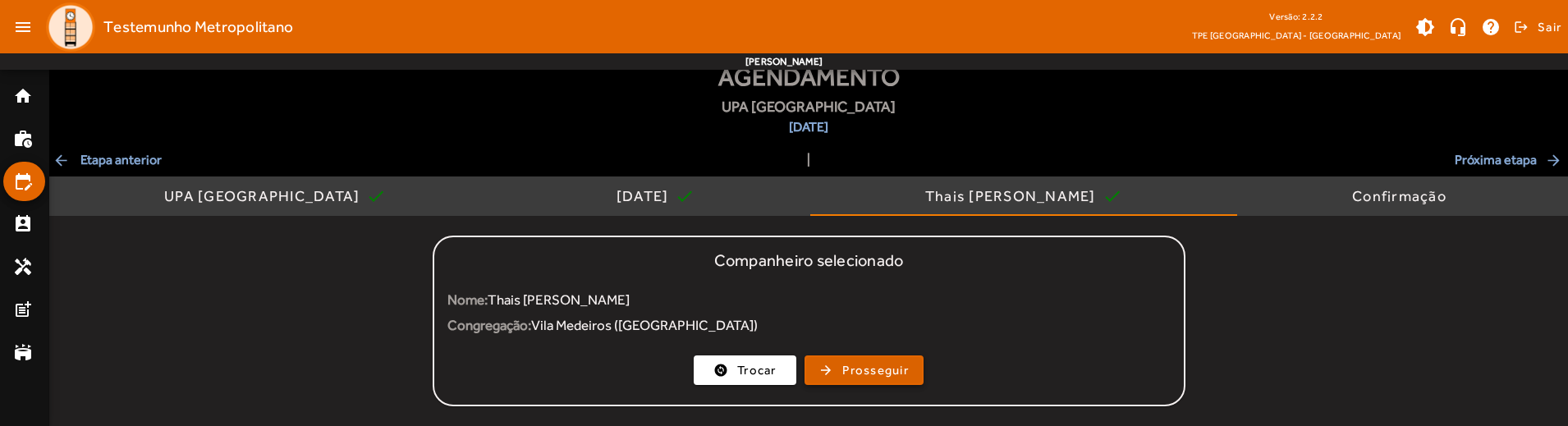
click at [853, 369] on span "Prosseguir" at bounding box center [875, 370] width 66 height 19
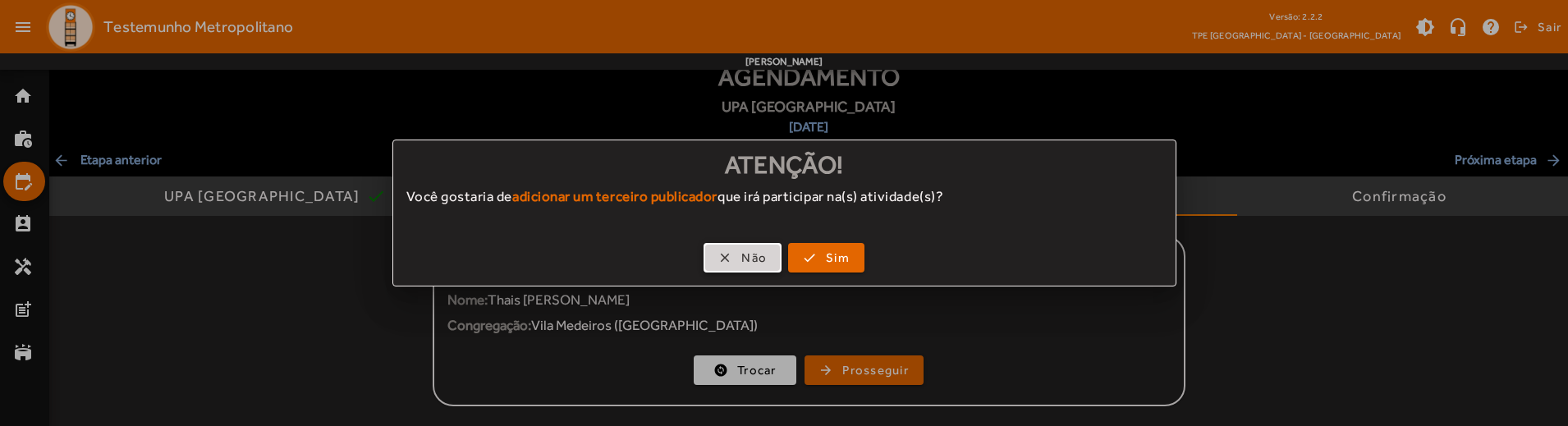
click at [736, 262] on span "button" at bounding box center [742, 258] width 75 height 40
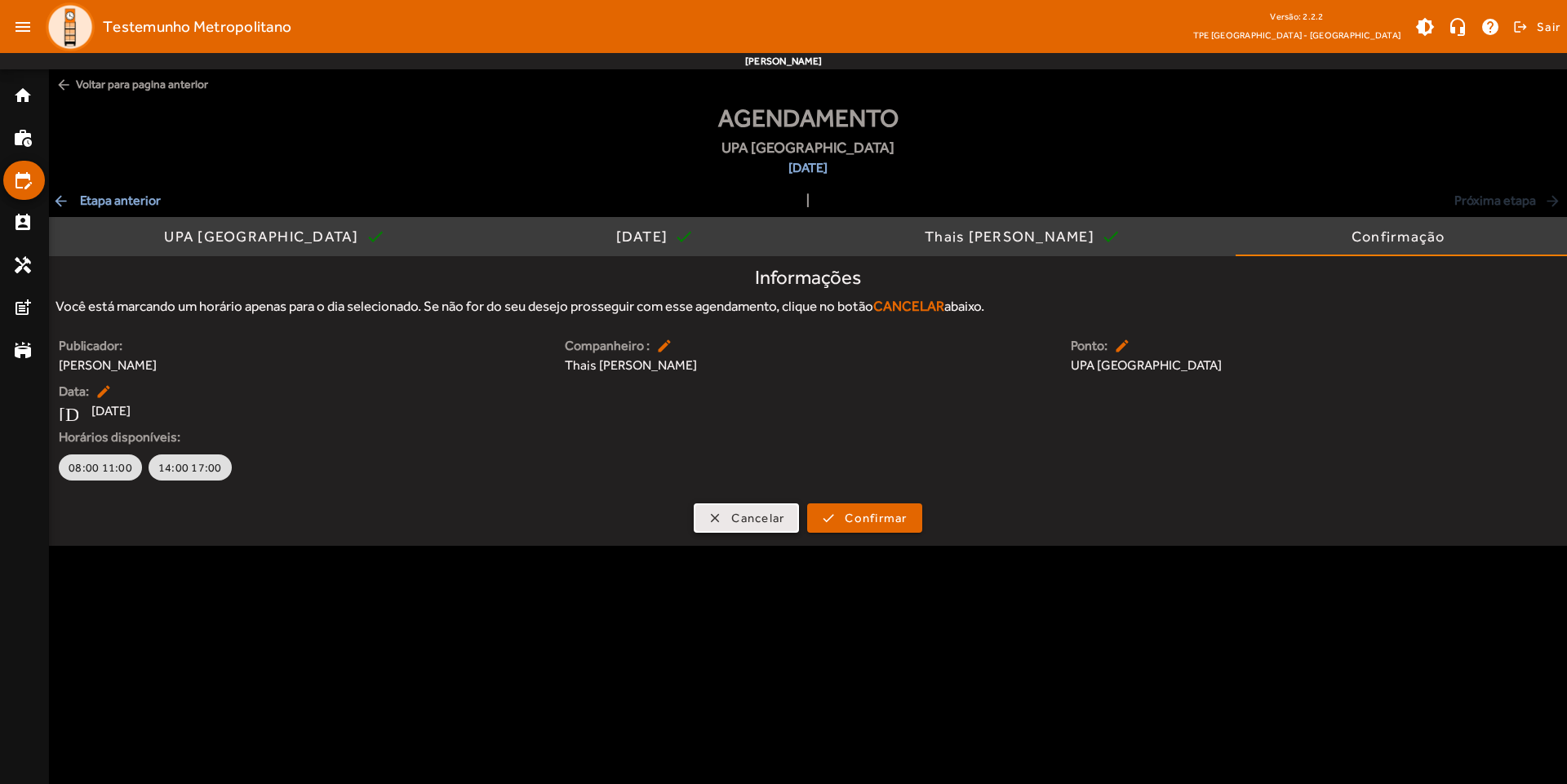
click at [755, 515] on span "Cancelar" at bounding box center [757, 518] width 53 height 19
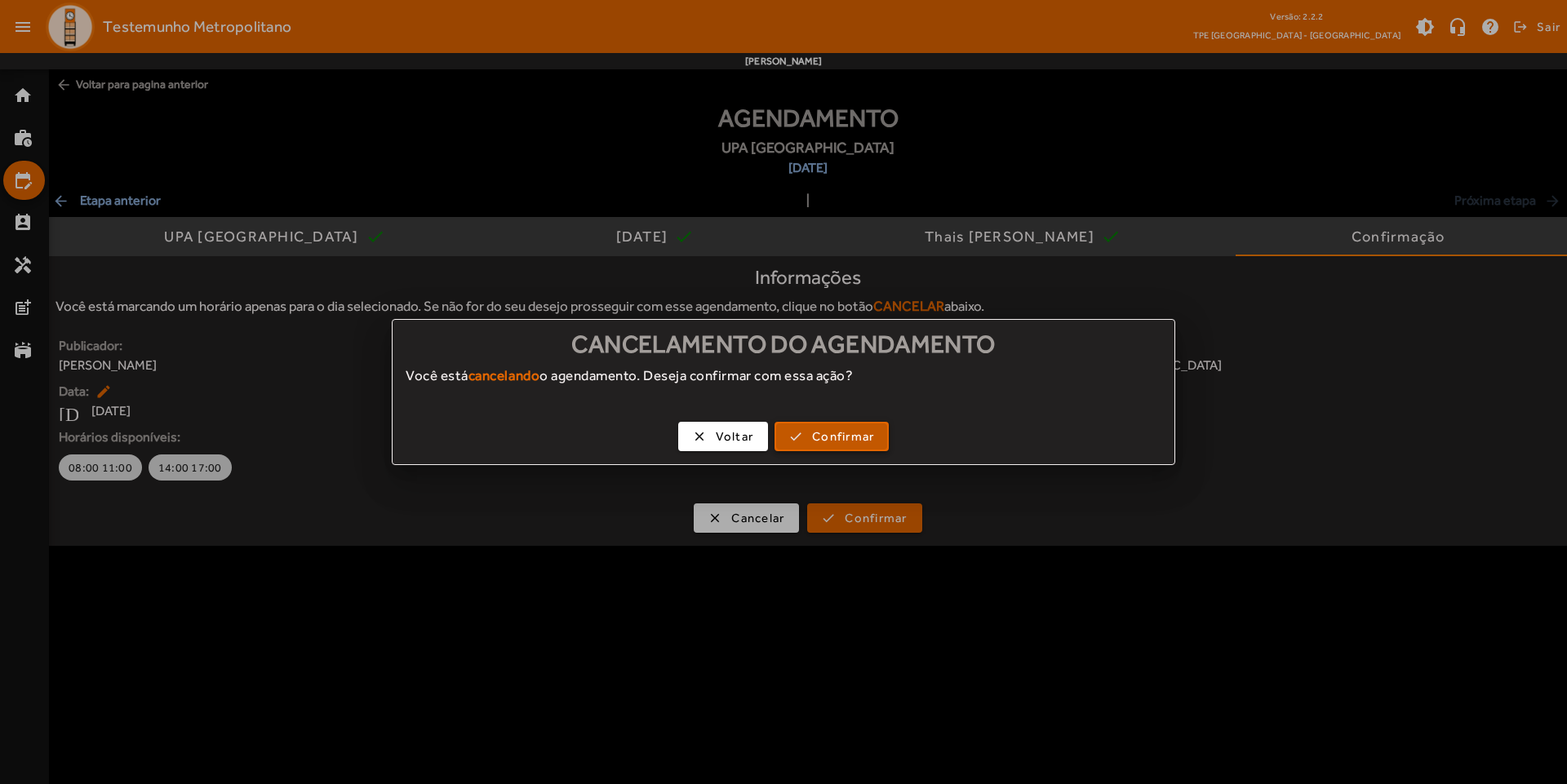
click at [801, 435] on span "button" at bounding box center [831, 437] width 111 height 40
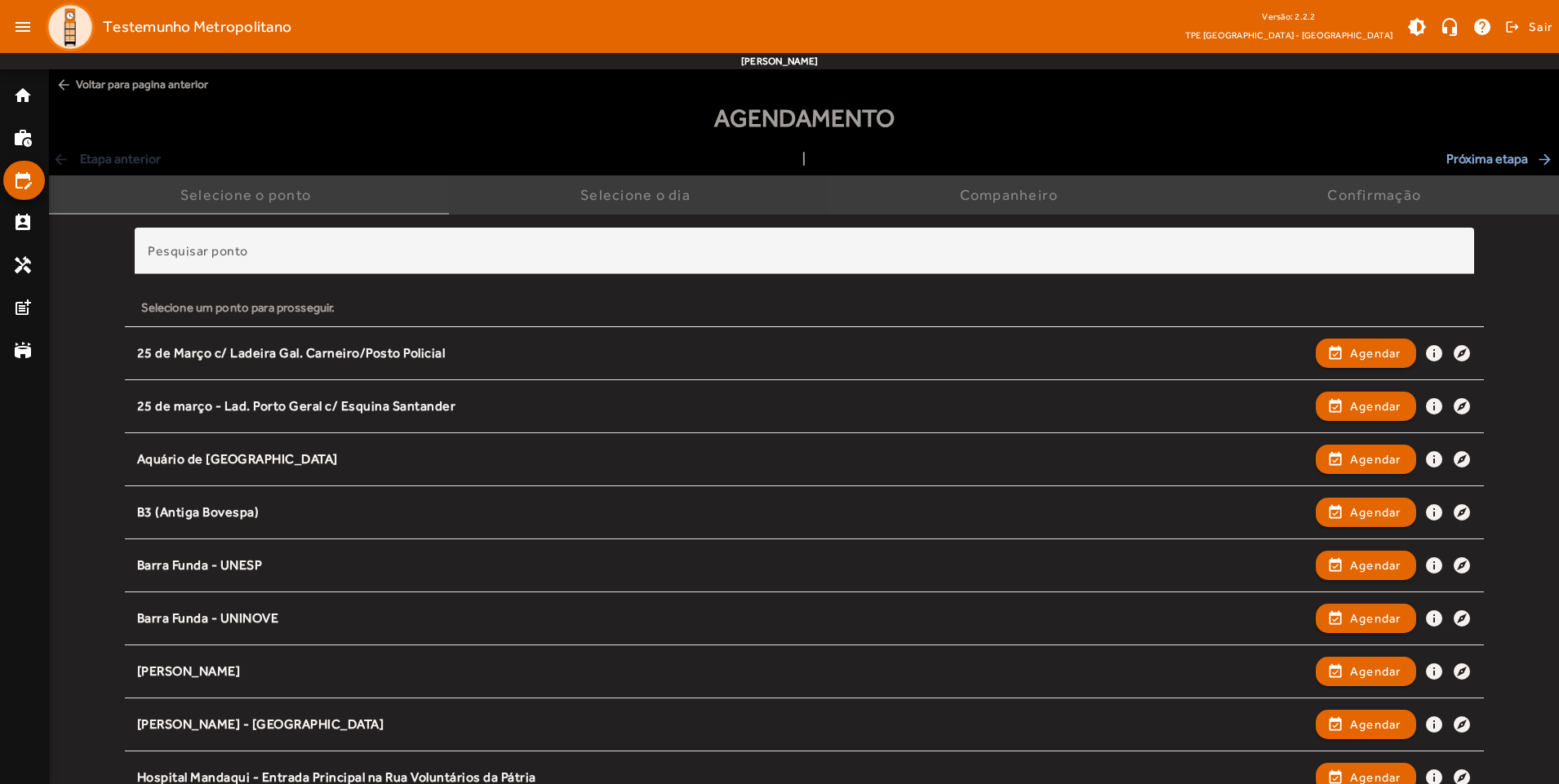
click at [693, 200] on div "Selecione o dia" at bounding box center [639, 195] width 117 height 16
click at [594, 204] on span "Selecione o dia" at bounding box center [639, 195] width 117 height 40
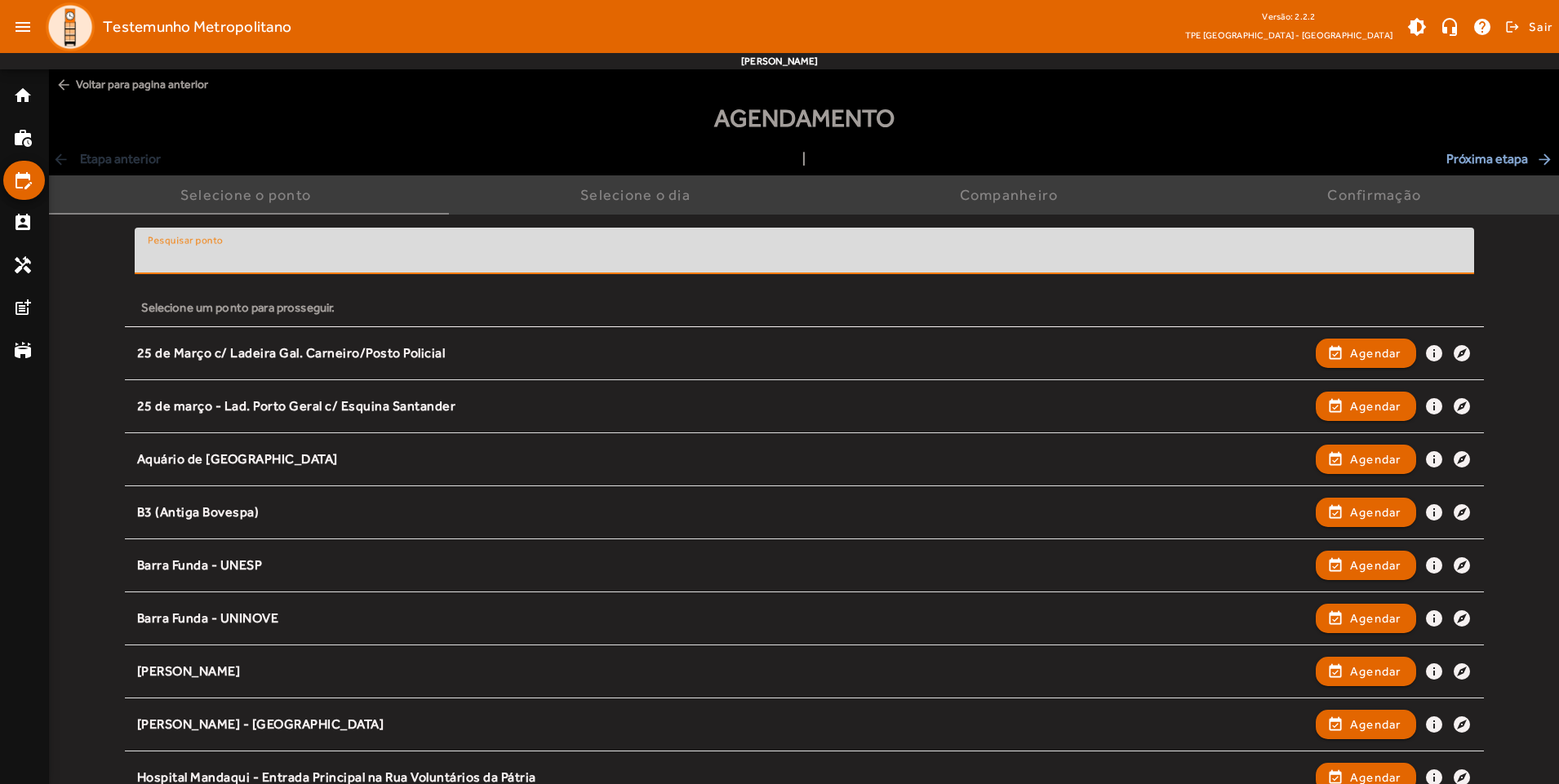
click at [409, 252] on input "Pesquisar ponto" at bounding box center [804, 258] width 1313 height 20
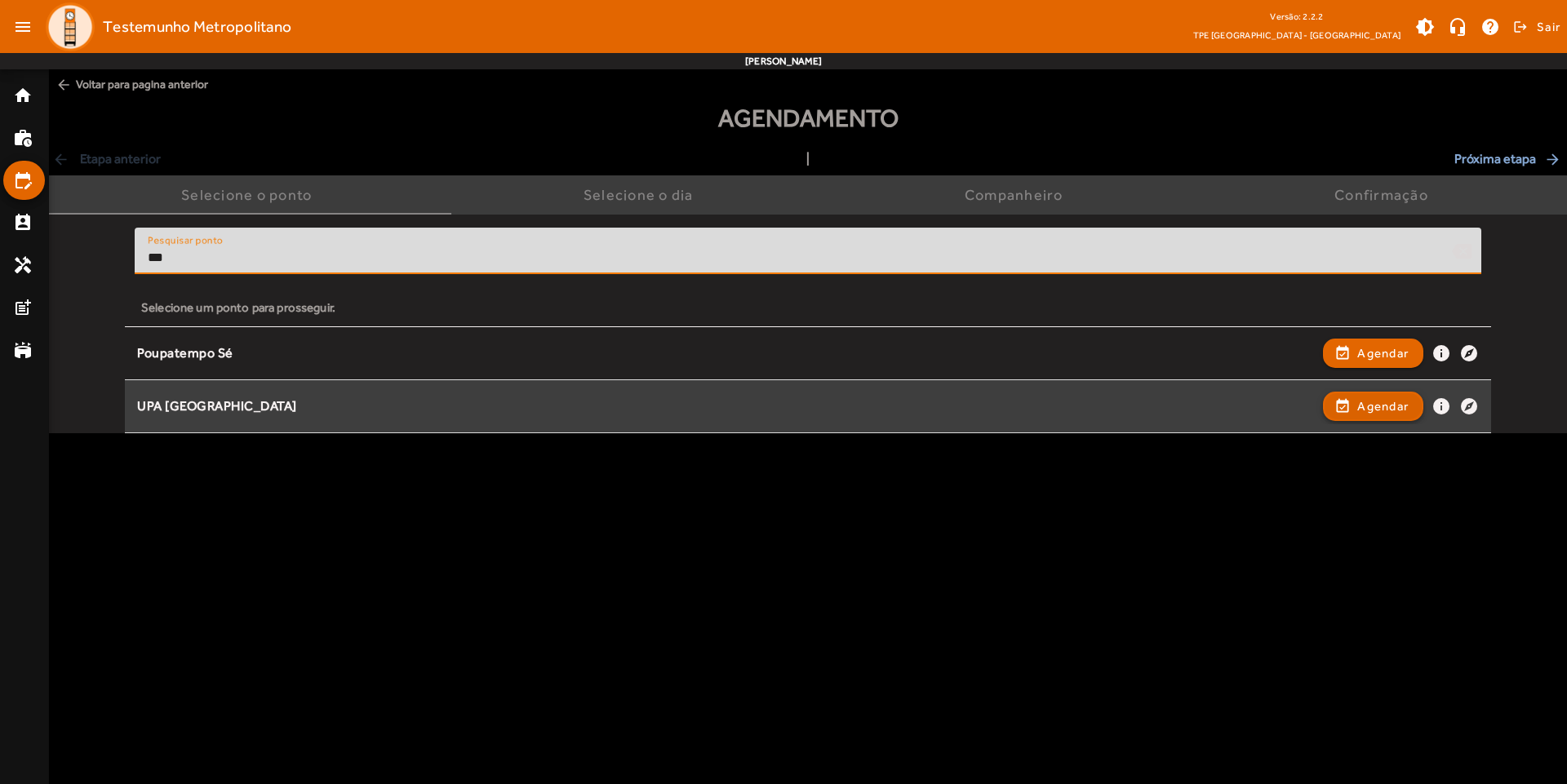
type input "***"
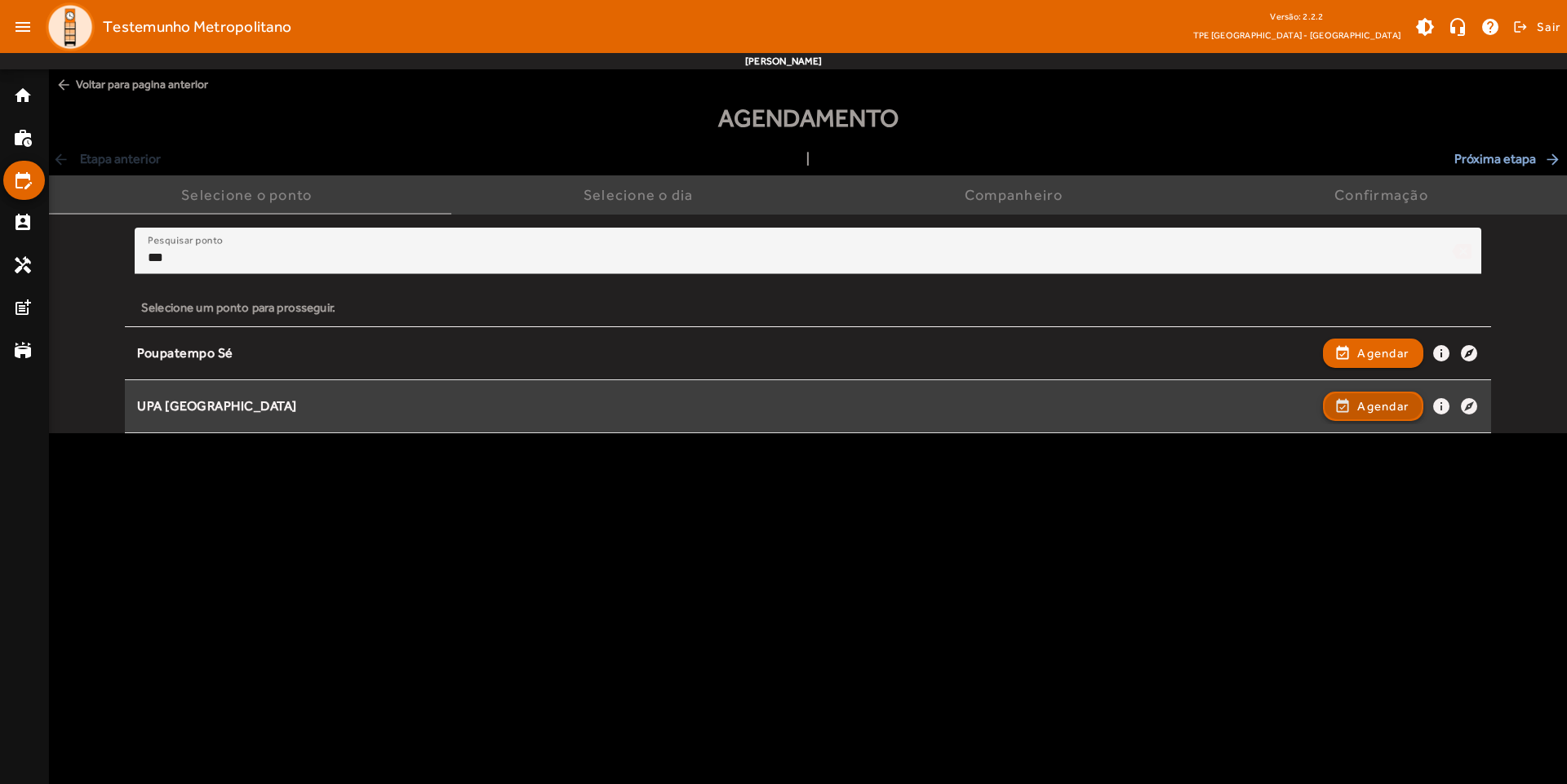
click at [1348, 404] on span "button" at bounding box center [1373, 406] width 97 height 40
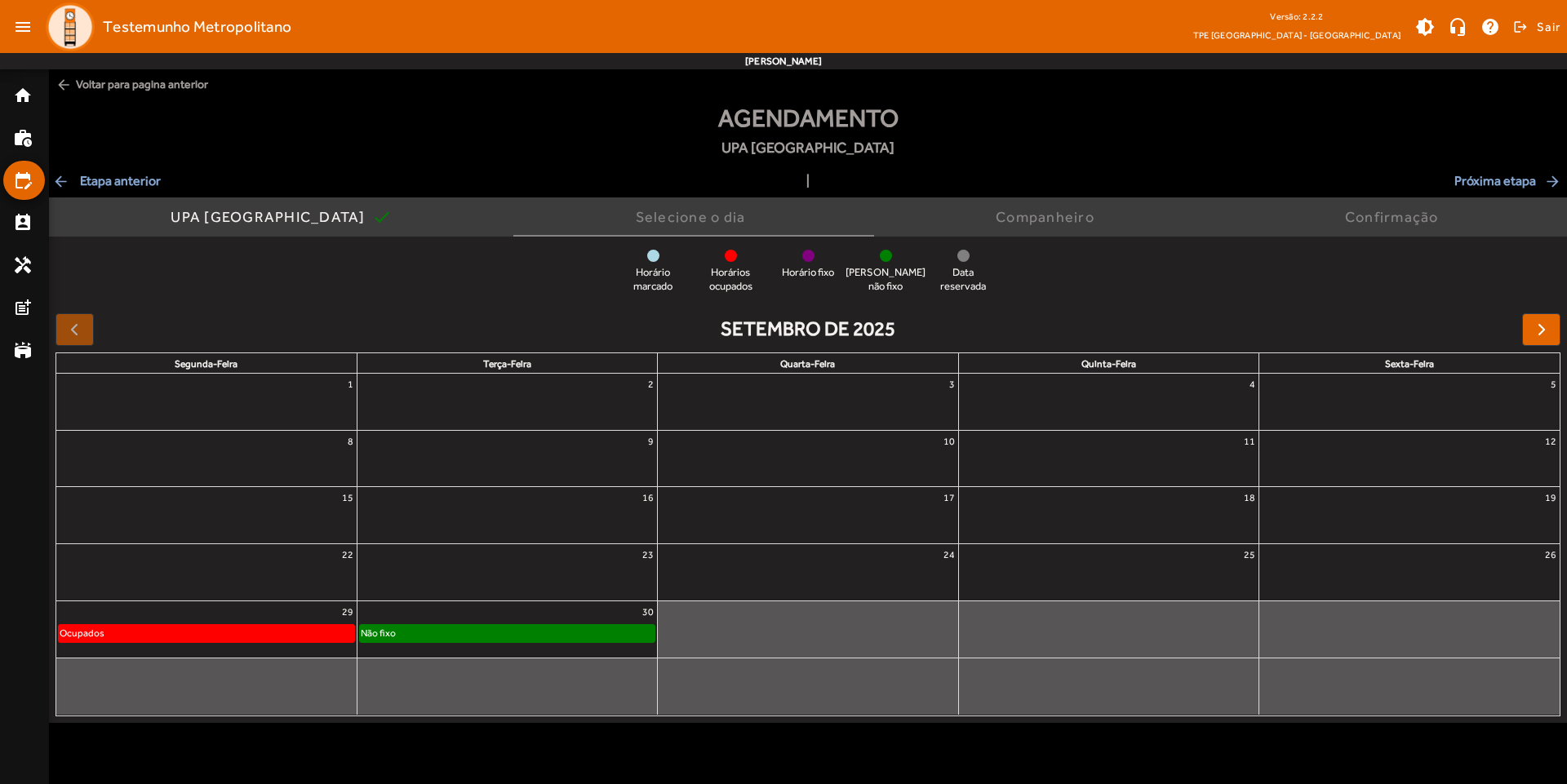
click at [488, 630] on div "Não fixo" at bounding box center [507, 633] width 295 height 16
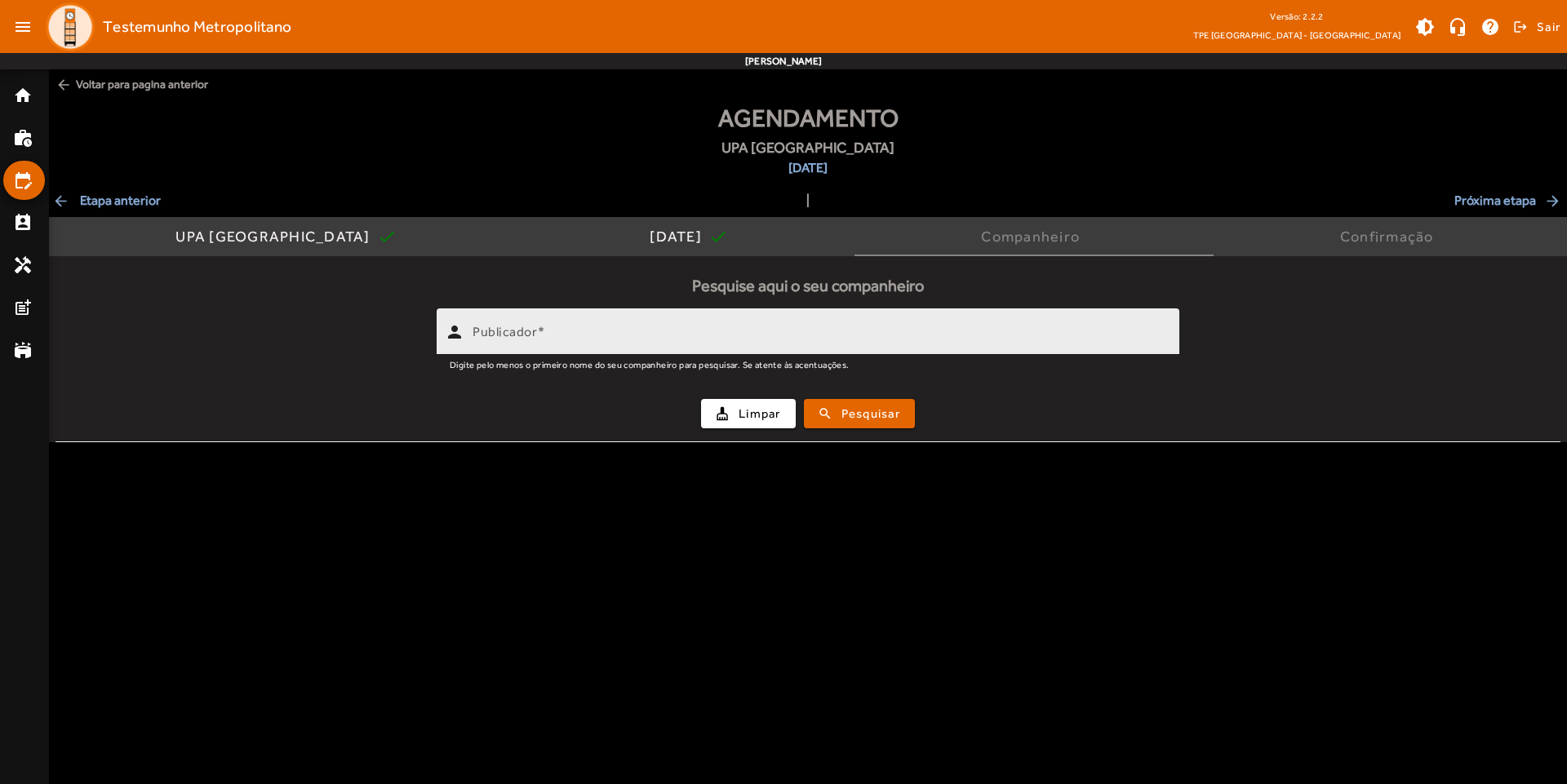
click at [721, 341] on input "Publicador" at bounding box center [819, 339] width 694 height 20
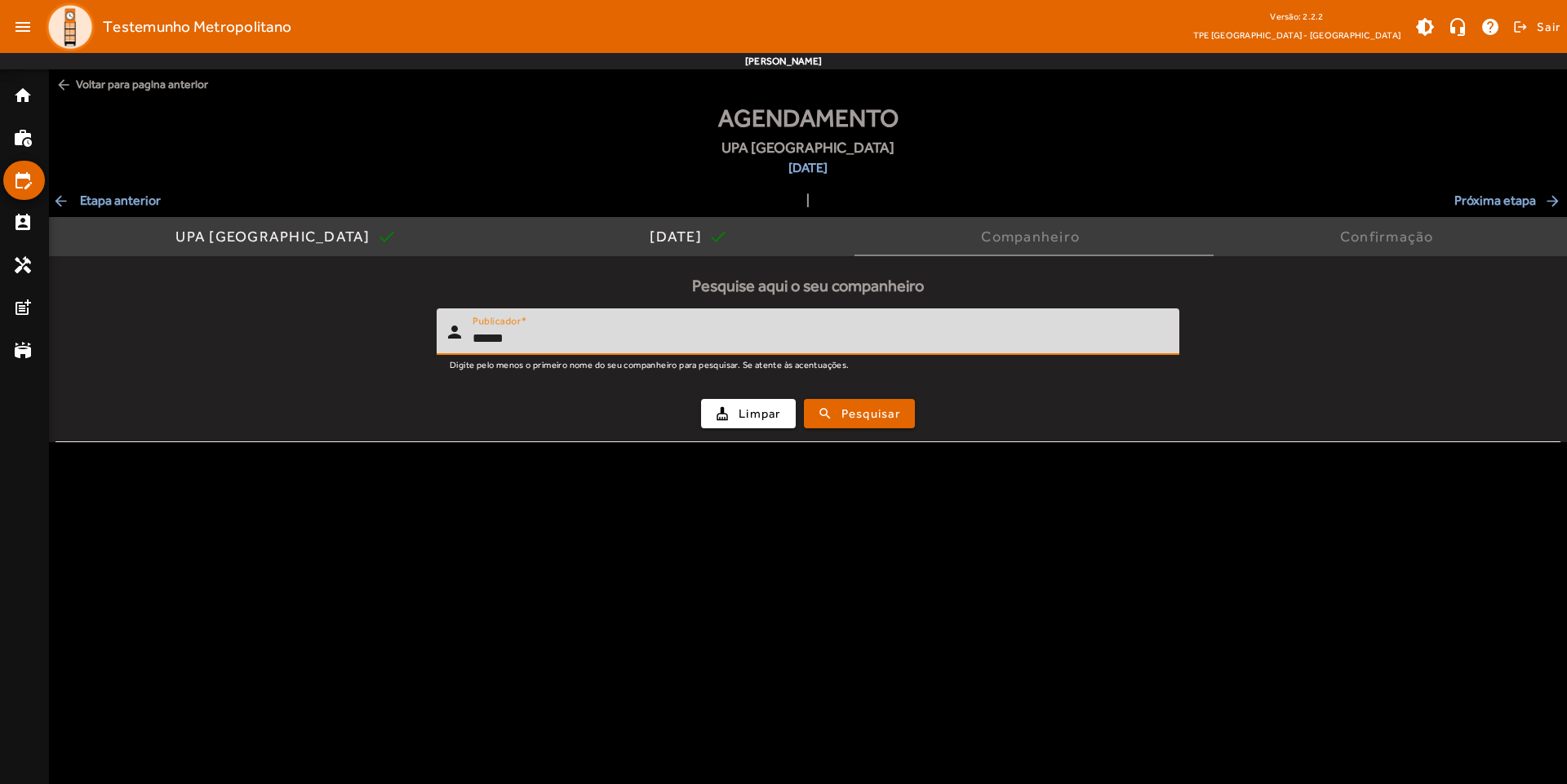
click at [804, 399] on button "search Pesquisar" at bounding box center [859, 414] width 111 height 30
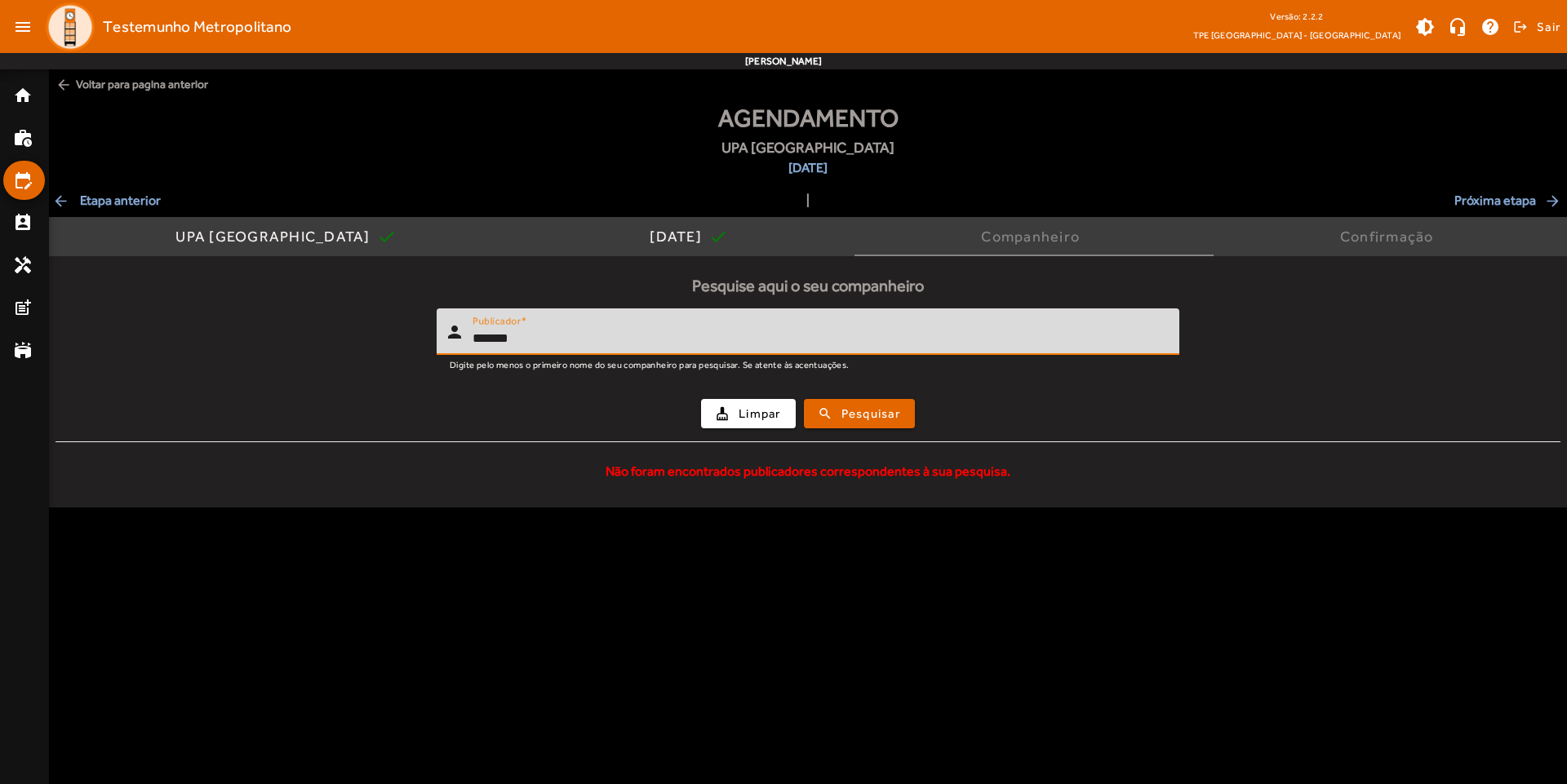
click at [804, 399] on button "search Pesquisar" at bounding box center [859, 414] width 111 height 30
type input "**********"
click at [804, 399] on button "search Pesquisar" at bounding box center [859, 414] width 111 height 30
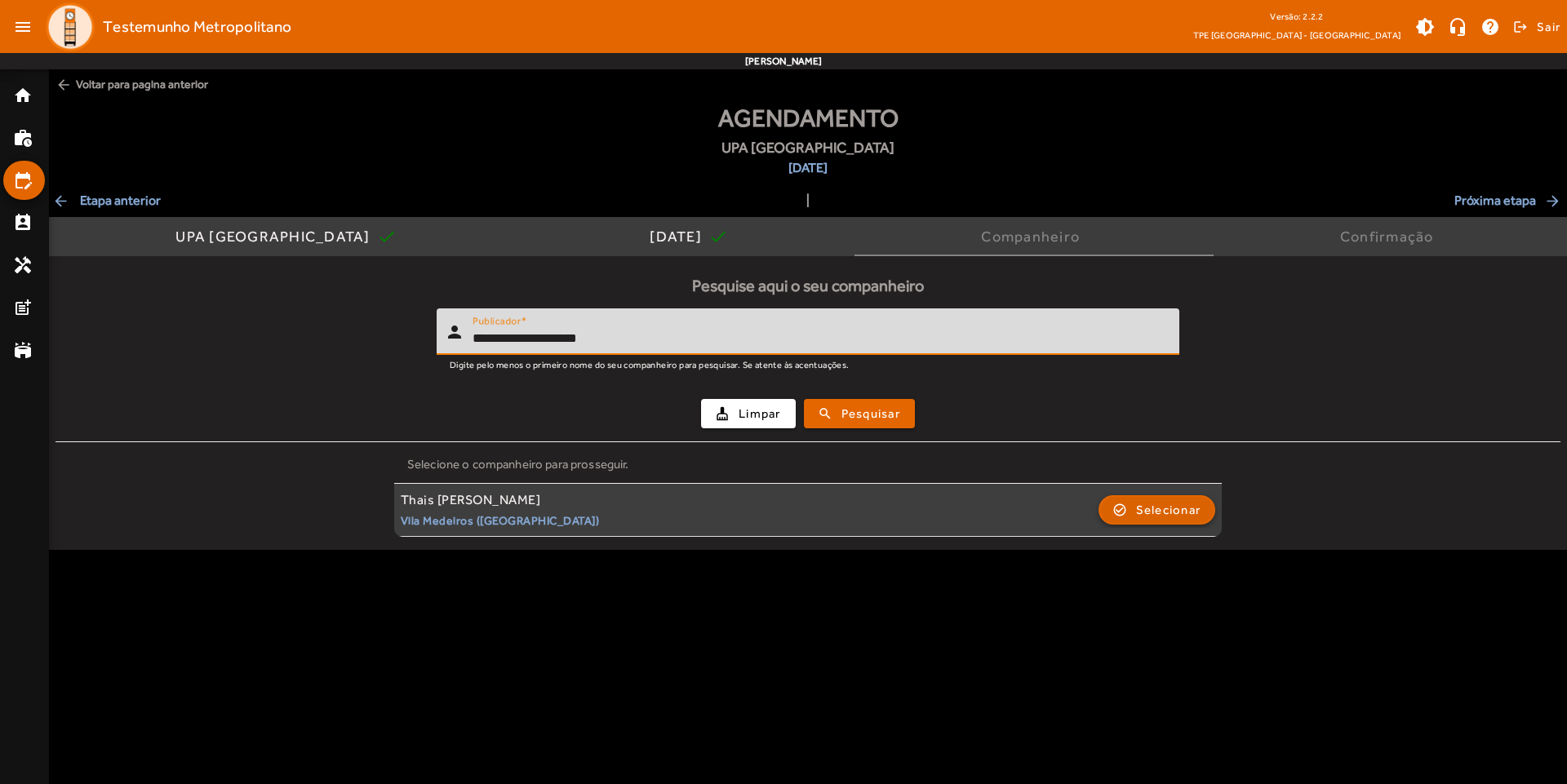
click at [1176, 509] on span "Selecionar" at bounding box center [1169, 510] width 66 height 20
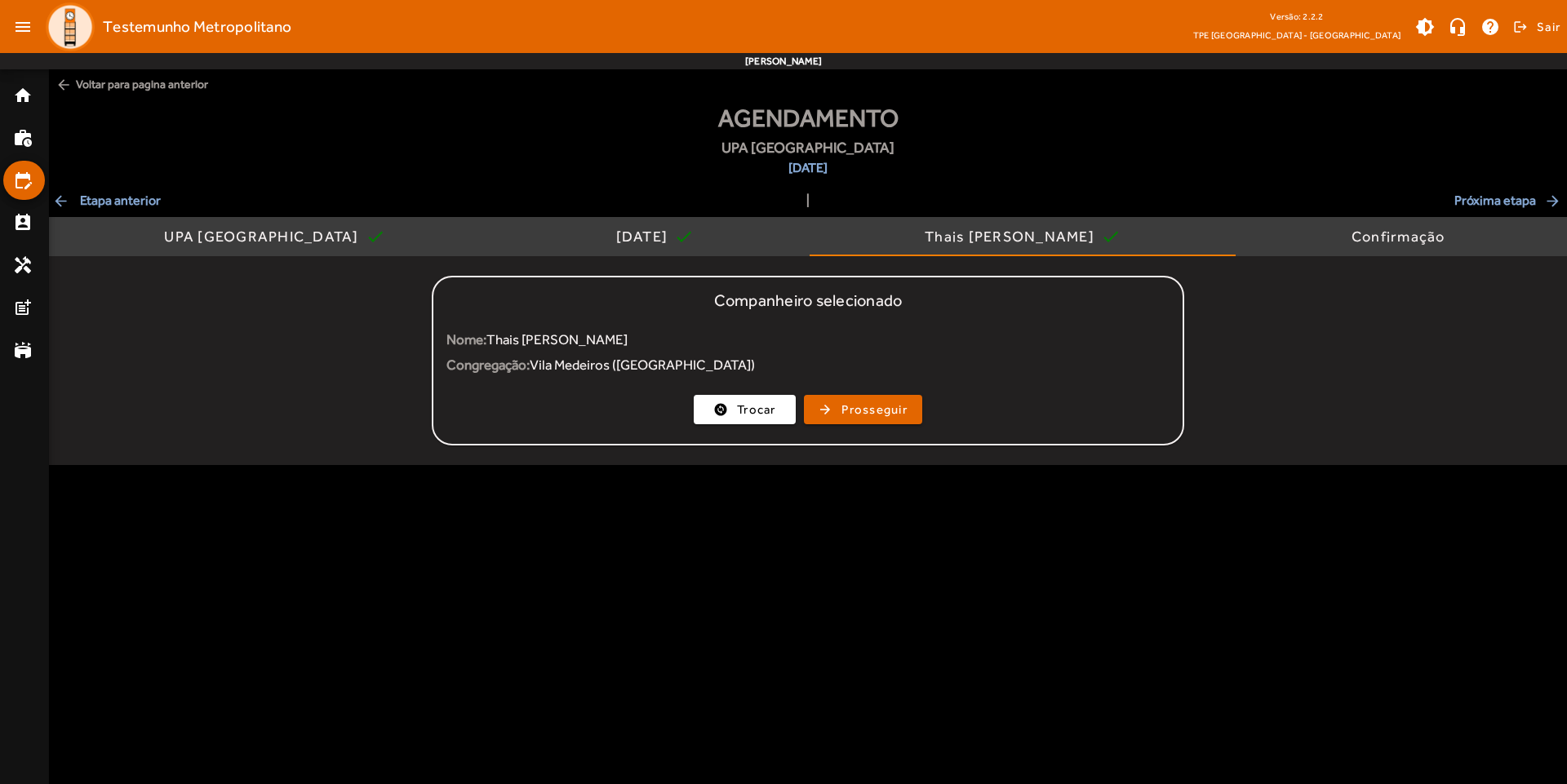
click at [872, 428] on mat-card-actions "change_circle Trocar arrow_forward Prosseguir" at bounding box center [808, 409] width 749 height 42
click at [875, 412] on span "Prosseguir" at bounding box center [873, 409] width 66 height 19
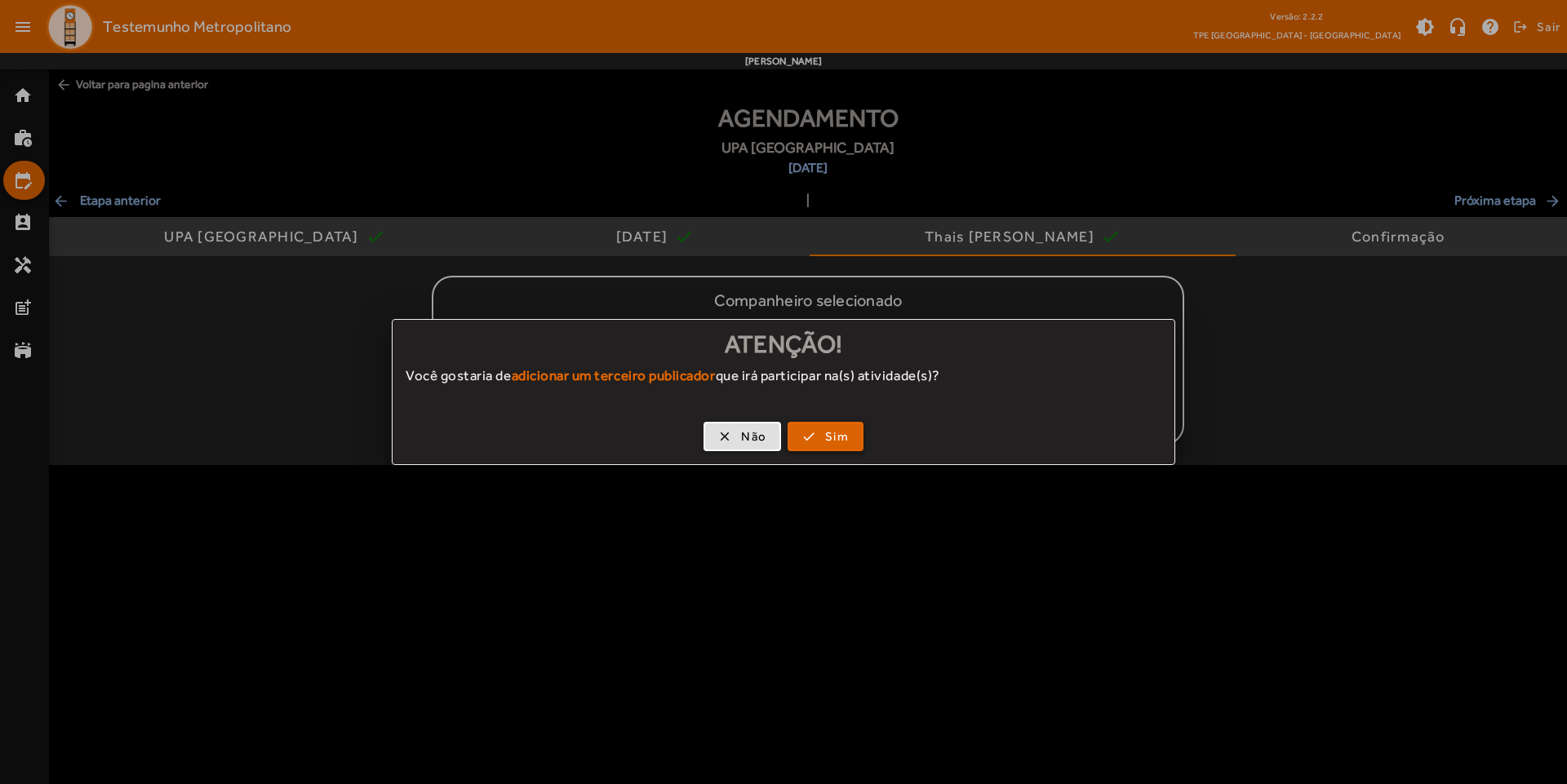
click at [810, 432] on span "button" at bounding box center [825, 437] width 73 height 40
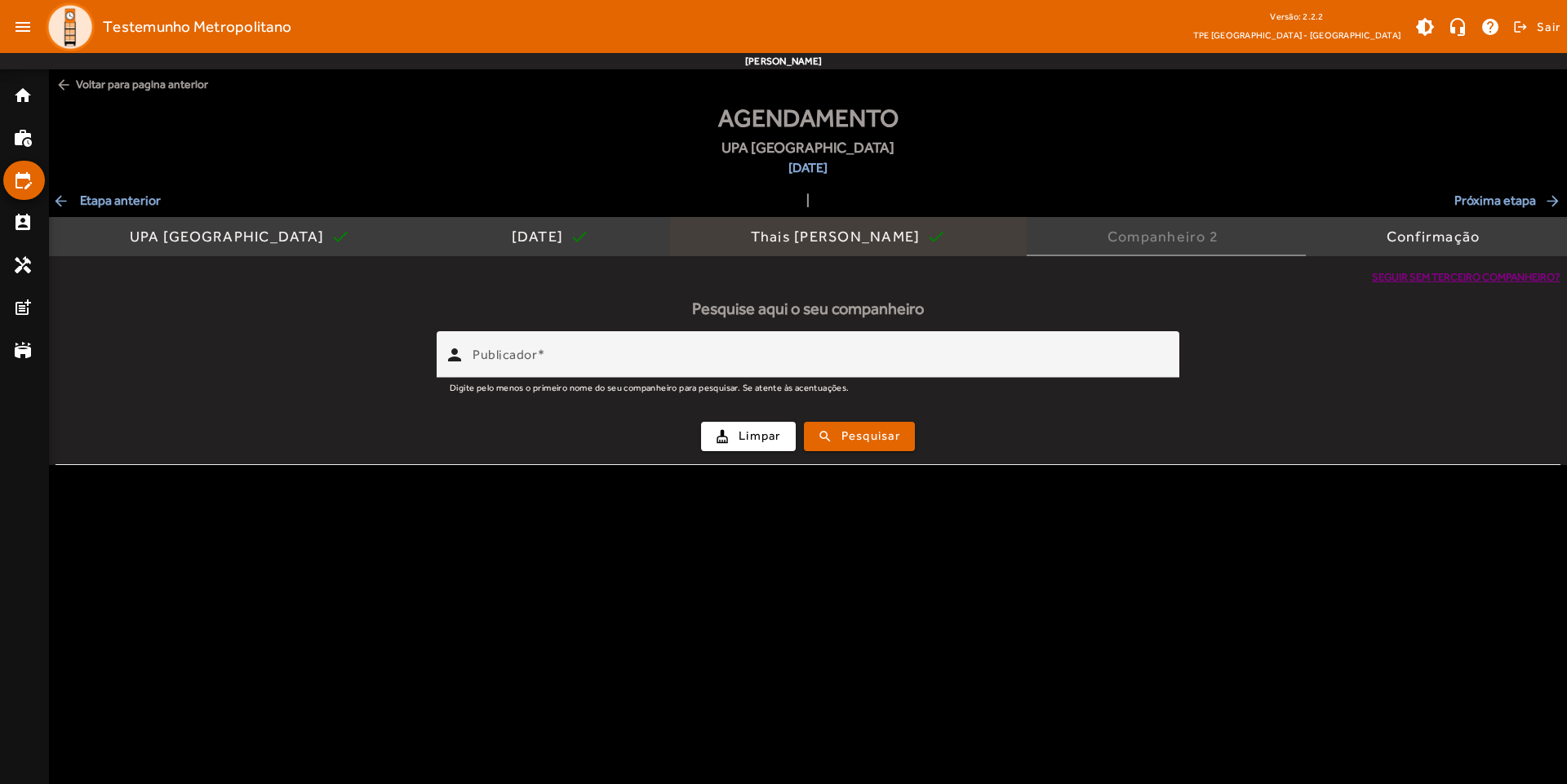
click at [836, 242] on div "Thais [PERSON_NAME]" at bounding box center [839, 236] width 176 height 16
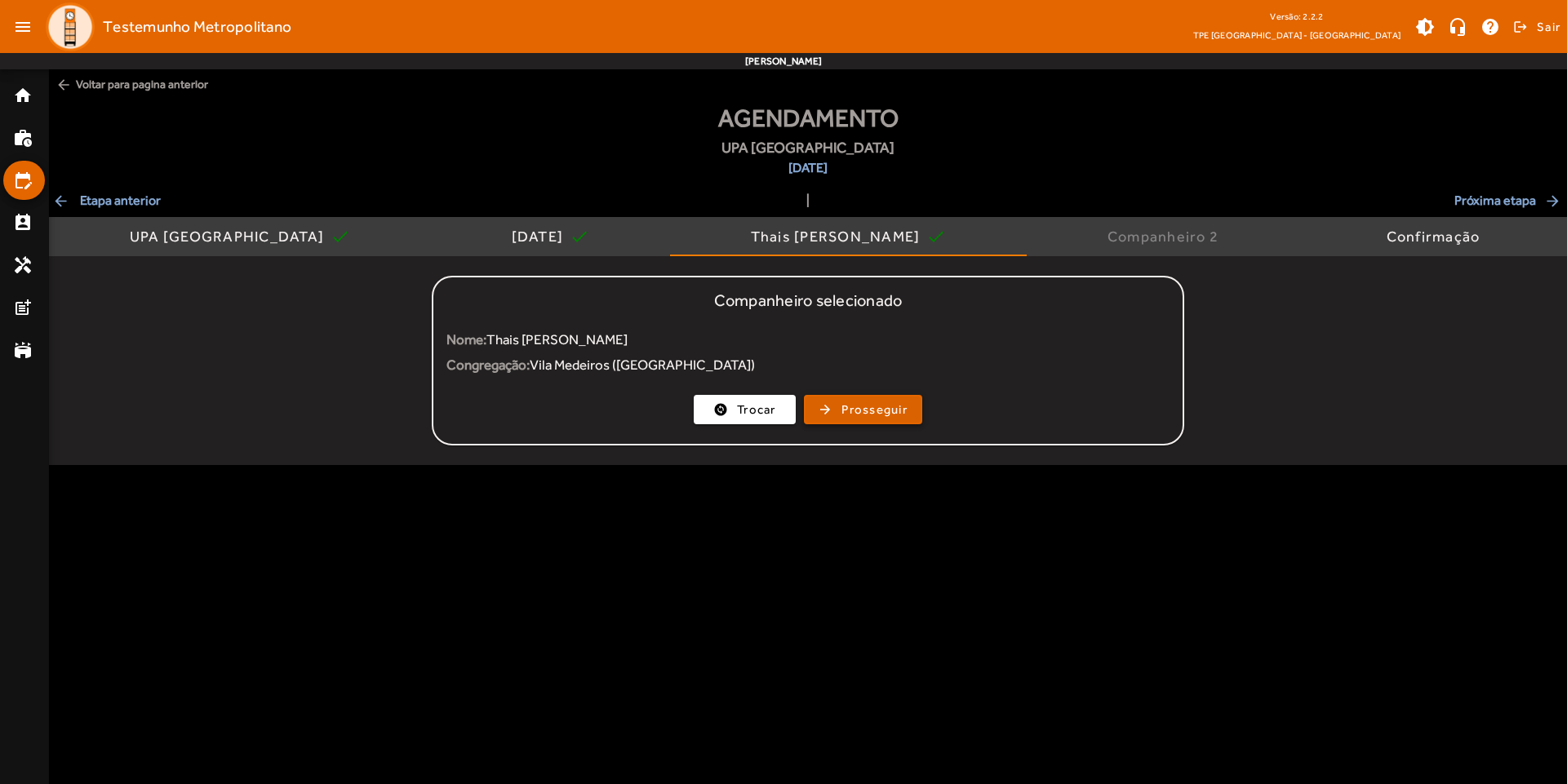
click at [817, 421] on span "button" at bounding box center [863, 410] width 115 height 40
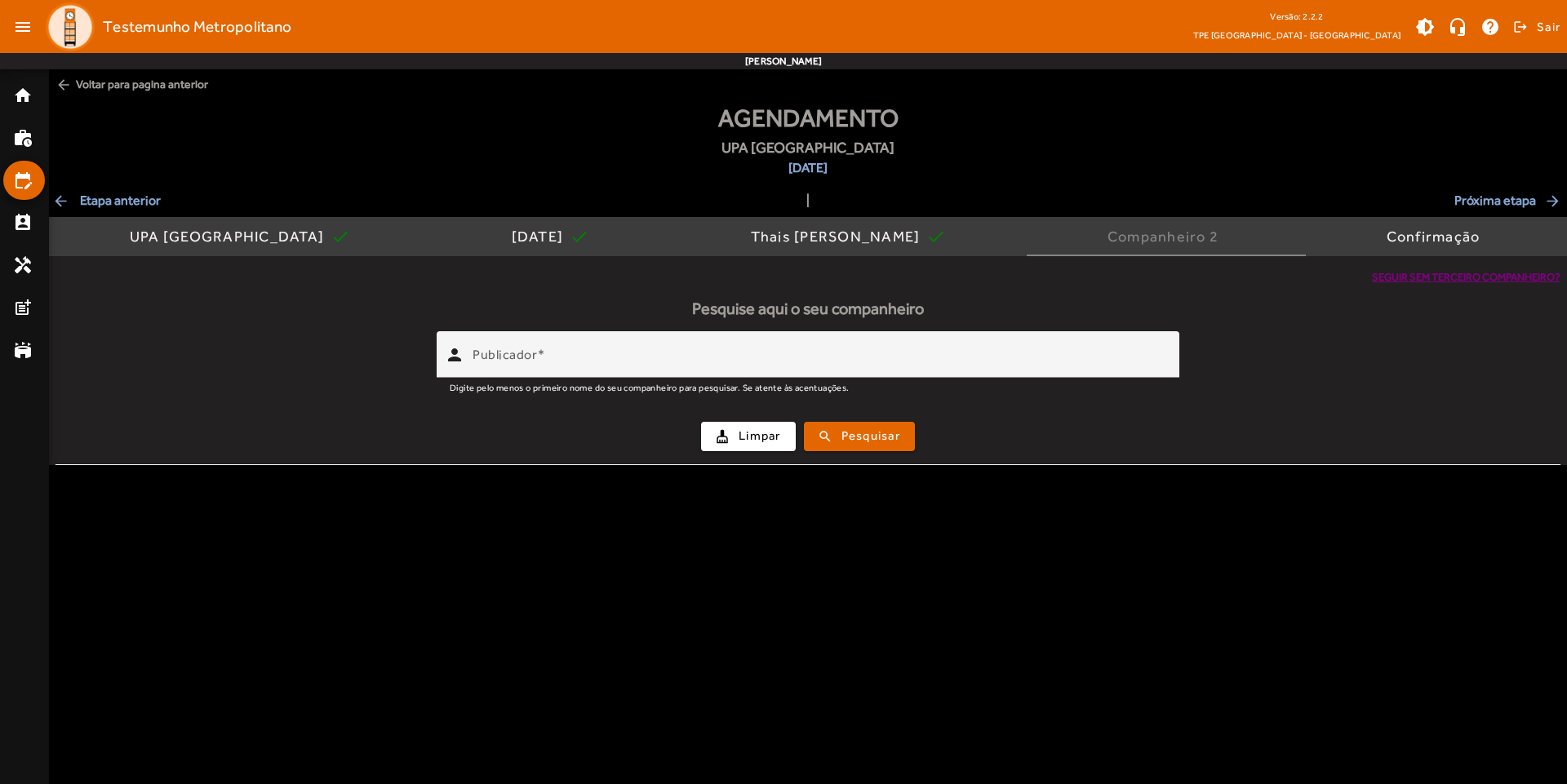
click at [1383, 276] on span "Seguir sem terceiro companheiro?" at bounding box center [1466, 277] width 189 height 16
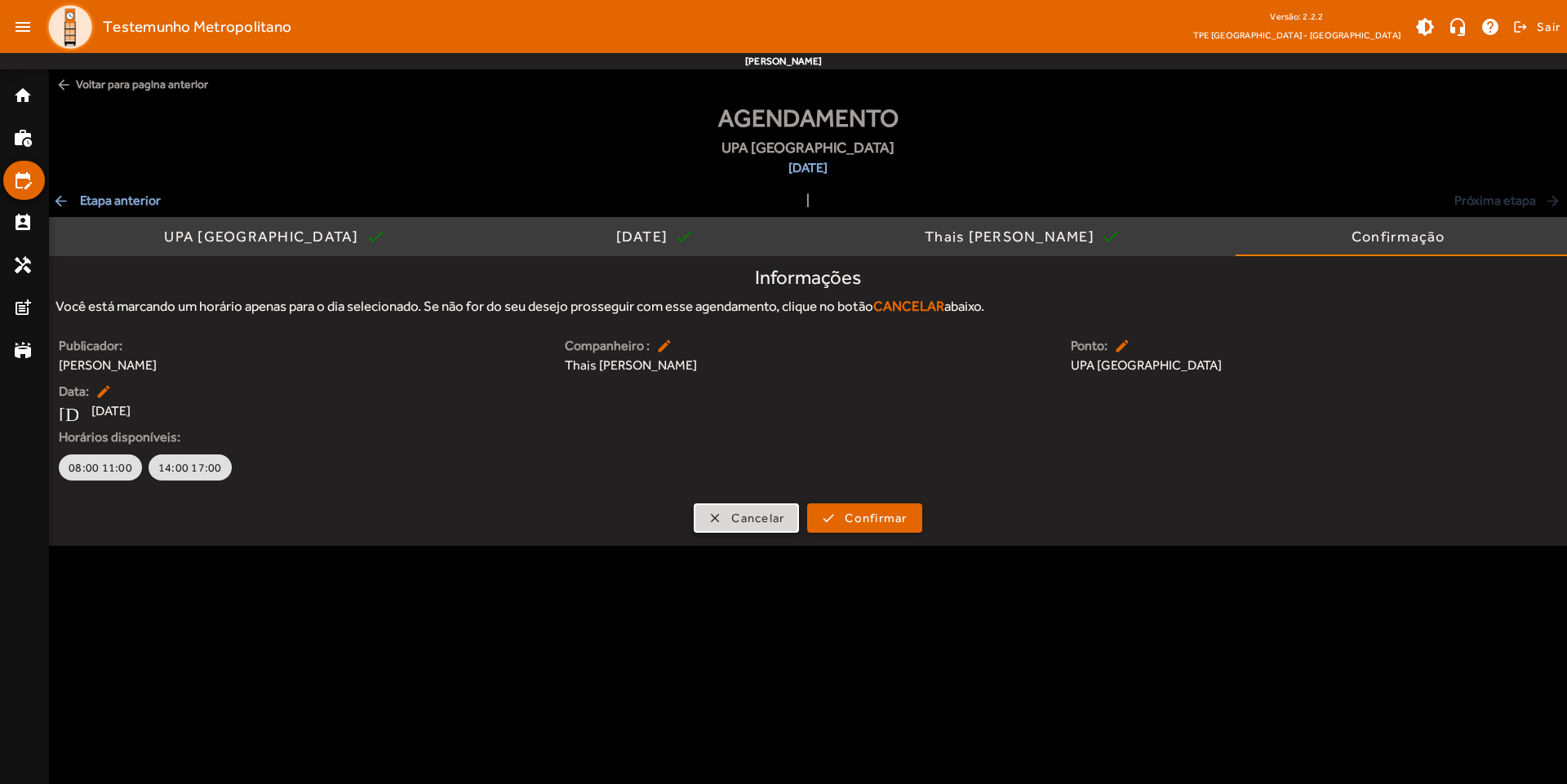
drag, startPoint x: 745, startPoint y: 518, endPoint x: 589, endPoint y: 338, distance: 238.2
click at [556, 384] on form "Informações Você está marcando um horário apenas para o dia selecionado. Se não…" at bounding box center [808, 396] width 1518 height 273
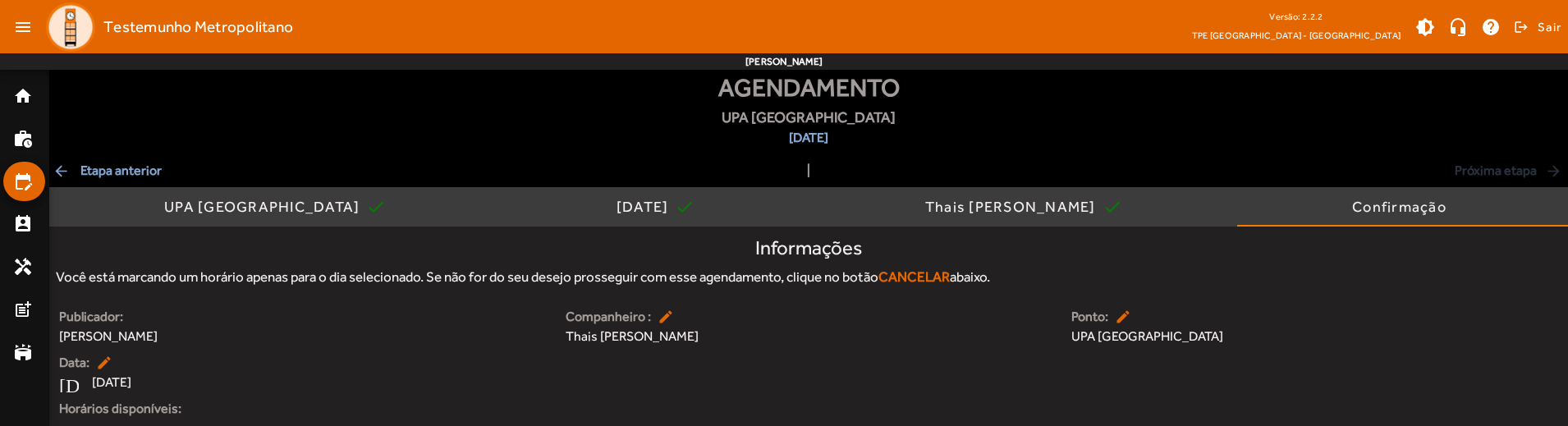
scroll to position [123, 0]
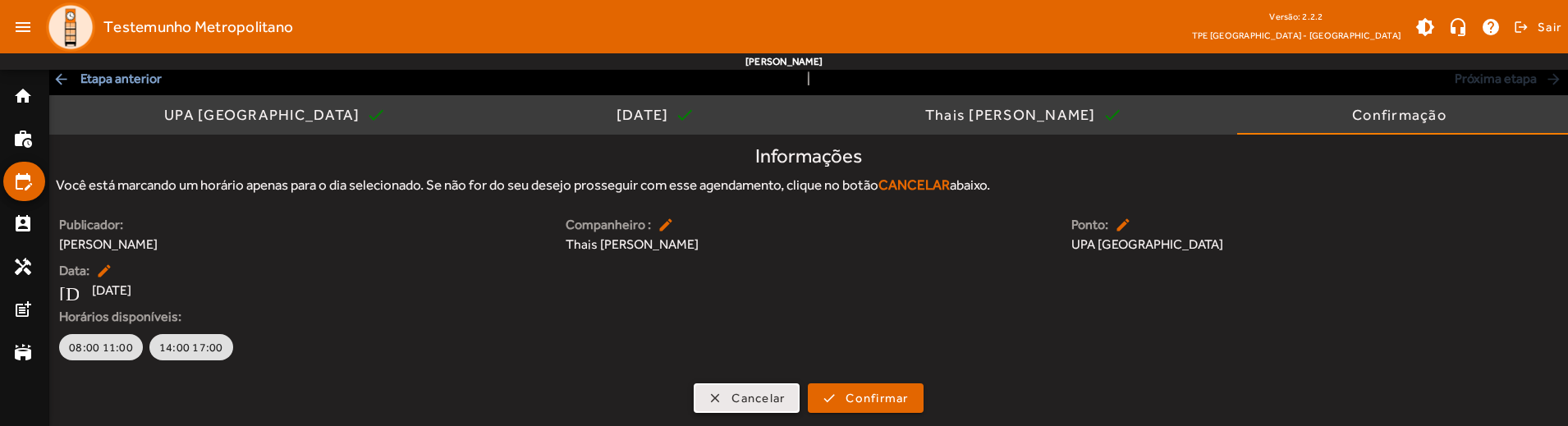
click at [750, 408] on span "button" at bounding box center [746, 398] width 102 height 40
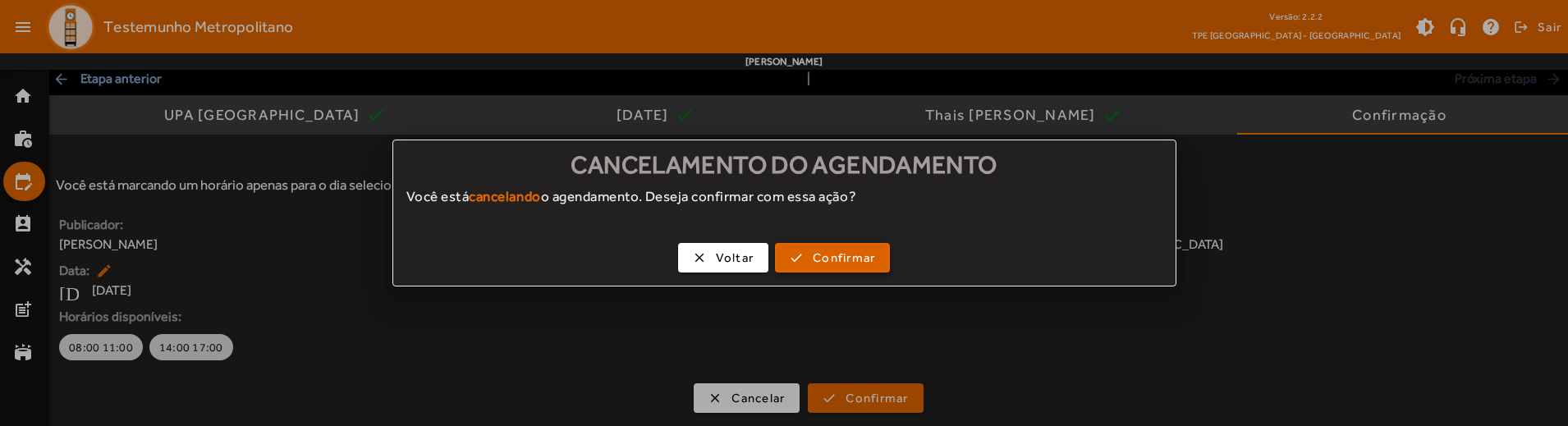
click at [836, 252] on span "Confirmar" at bounding box center [843, 258] width 62 height 19
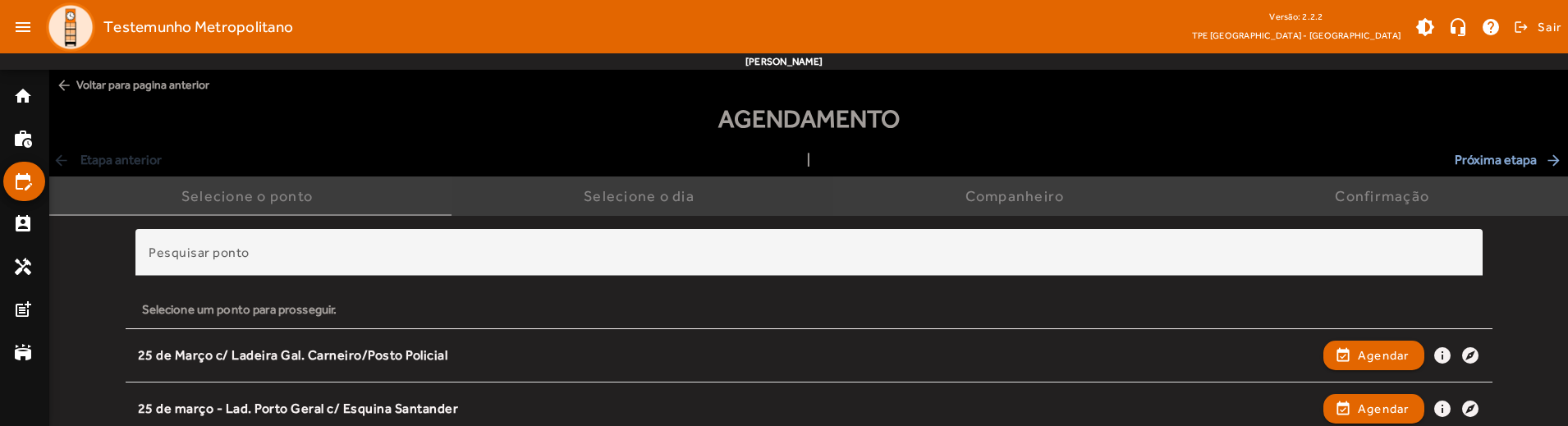
click at [653, 185] on span "Selecione o dia" at bounding box center [642, 196] width 118 height 40
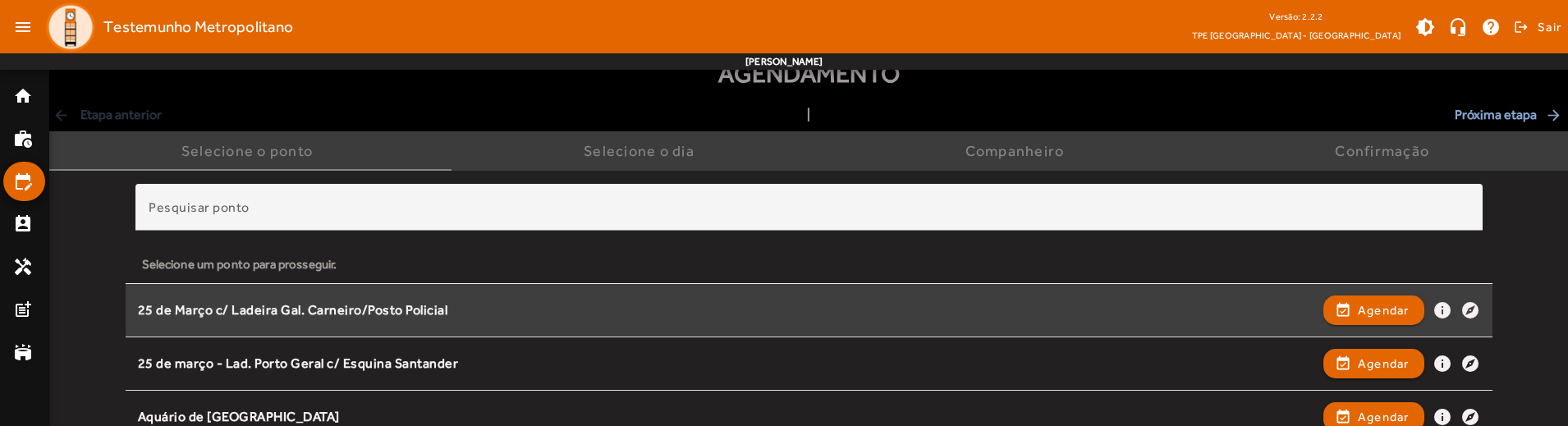
scroll to position [118, 0]
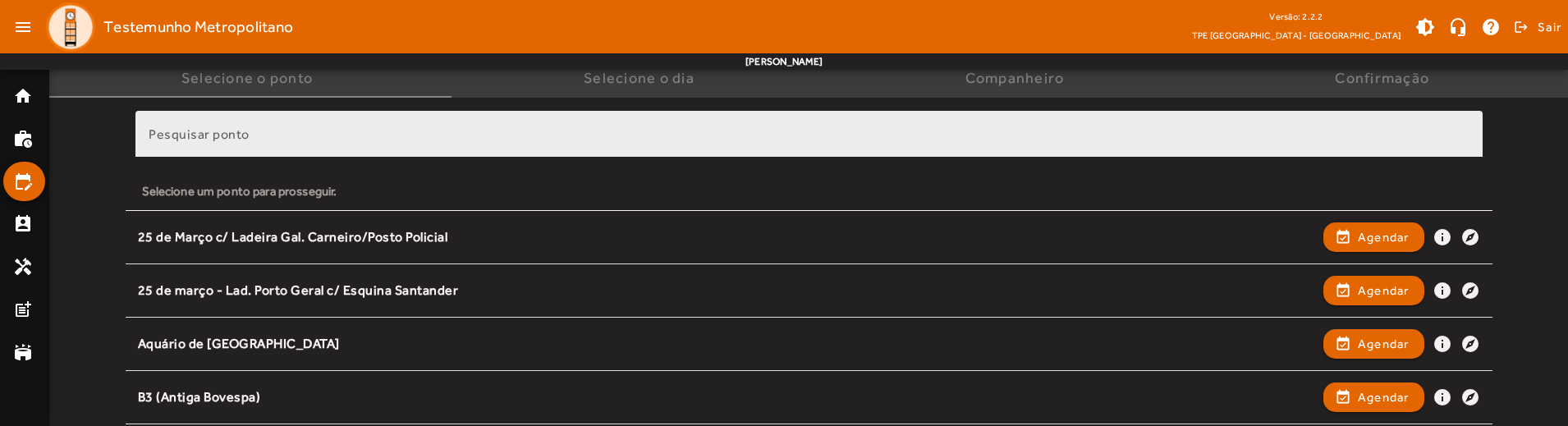
click at [894, 143] on input "Pesquisar ponto" at bounding box center [809, 141] width 1321 height 20
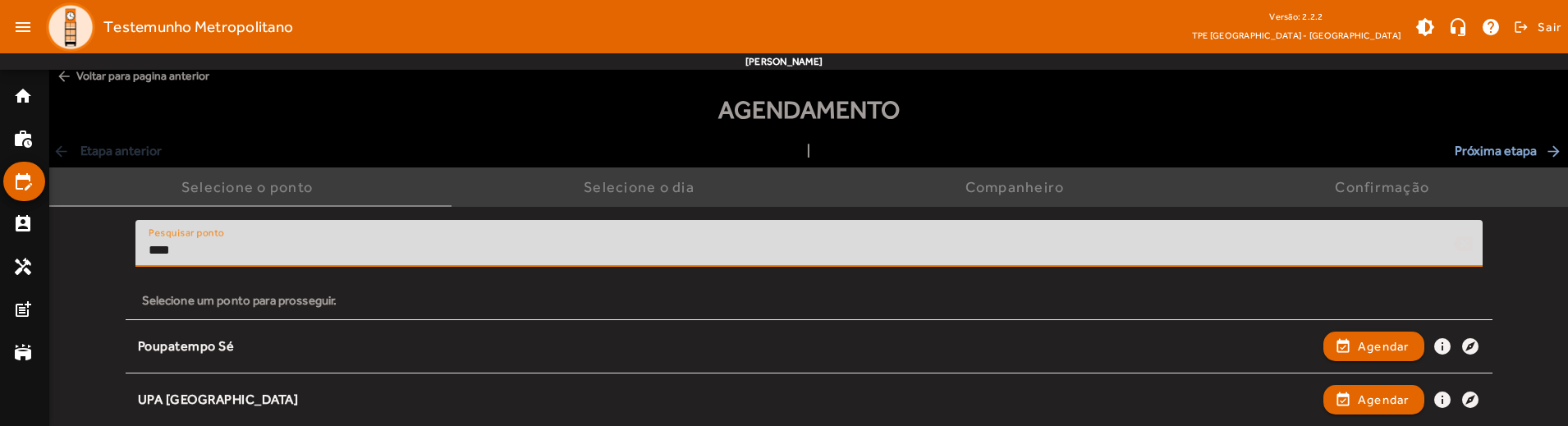
scroll to position [0, 0]
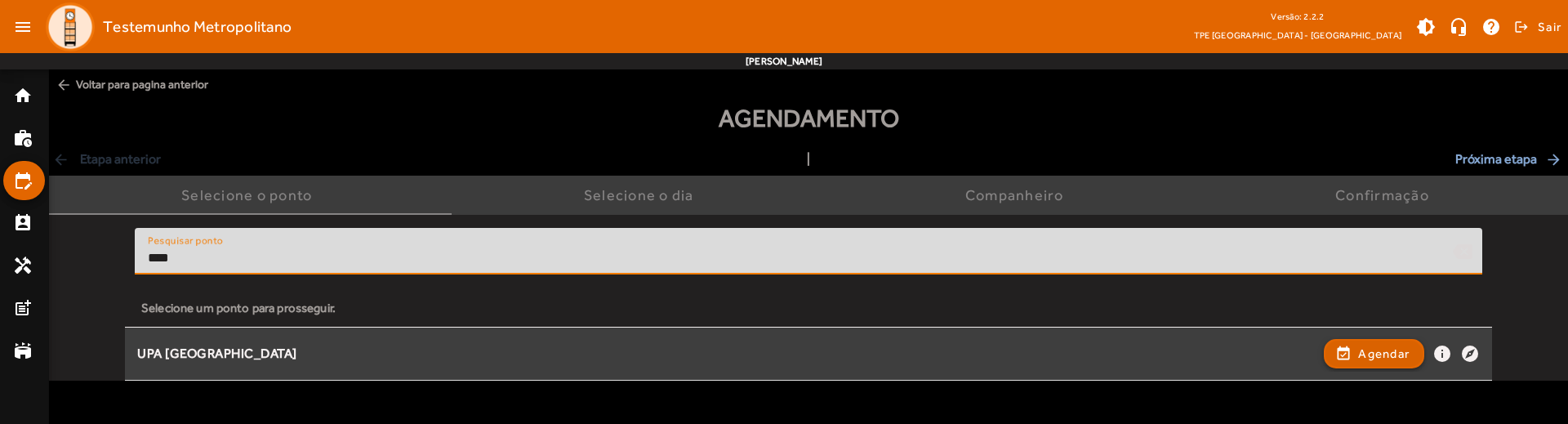
type input "***"
click at [1368, 345] on span "Agendar" at bounding box center [1383, 354] width 51 height 20
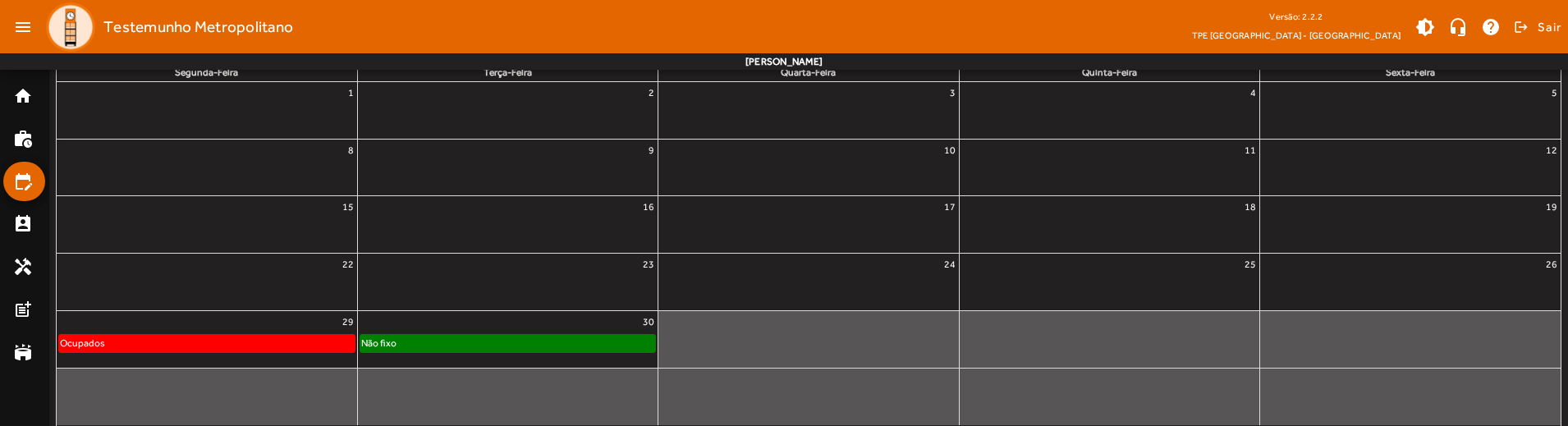
scroll to position [301, 0]
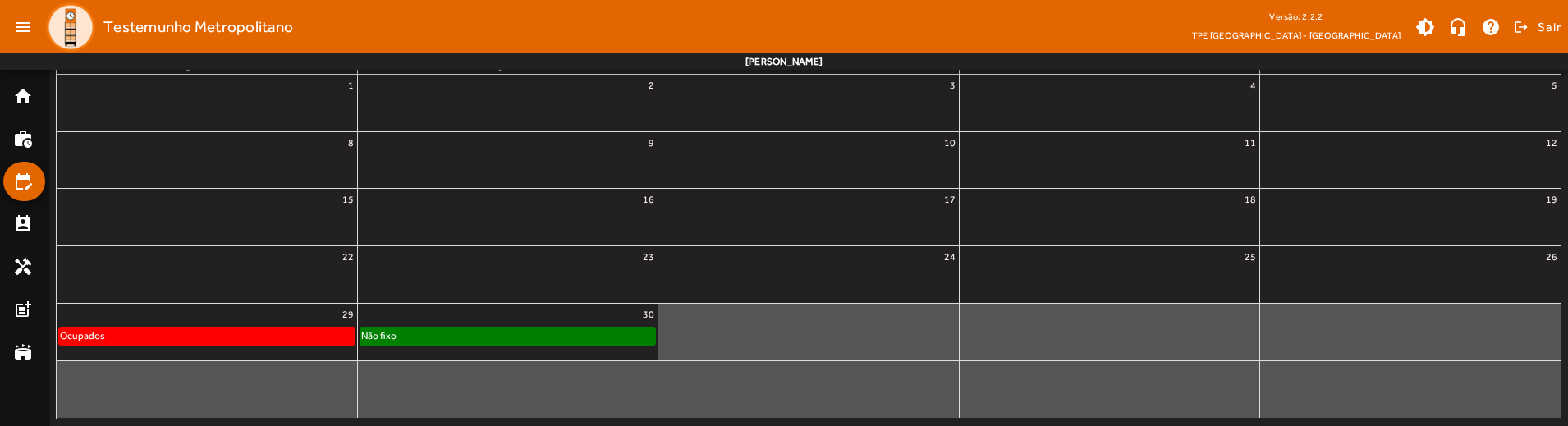
click at [453, 332] on div "Não fixo" at bounding box center [508, 336] width 295 height 16
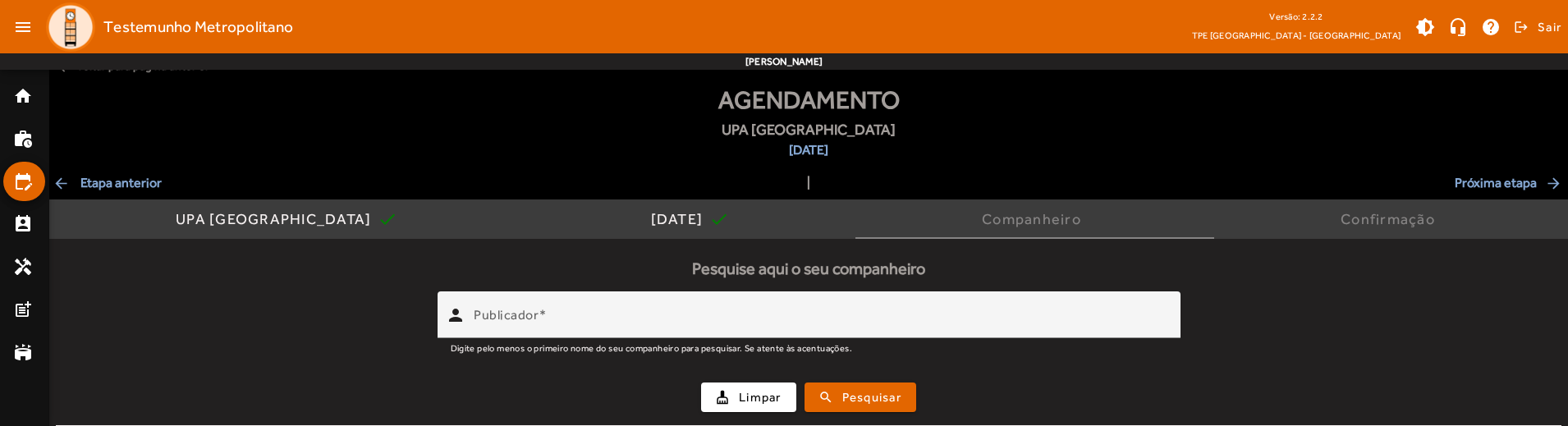
scroll to position [0, 0]
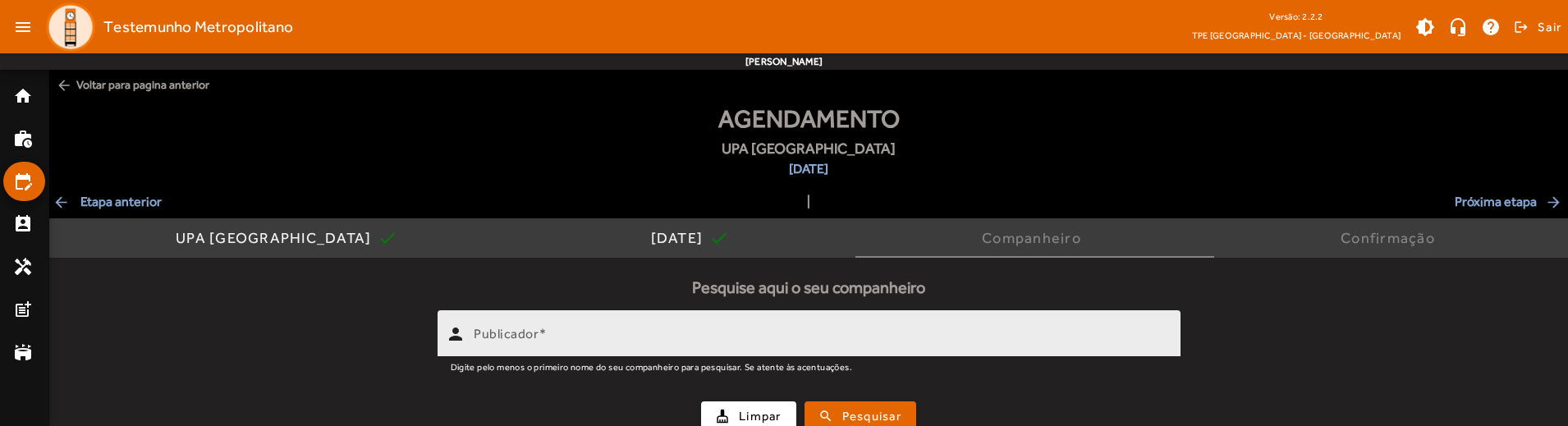
click at [766, 332] on input "Publicador" at bounding box center [820, 341] width 694 height 20
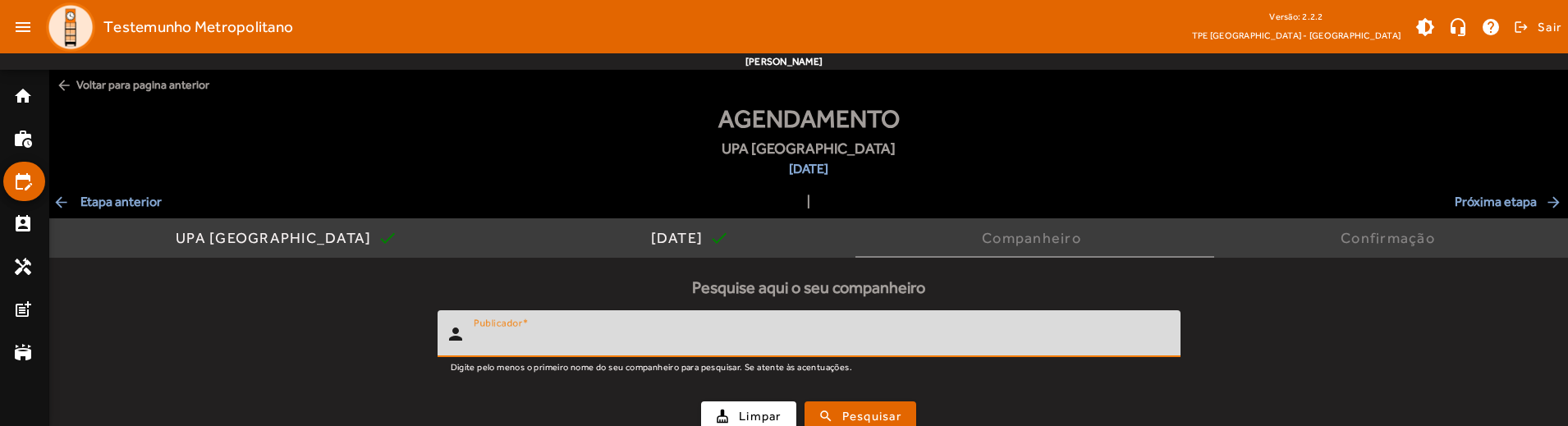
scroll to position [18, 0]
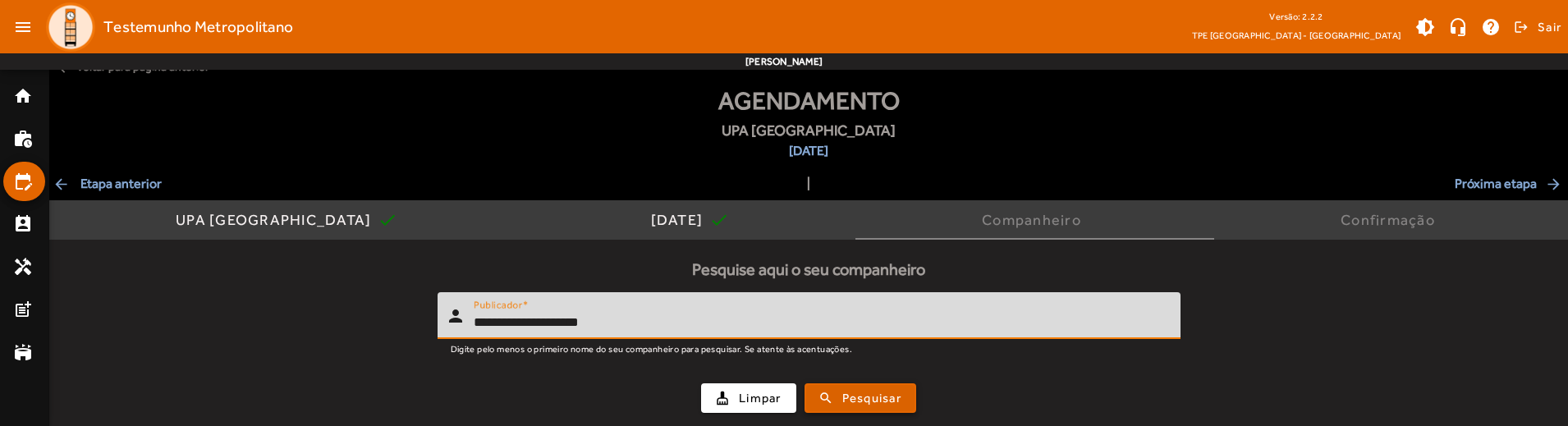
type input "**********"
click at [846, 403] on span "Pesquisar" at bounding box center [871, 398] width 59 height 19
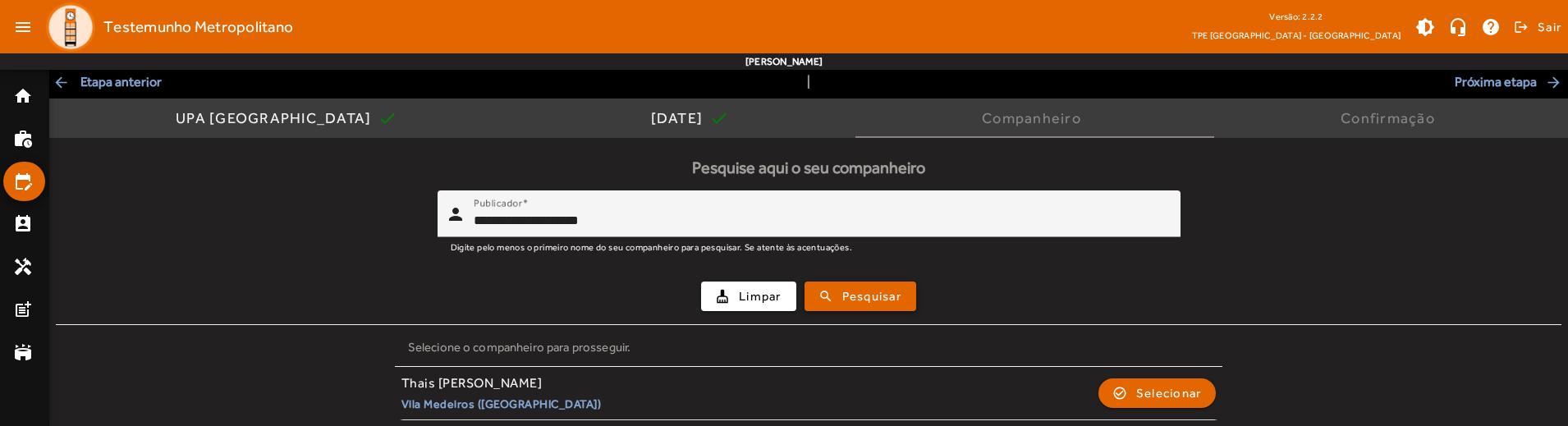
scroll to position [127, 0]
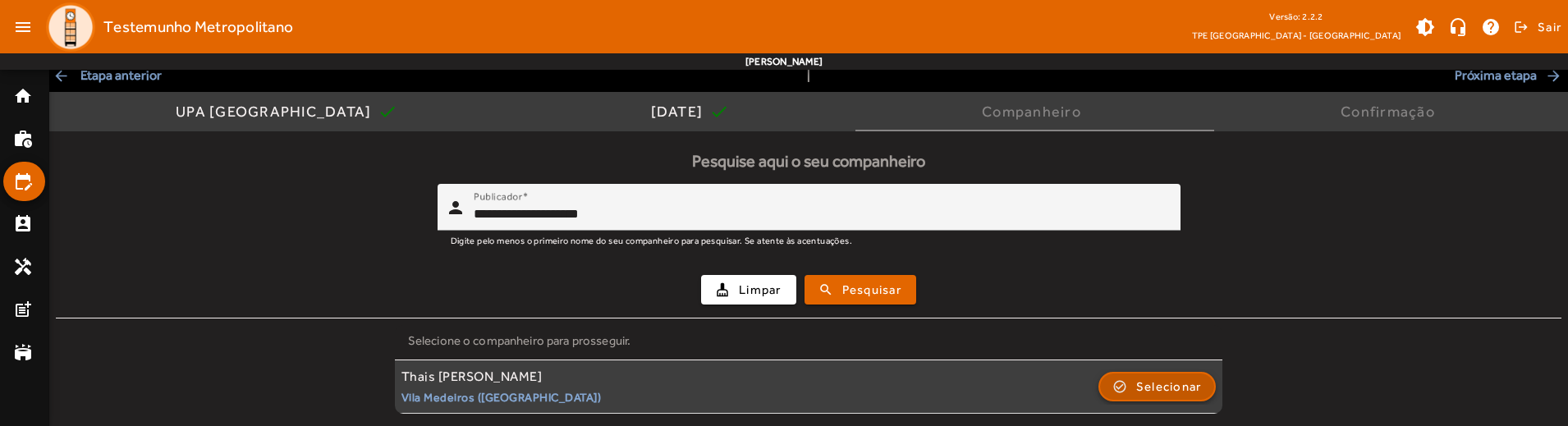
click at [1164, 381] on span "Selecionar" at bounding box center [1169, 386] width 66 height 20
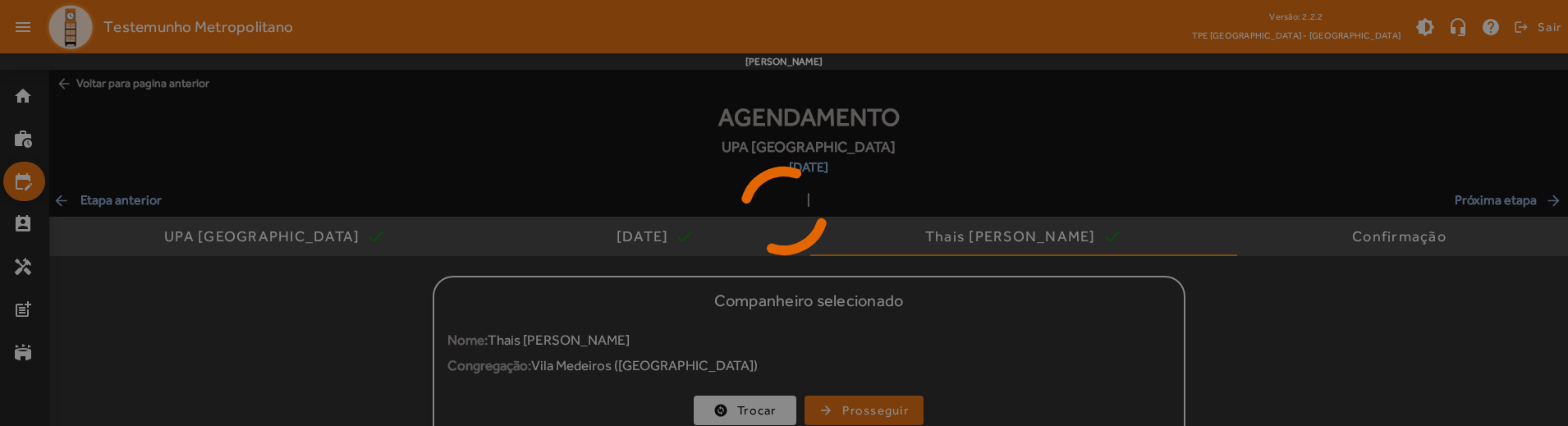
scroll to position [42, 0]
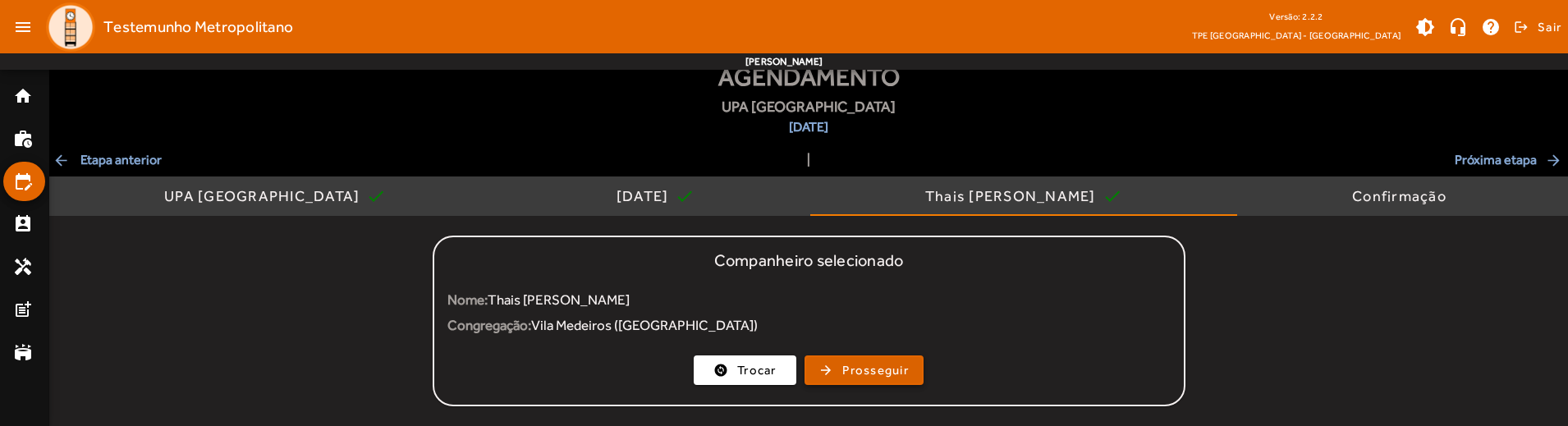
click at [879, 380] on span "button" at bounding box center [864, 370] width 116 height 40
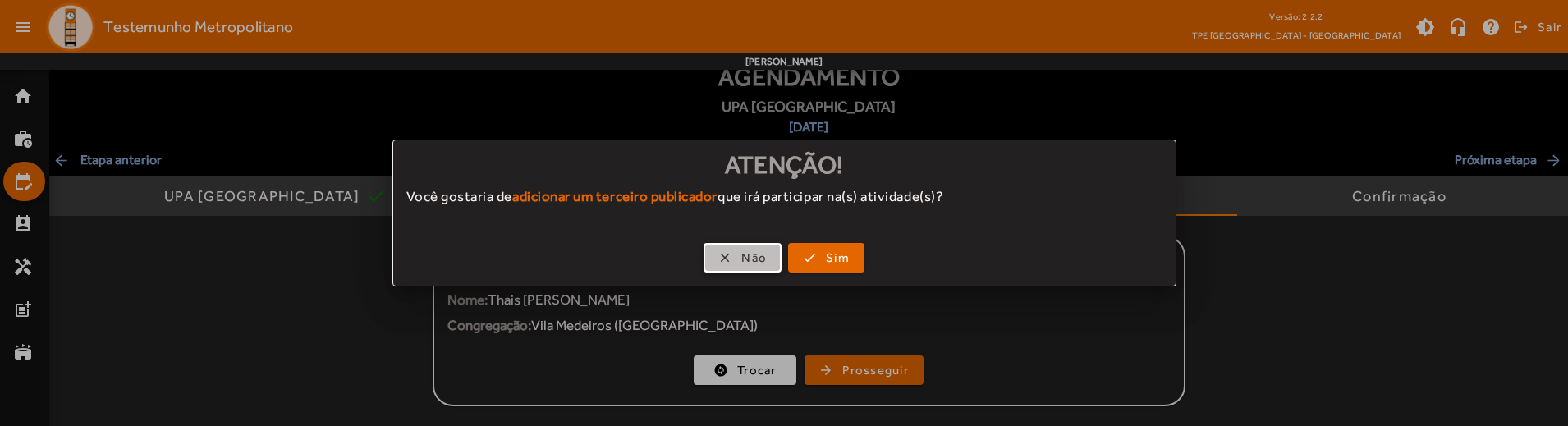
click at [745, 262] on span "Não" at bounding box center [754, 258] width 25 height 19
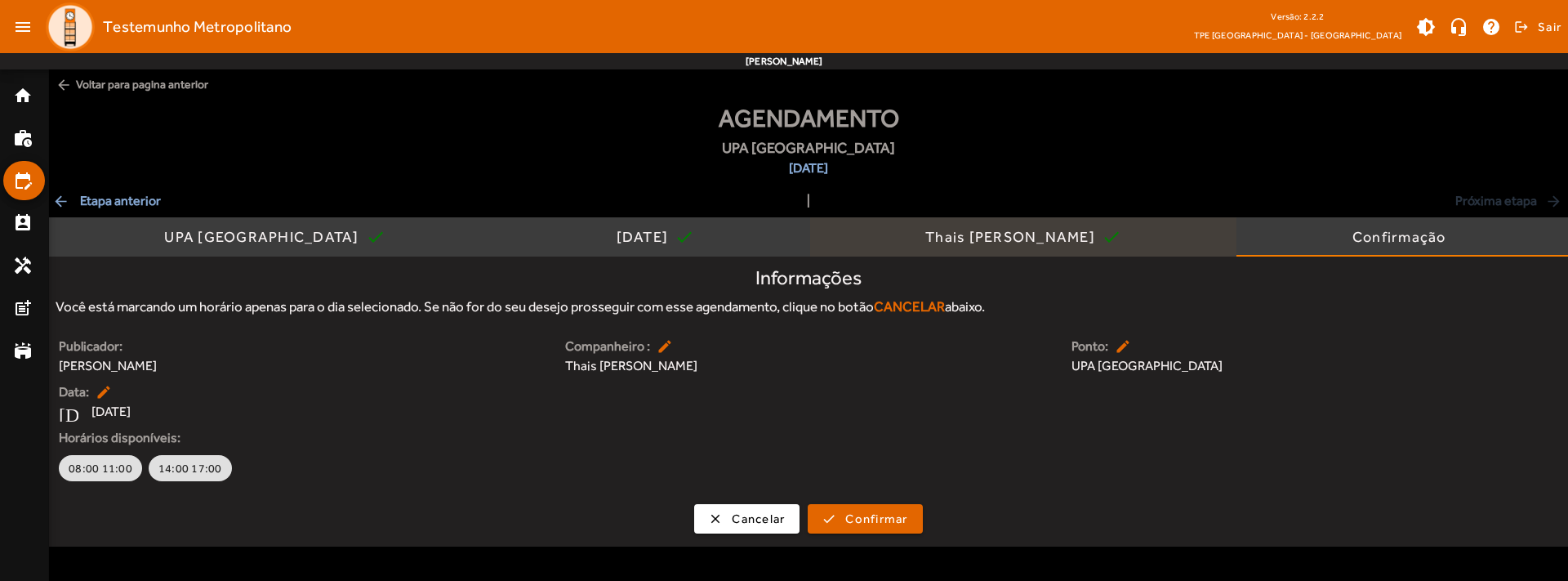
click at [926, 241] on div "Thais [PERSON_NAME]" at bounding box center [1014, 237] width 176 height 16
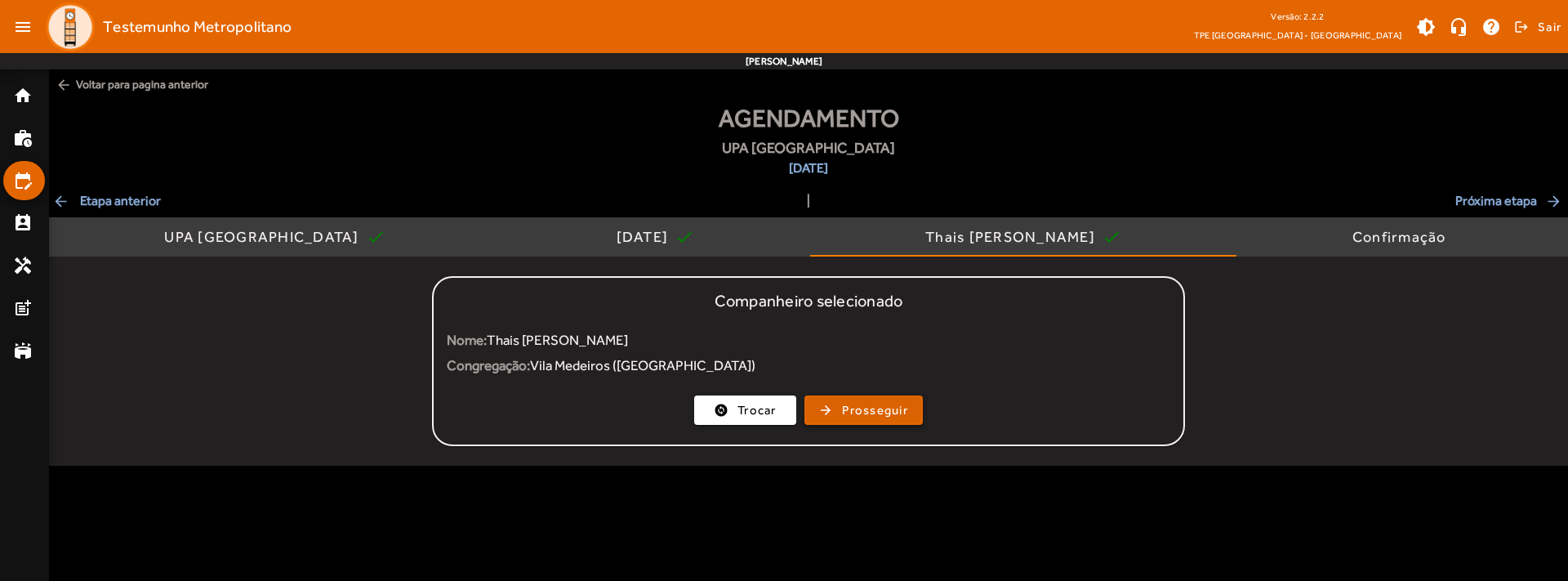
click at [860, 413] on span "Prosseguir" at bounding box center [874, 410] width 66 height 19
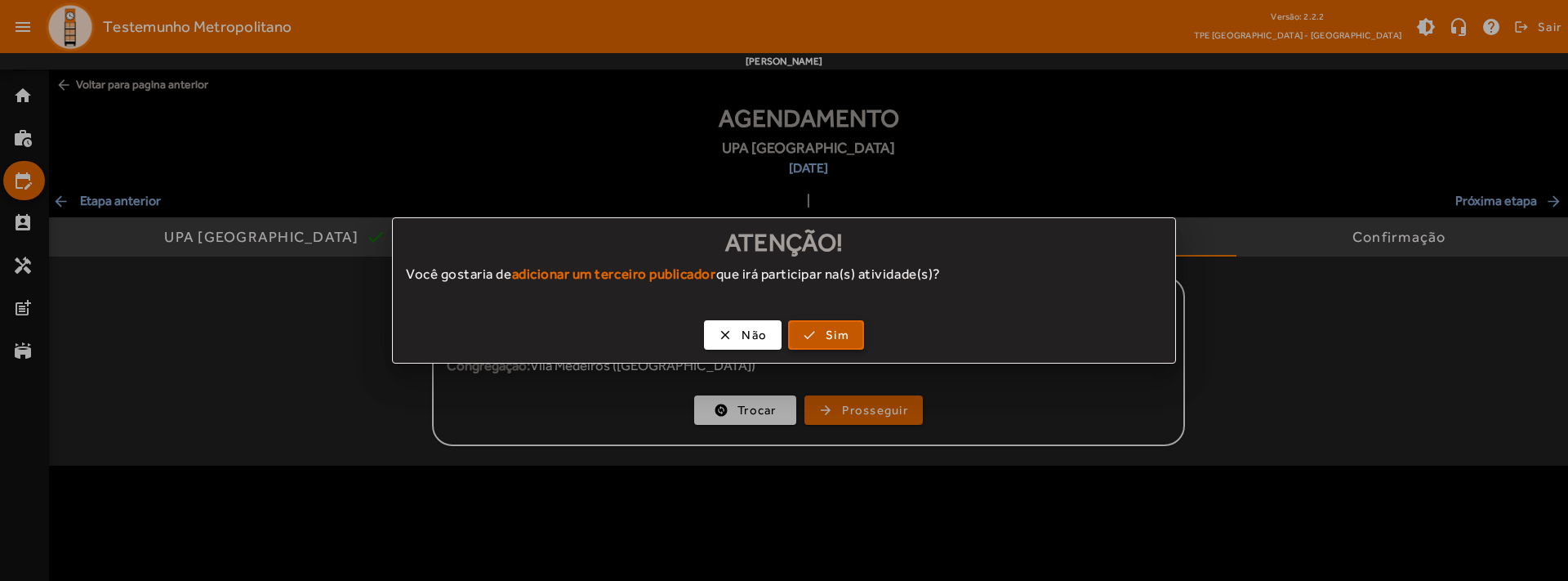
click at [820, 337] on span "button" at bounding box center [825, 335] width 73 height 40
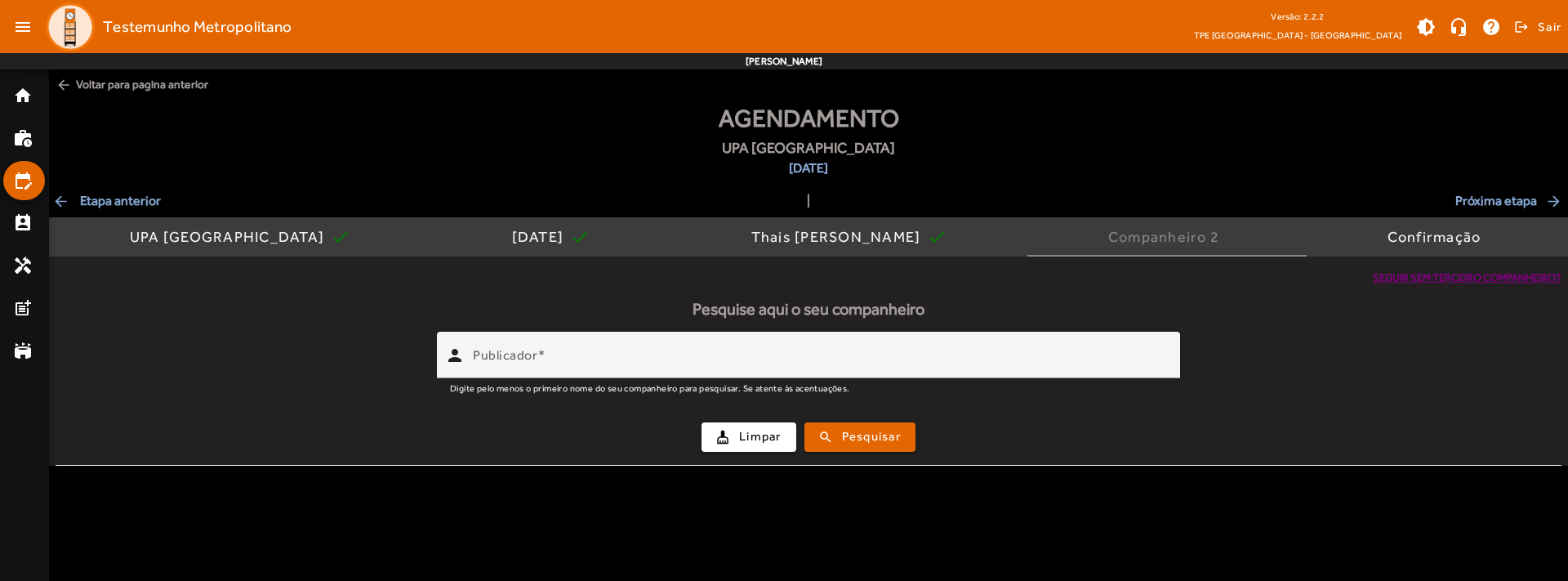
click at [1404, 283] on span "Seguir sem terceiro companheiro?" at bounding box center [1467, 277] width 189 height 16
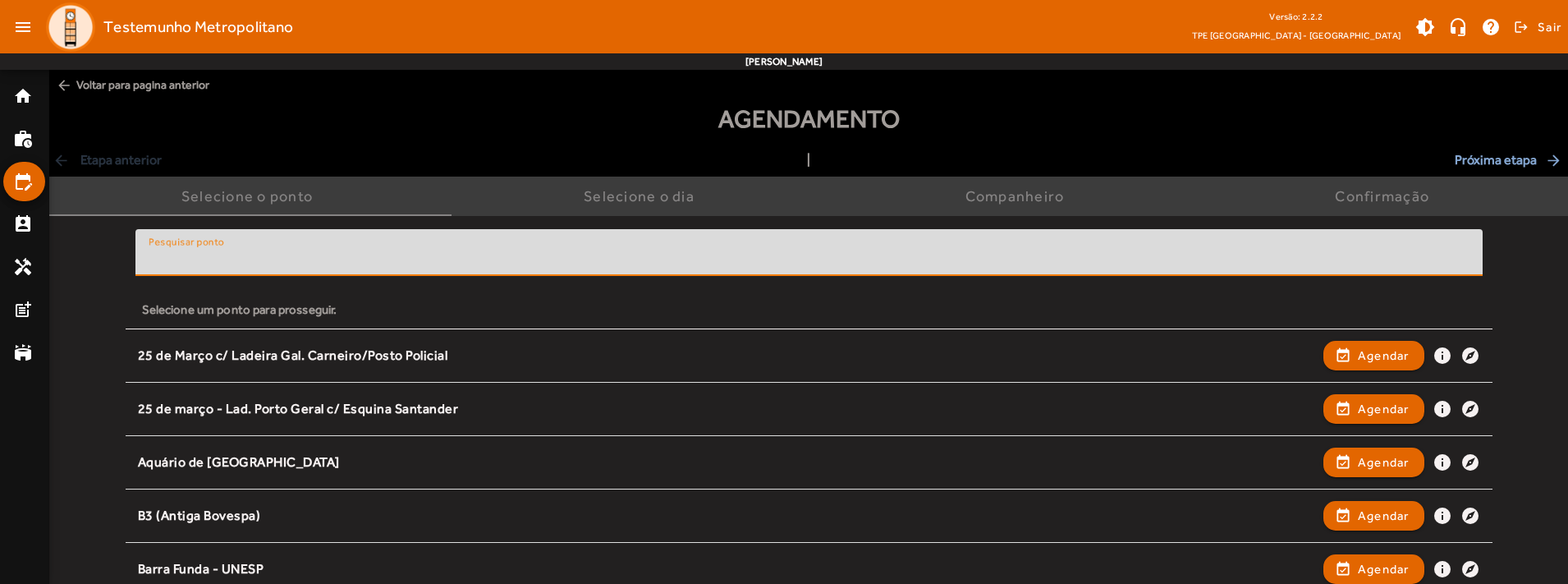
click at [466, 264] on input "Pesquisar ponto" at bounding box center [809, 260] width 1321 height 20
type input "*"
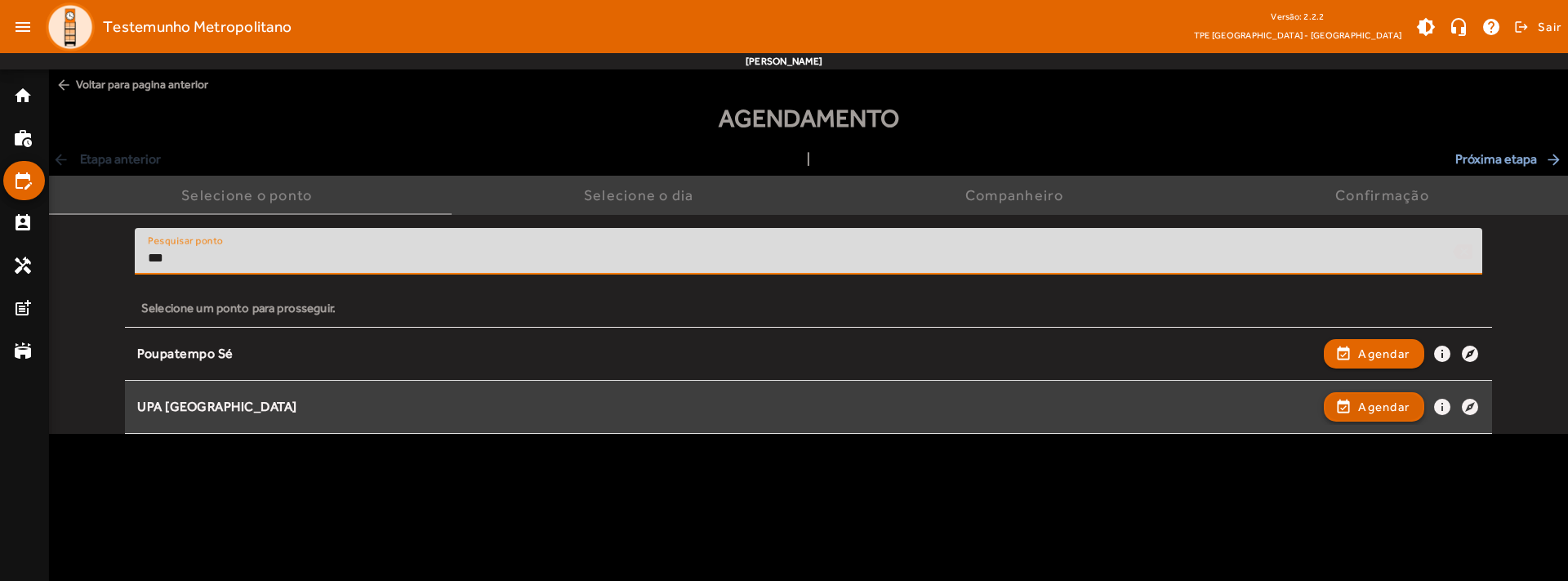
type input "***"
click at [1346, 412] on span "button" at bounding box center [1374, 407] width 97 height 40
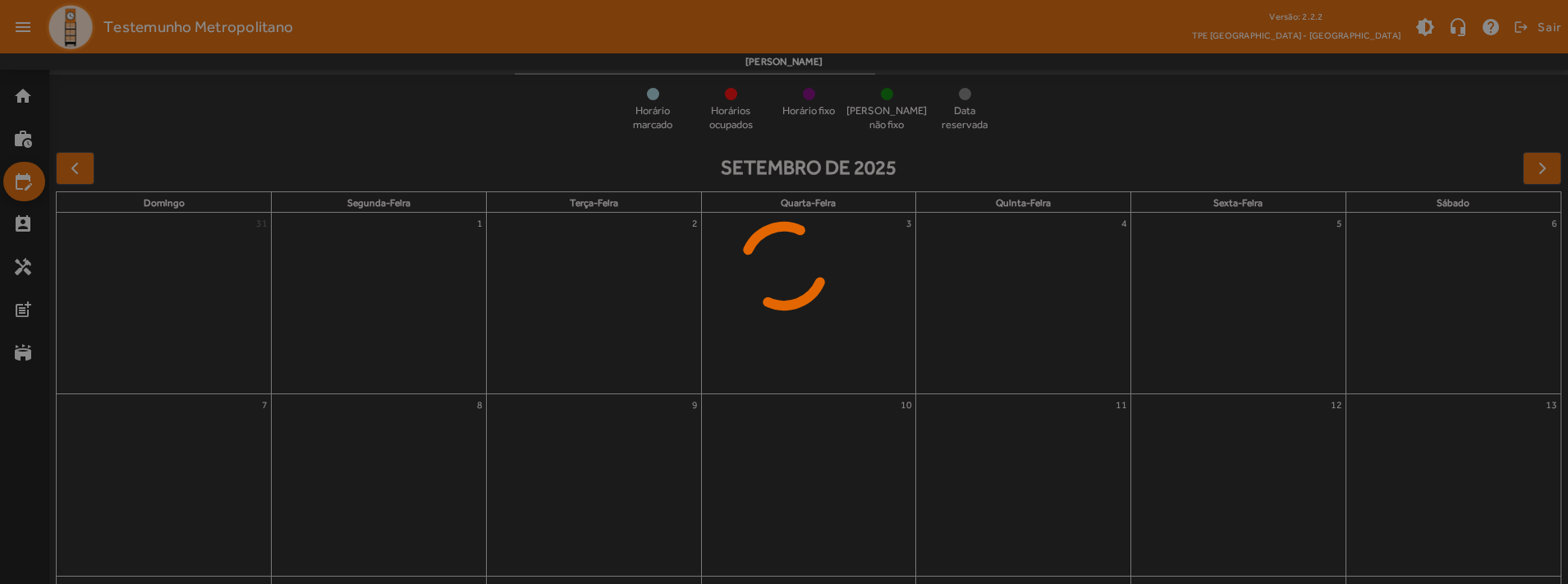
scroll to position [144, 0]
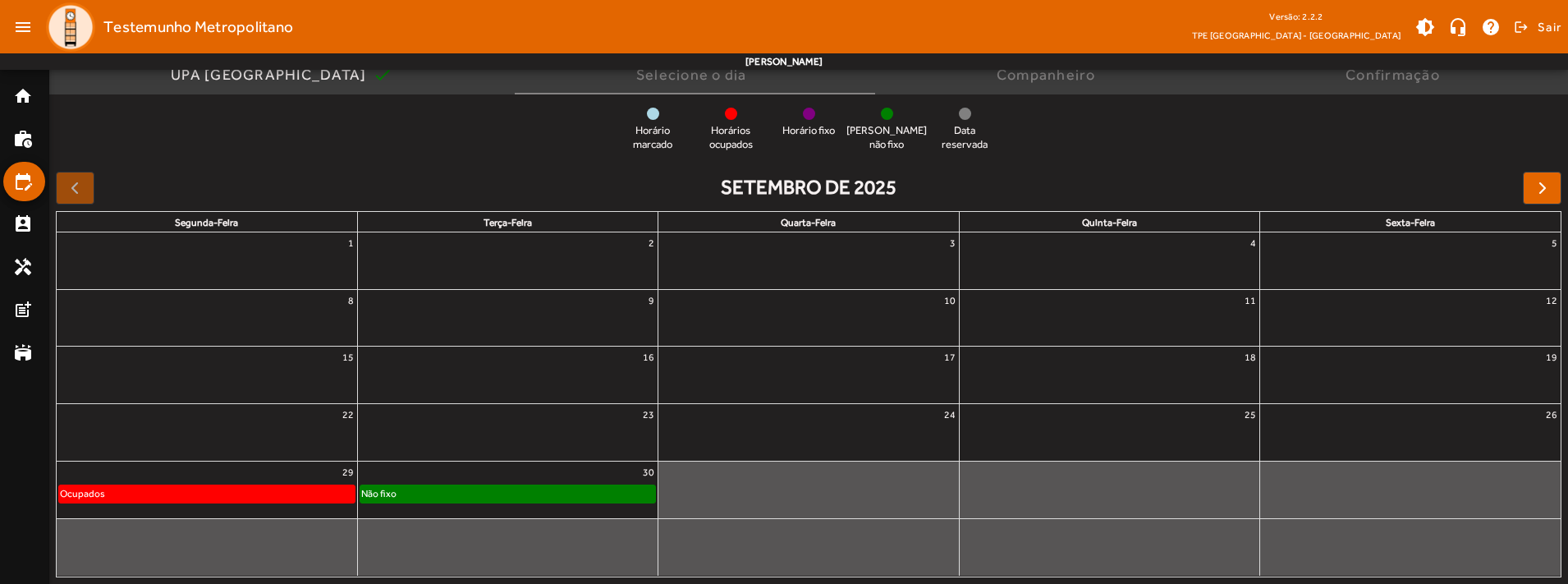
click at [505, 495] on div "Não fixo" at bounding box center [508, 493] width 295 height 16
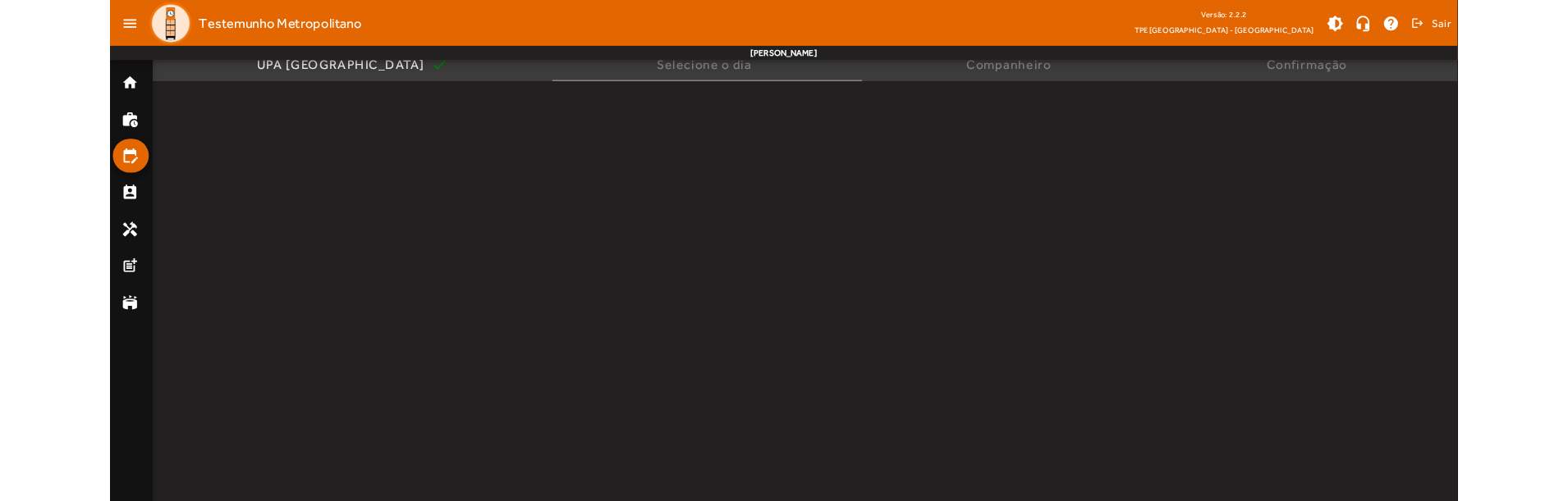
scroll to position [0, 0]
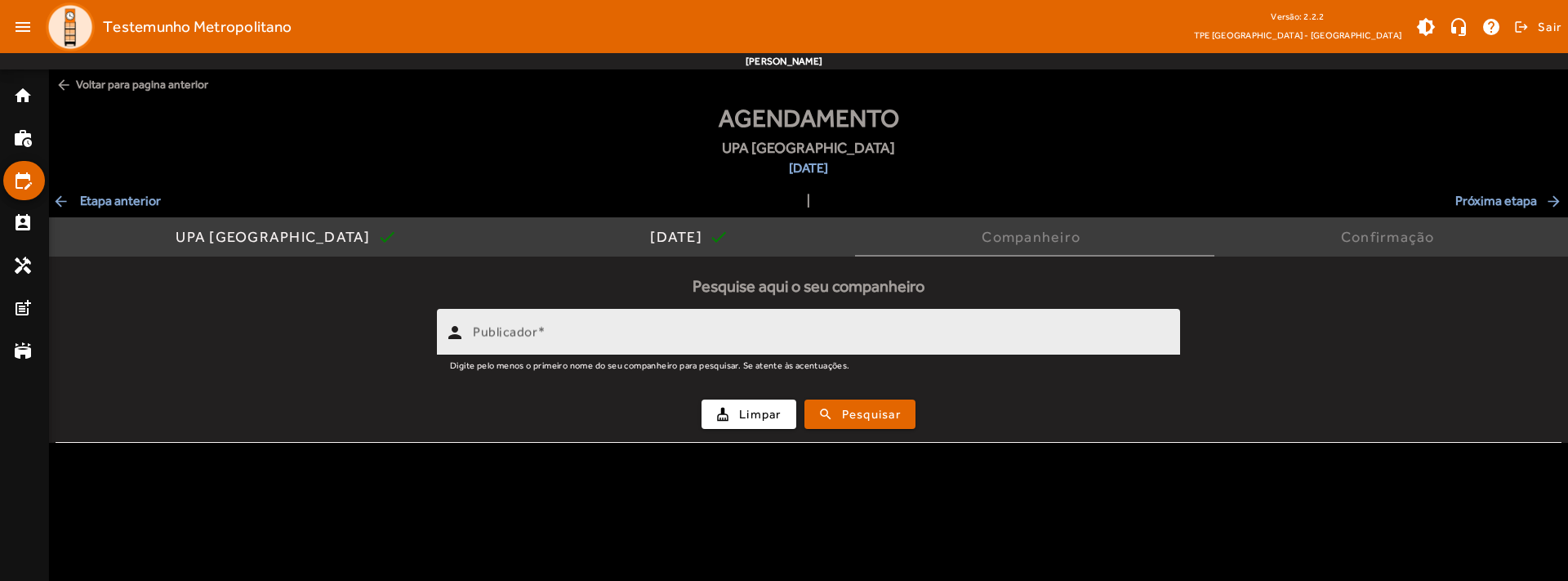
click at [645, 327] on div "Publicador" at bounding box center [819, 332] width 694 height 47
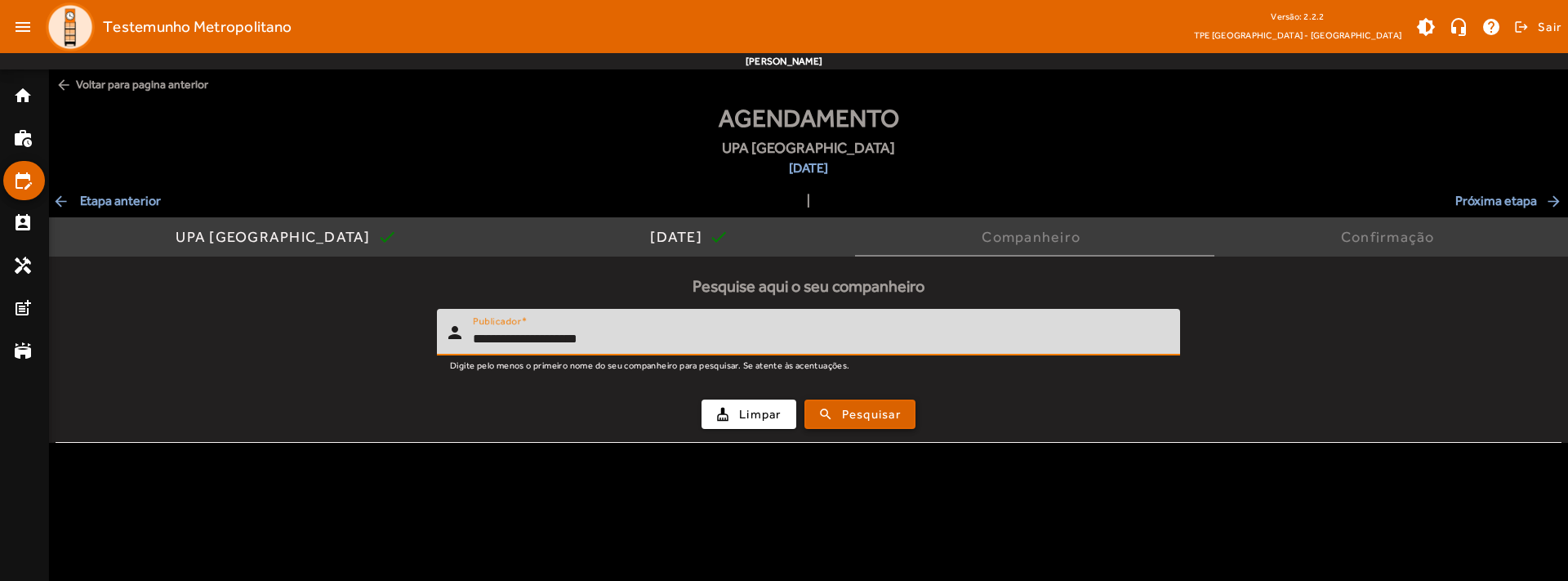
type input "**********"
click at [901, 416] on span "Pesquisar" at bounding box center [870, 414] width 59 height 19
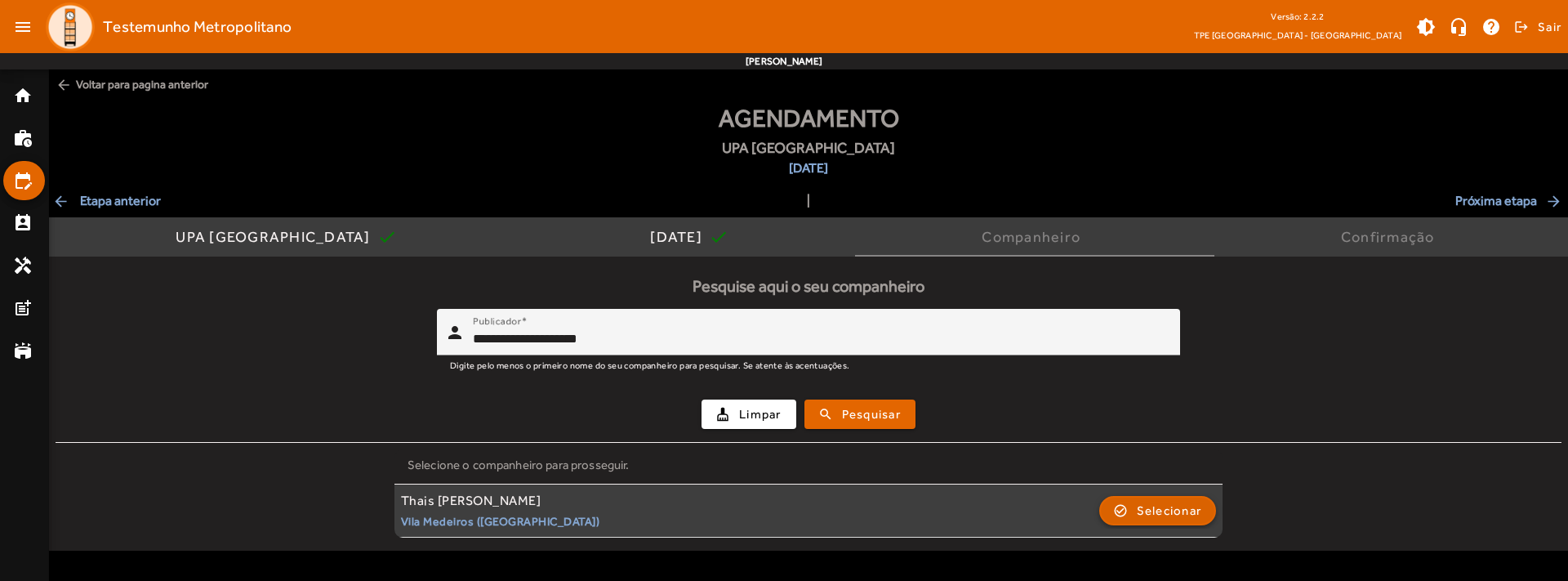
click at [1153, 515] on span "Selecionar" at bounding box center [1169, 511] width 66 height 20
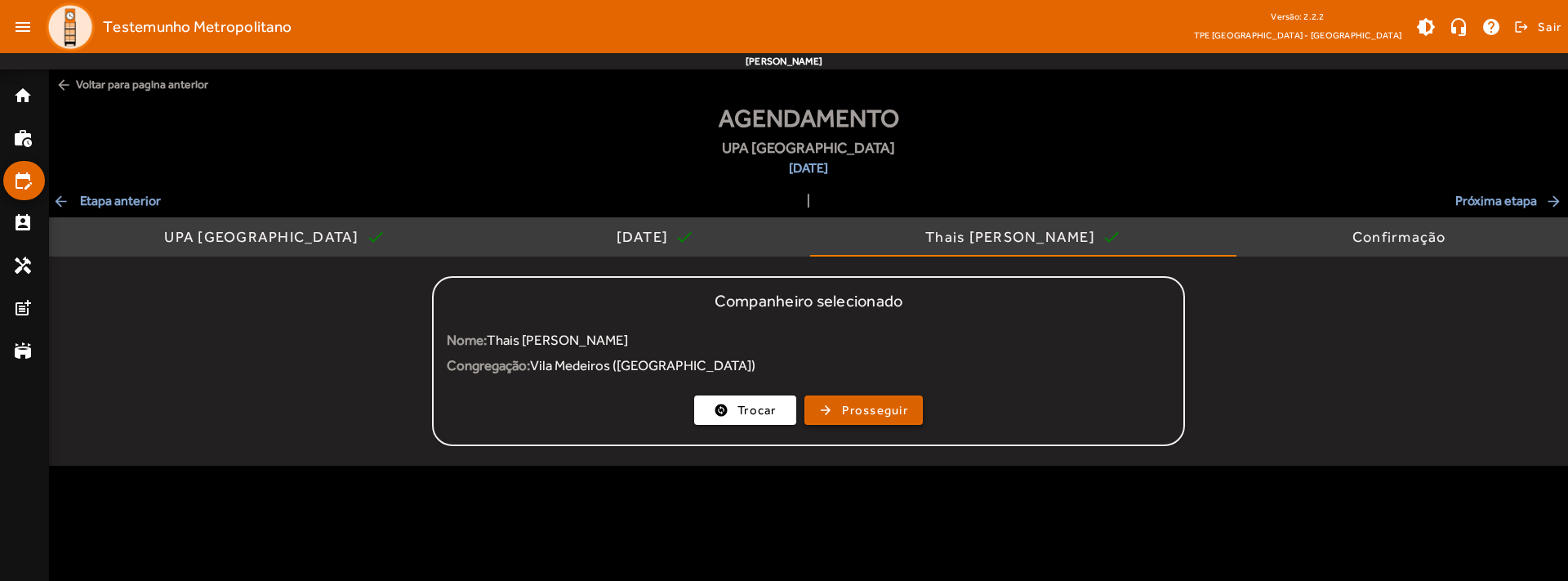
click at [862, 410] on span "Prosseguir" at bounding box center [874, 410] width 66 height 19
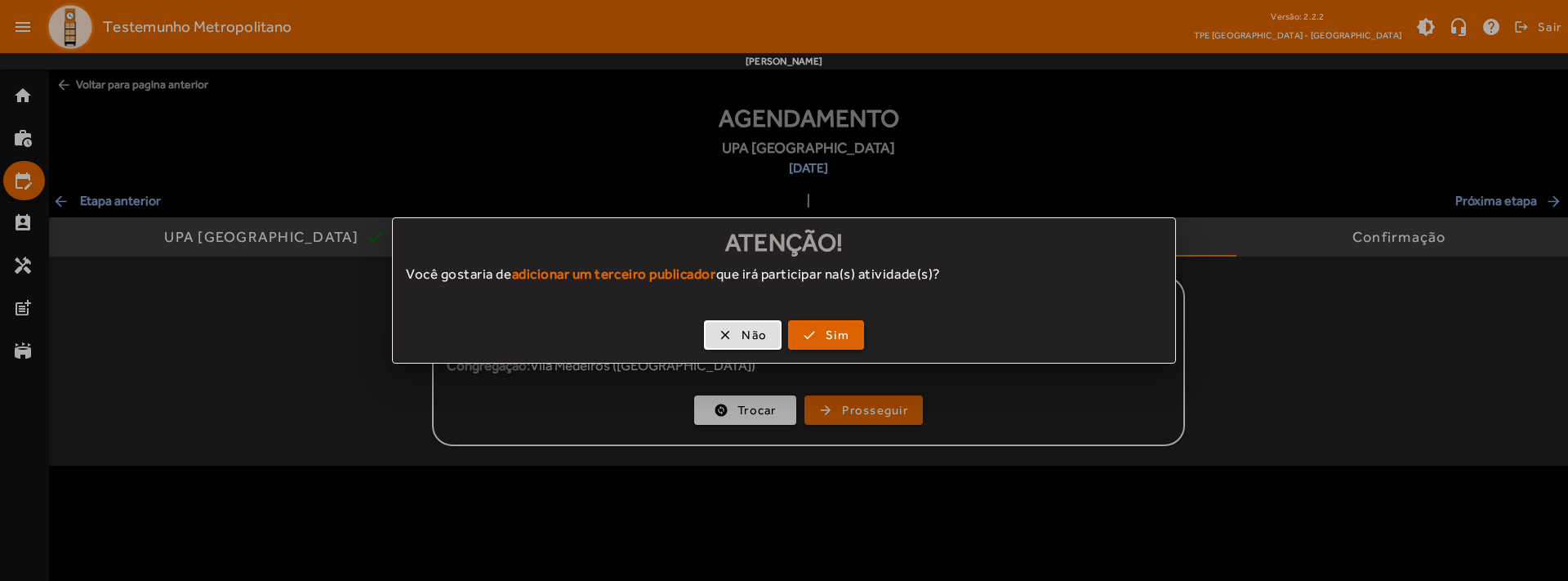
click at [815, 335] on span "button" at bounding box center [825, 335] width 73 height 40
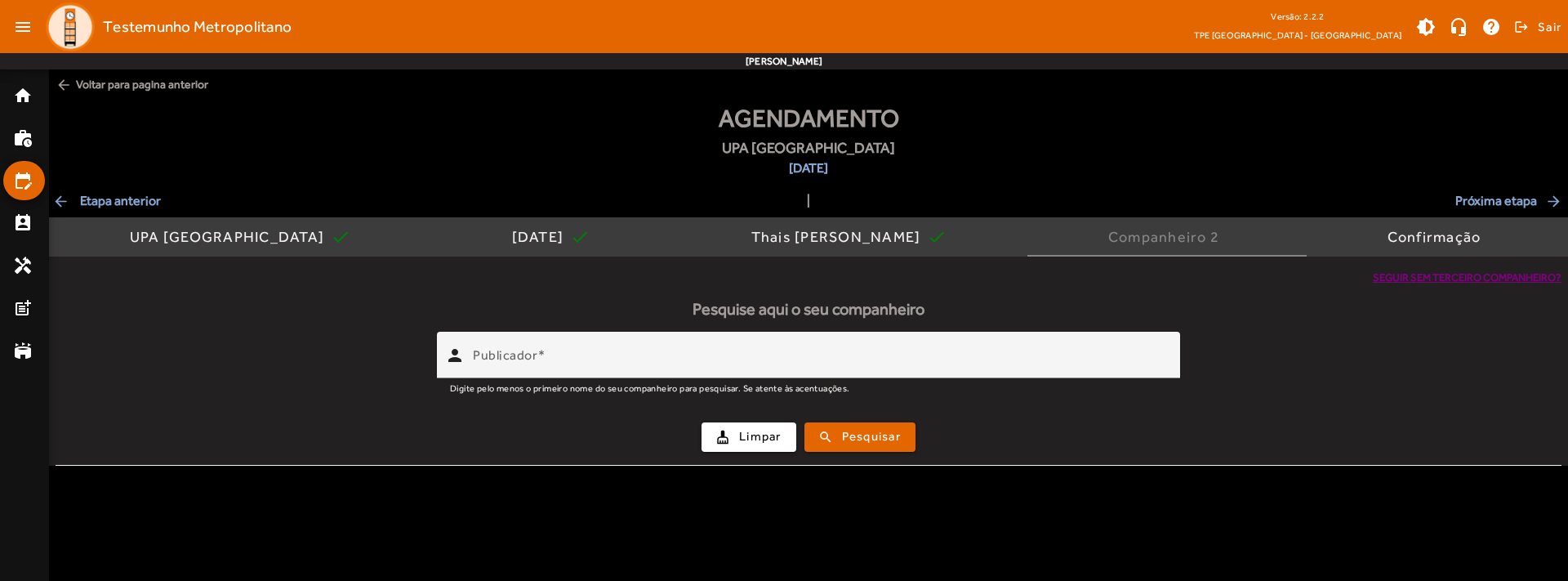
click at [1391, 282] on span "Seguir sem terceiro companheiro?" at bounding box center [1467, 277] width 189 height 16
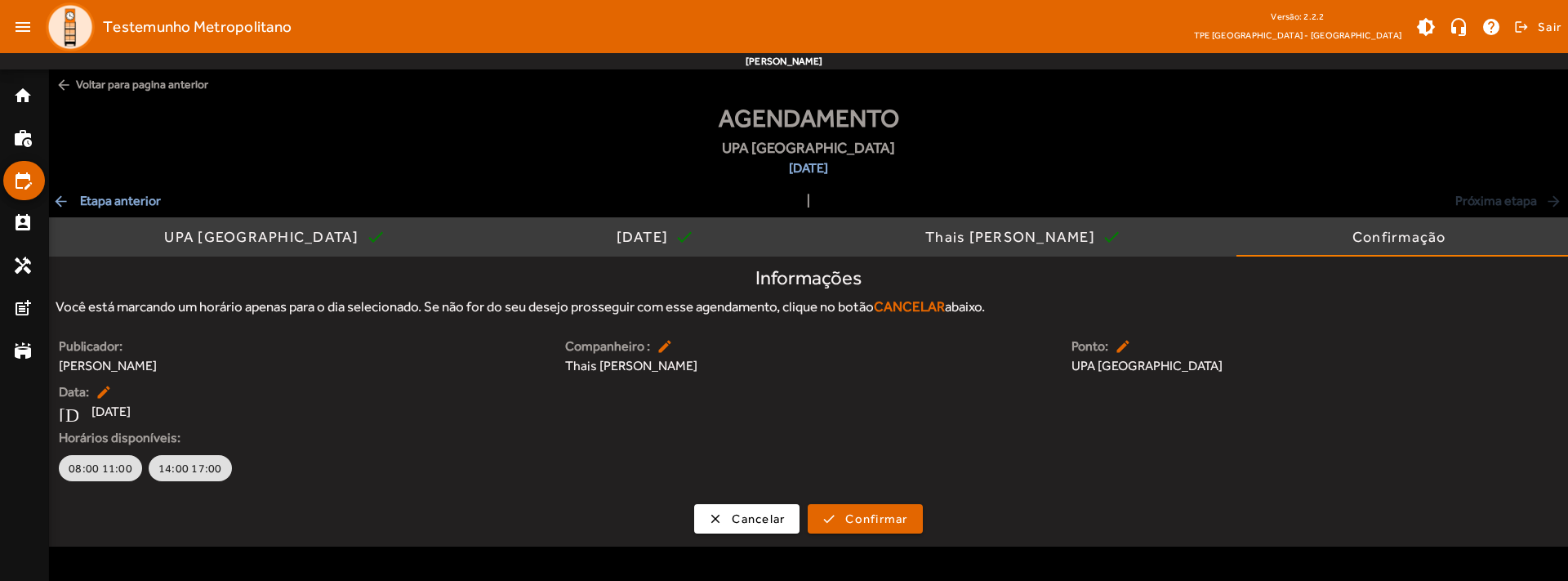
click at [1010, 580] on body "menu Testemunho Metropolitano Versão: 2.2.2 TPE [GEOGRAPHIC_DATA] - Centro brig…" at bounding box center [784, 290] width 1568 height 581
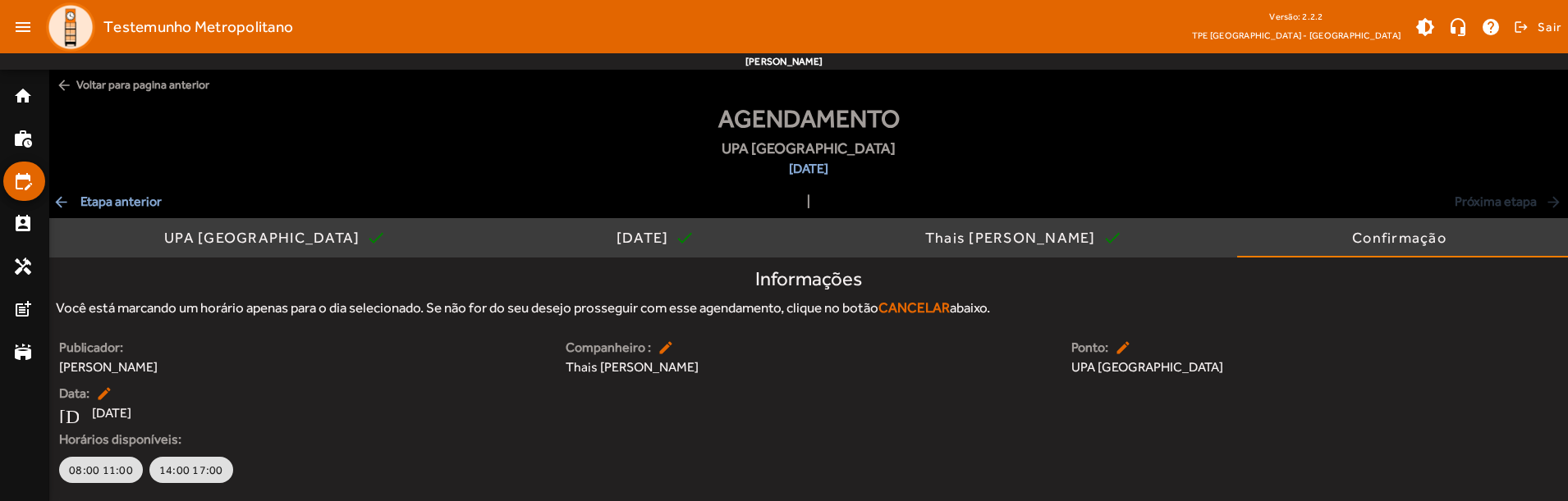
scroll to position [40, 0]
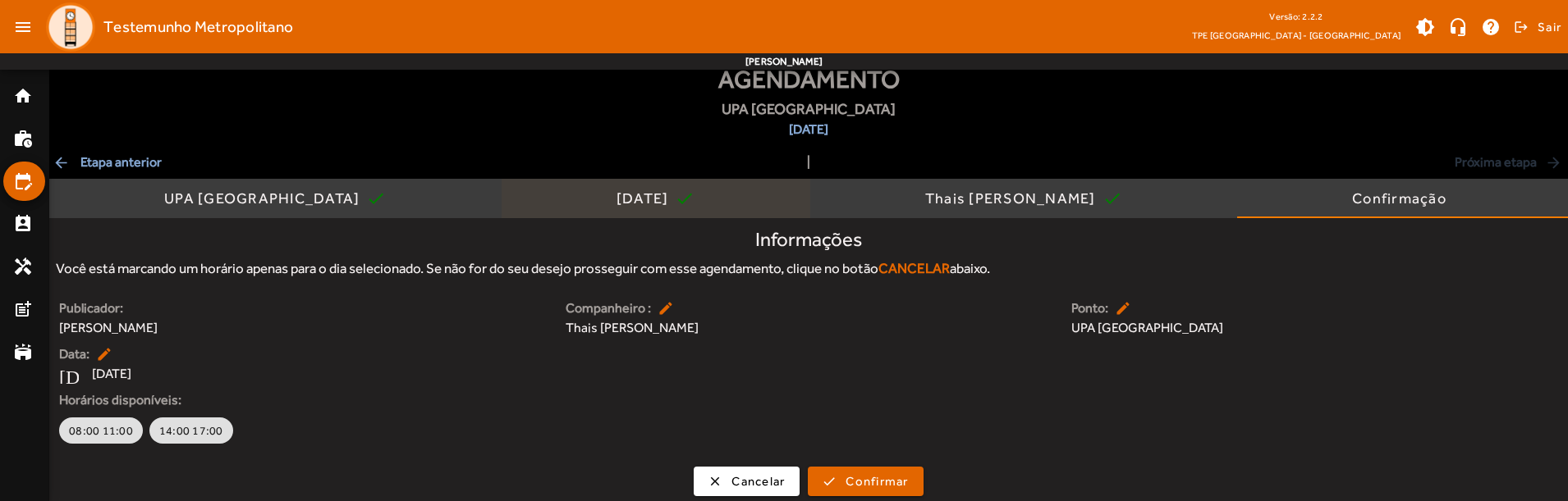
click at [616, 204] on div "[DATE]" at bounding box center [645, 198] width 59 height 16
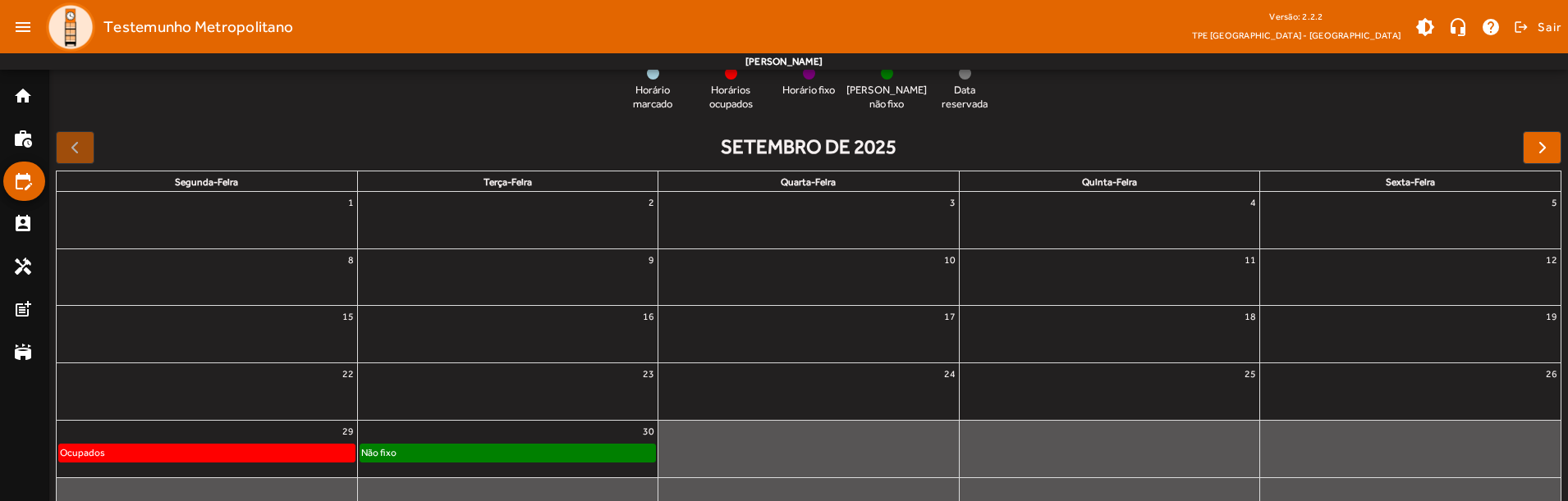
scroll to position [245, 0]
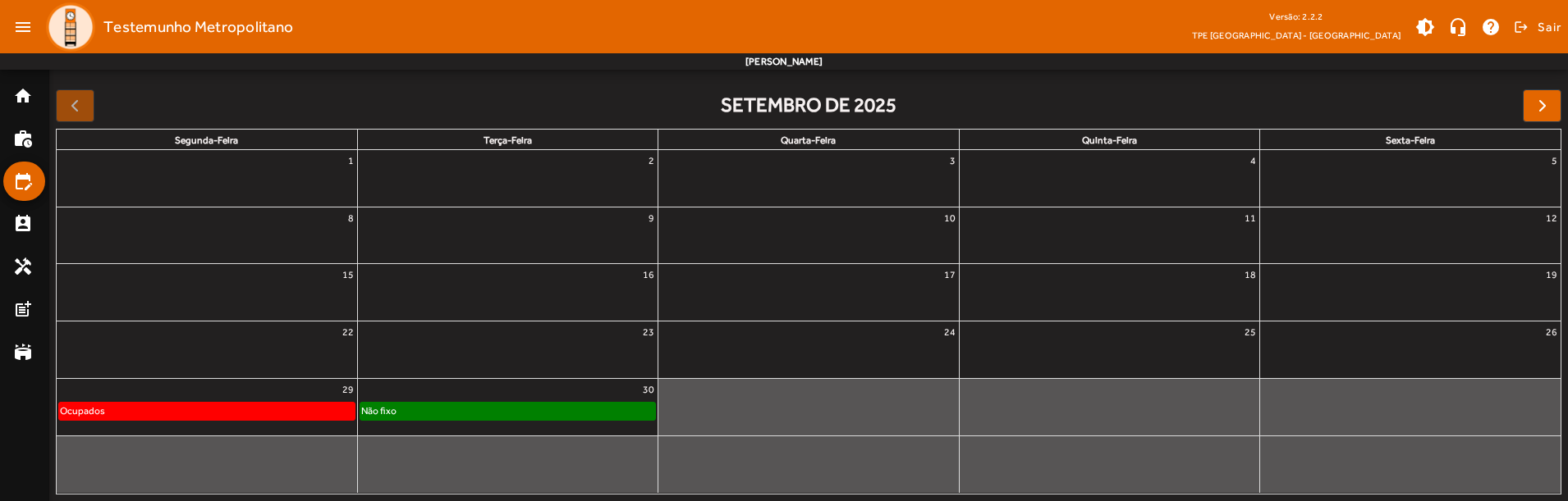
click at [860, 400] on div at bounding box center [808, 407] width 299 height 57
click at [1530, 110] on button "button" at bounding box center [1542, 106] width 39 height 33
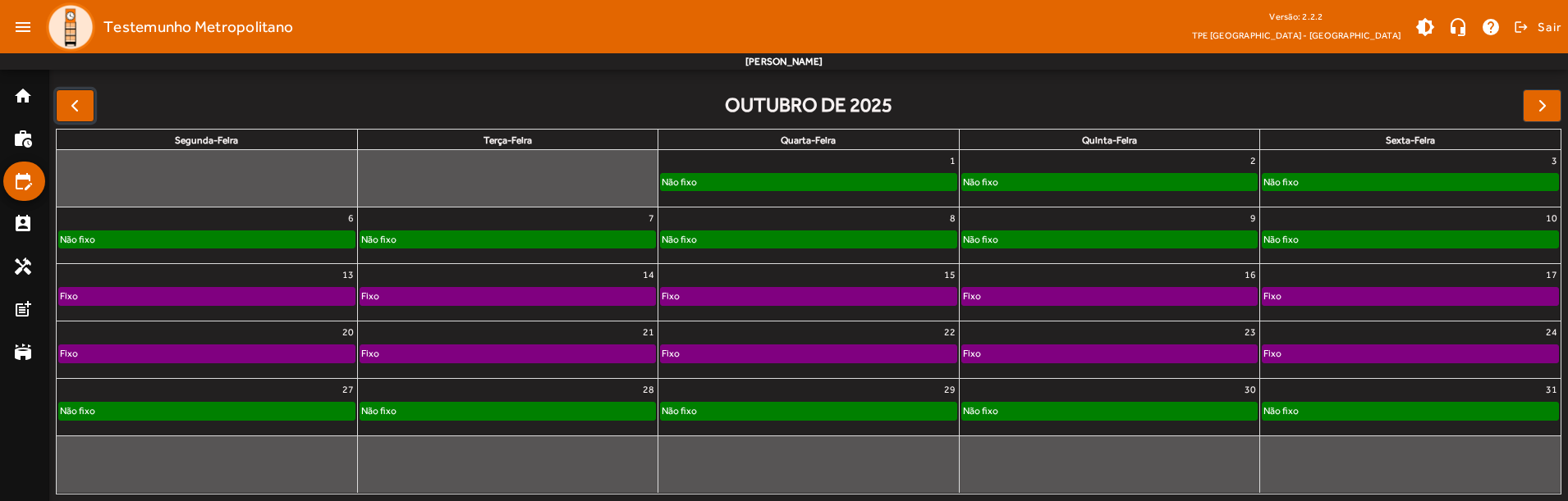
click at [72, 110] on span "button" at bounding box center [75, 106] width 20 height 20
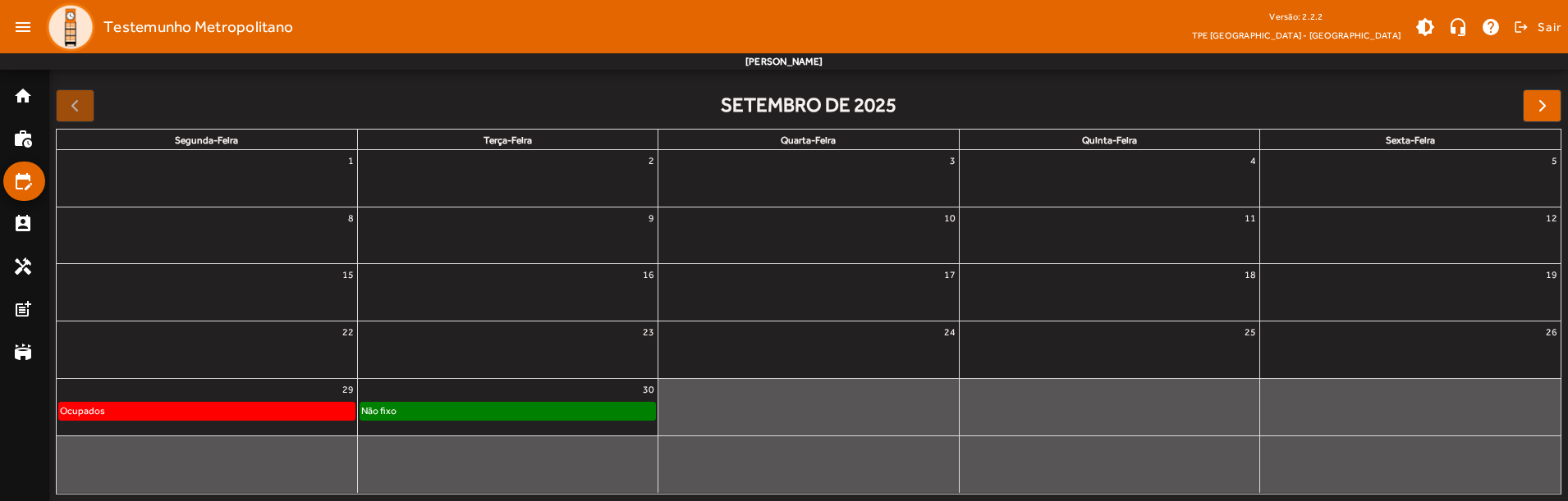
click at [566, 410] on div "Não fixo" at bounding box center [508, 411] width 295 height 16
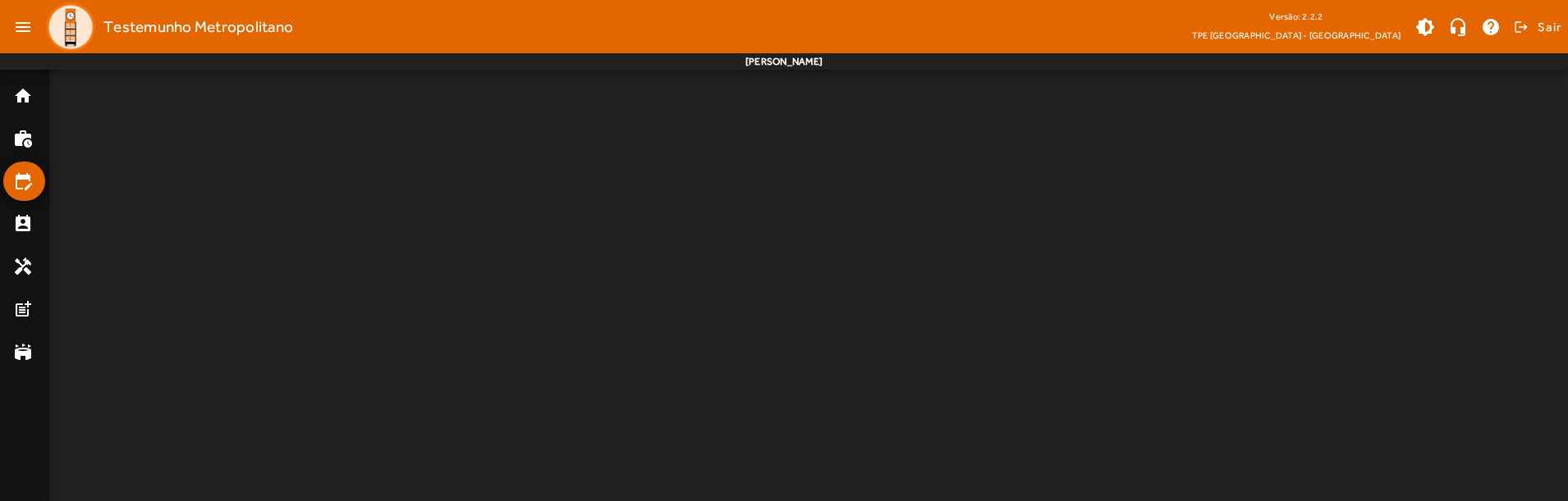
scroll to position [0, 0]
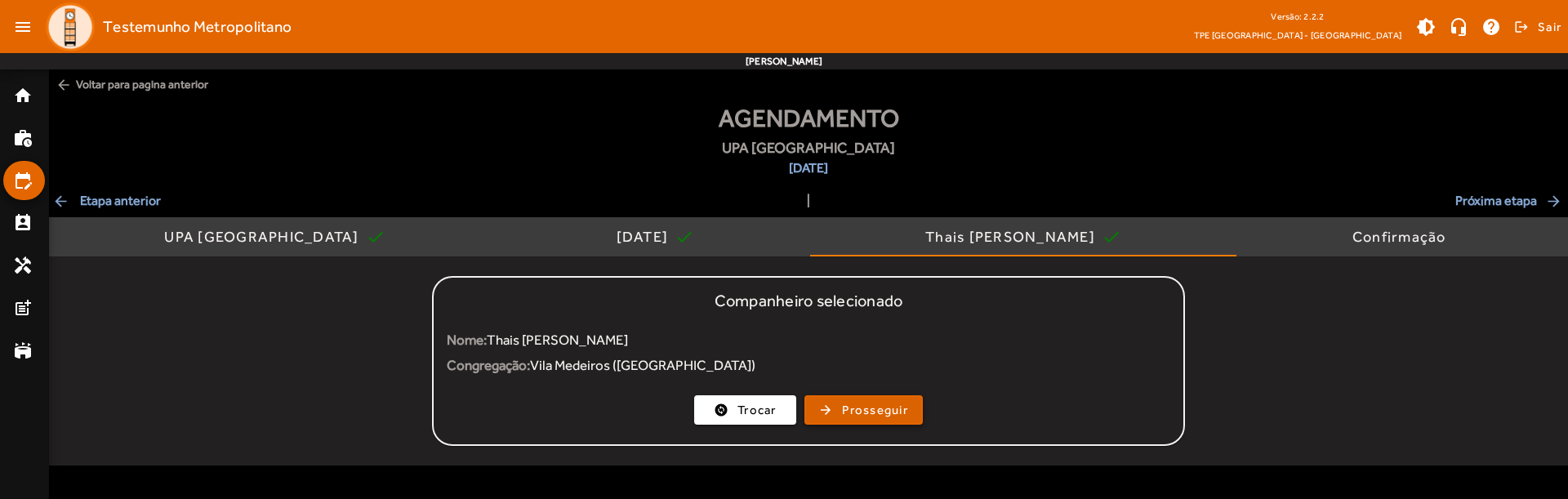
click at [858, 408] on span "Prosseguir" at bounding box center [874, 410] width 66 height 19
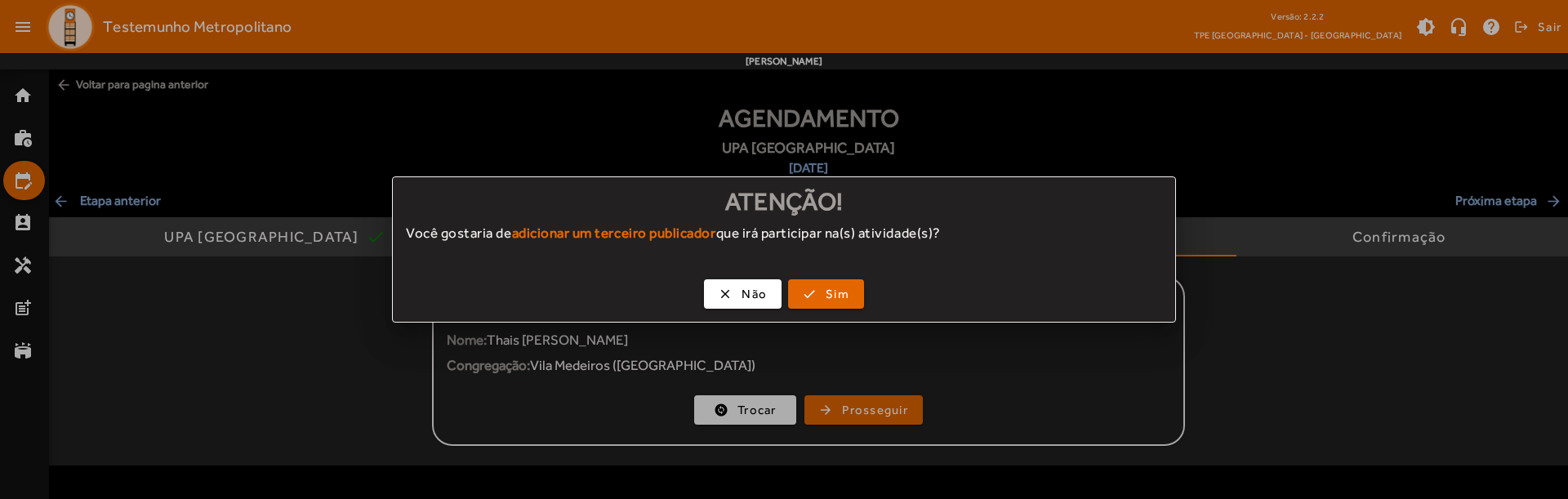
click at [849, 353] on div at bounding box center [784, 250] width 1568 height 499
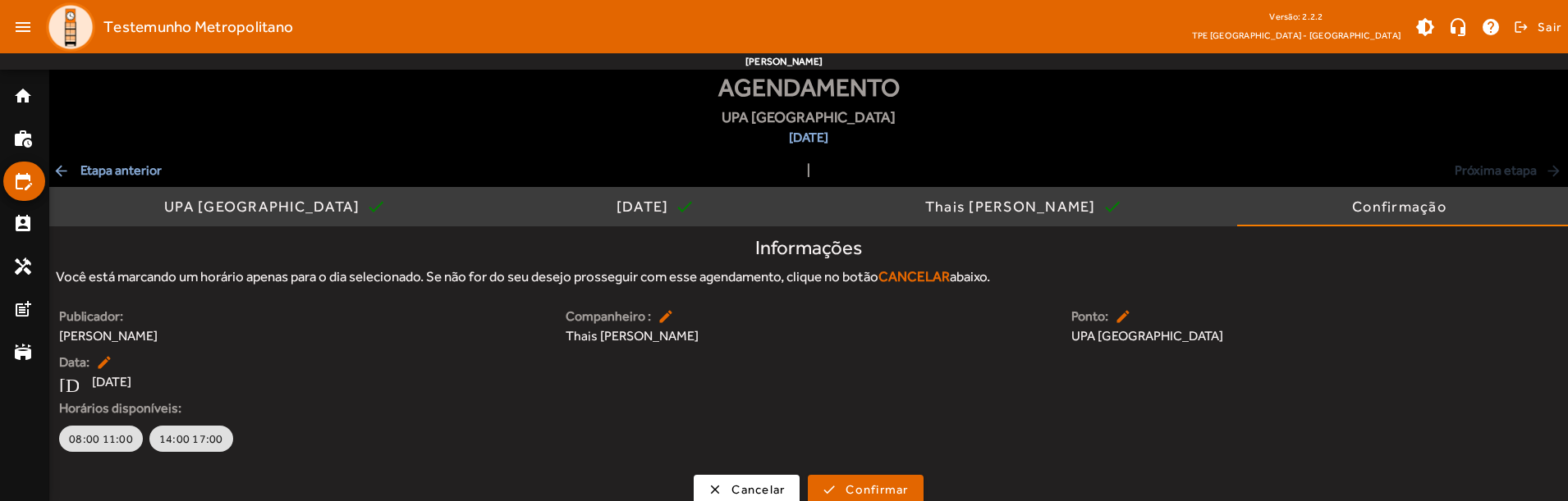
scroll to position [48, 0]
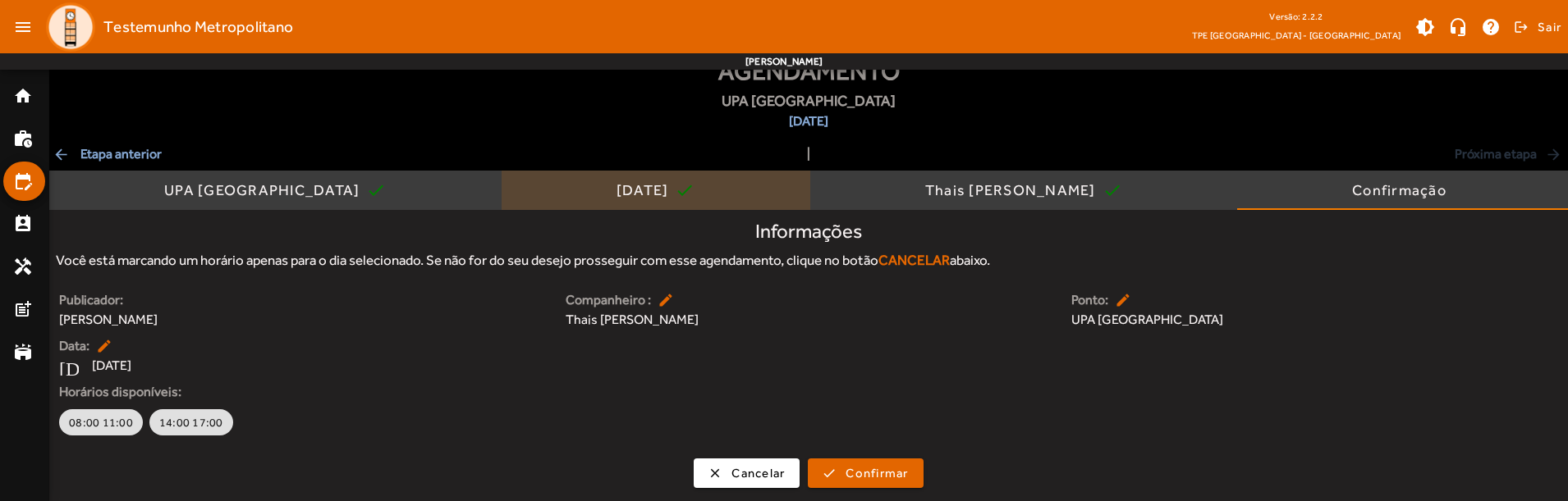
click at [616, 190] on div "[DATE]" at bounding box center [645, 190] width 59 height 16
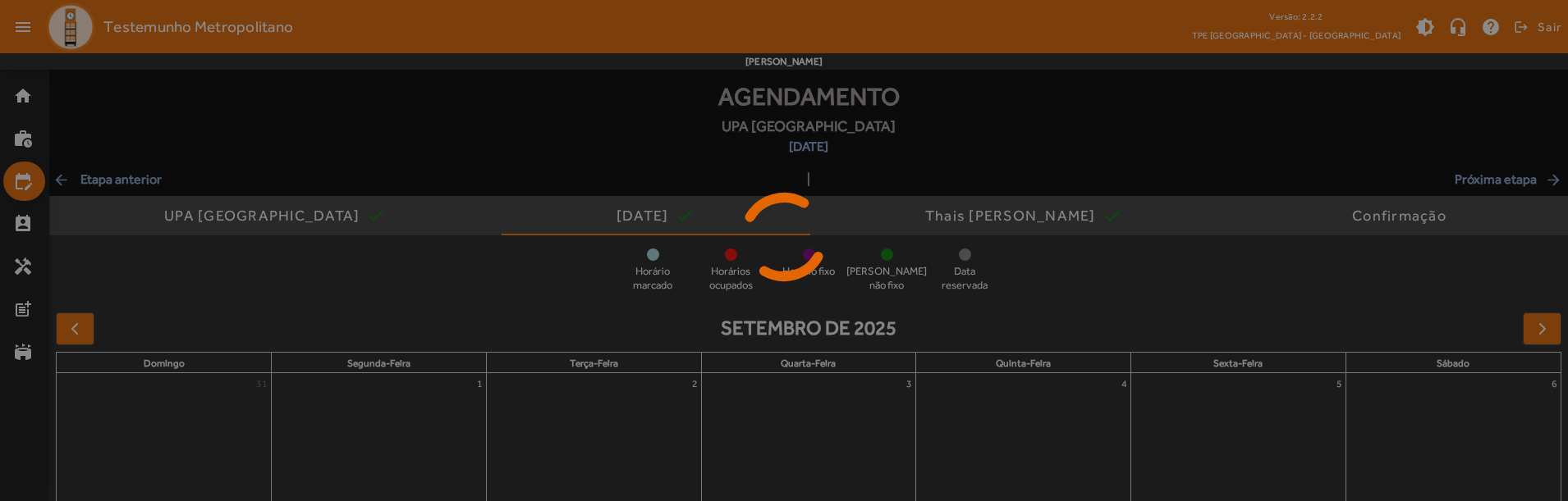
scroll to position [40, 0]
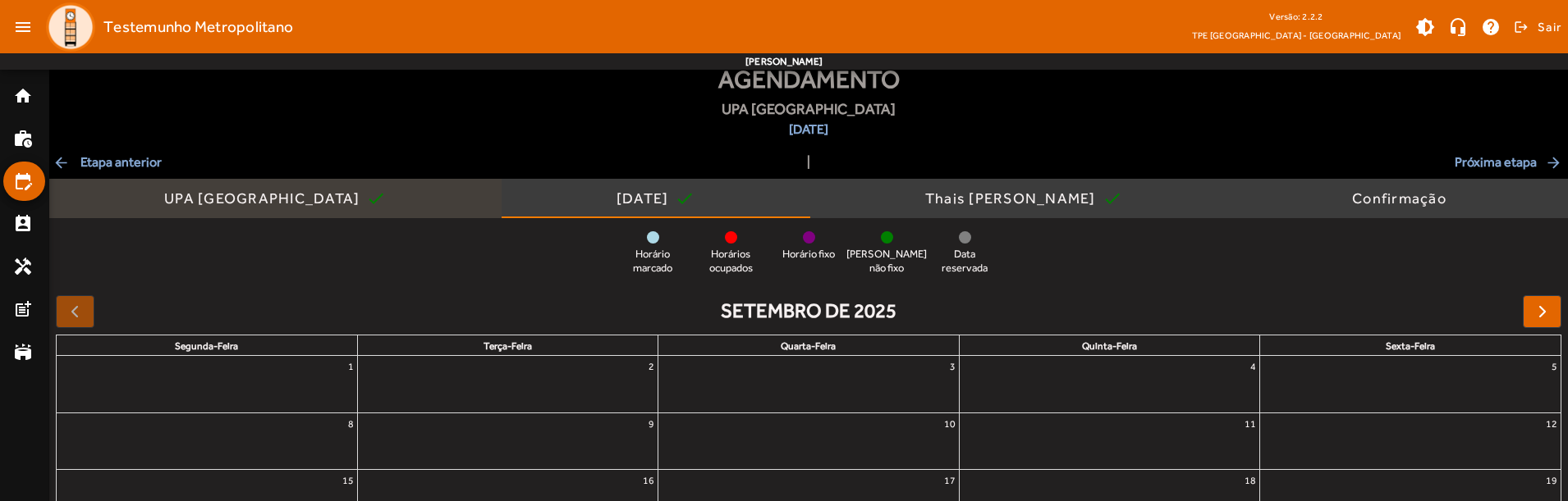
click at [236, 198] on div "UPA [GEOGRAPHIC_DATA]" at bounding box center [264, 198] width 202 height 16
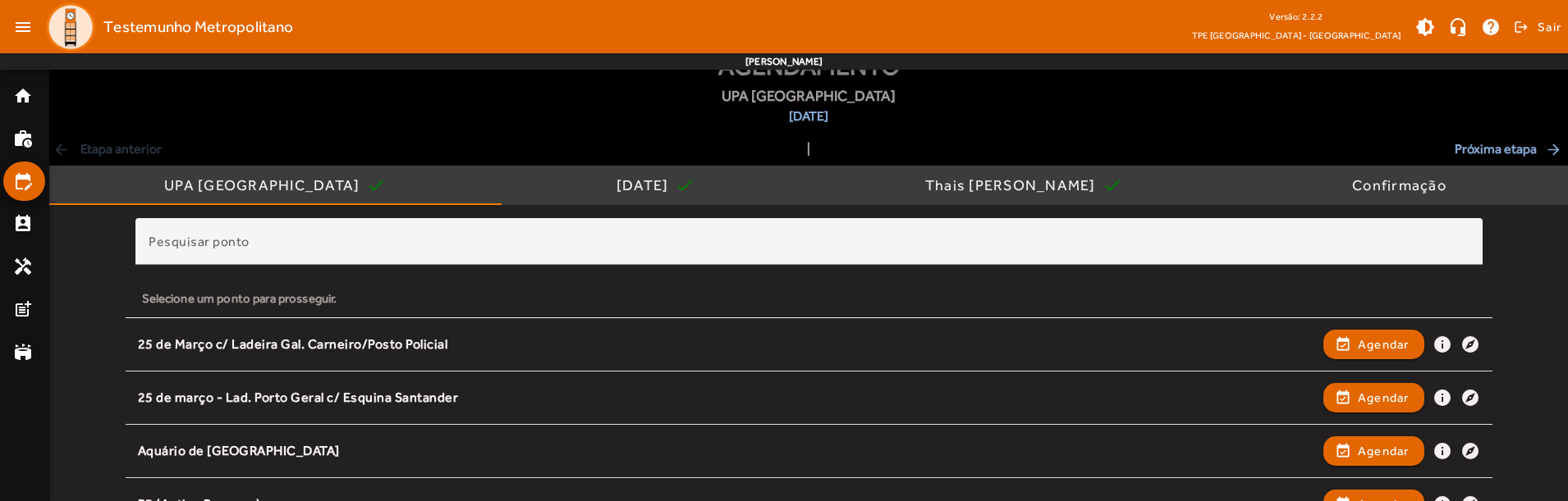
scroll to position [0, 0]
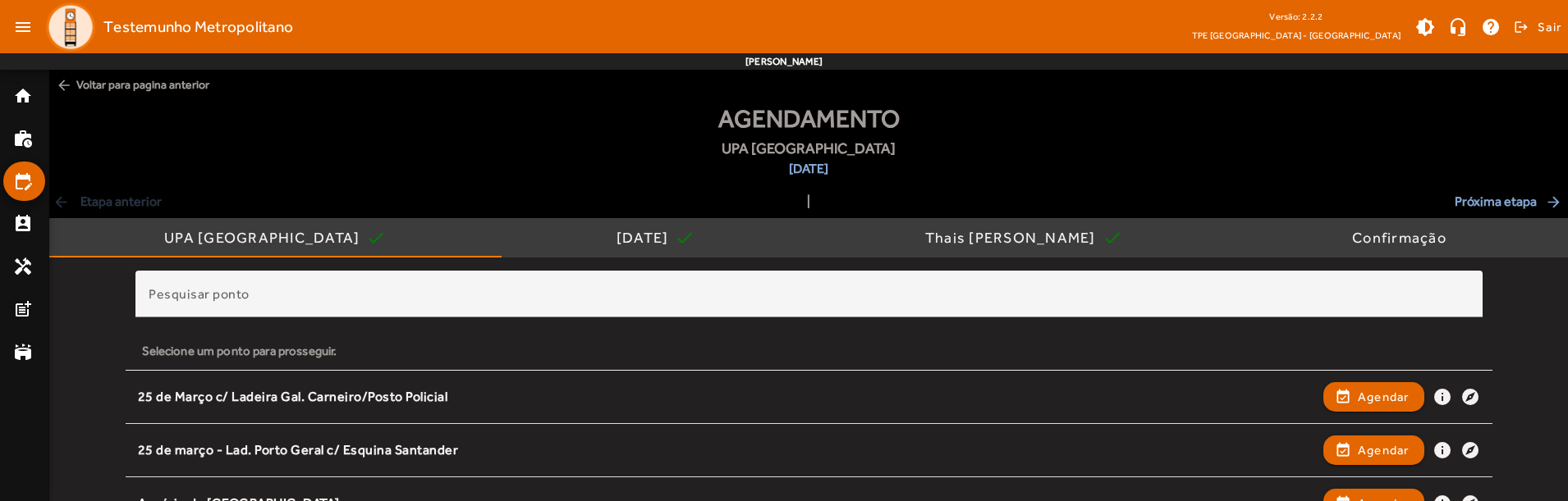
click at [607, 199] on div "arrow_back Etapa anterior | Próxima etapa arrow_forward" at bounding box center [808, 202] width 1512 height 20
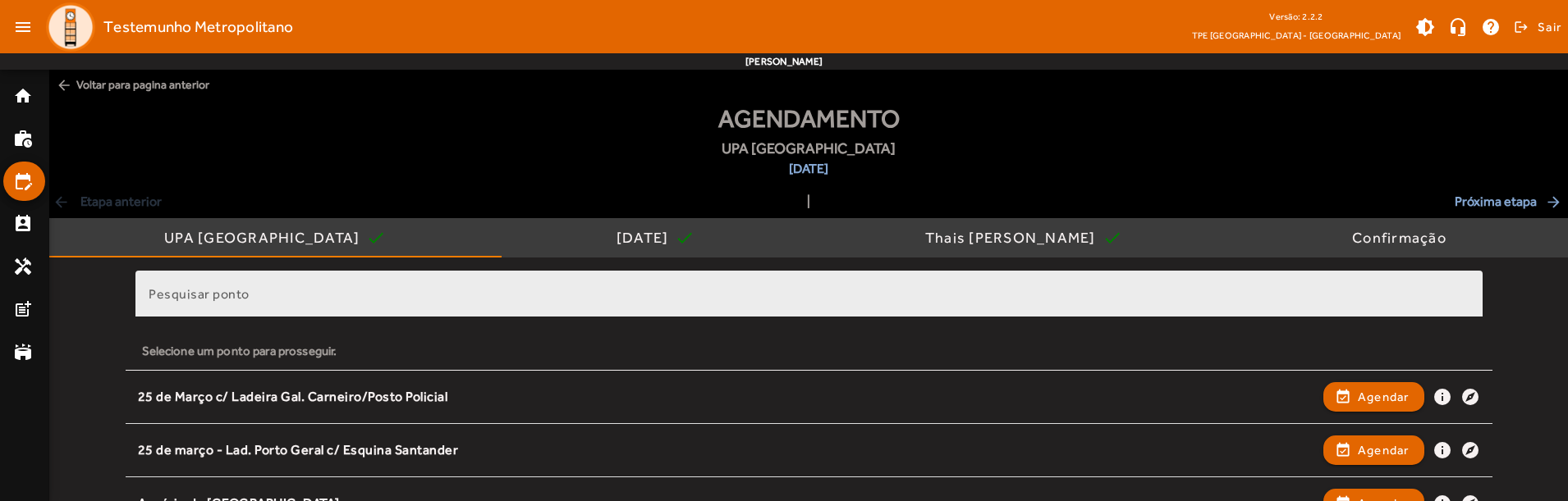
click at [432, 288] on div "Pesquisar ponto" at bounding box center [809, 294] width 1321 height 47
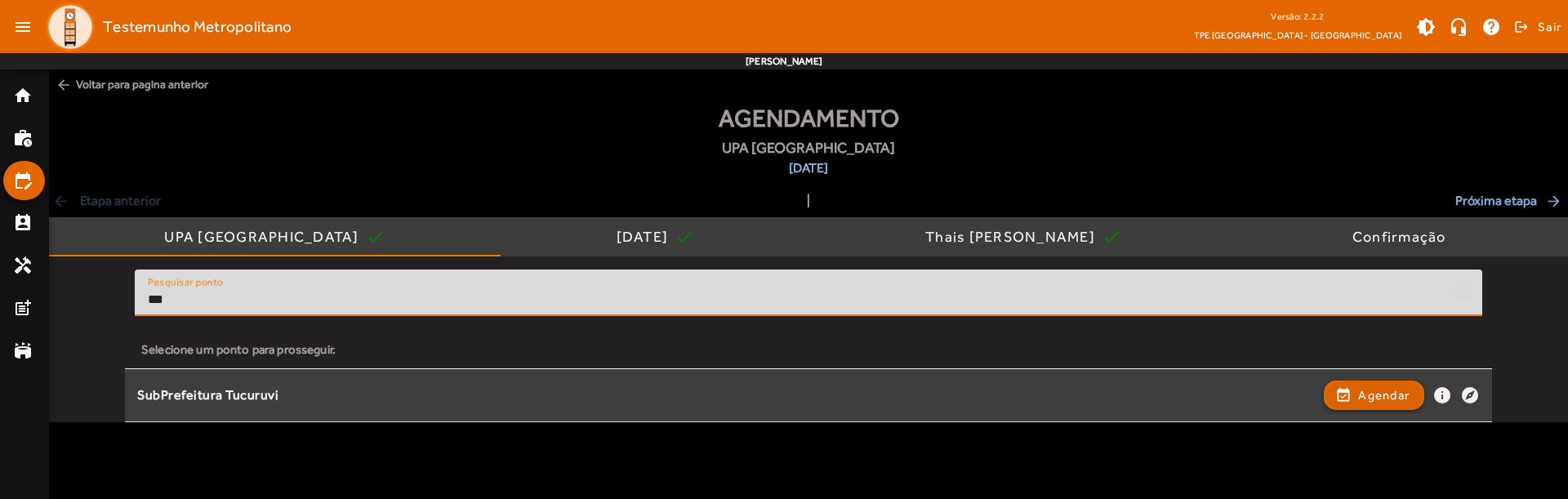
type input "***"
click at [1343, 394] on span "button" at bounding box center [1374, 395] width 97 height 40
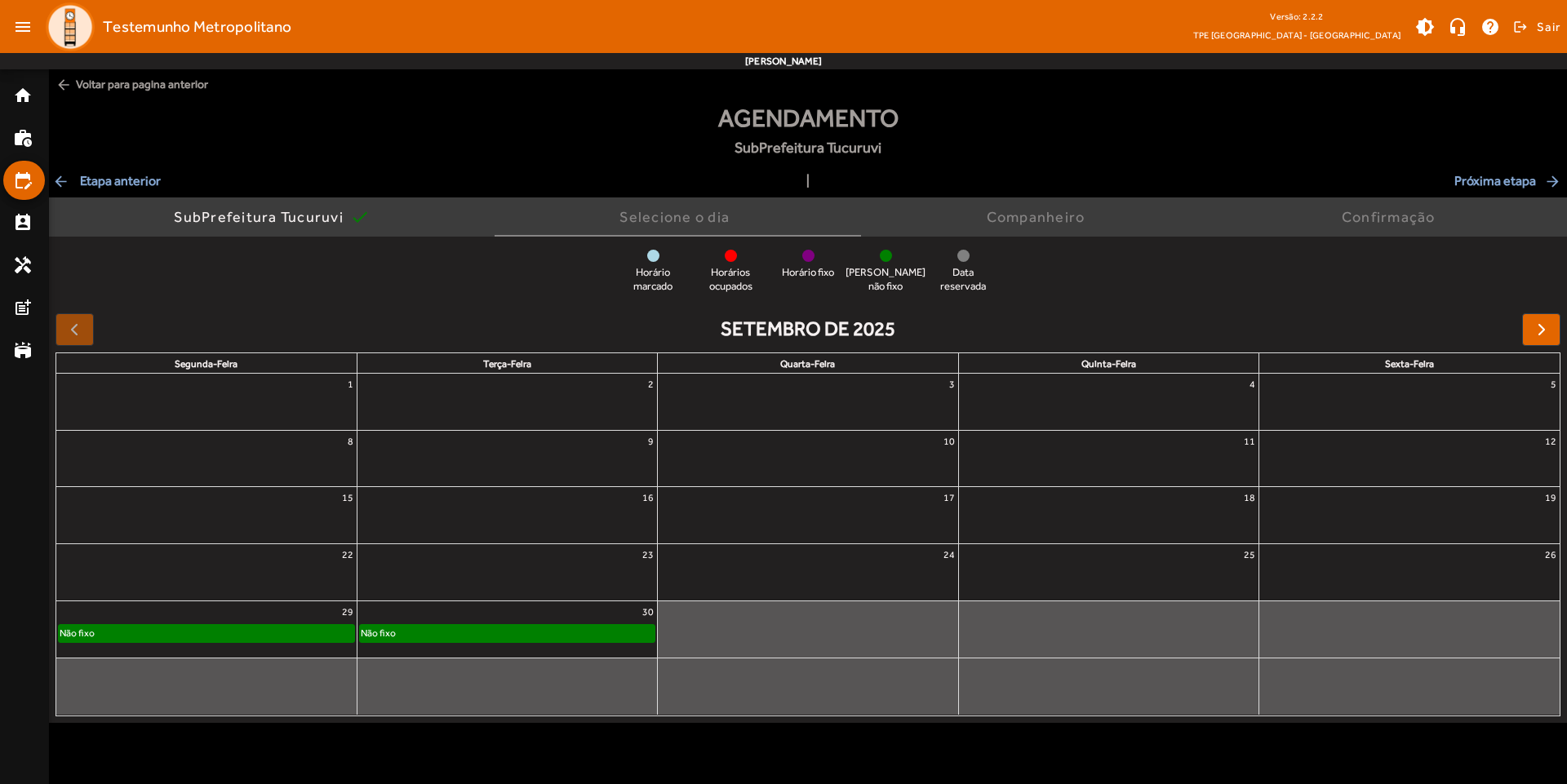
click at [1140, 165] on div "Agendamento SubPrefeitura Tucuruvi" at bounding box center [808, 136] width 1518 height 72
click at [1541, 325] on span "button" at bounding box center [1542, 330] width 20 height 20
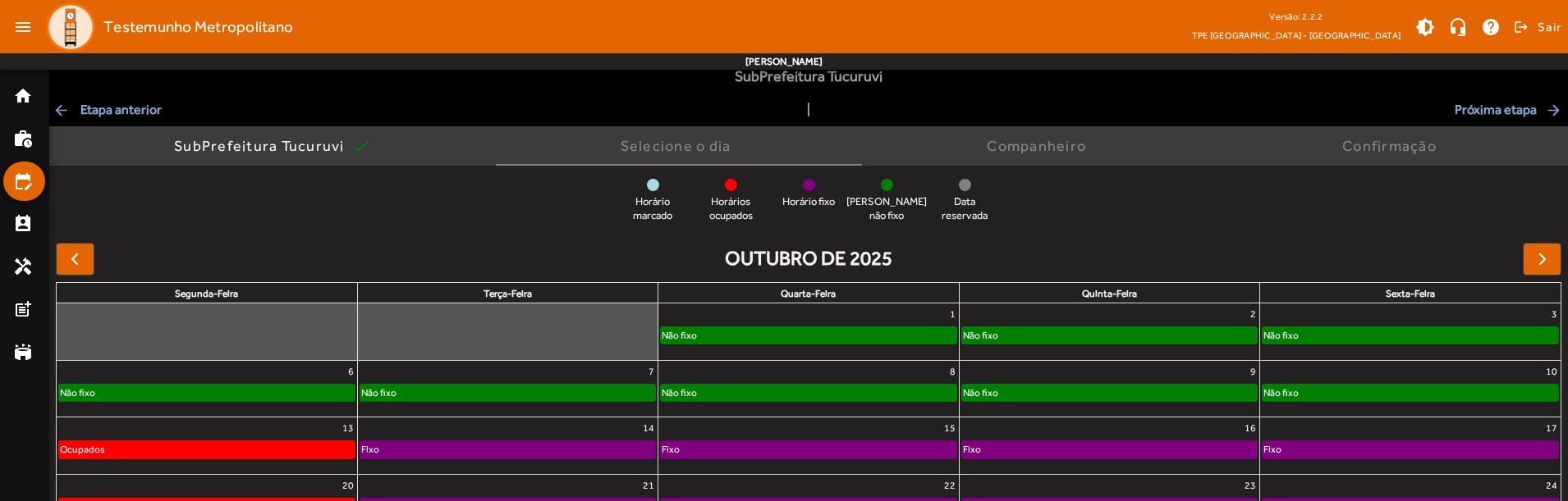
scroll to position [137, 0]
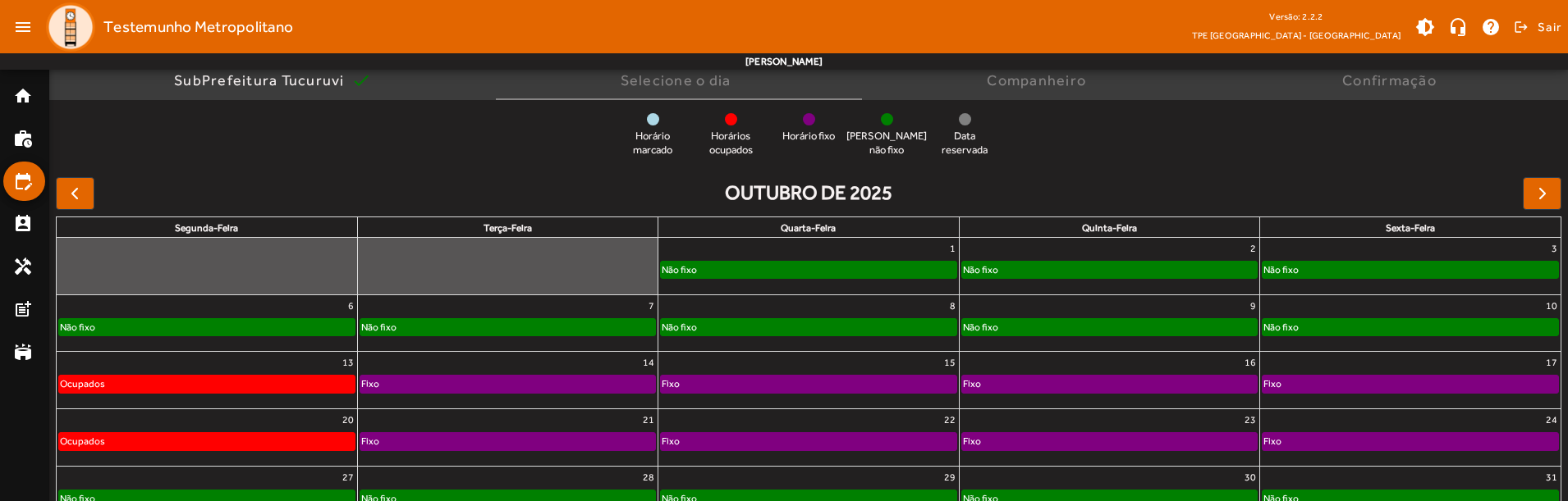
click at [787, 269] on div "Não fixo" at bounding box center [808, 269] width 295 height 16
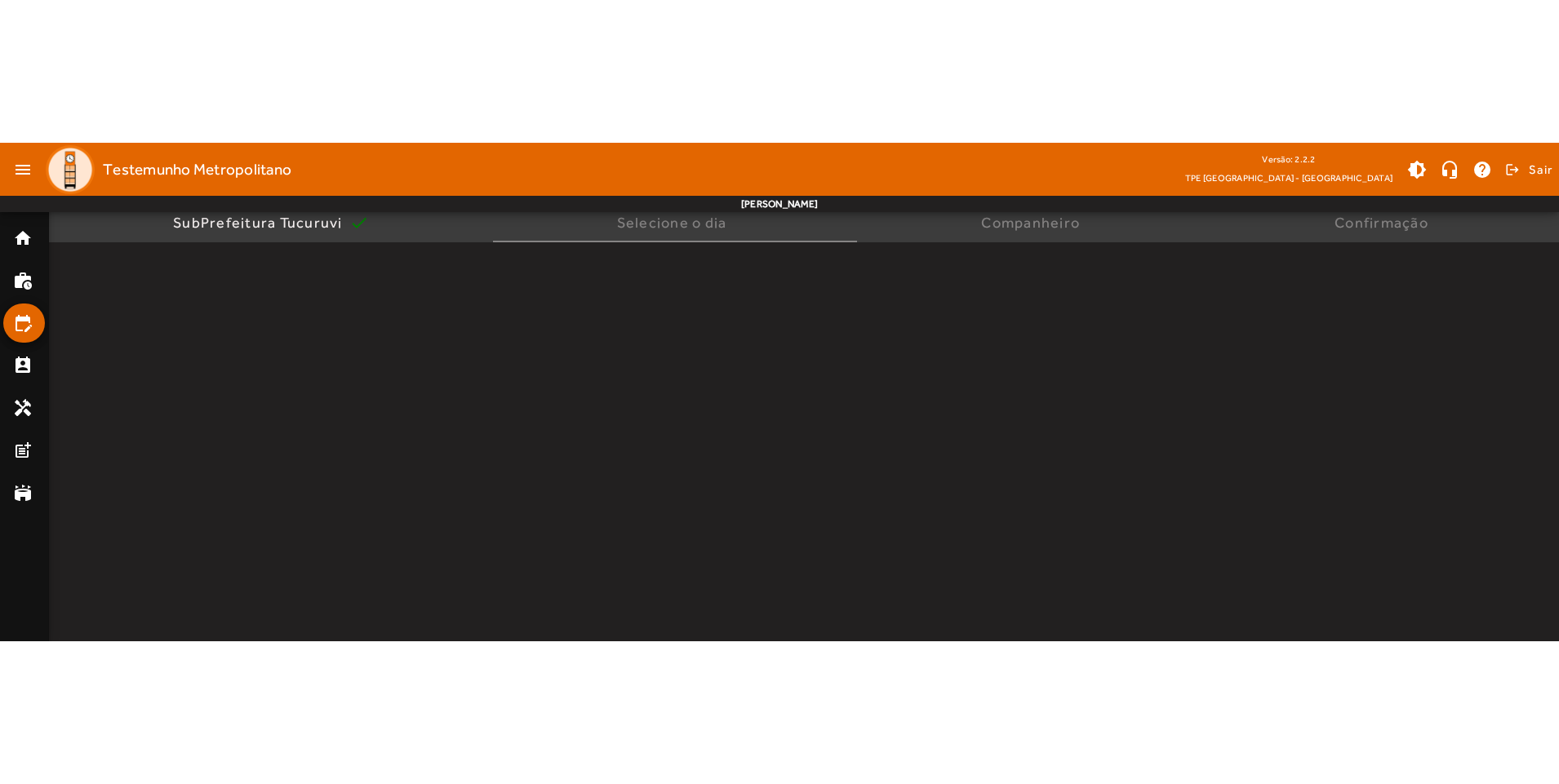
scroll to position [0, 0]
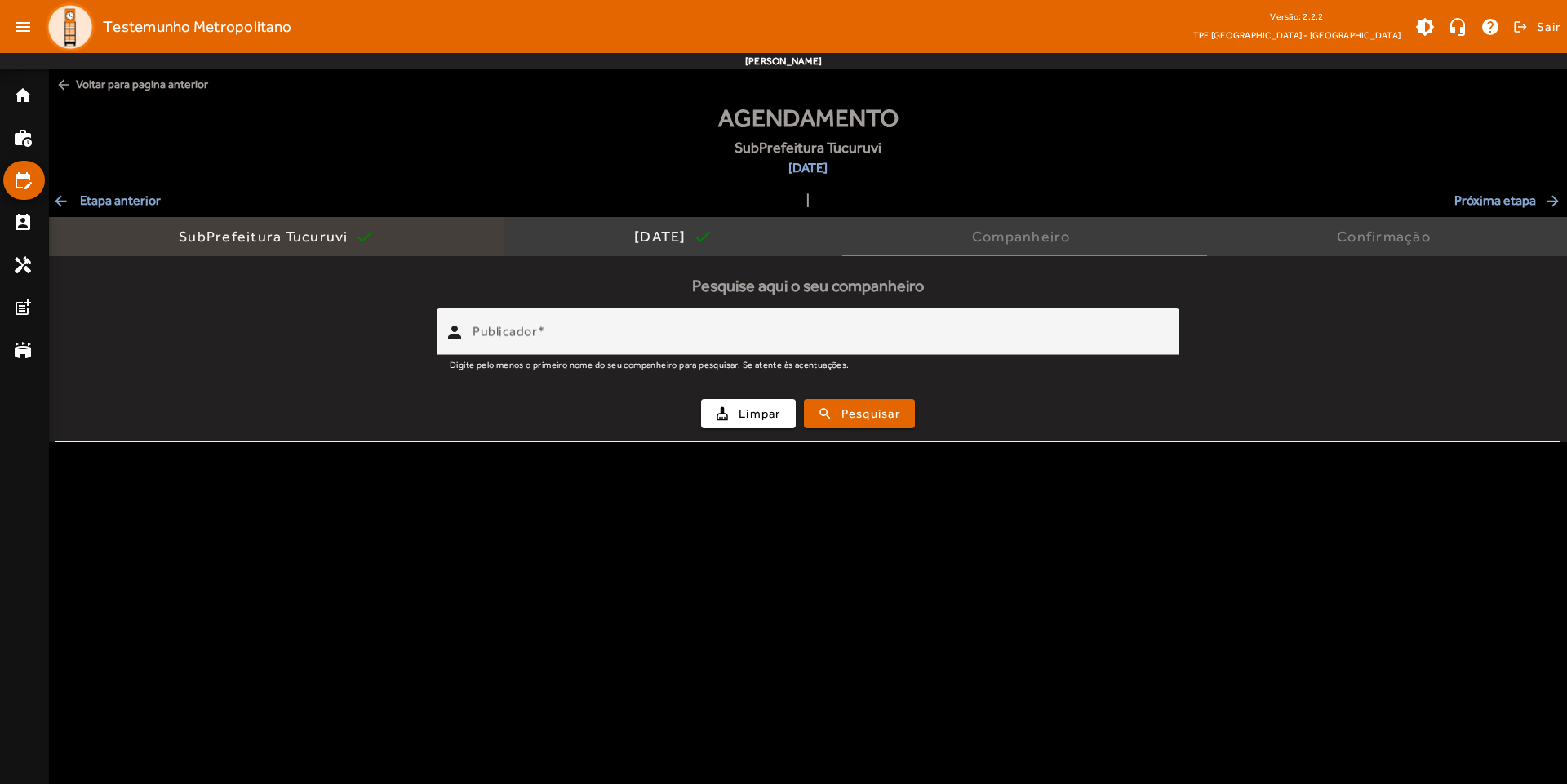
click at [262, 238] on div "SubPrefeitura Tucuruvi" at bounding box center [267, 236] width 176 height 16
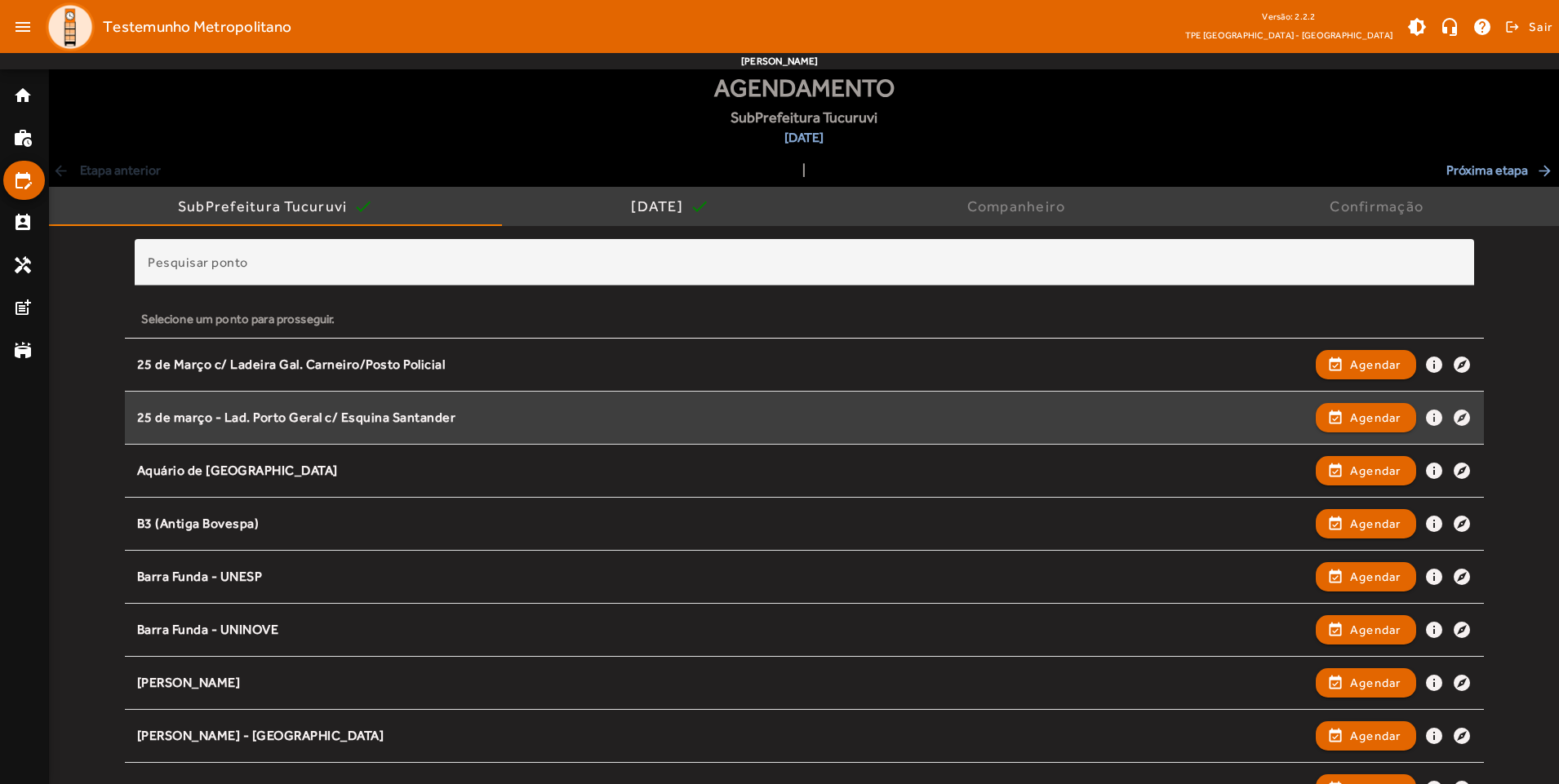
scroll to position [46, 0]
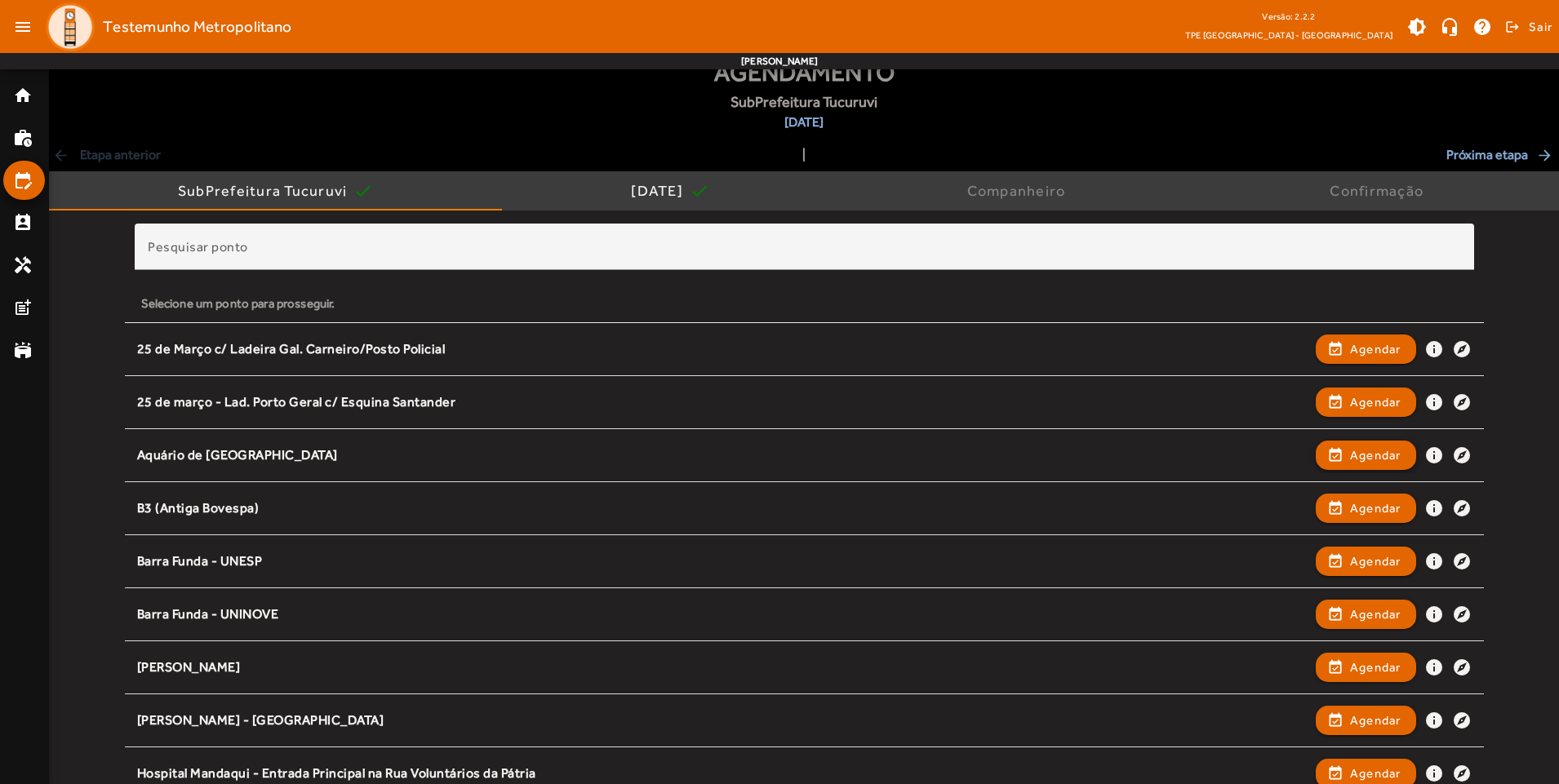
click at [1332, 459] on span "button" at bounding box center [1366, 455] width 97 height 40
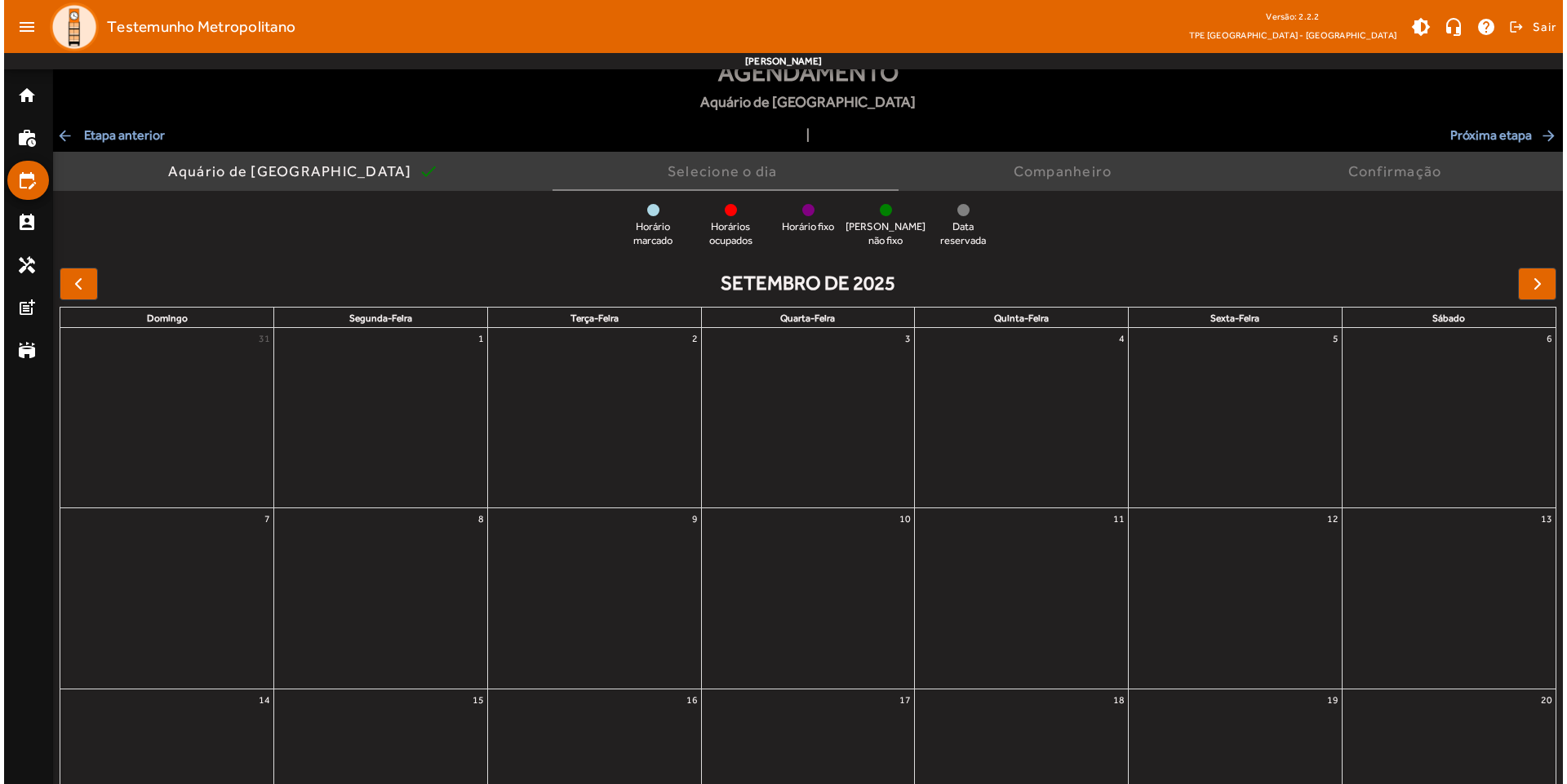
scroll to position [0, 0]
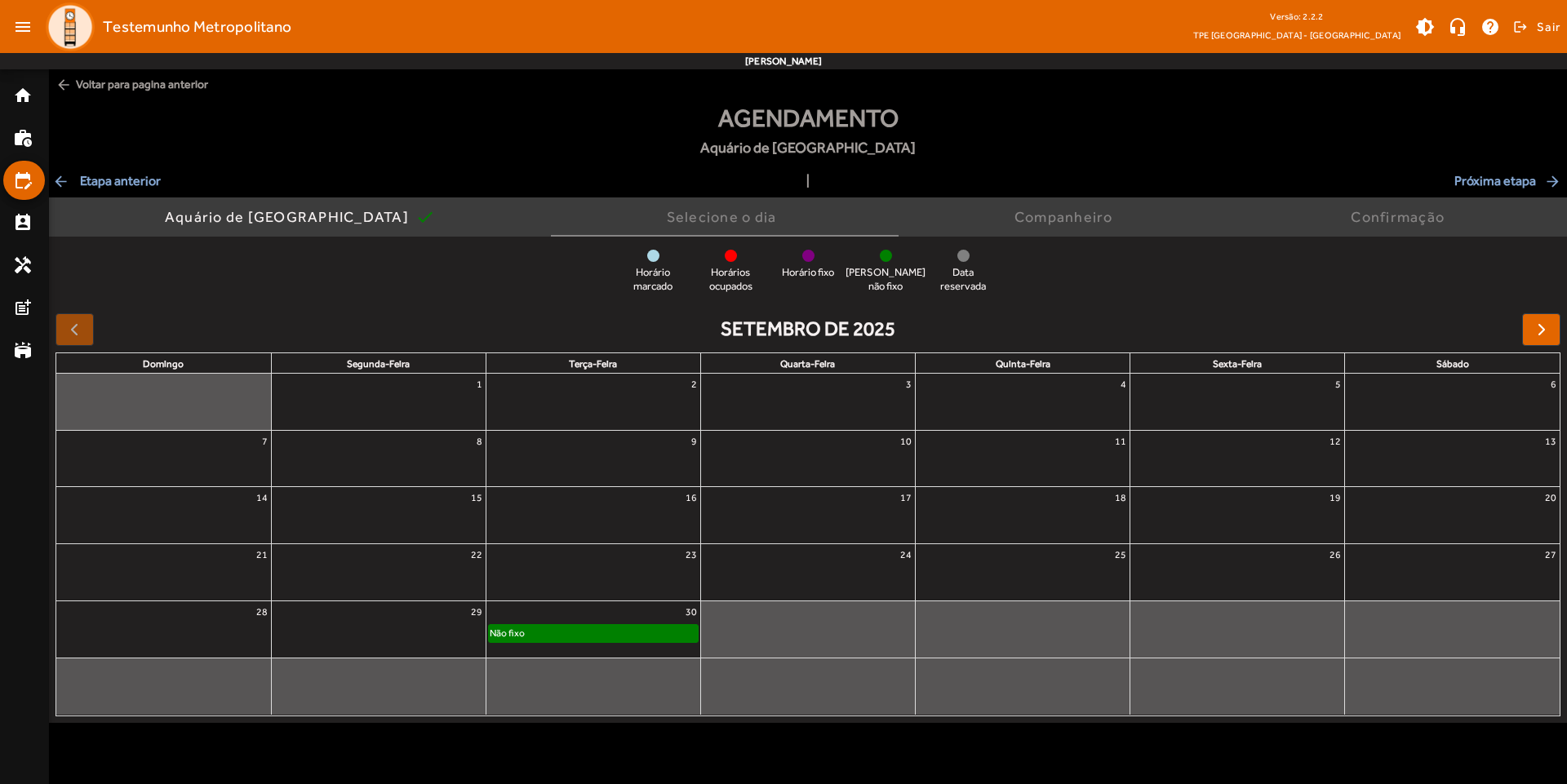
click at [433, 624] on div at bounding box center [379, 636] width 214 height 26
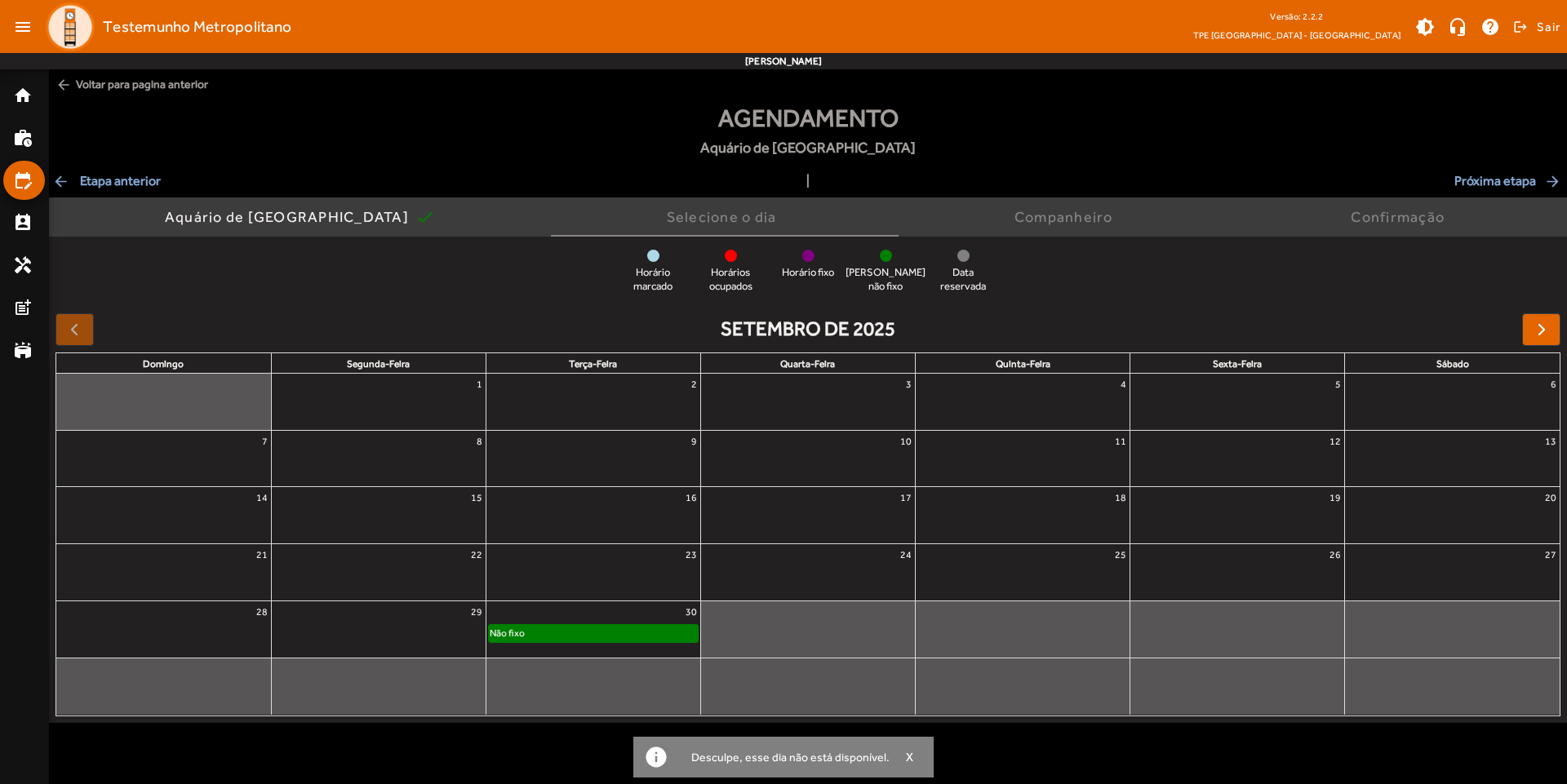
click at [446, 628] on div at bounding box center [379, 636] width 214 height 26
click at [554, 613] on div "30" at bounding box center [594, 612] width 214 height 22
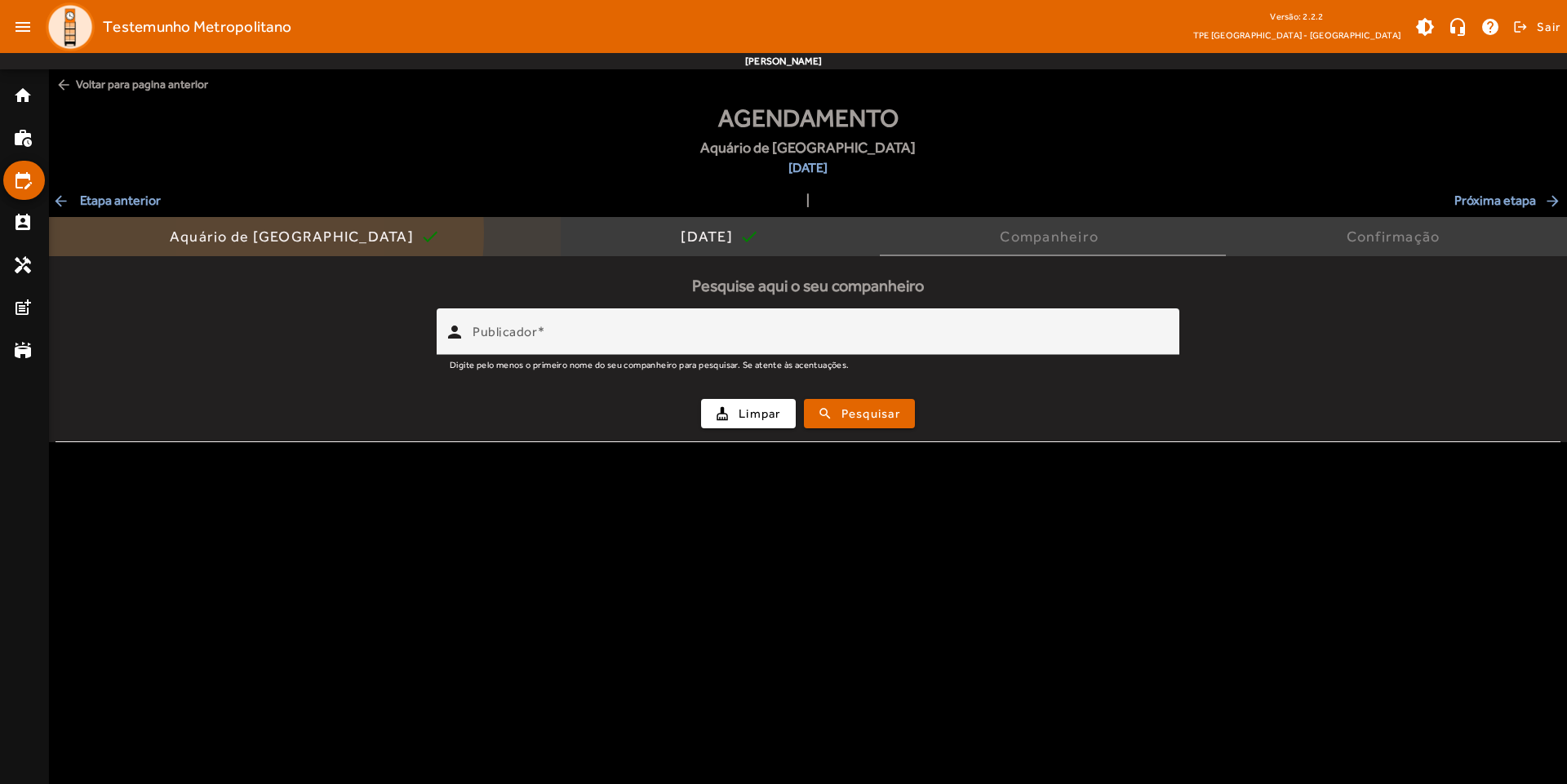
click at [226, 233] on div "Aquário de [GEOGRAPHIC_DATA]" at bounding box center [295, 236] width 251 height 16
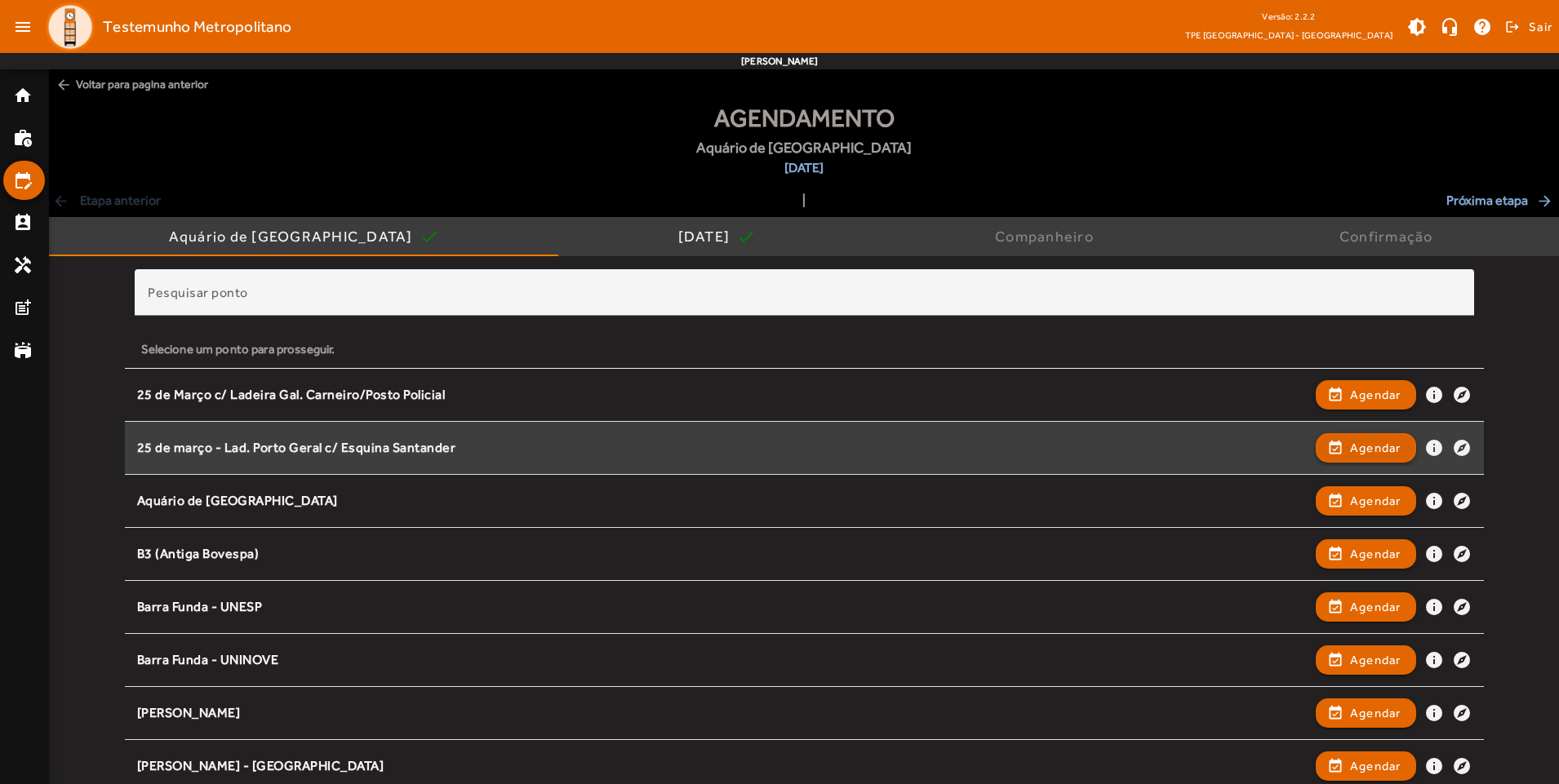
click at [1354, 445] on span "Agendar" at bounding box center [1375, 448] width 51 height 20
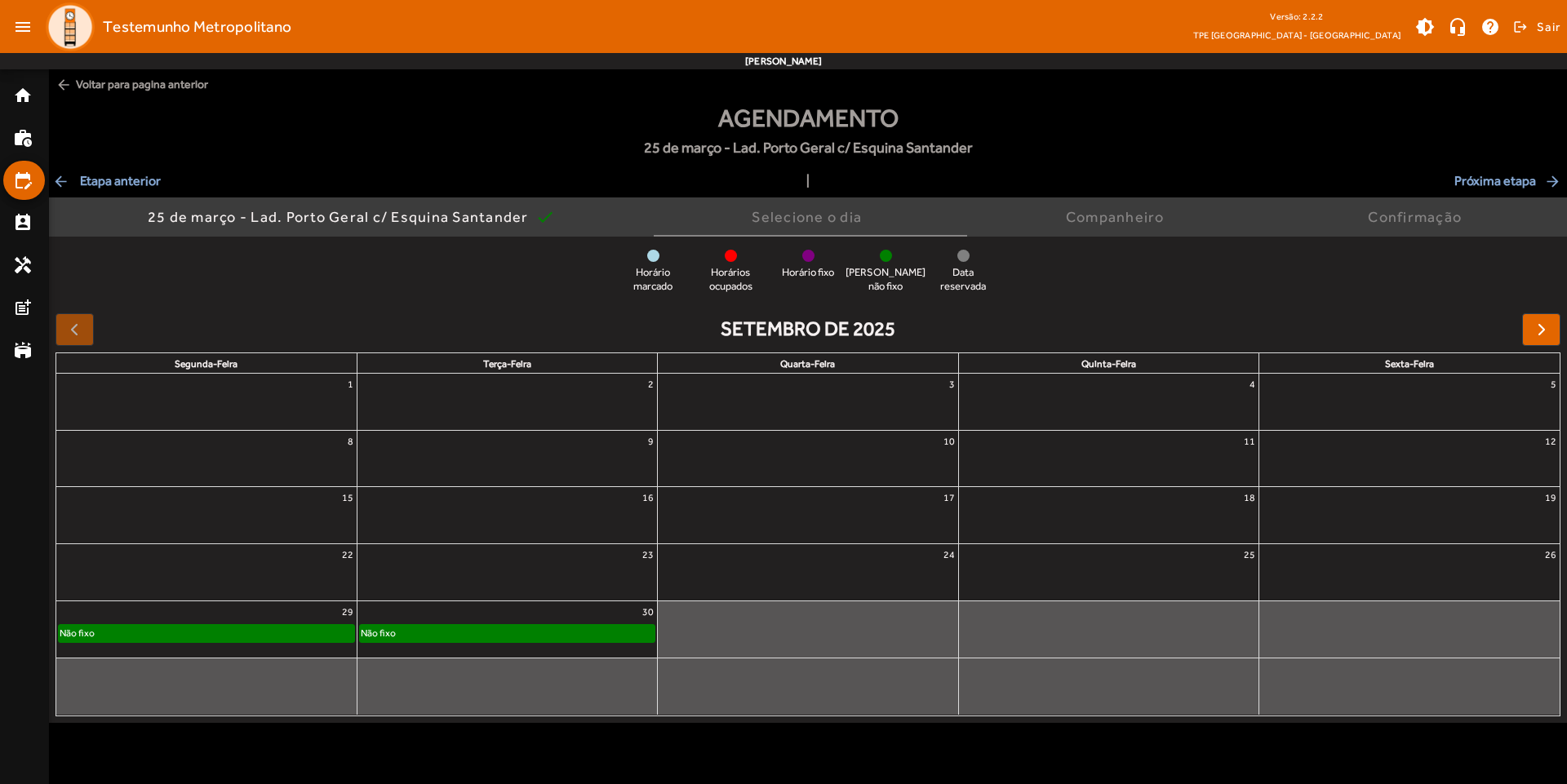
click at [1521, 321] on div "setembro de 2025" at bounding box center [808, 329] width 1505 height 32
click at [1538, 326] on span "button" at bounding box center [1542, 330] width 20 height 20
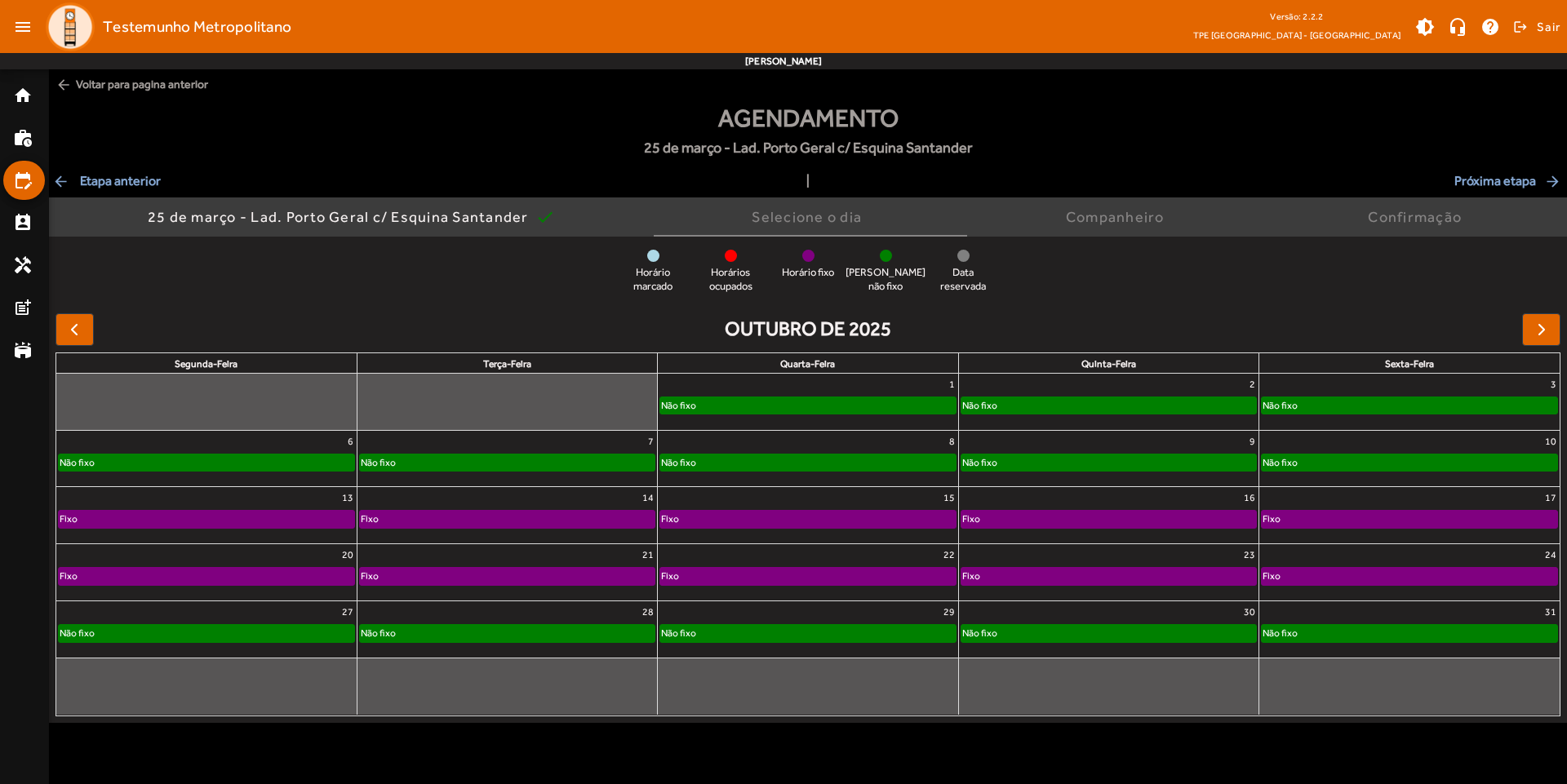
click at [85, 184] on span "arrow_back Etapa anterior" at bounding box center [106, 182] width 109 height 20
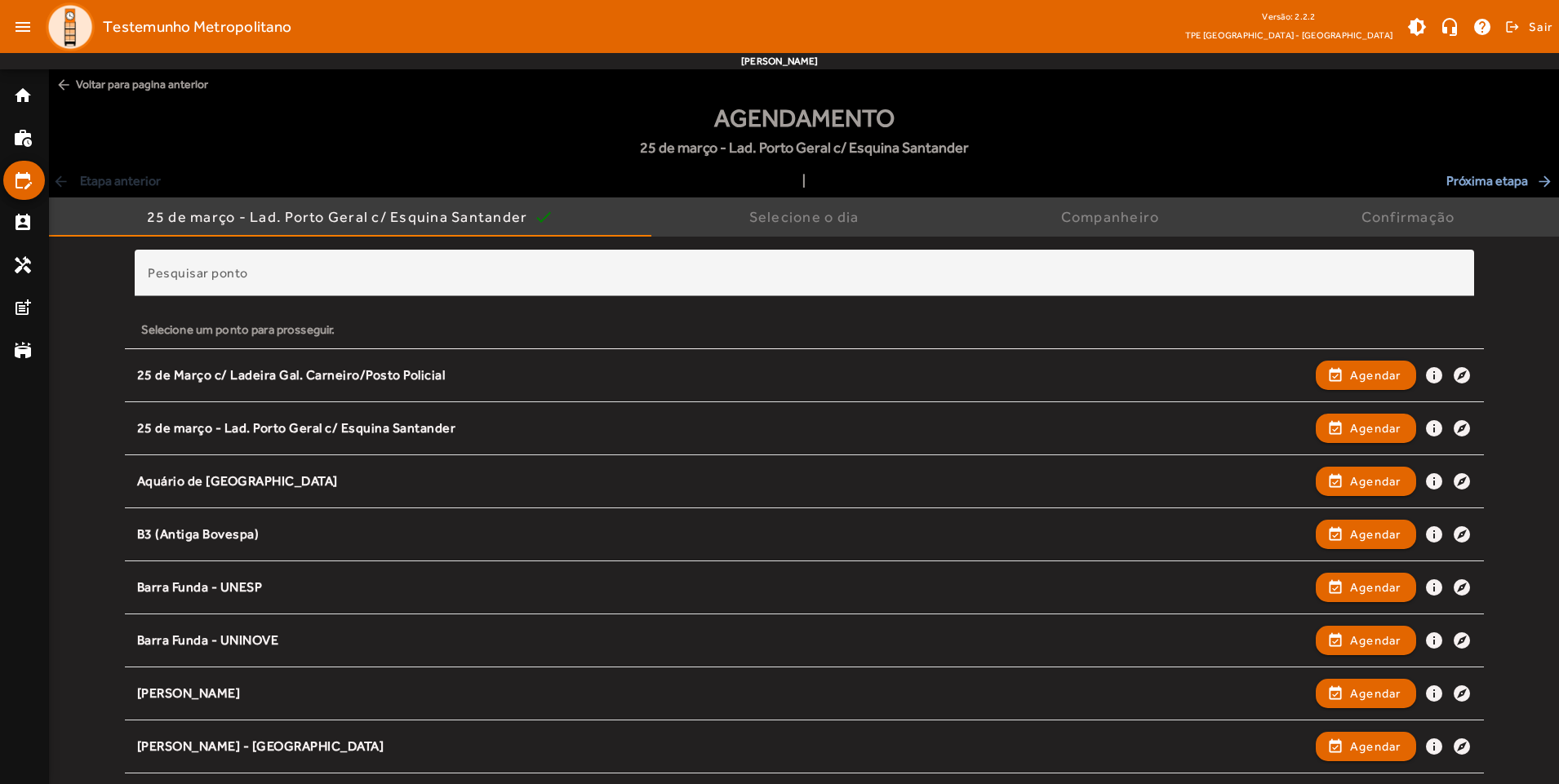
click at [553, 117] on div "Agendamento [DATE] - [GEOGRAPHIC_DATA]. Porto Geral c/ Esquina Santander" at bounding box center [803, 136] width 1510 height 72
click at [470, 94] on span "arrow_back Voltar para pagina anterior" at bounding box center [803, 85] width 1510 height 31
